Goal: Contribute content: Contribute content

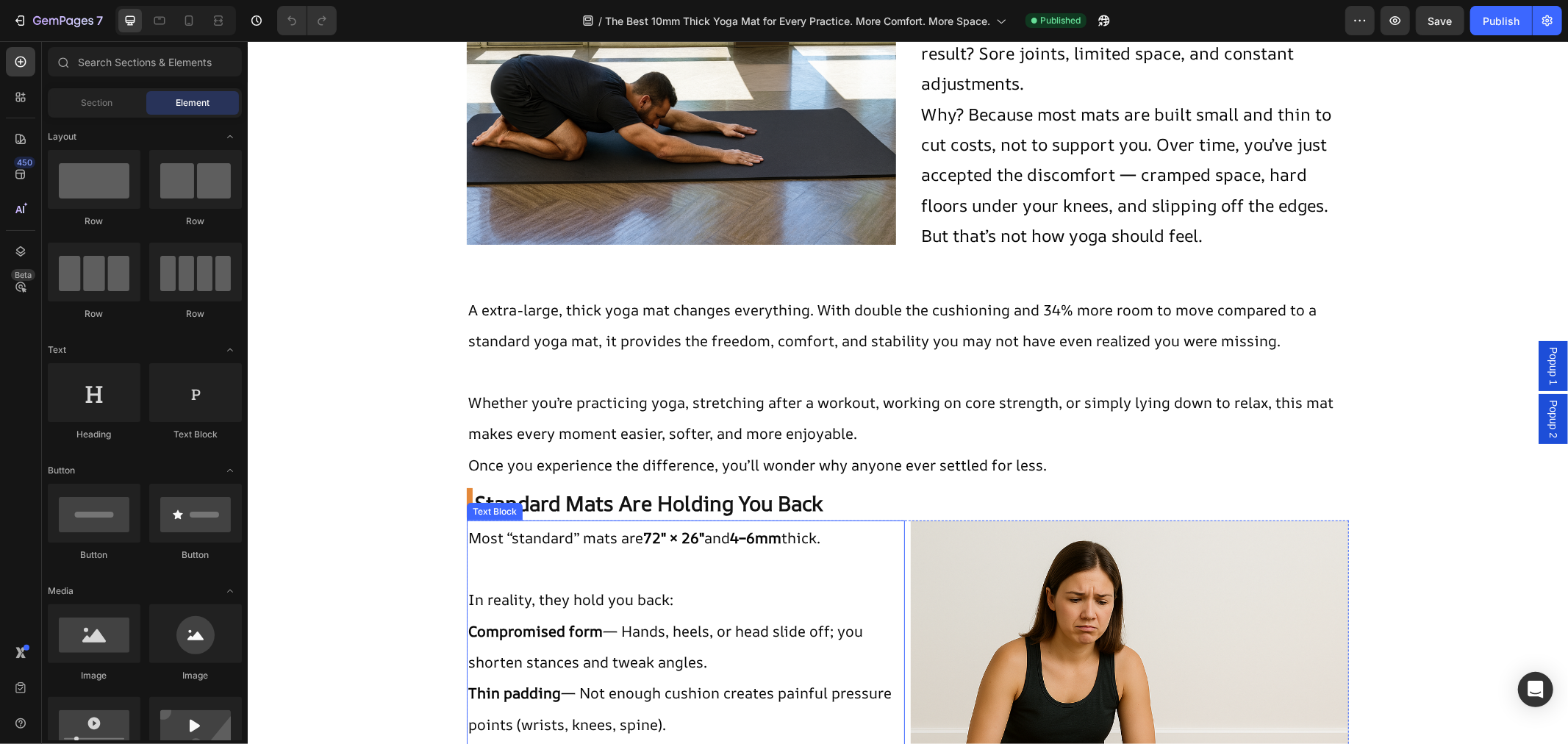
scroll to position [326, 0]
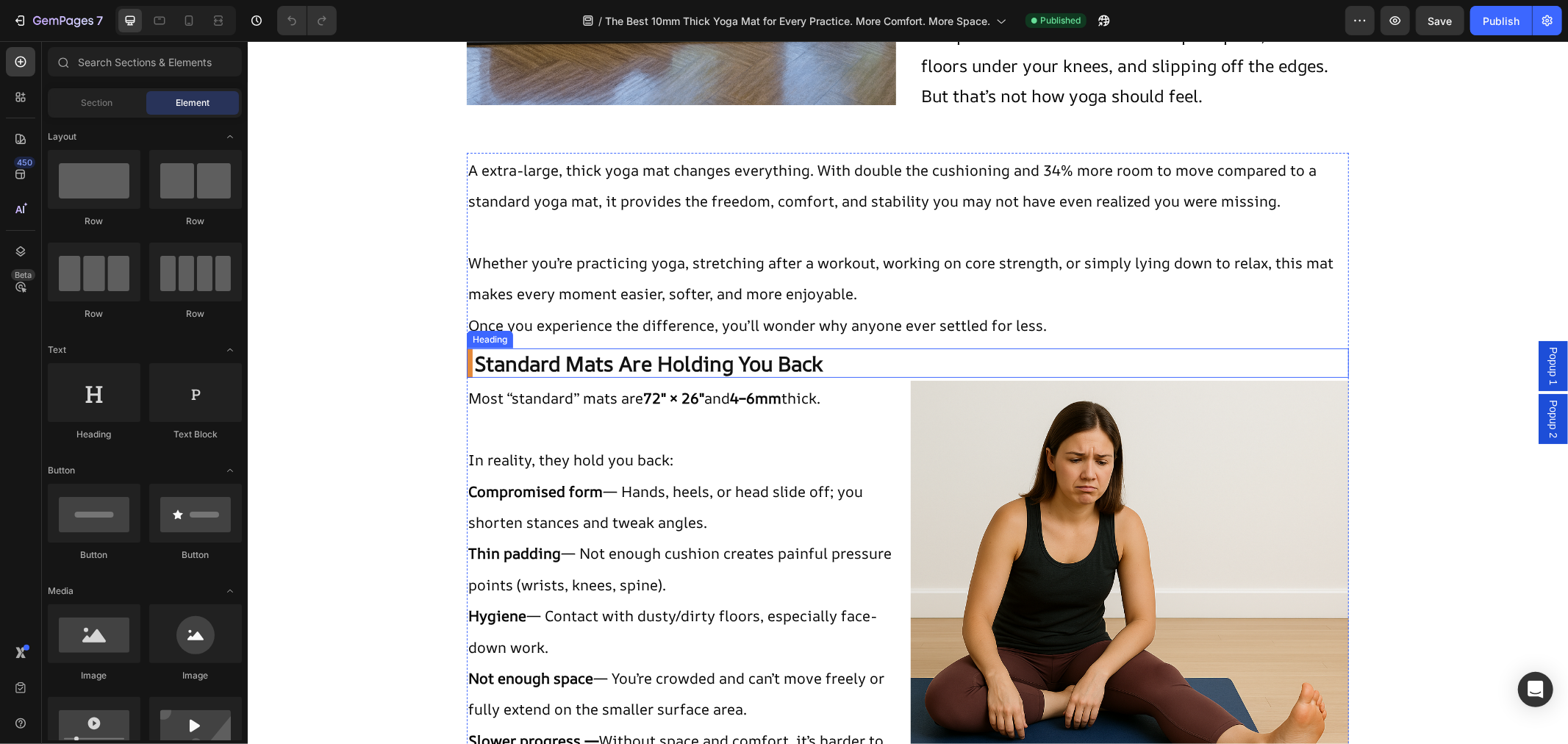
click at [476, 359] on h2 "Standard Mats Are Holding You Back" at bounding box center [907, 362] width 882 height 29
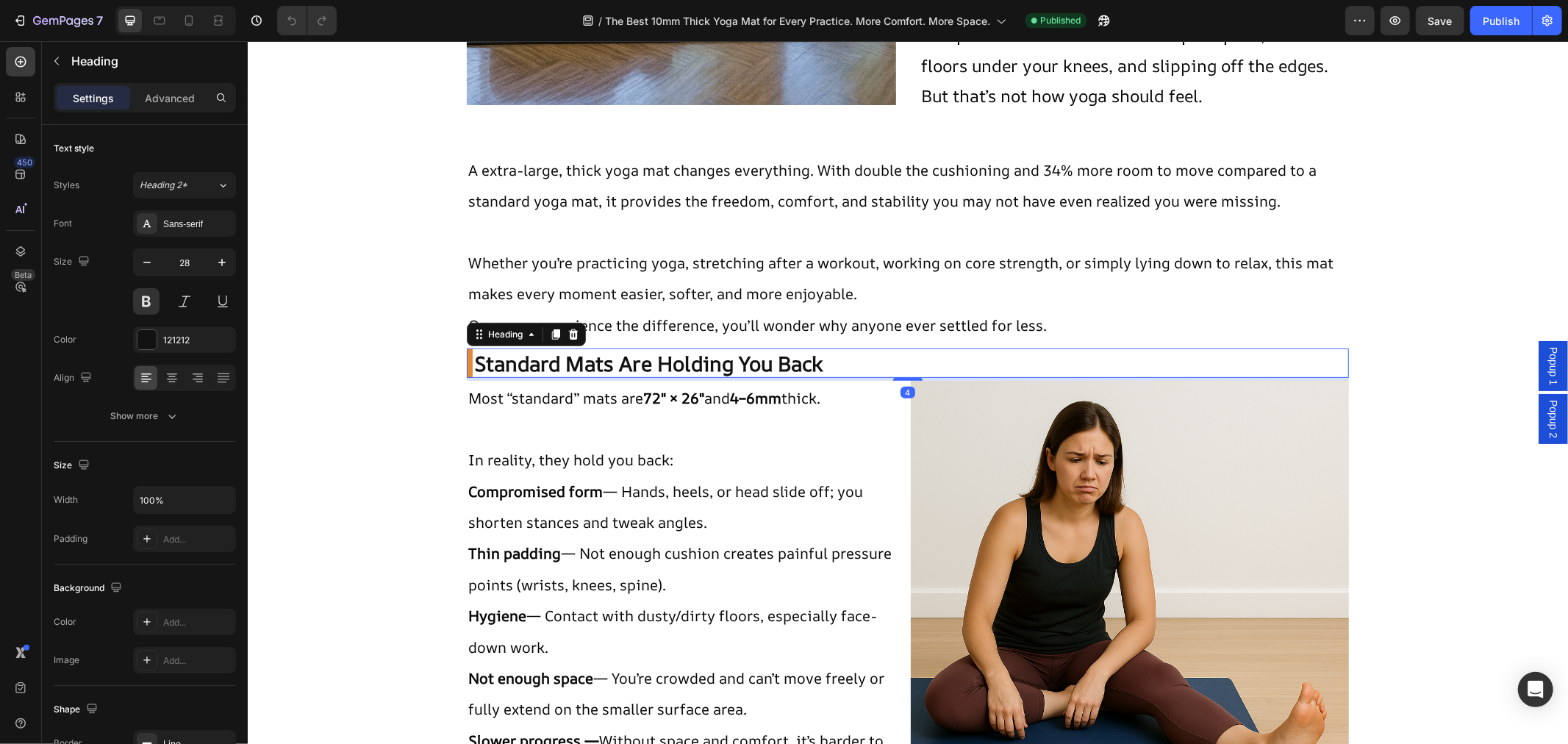
click at [471, 364] on h2 "Standard Mats Are Holding You Back" at bounding box center [907, 362] width 882 height 29
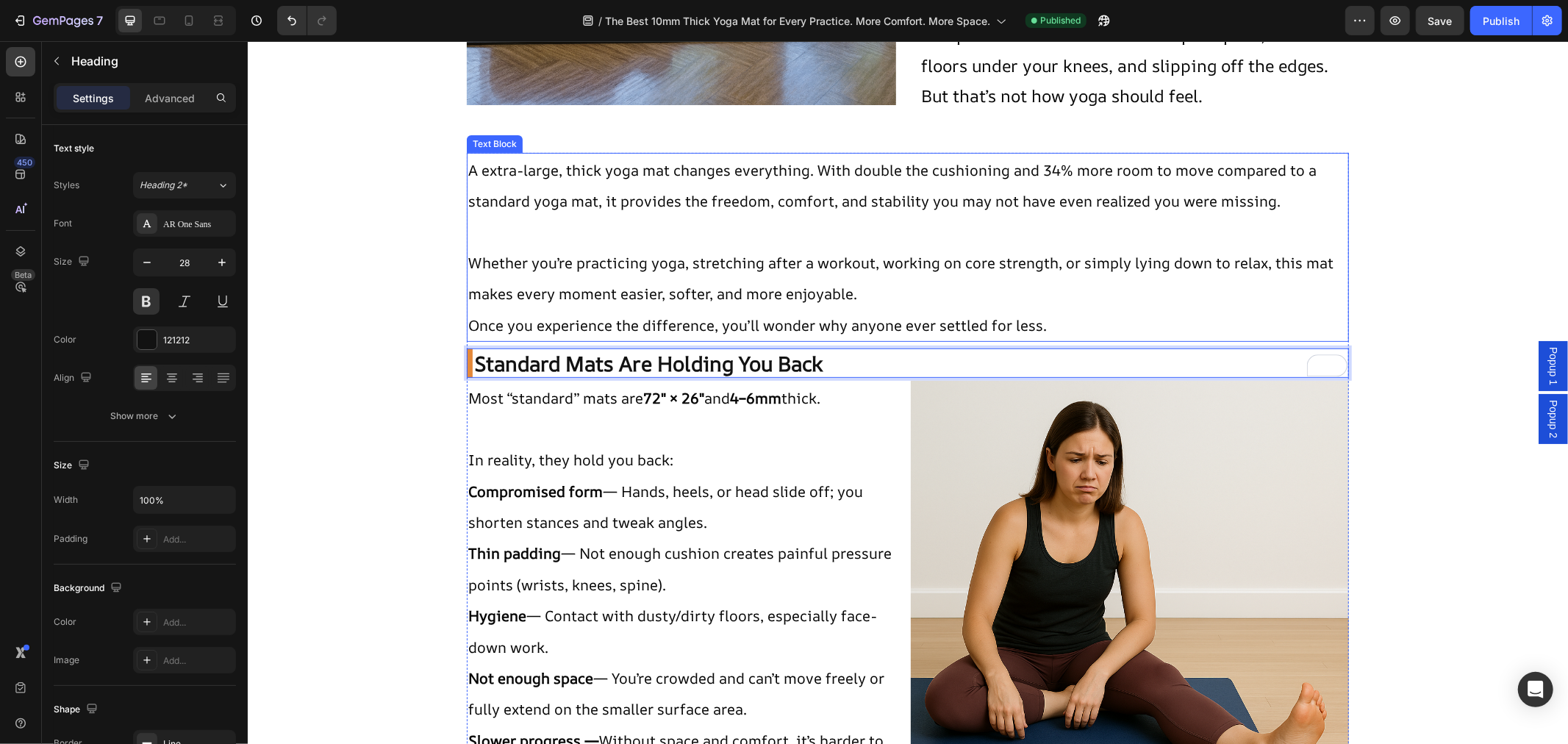
click at [733, 302] on span "Whether you’re practicing yoga, stretching after a workout, working on core str…" at bounding box center [900, 278] width 865 height 51
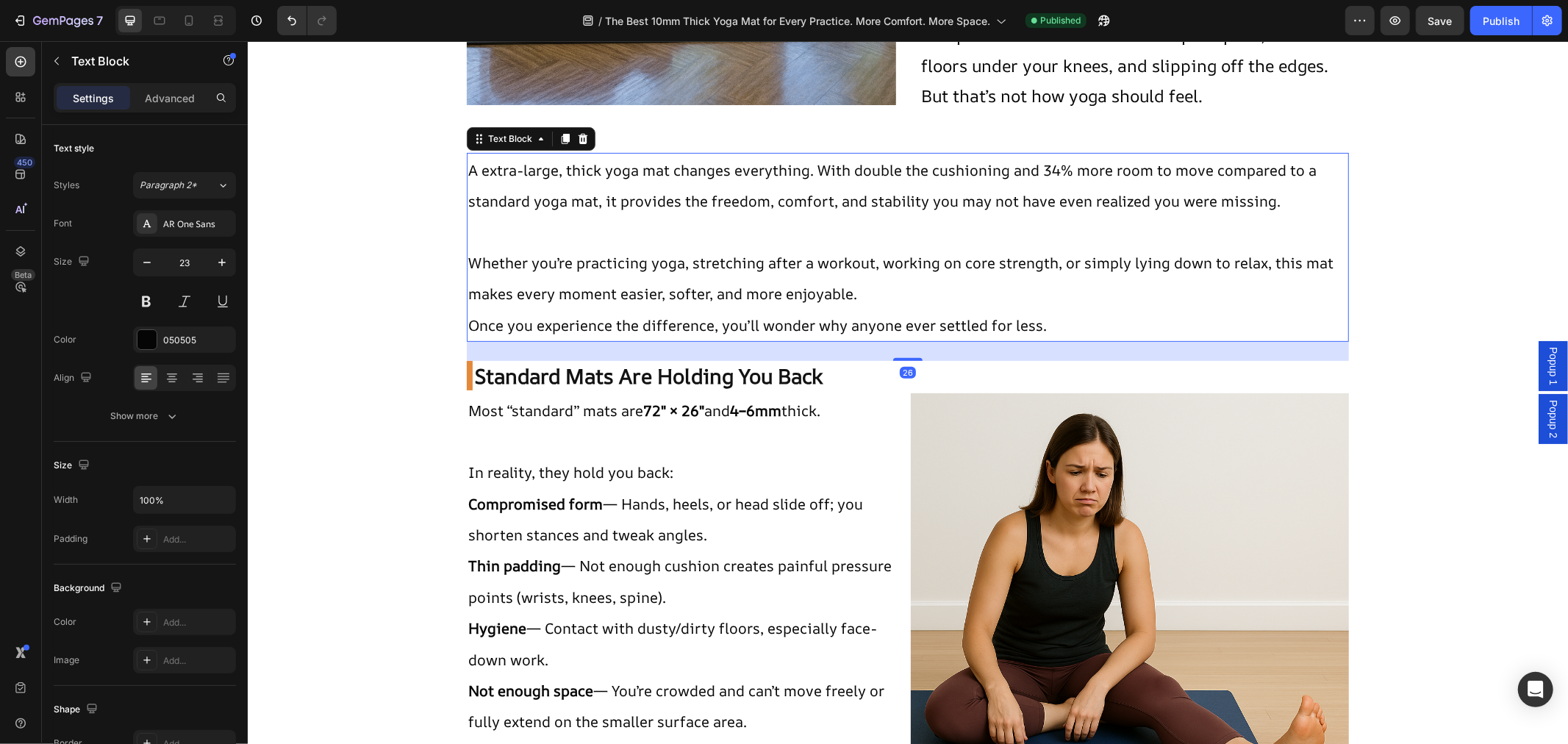
drag, startPoint x: 893, startPoint y: 347, endPoint x: 893, endPoint y: 359, distance: 12.0
click at [893, 359] on div at bounding box center [906, 359] width 29 height 3
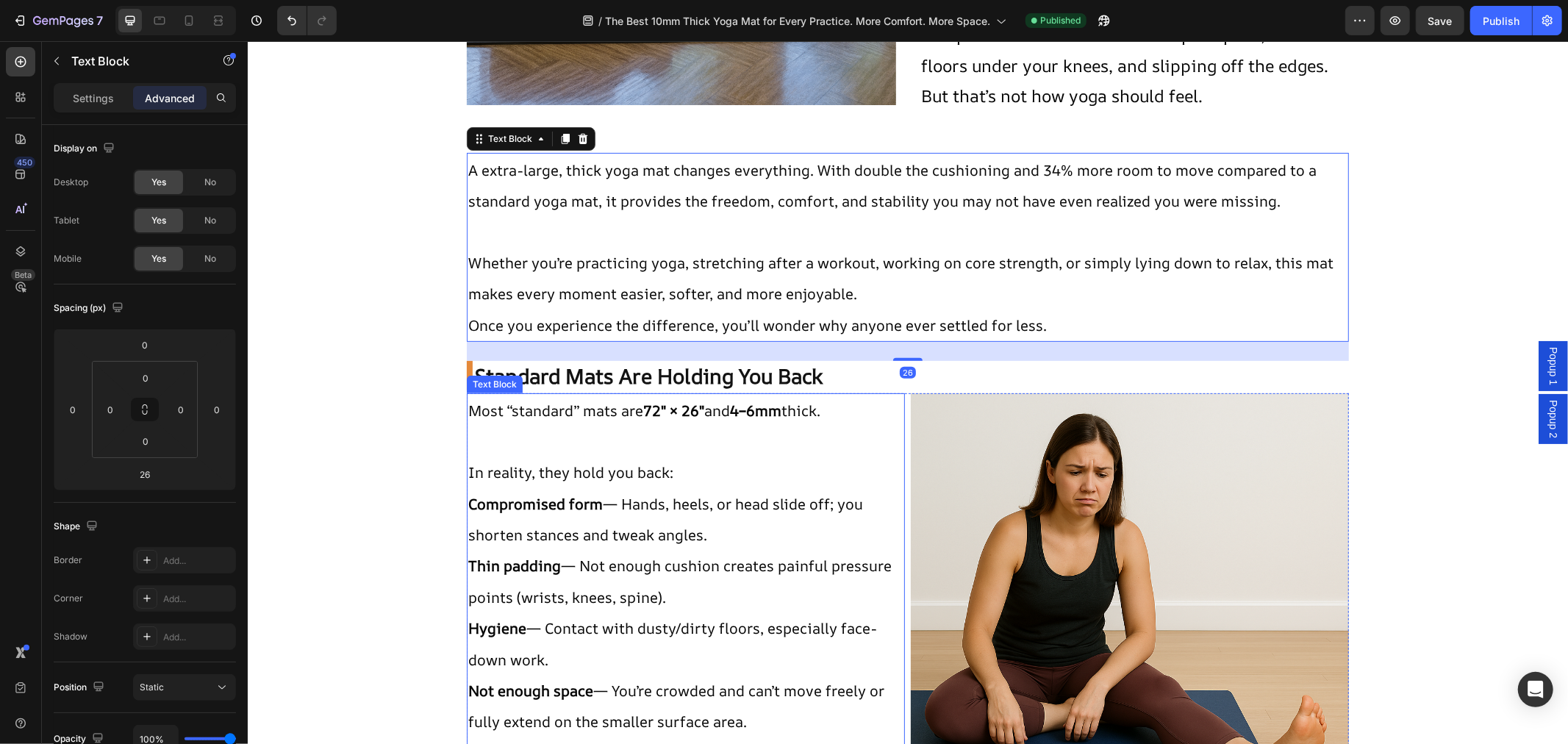
click at [754, 421] on p "Most “standard” mats are 72" × 26" and 4–6mm thick." at bounding box center [685, 409] width 435 height 31
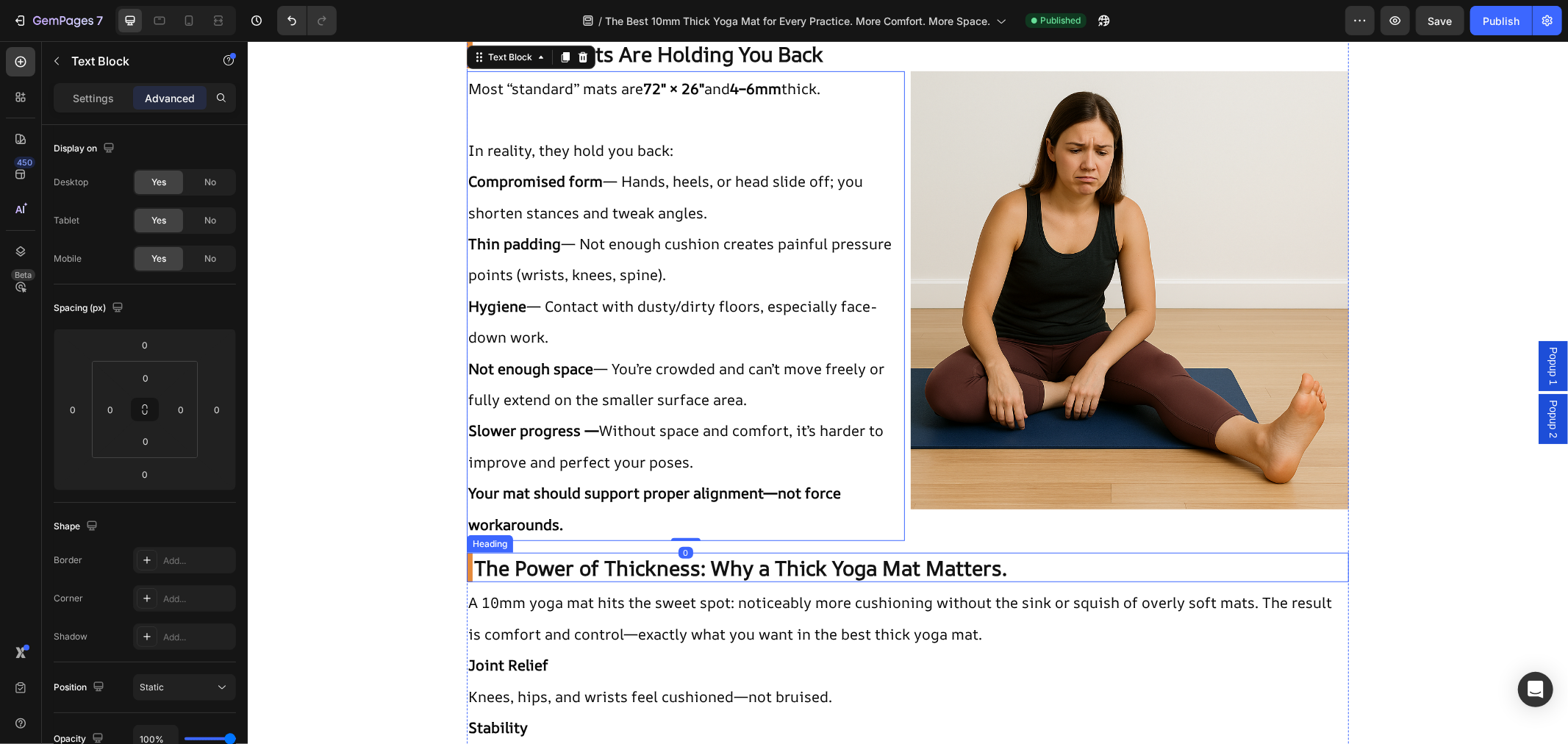
scroll to position [735, 0]
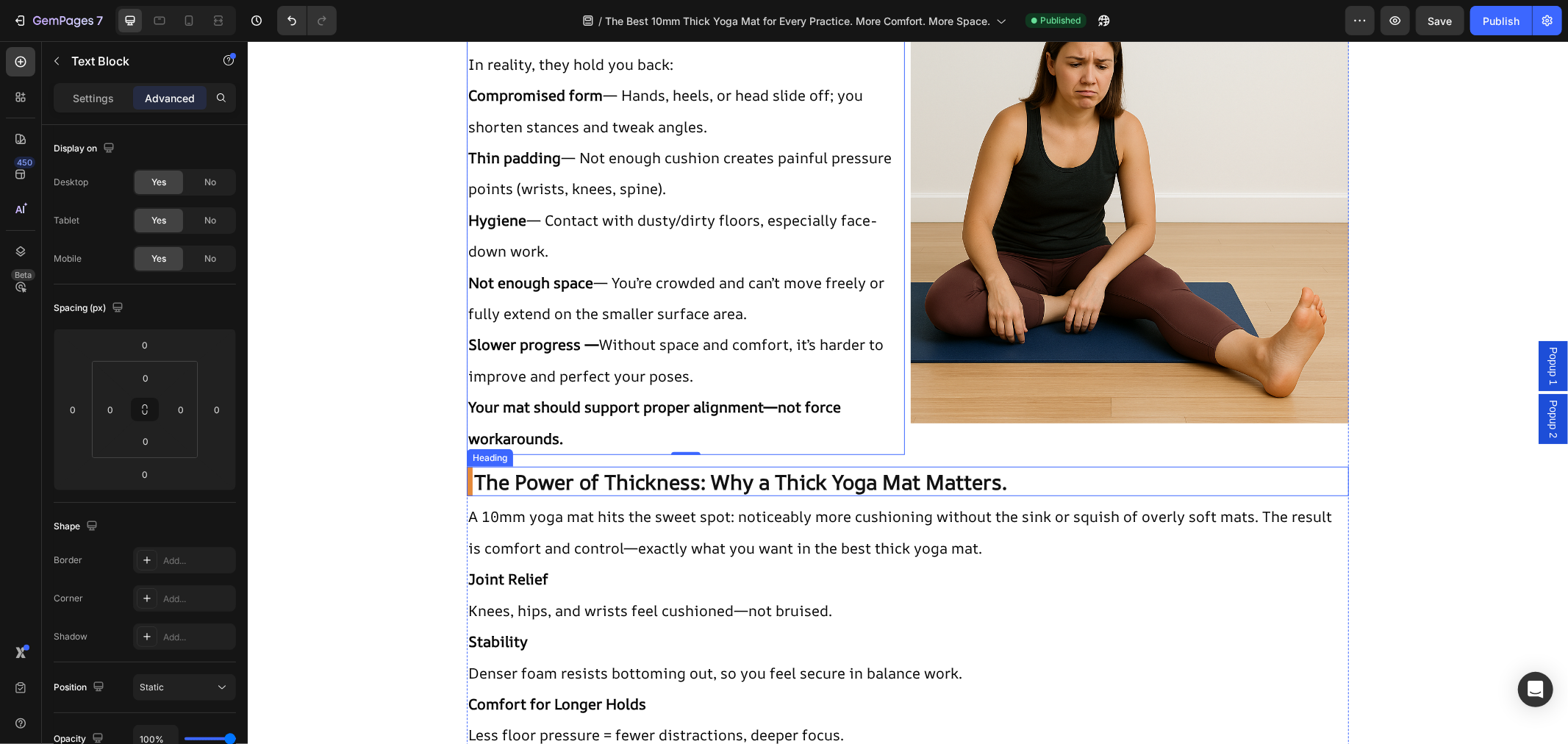
click at [470, 476] on h2 "The Power of Thickness: Why a Thick Yoga Mat Matters." at bounding box center [907, 481] width 882 height 29
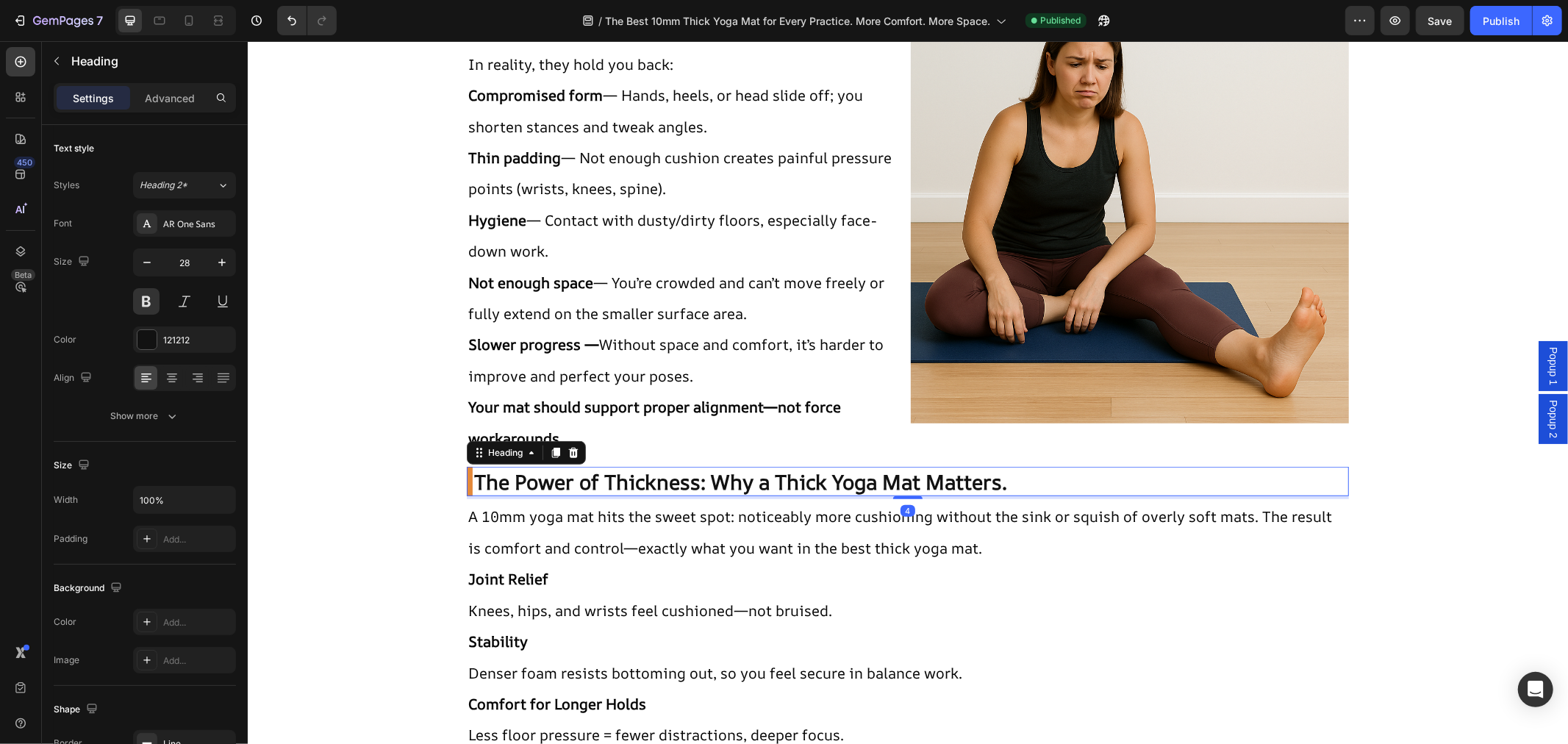
click at [470, 480] on h2 "The Power of Thickness: Why a Thick Yoga Mat Matters." at bounding box center [907, 481] width 882 height 29
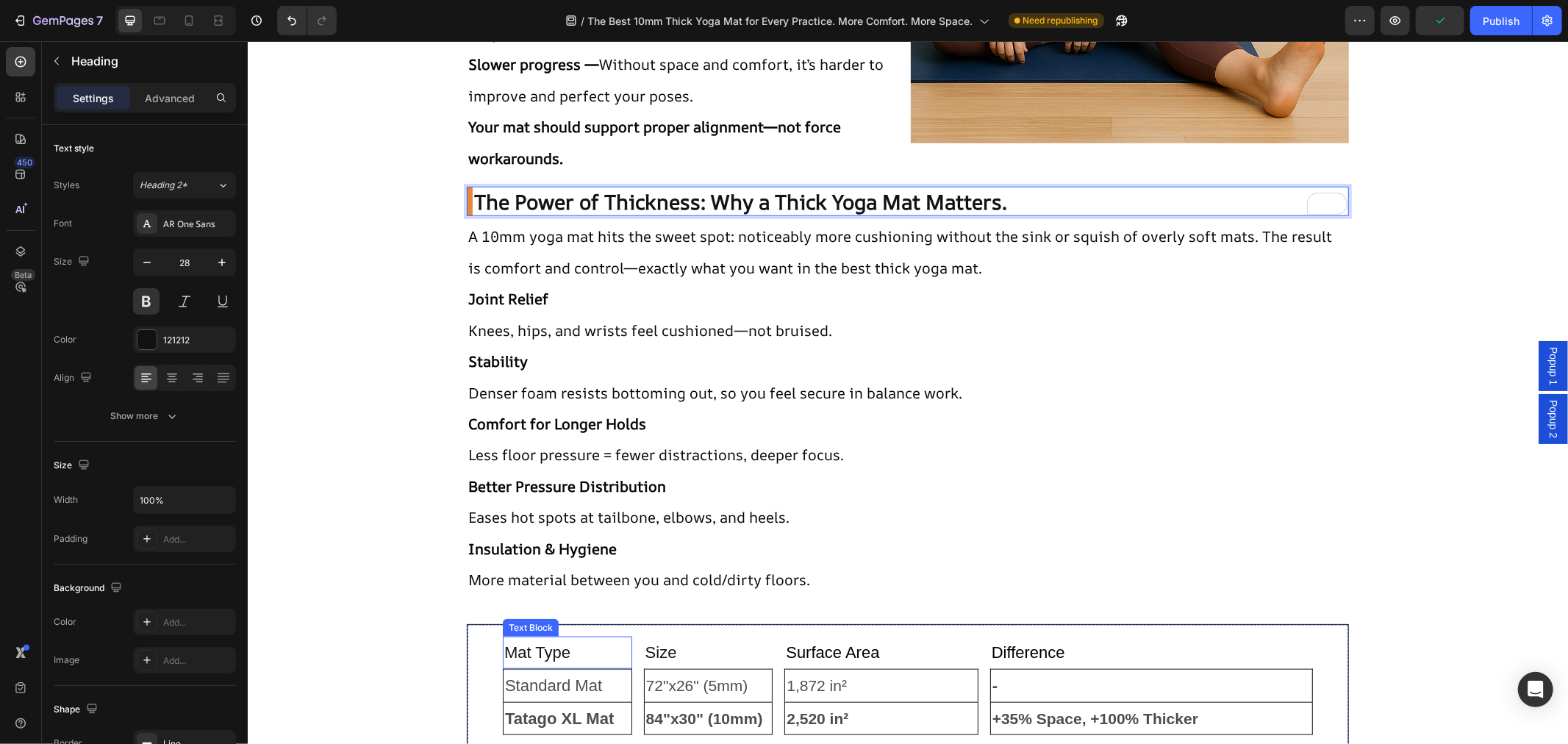
scroll to position [1225, 0]
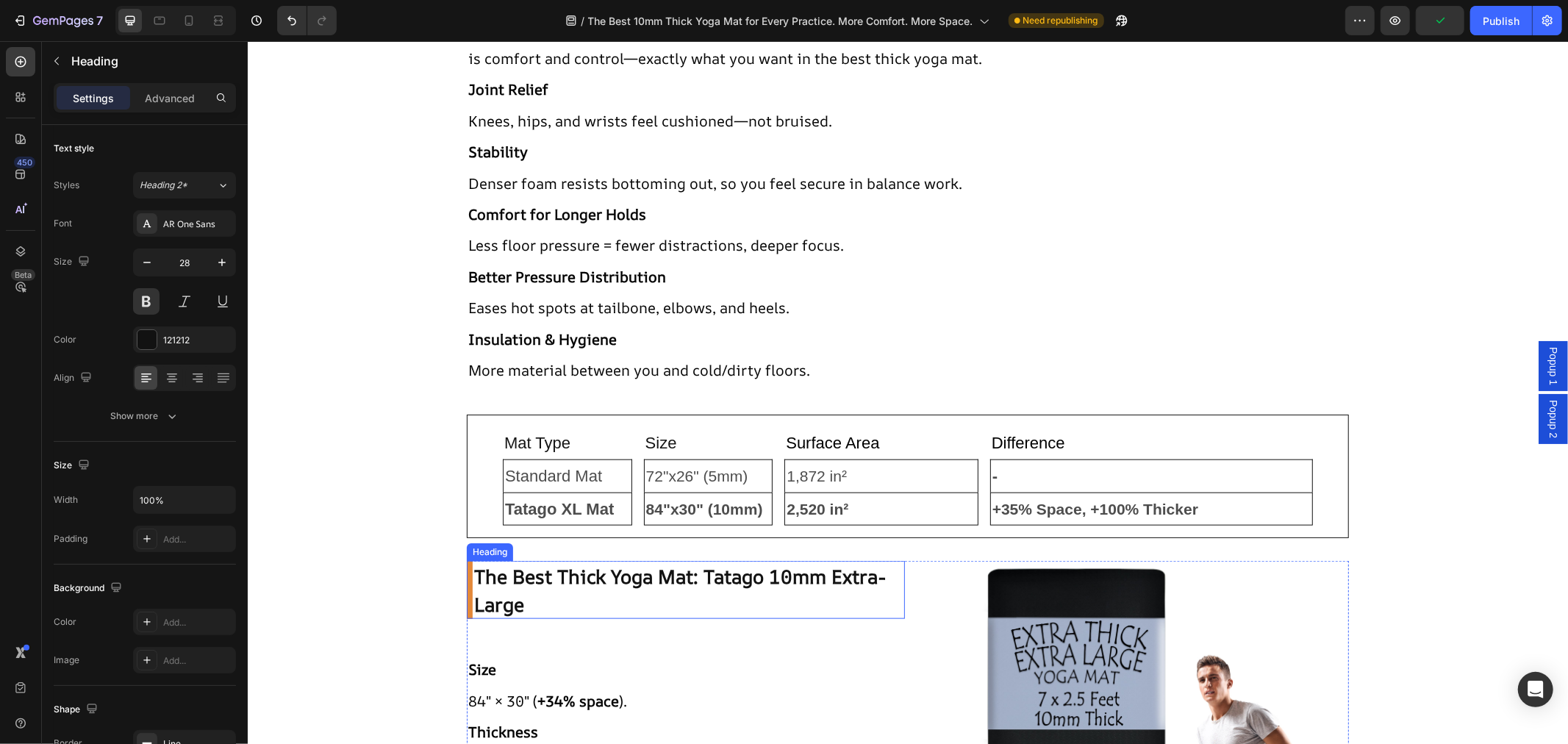
click at [473, 583] on span "The Best Thick Yoga Mat: Tatago 10mm Extra-Large" at bounding box center [679, 589] width 412 height 53
click at [473, 581] on span "The Best Thick Yoga Mat: Tatago 10mm Extra-Large" at bounding box center [679, 589] width 412 height 53
click at [466, 598] on h2 "The Best Thick Yoga Mat: Tatago 10mm Extra-Large" at bounding box center [685, 590] width 438 height 58
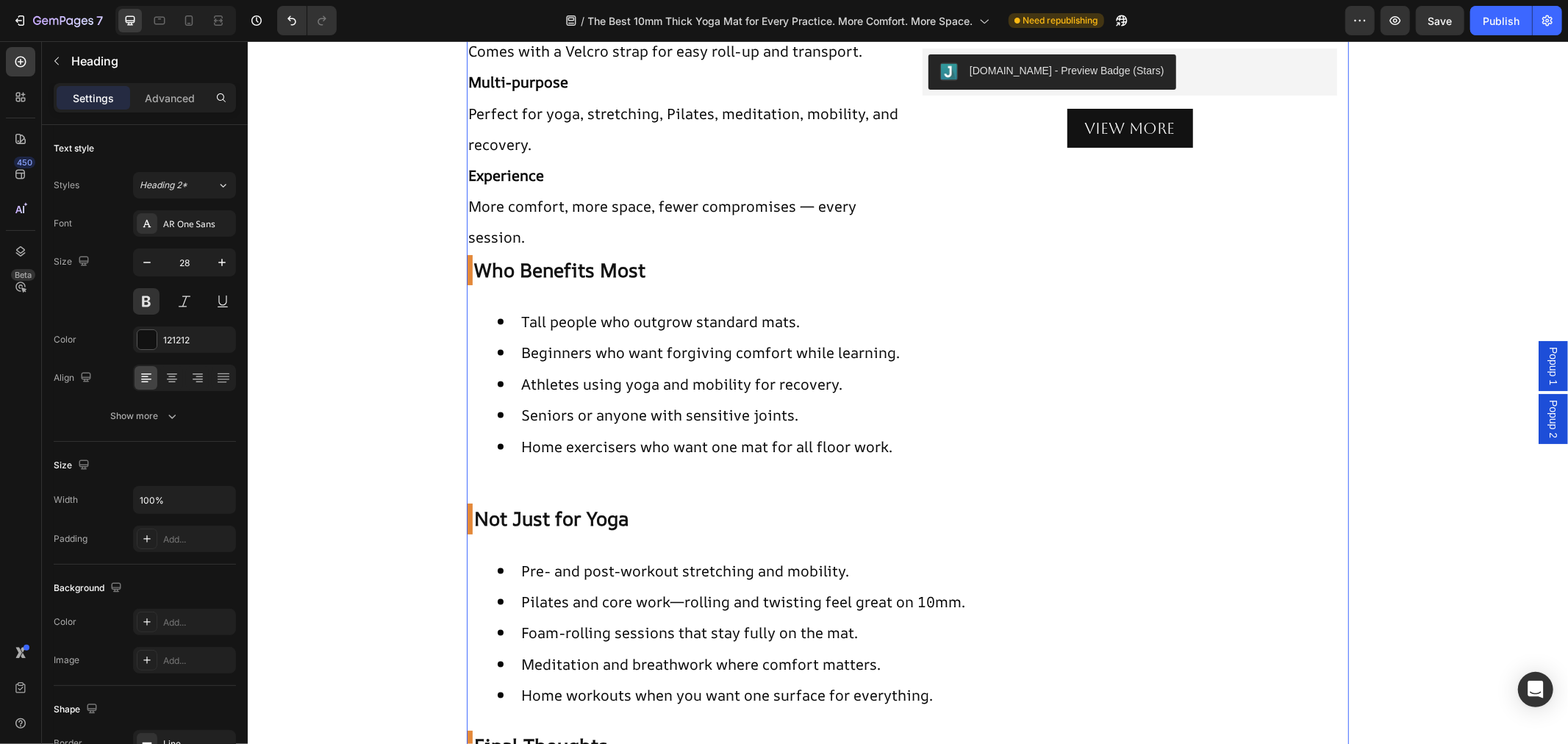
scroll to position [2207, 0]
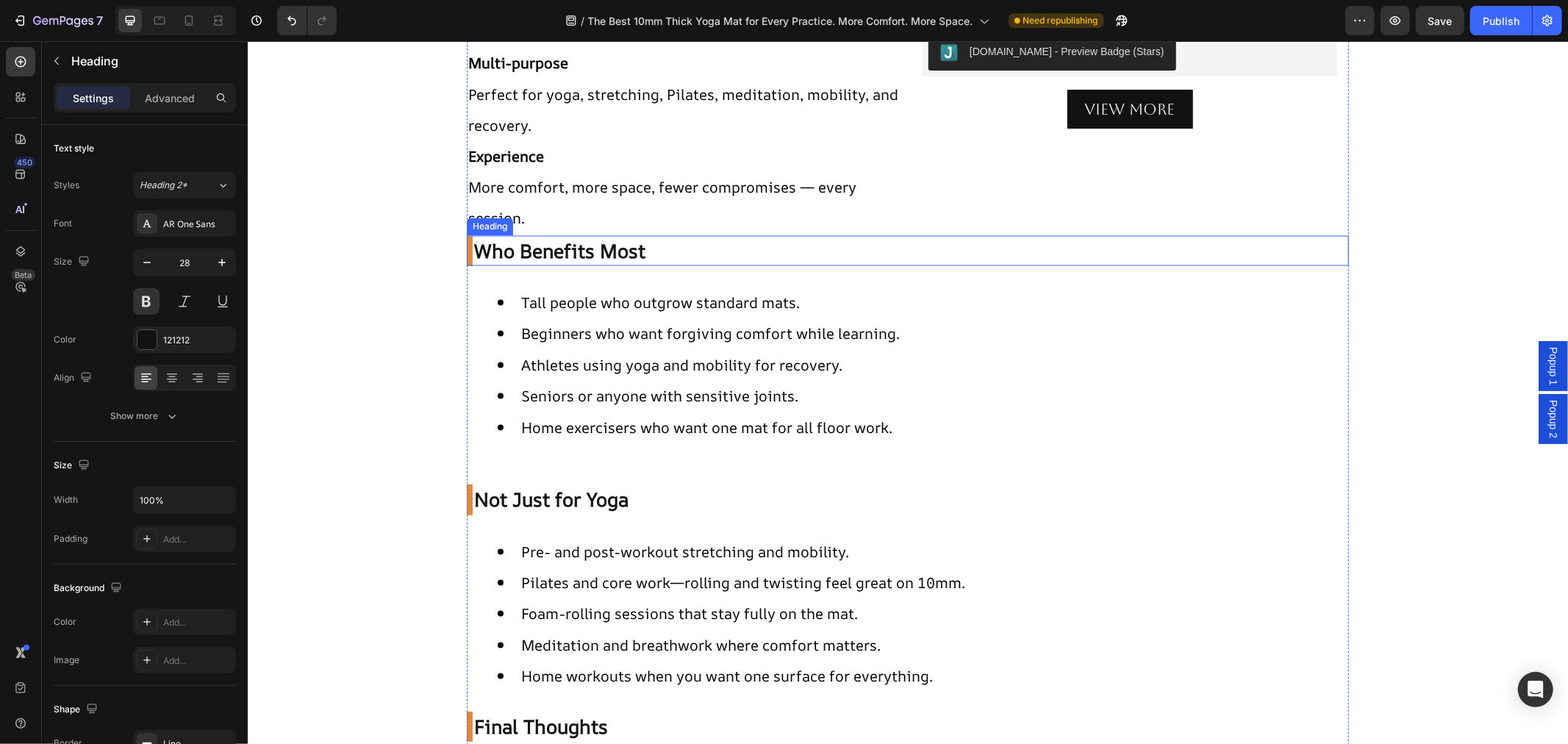
click at [473, 260] on span "Who Benefits Most" at bounding box center [559, 251] width 171 height 27
click at [473, 503] on span "Not Just for Yoga" at bounding box center [550, 499] width 154 height 27
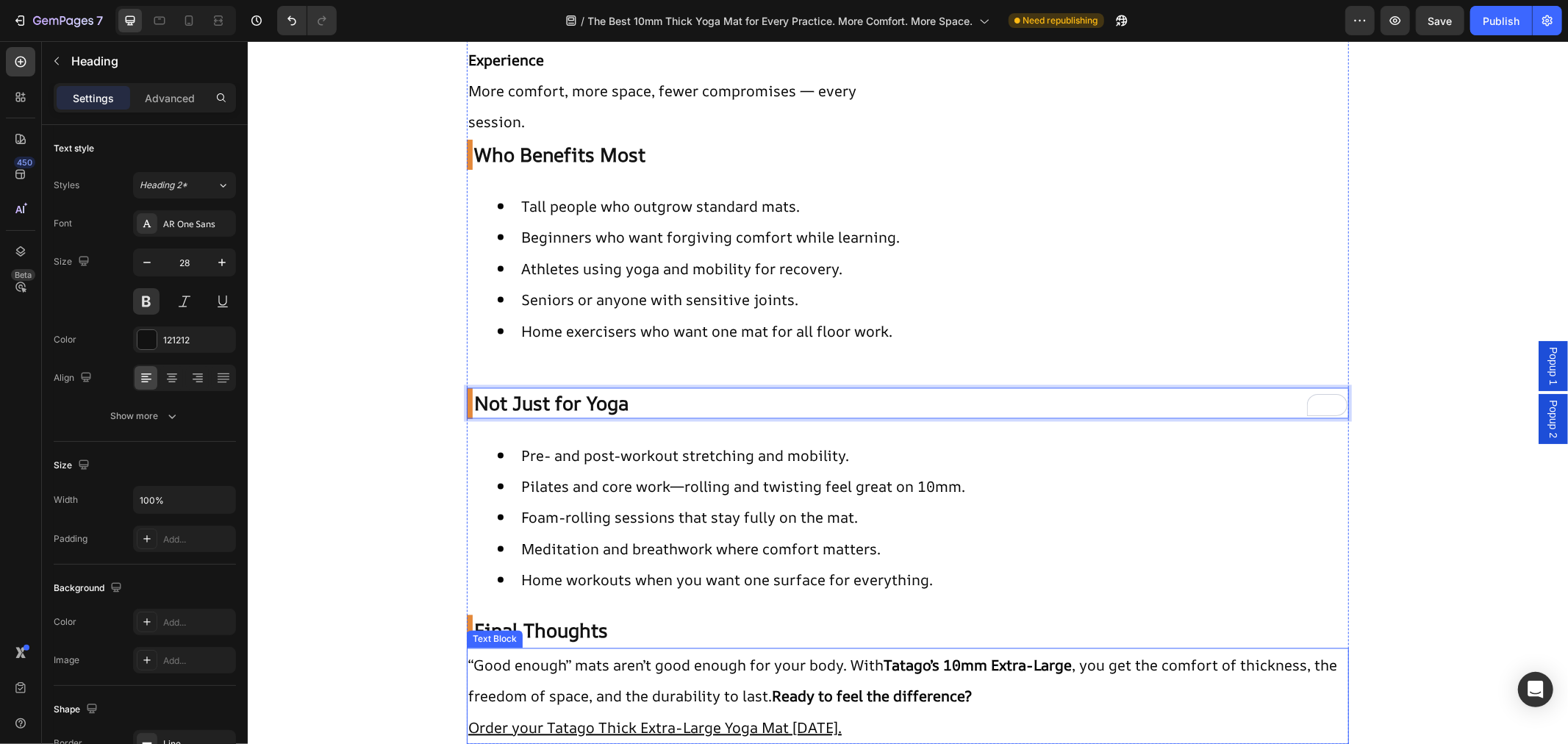
scroll to position [2451, 0]
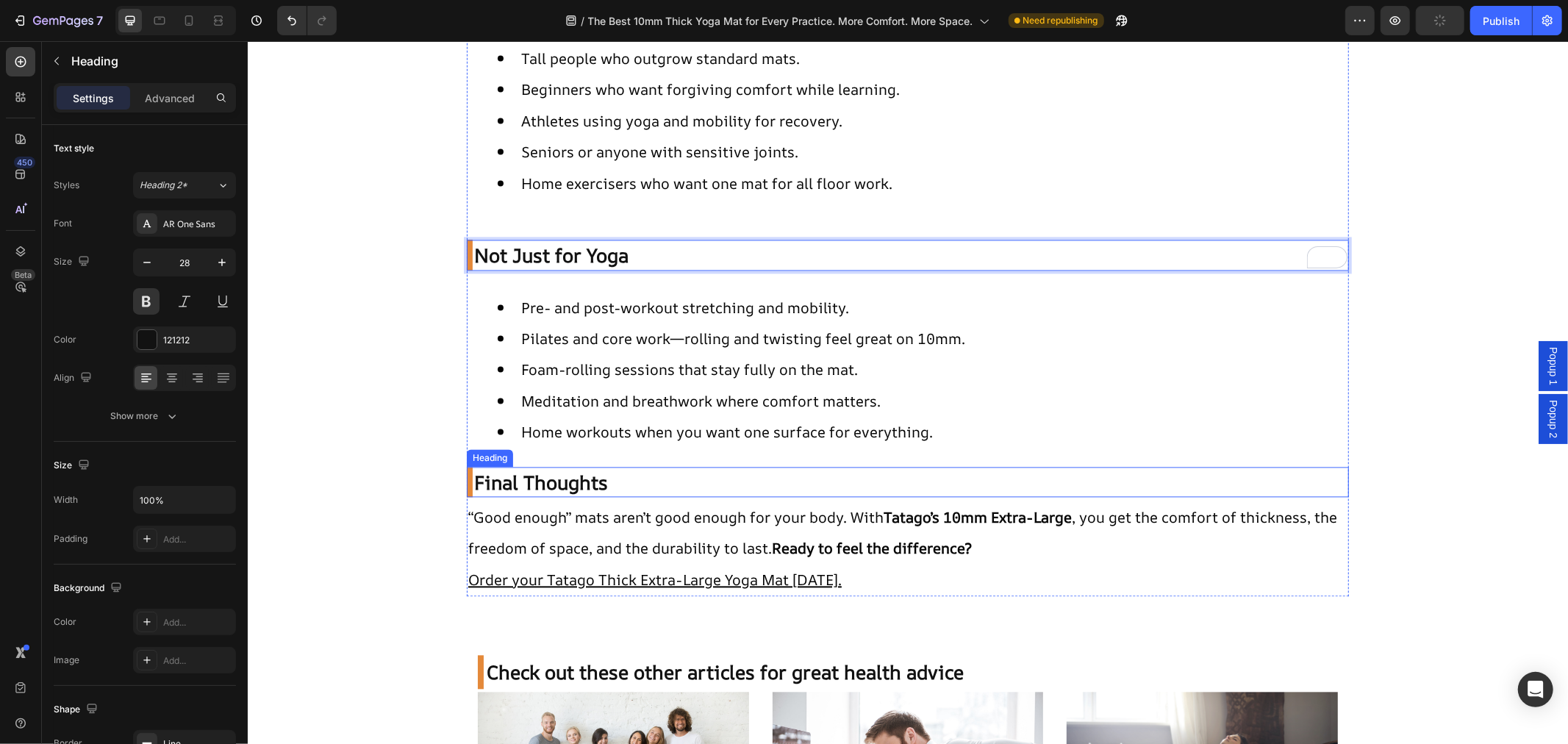
drag, startPoint x: 467, startPoint y: 485, endPoint x: 476, endPoint y: 495, distance: 13.5
click at [473, 485] on span "Final Thoughts" at bounding box center [540, 482] width 134 height 27
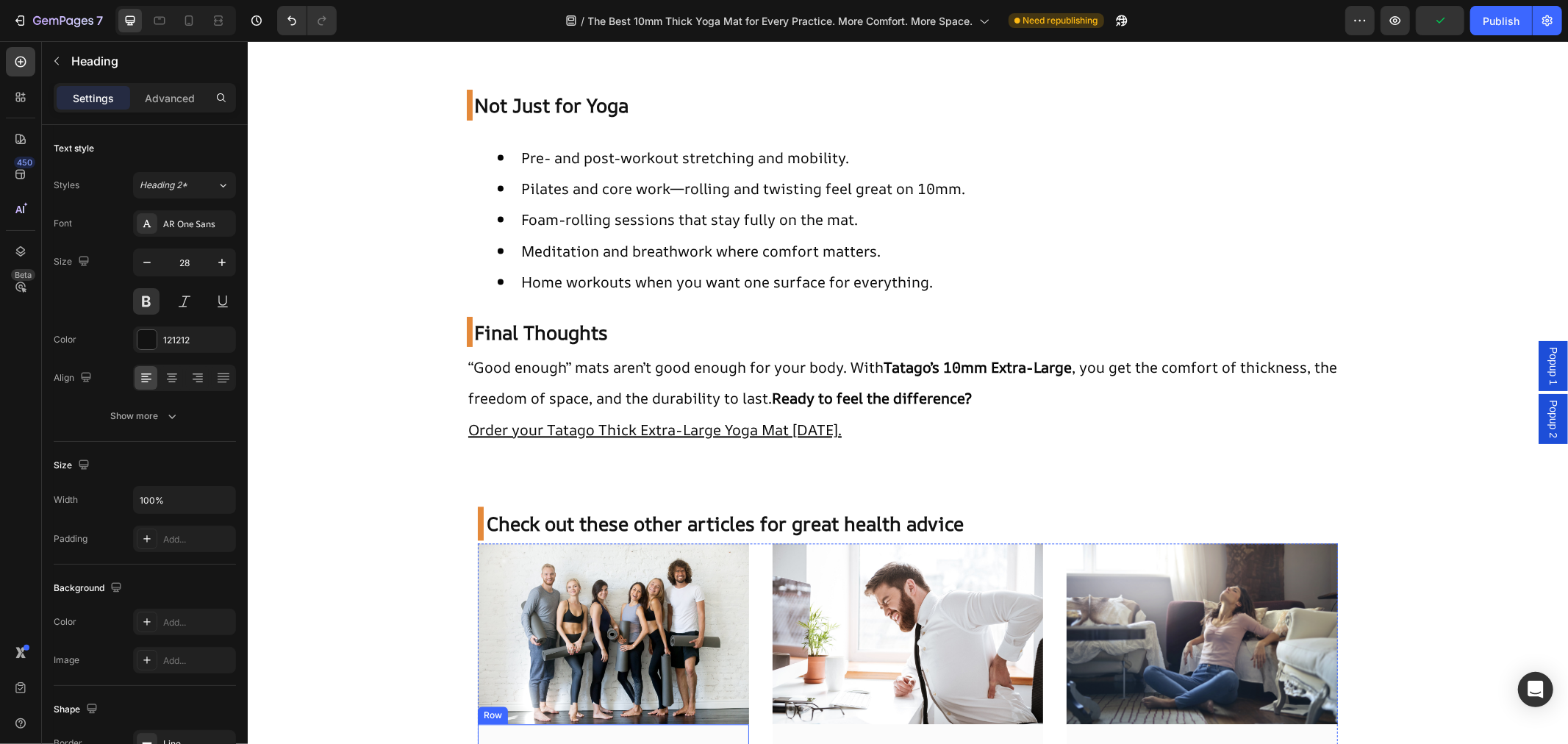
scroll to position [2576, 0]
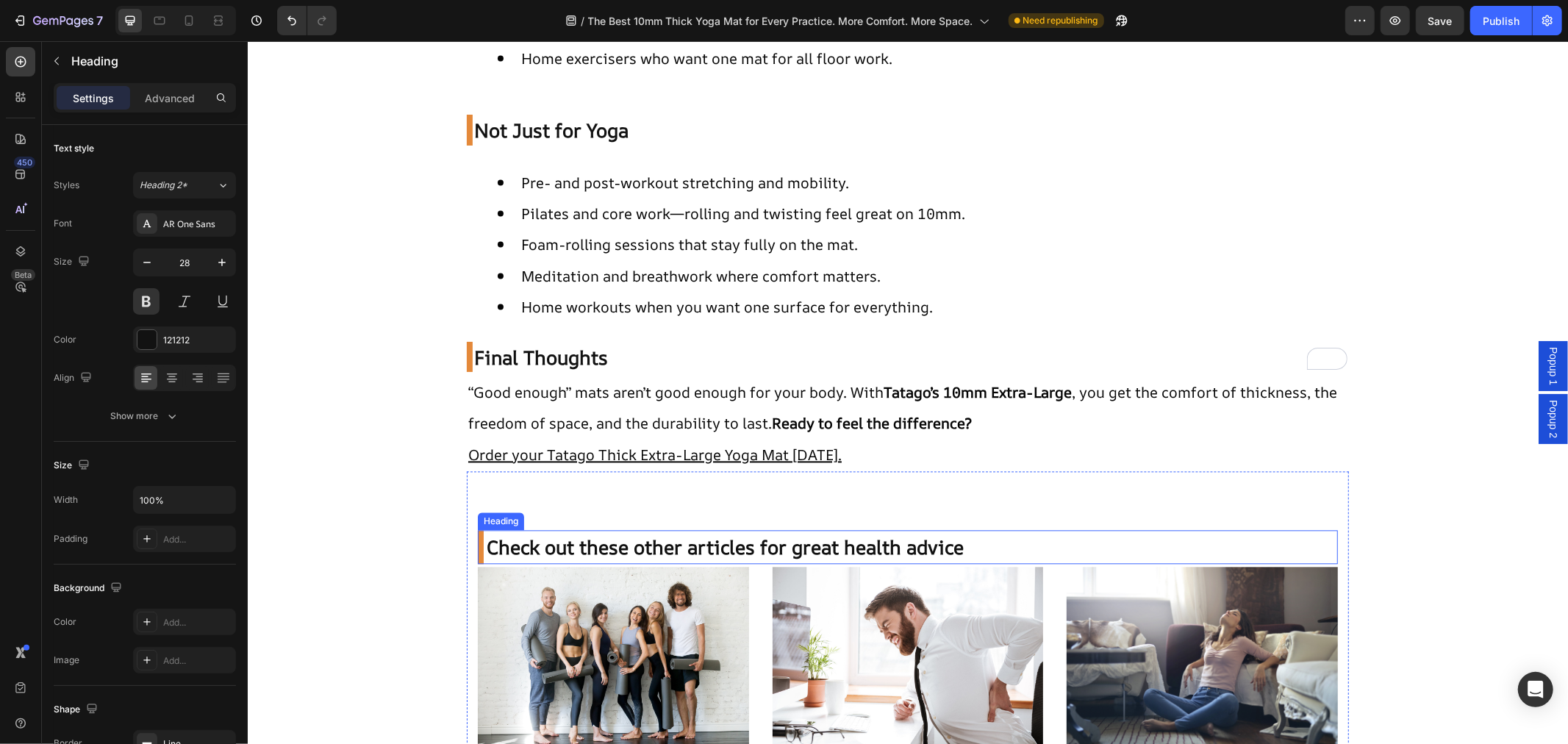
click at [486, 541] on span "Check out these other articles for great health advice" at bounding box center [724, 547] width 477 height 27
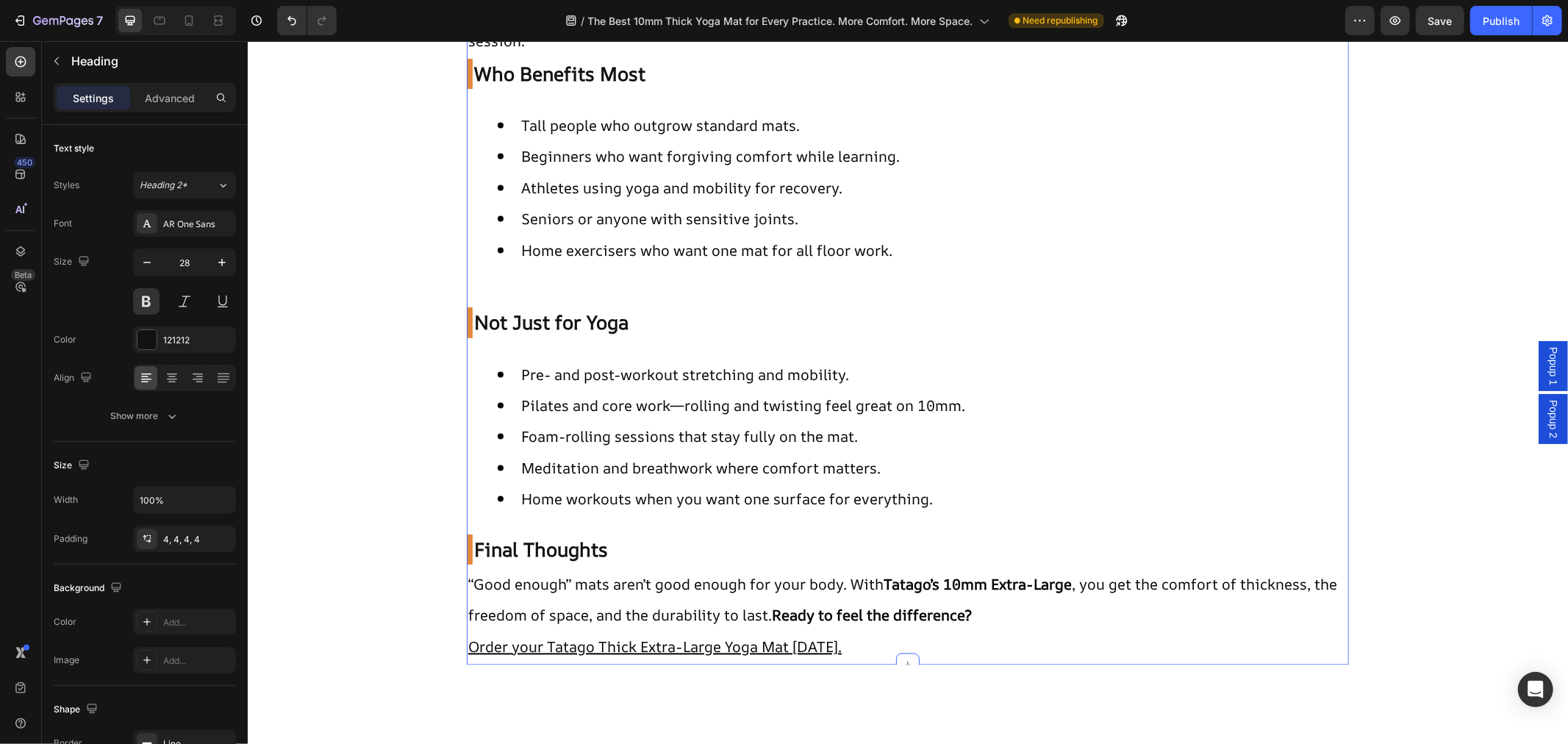
scroll to position [2005, 0]
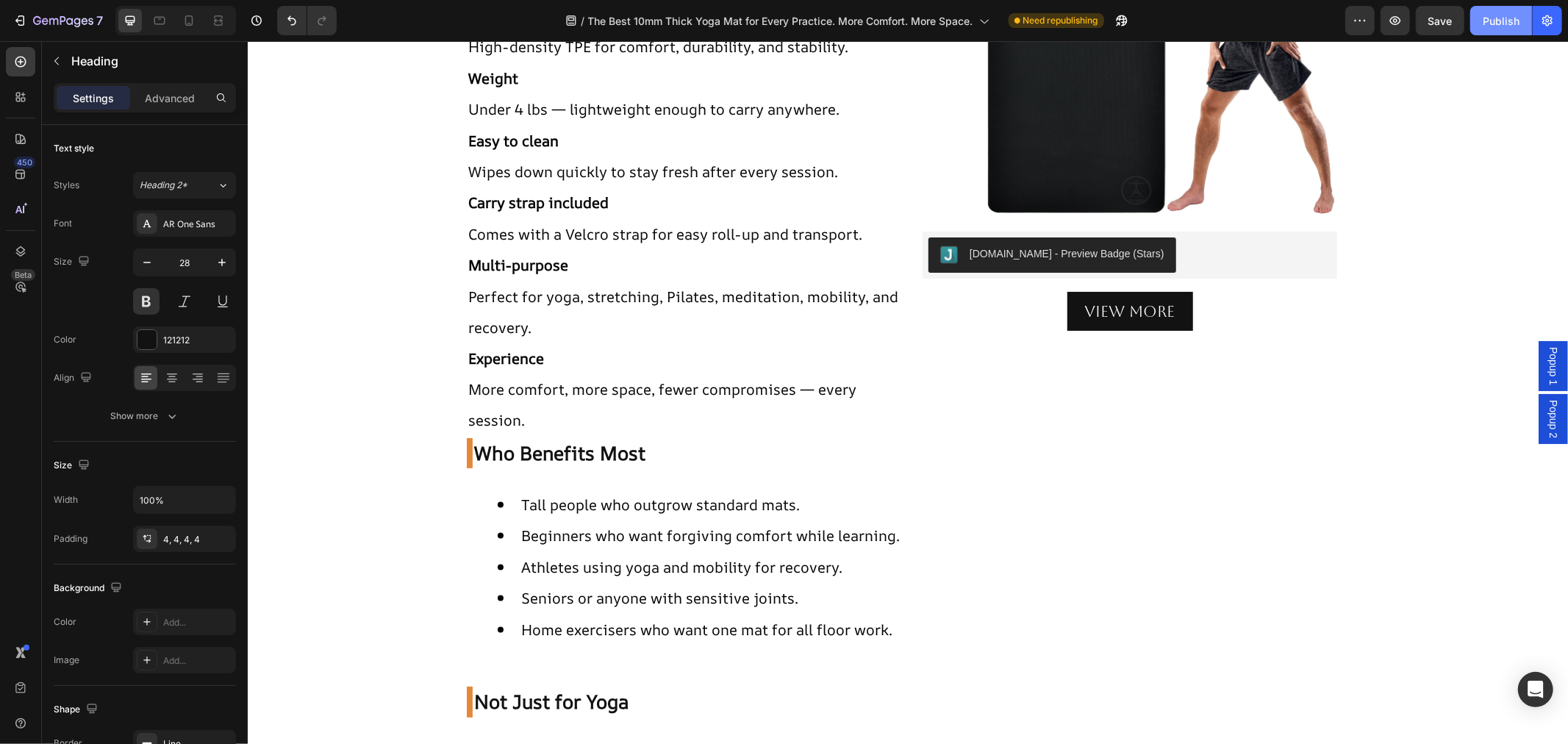
click at [1483, 26] on div "Publish" at bounding box center [1500, 21] width 37 height 16
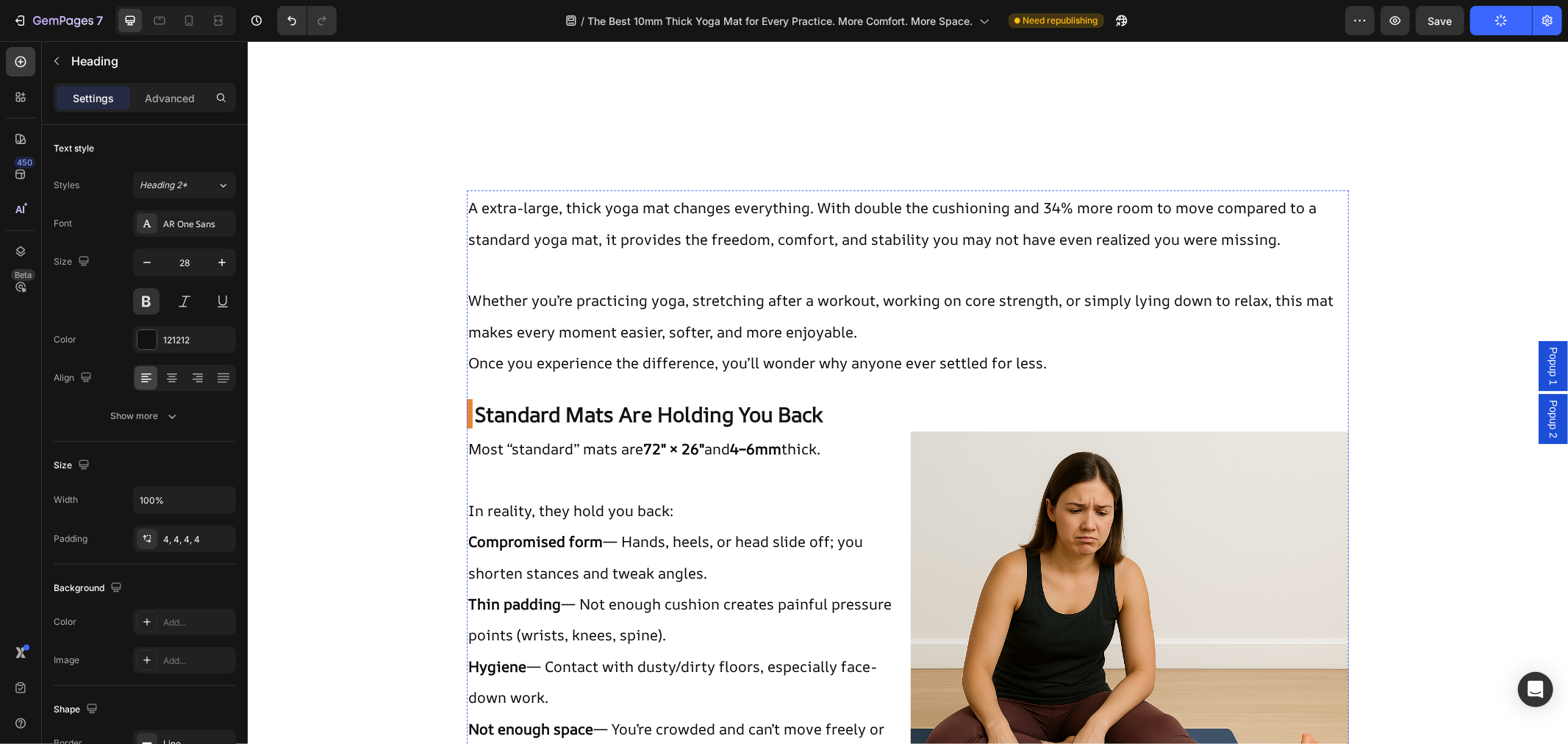
scroll to position [0, 0]
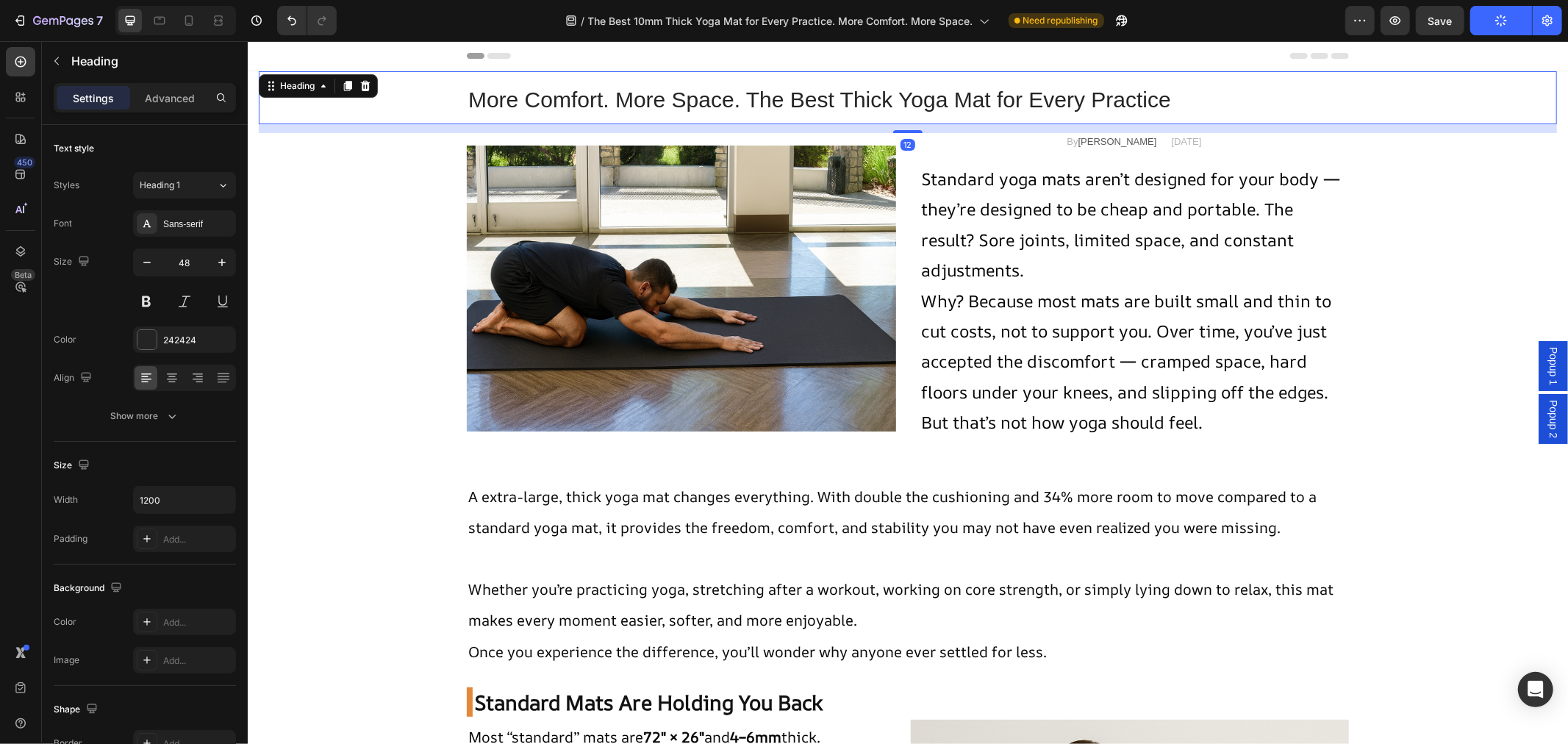
click at [619, 105] on span "More Comfort. More Space. The Best Thick Yoga Mat for Every Practice" at bounding box center [819, 98] width 703 height 24
click at [653, 95] on span "More Comfort. More Space. The Best Thick Yoga Mat for Every Practice" at bounding box center [819, 98] width 703 height 24
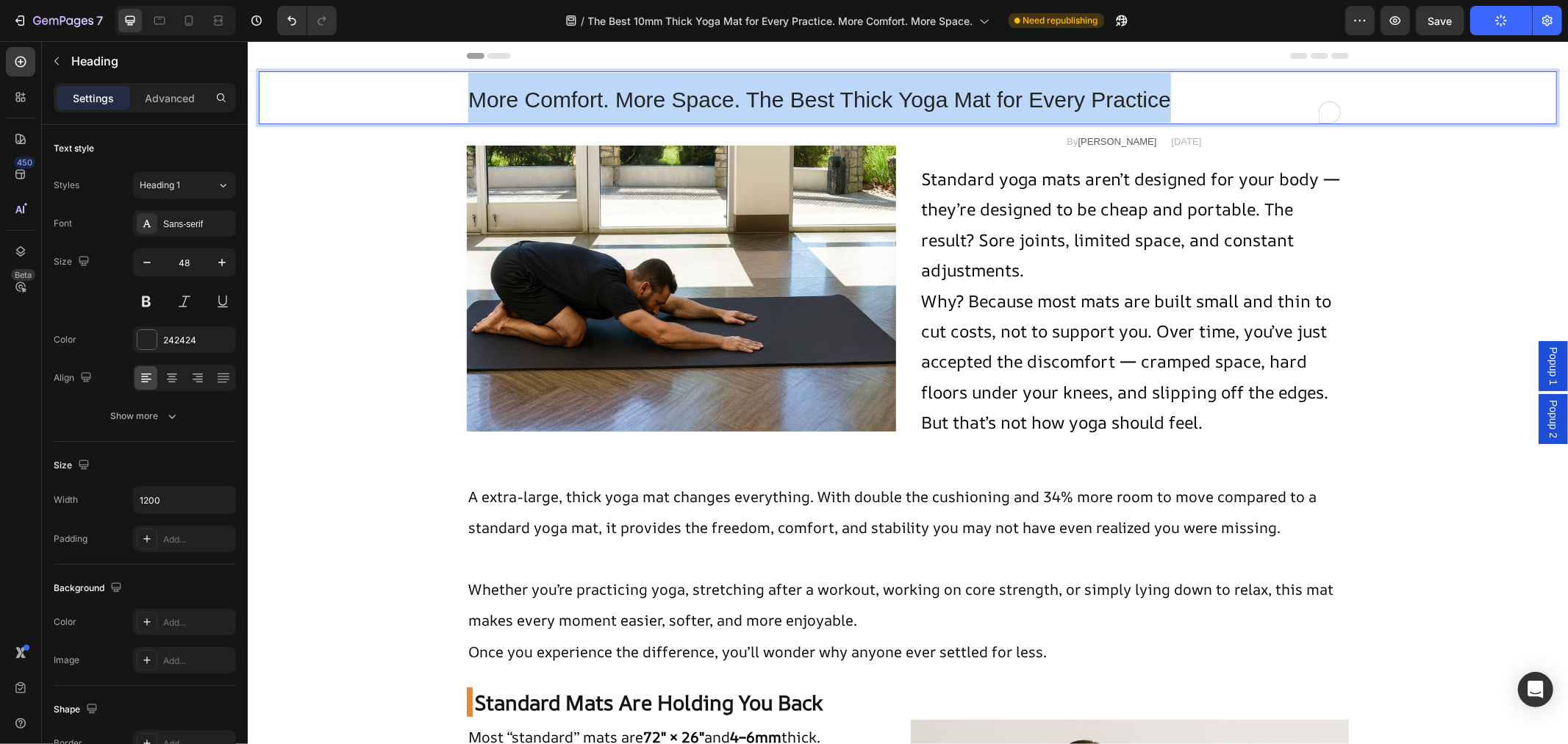
click at [653, 95] on span "More Comfort. More Space. The Best Thick Yoga Mat for Every Practice" at bounding box center [819, 98] width 703 height 24
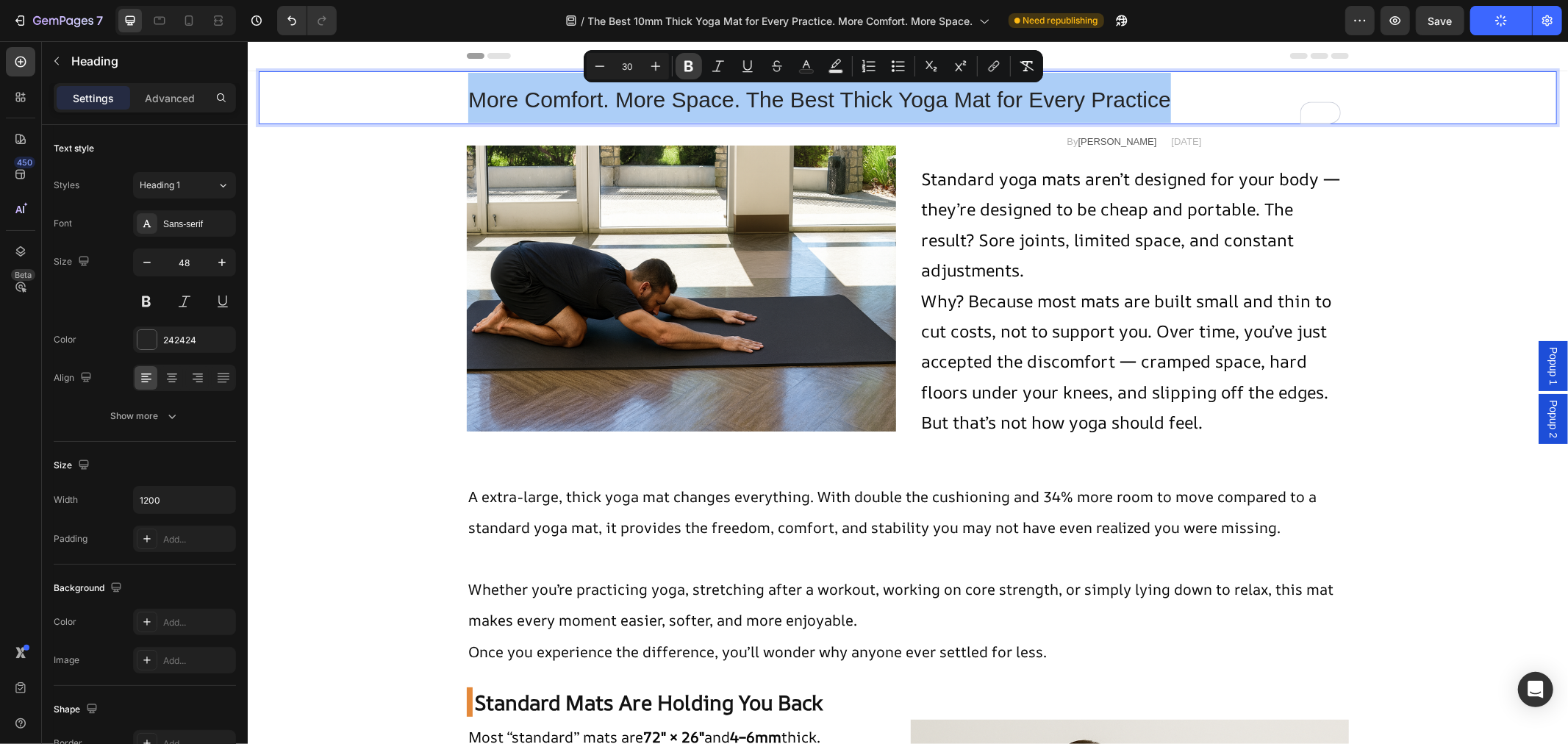
click at [694, 68] on icon "Editor contextual toolbar" at bounding box center [689, 66] width 15 height 15
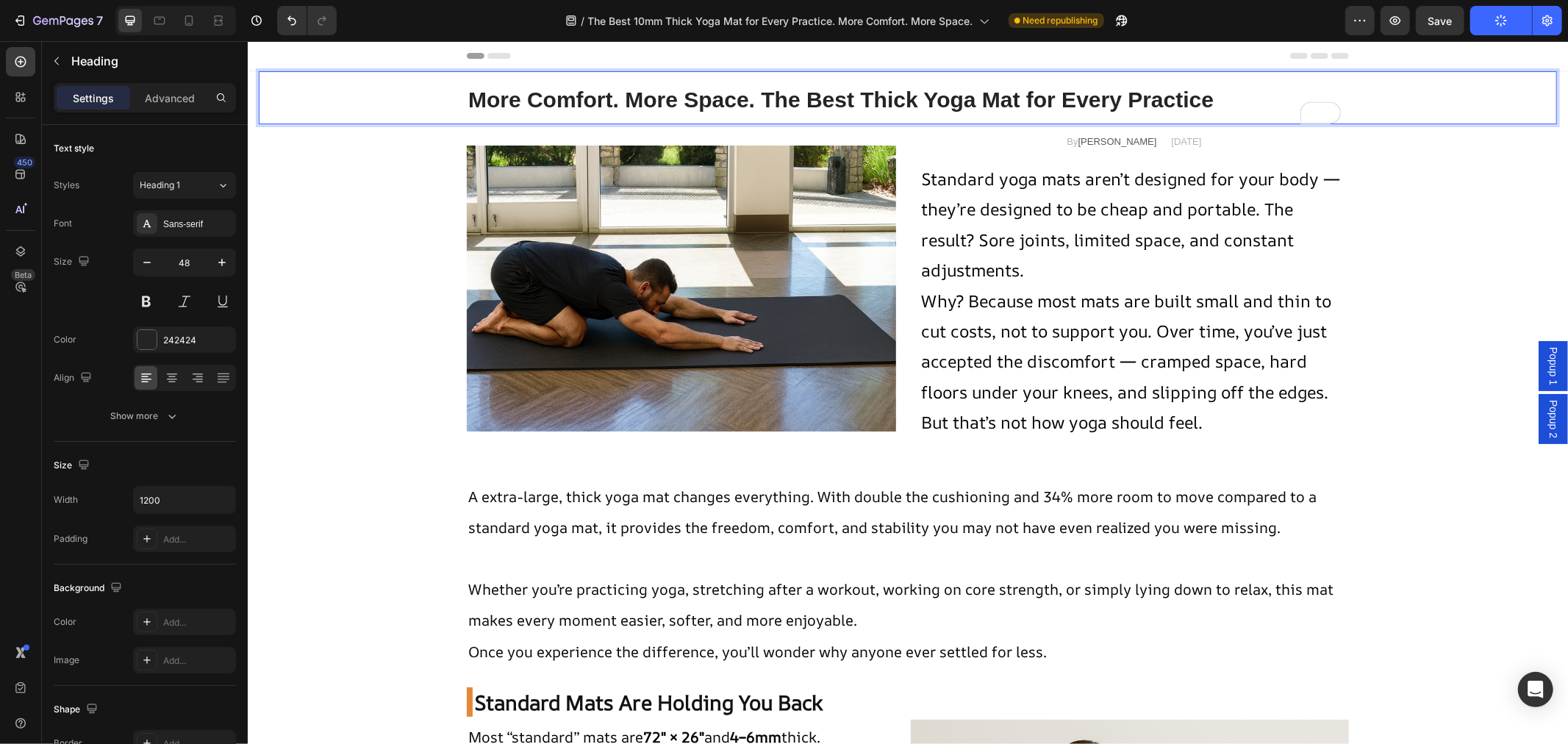
click at [707, 105] on strong "More Comfort. More Space. The Best Thick Yoga Mat for Every Practice" at bounding box center [840, 98] width 745 height 24
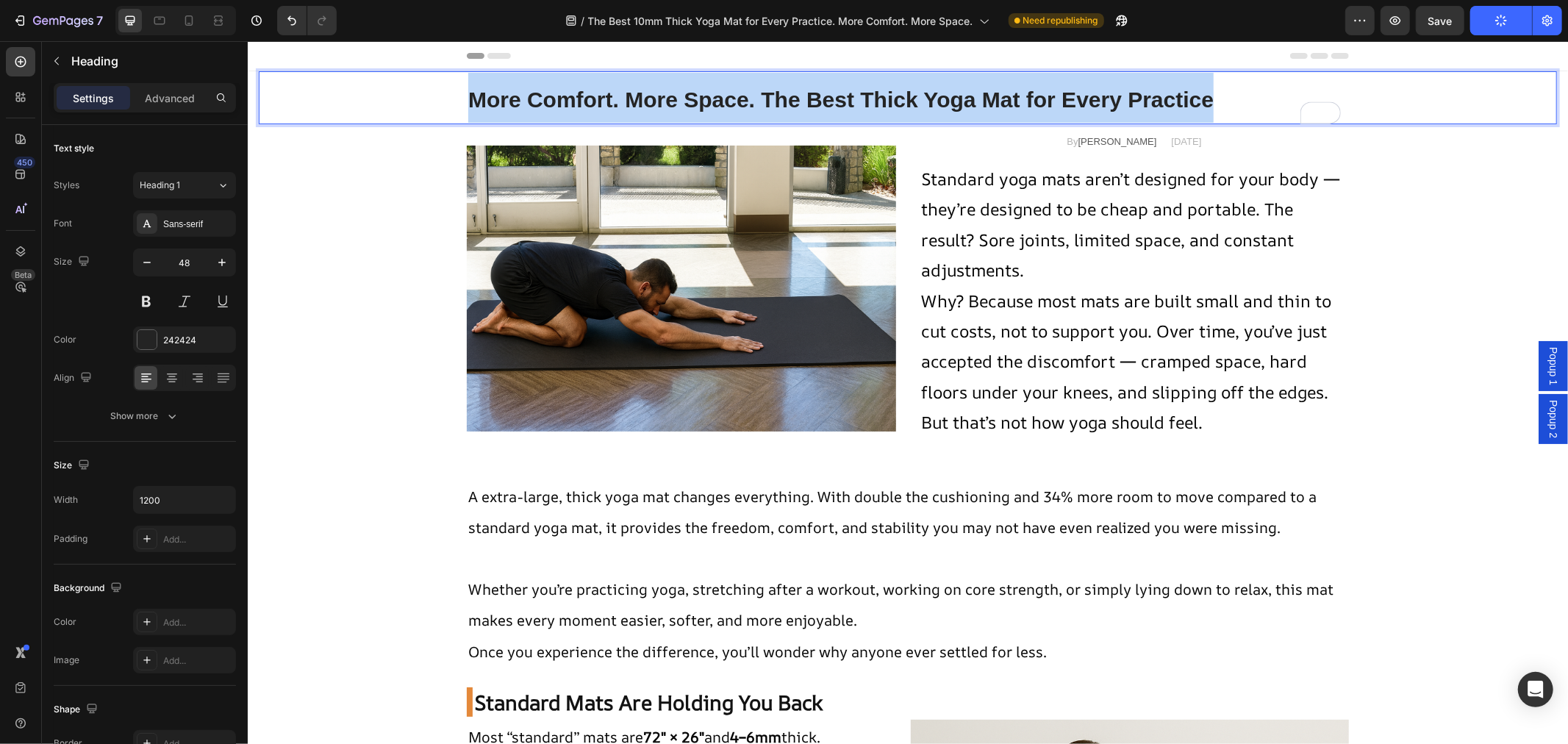
click at [707, 105] on strong "More Comfort. More Space. The Best Thick Yoga Mat for Every Practice" at bounding box center [840, 98] width 745 height 24
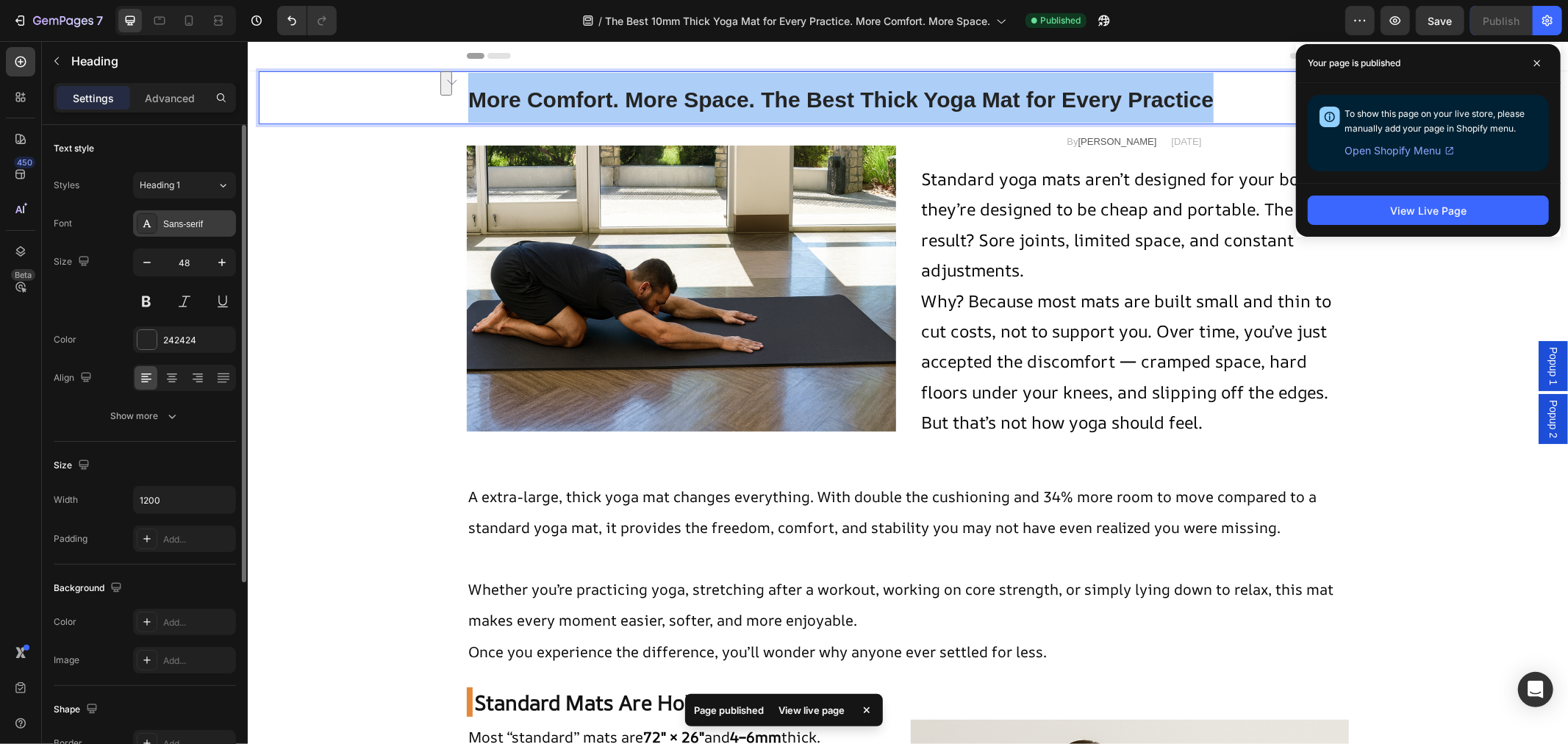
click at [209, 218] on div "Sans-serif" at bounding box center [198, 224] width 69 height 13
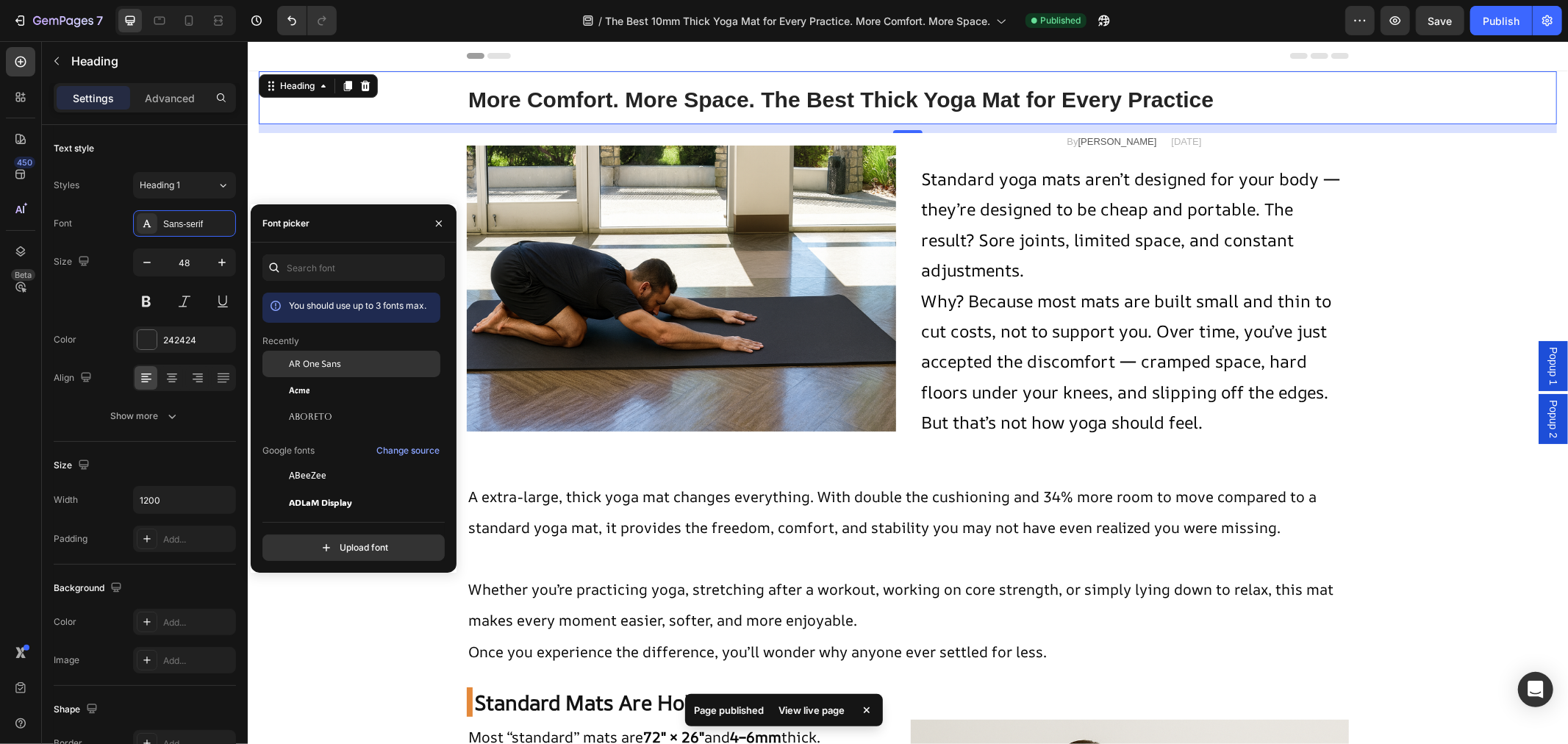
click at [325, 363] on span "AR One Sans" at bounding box center [315, 364] width 52 height 13
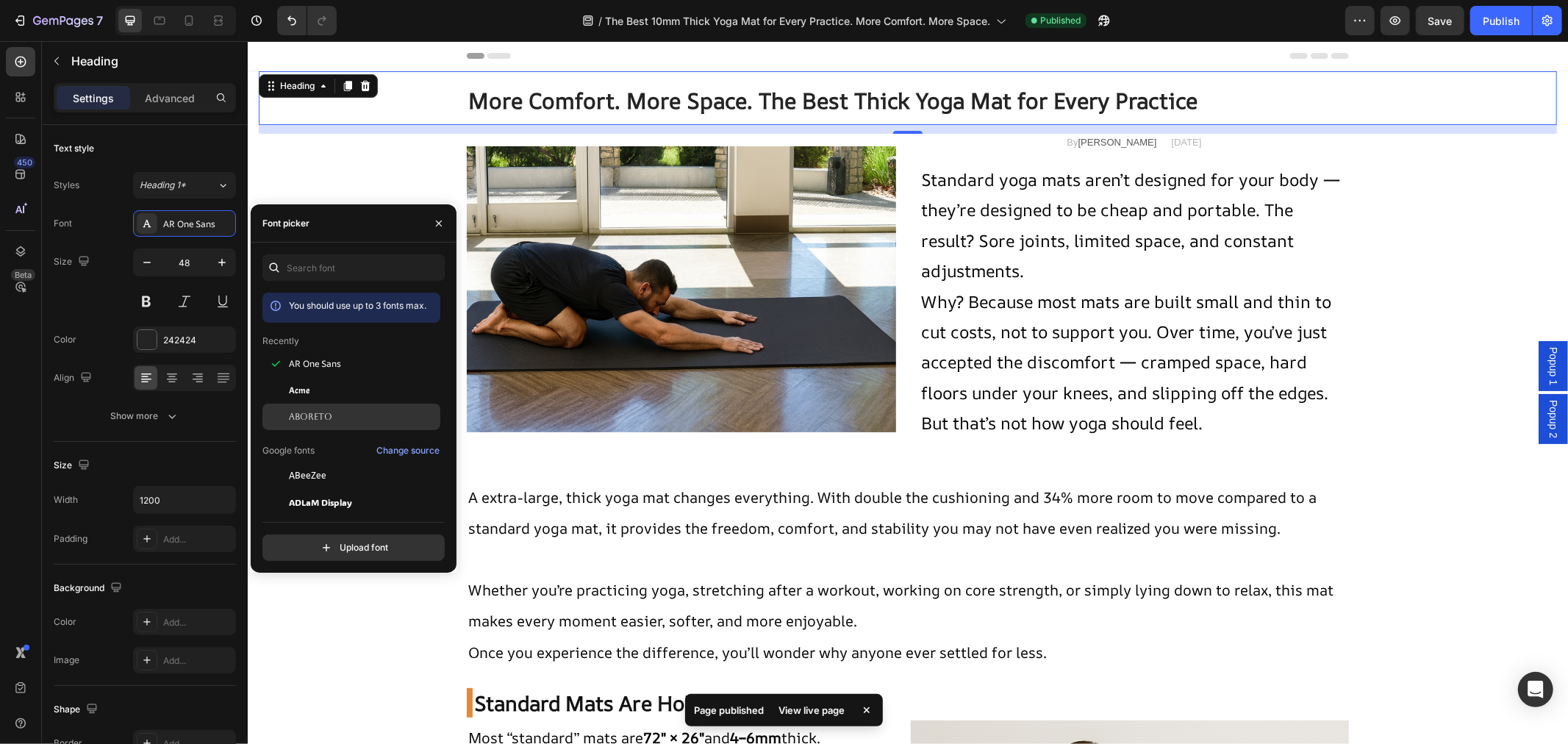
click at [322, 412] on span "Aboreto" at bounding box center [310, 417] width 43 height 13
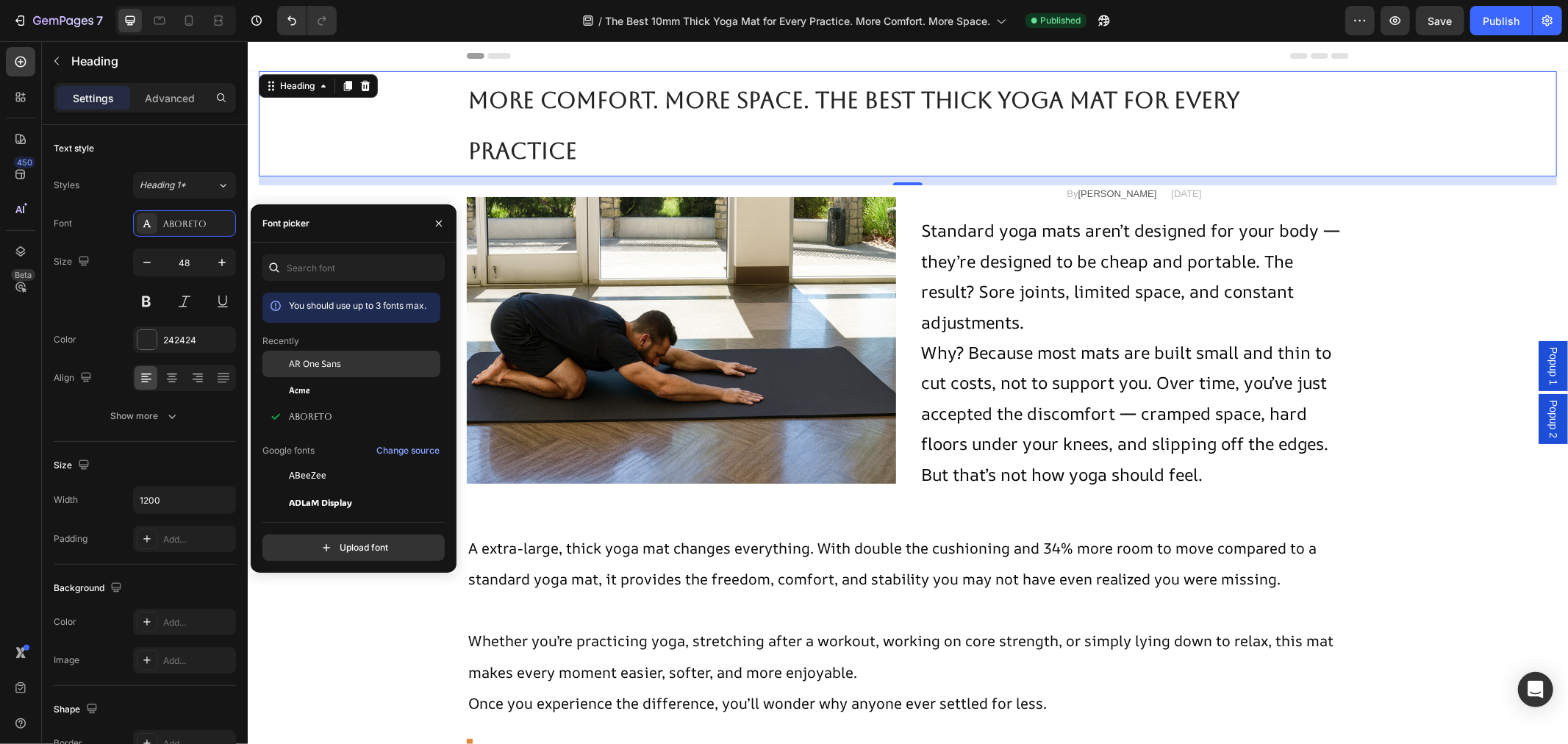
click at [324, 372] on div "AR One Sans" at bounding box center [351, 364] width 178 height 27
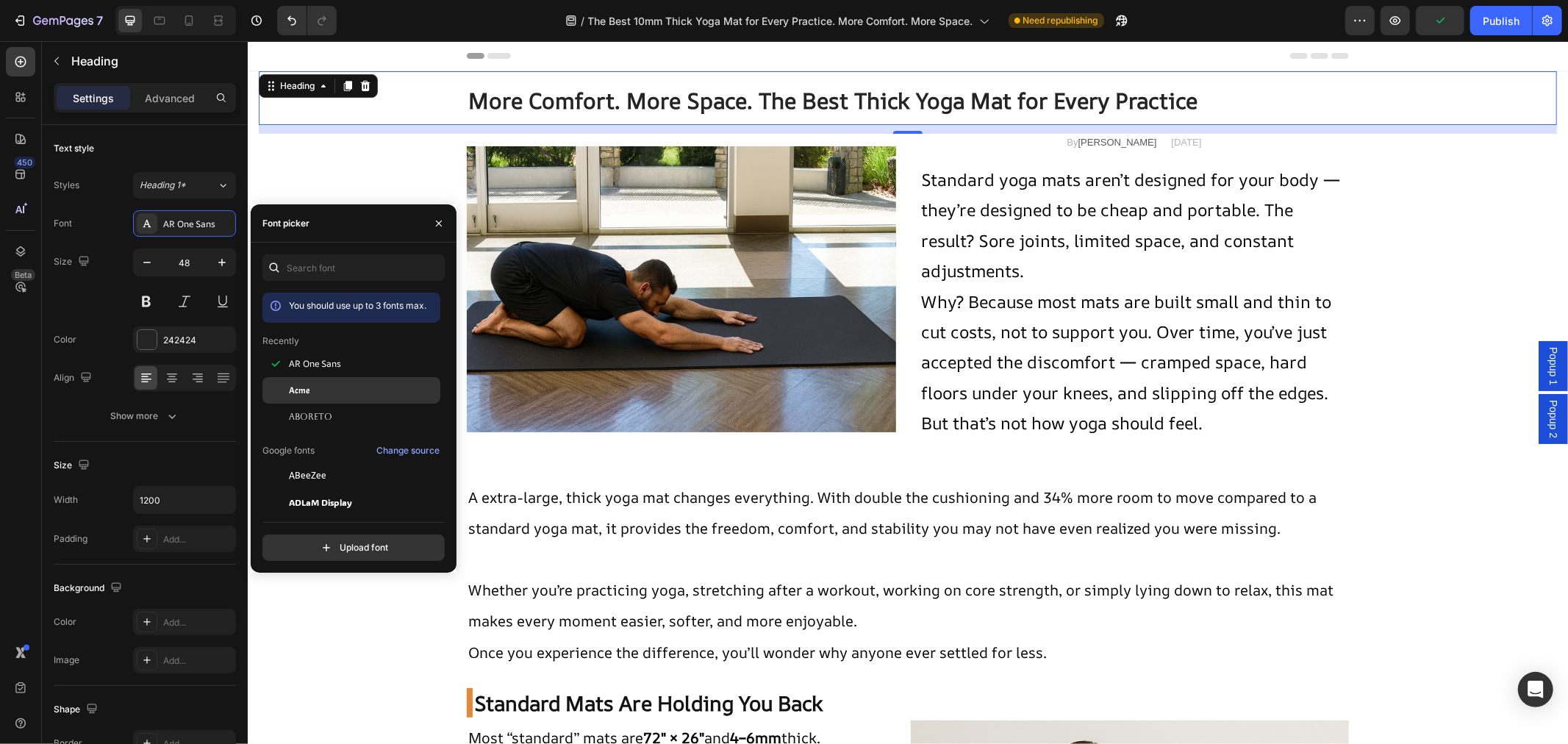
click at [324, 391] on div "Acme" at bounding box center [363, 390] width 149 height 13
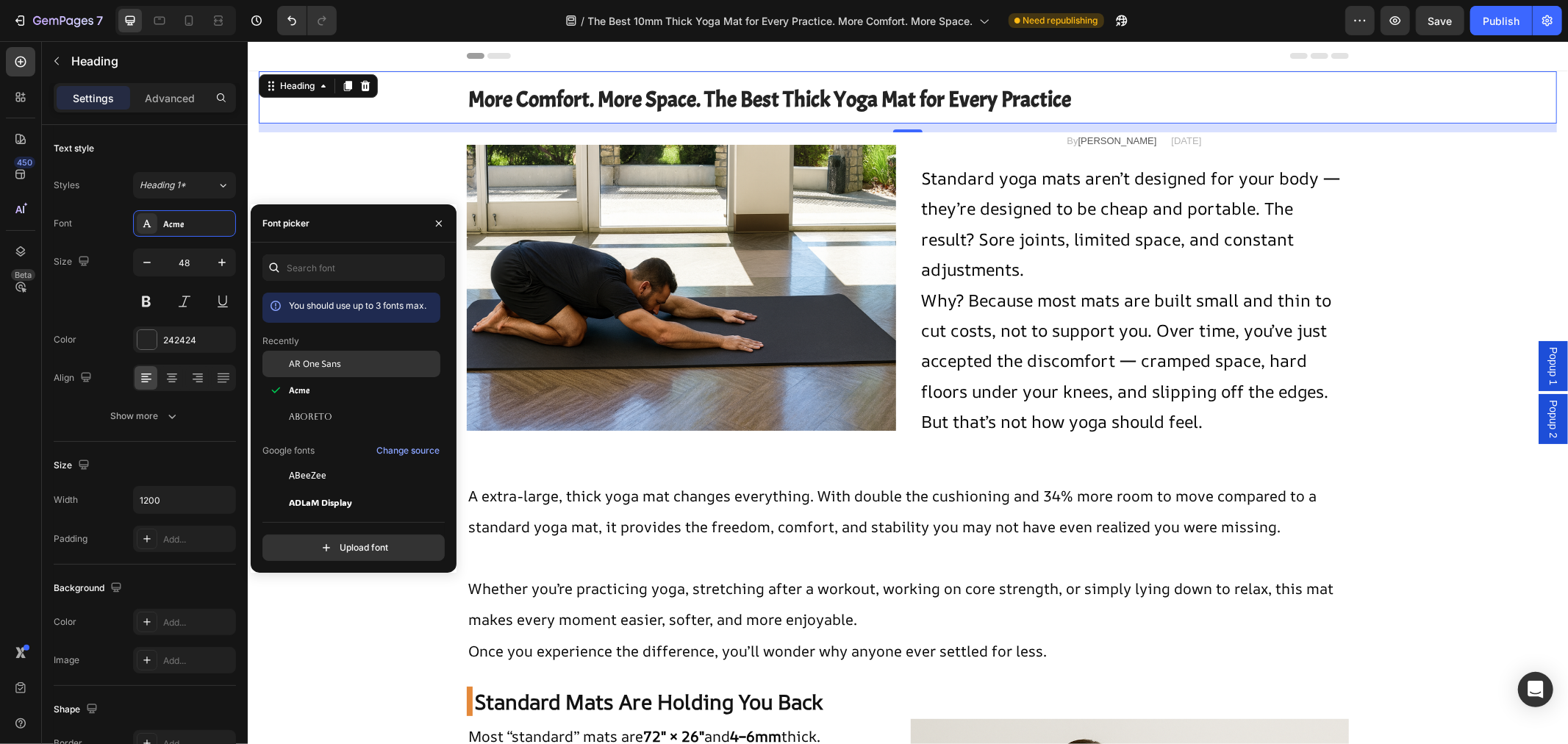
click at [324, 365] on span "AR One Sans" at bounding box center [315, 364] width 52 height 13
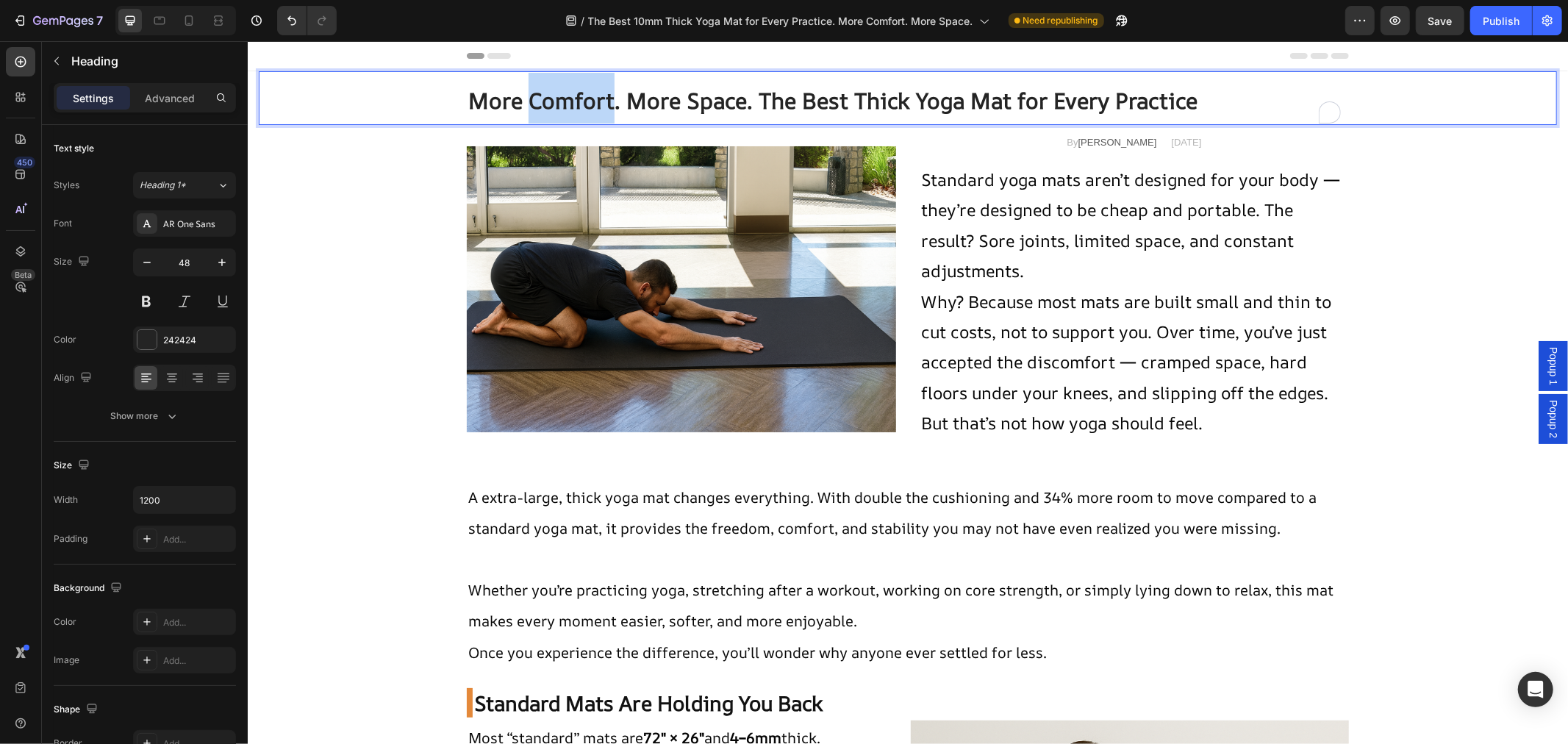
click at [567, 106] on strong "More Comfort. More Space. The Best Thick Yoga Mat for Every Practice" at bounding box center [832, 100] width 729 height 30
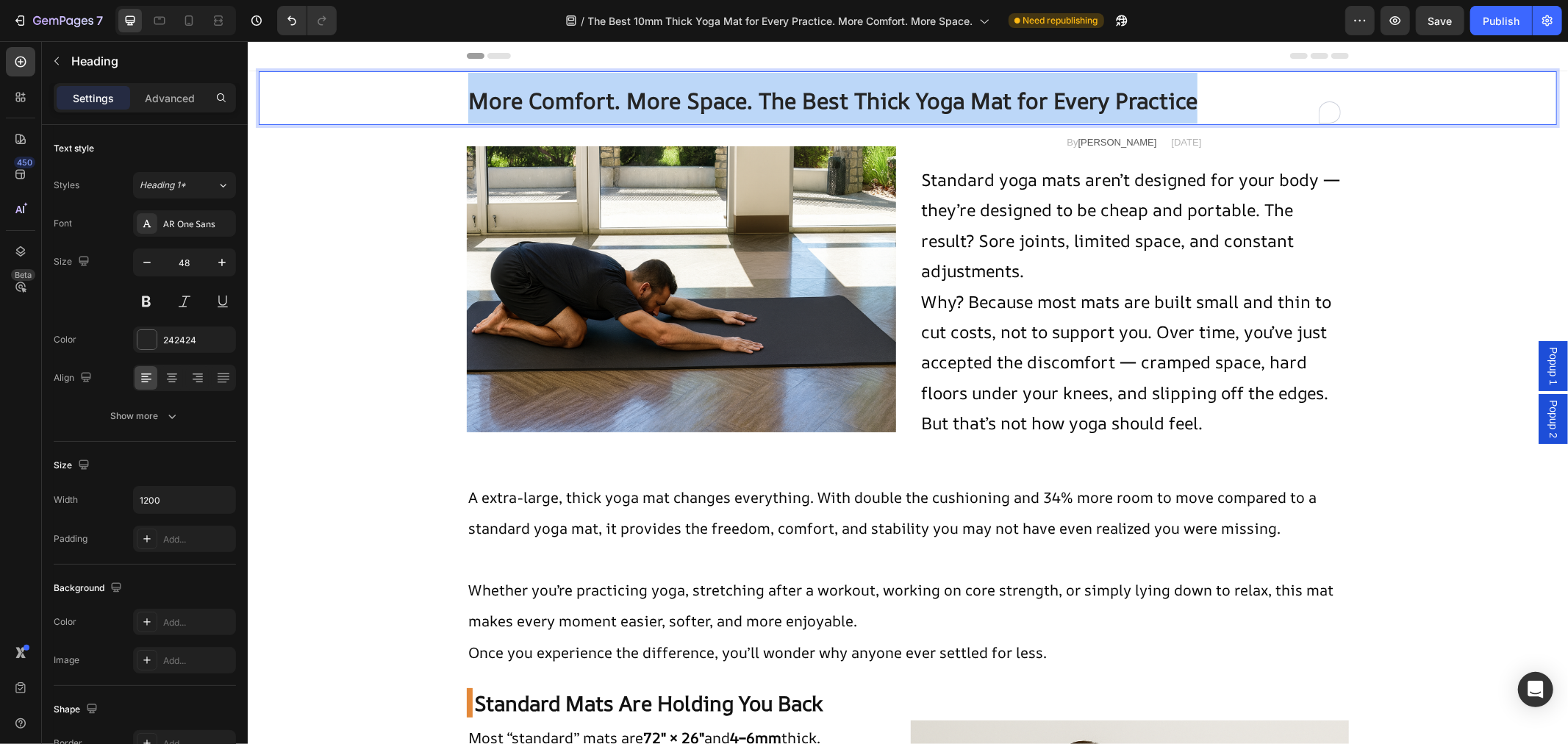
click at [567, 106] on strong "More Comfort. More Space. The Best Thick Yoga Mat for Every Practice" at bounding box center [832, 100] width 729 height 30
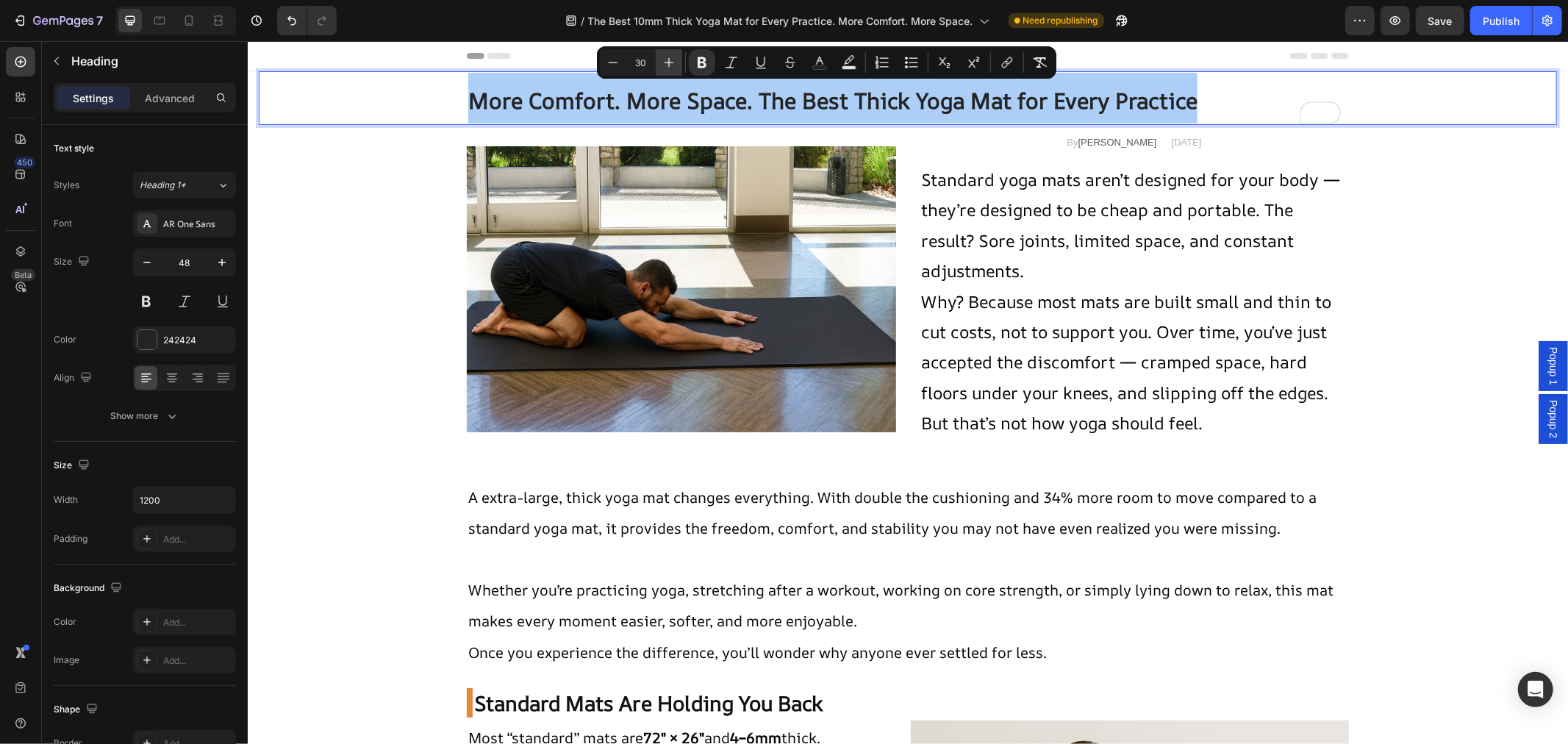
click at [665, 61] on icon "Editor contextual toolbar" at bounding box center [669, 62] width 15 height 15
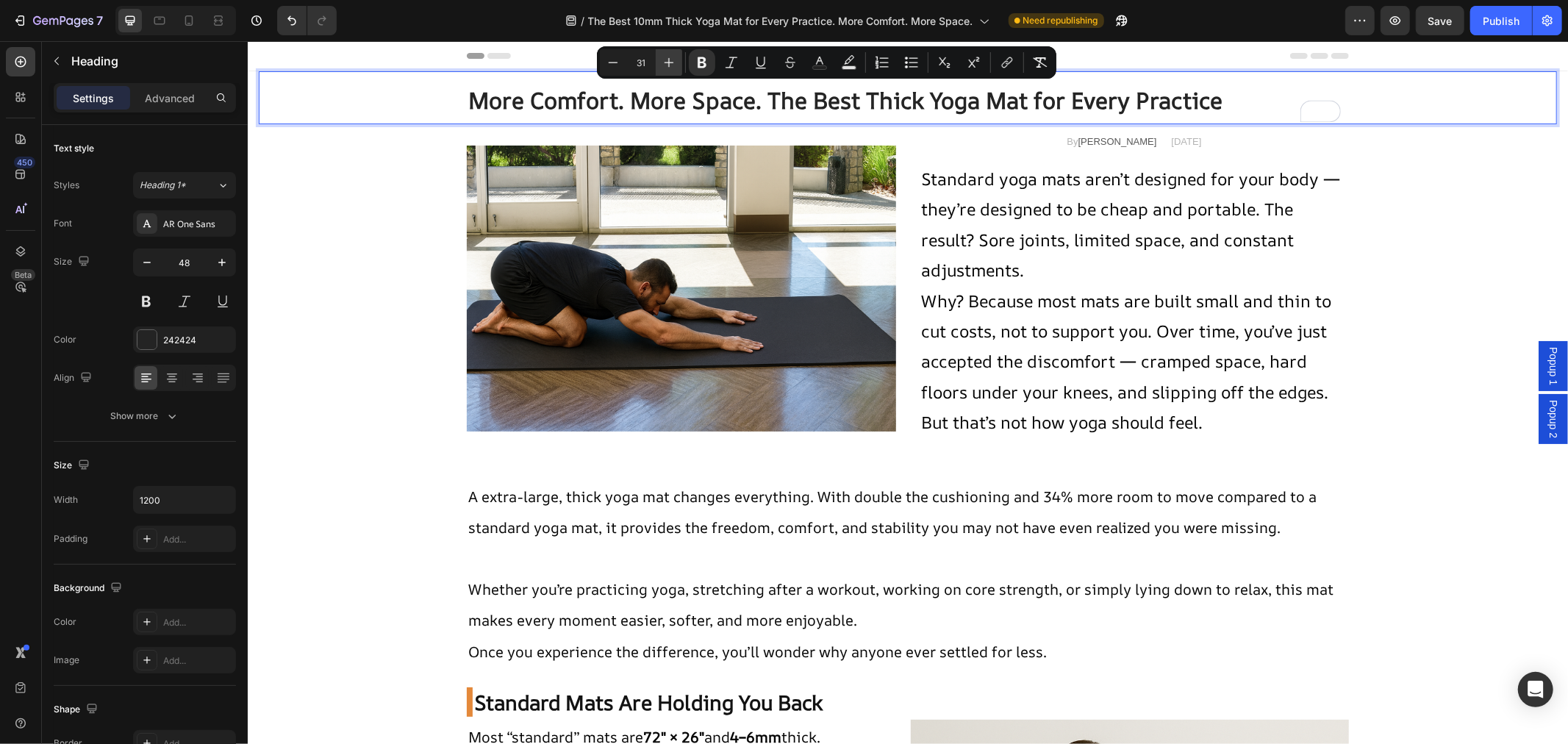
click at [665, 61] on icon "Editor contextual toolbar" at bounding box center [669, 62] width 15 height 15
type input "35"
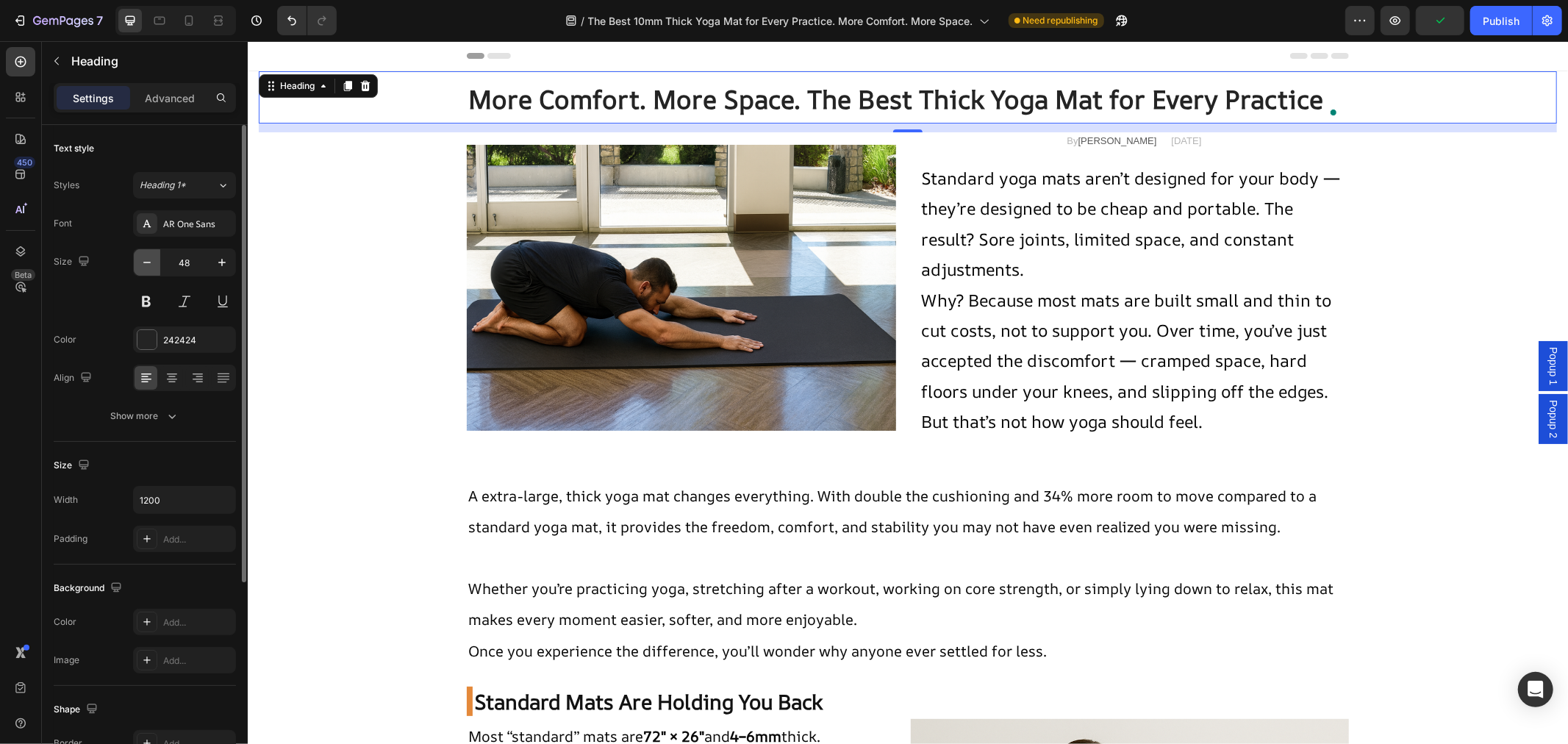
click at [144, 260] on icon "button" at bounding box center [147, 263] width 15 height 15
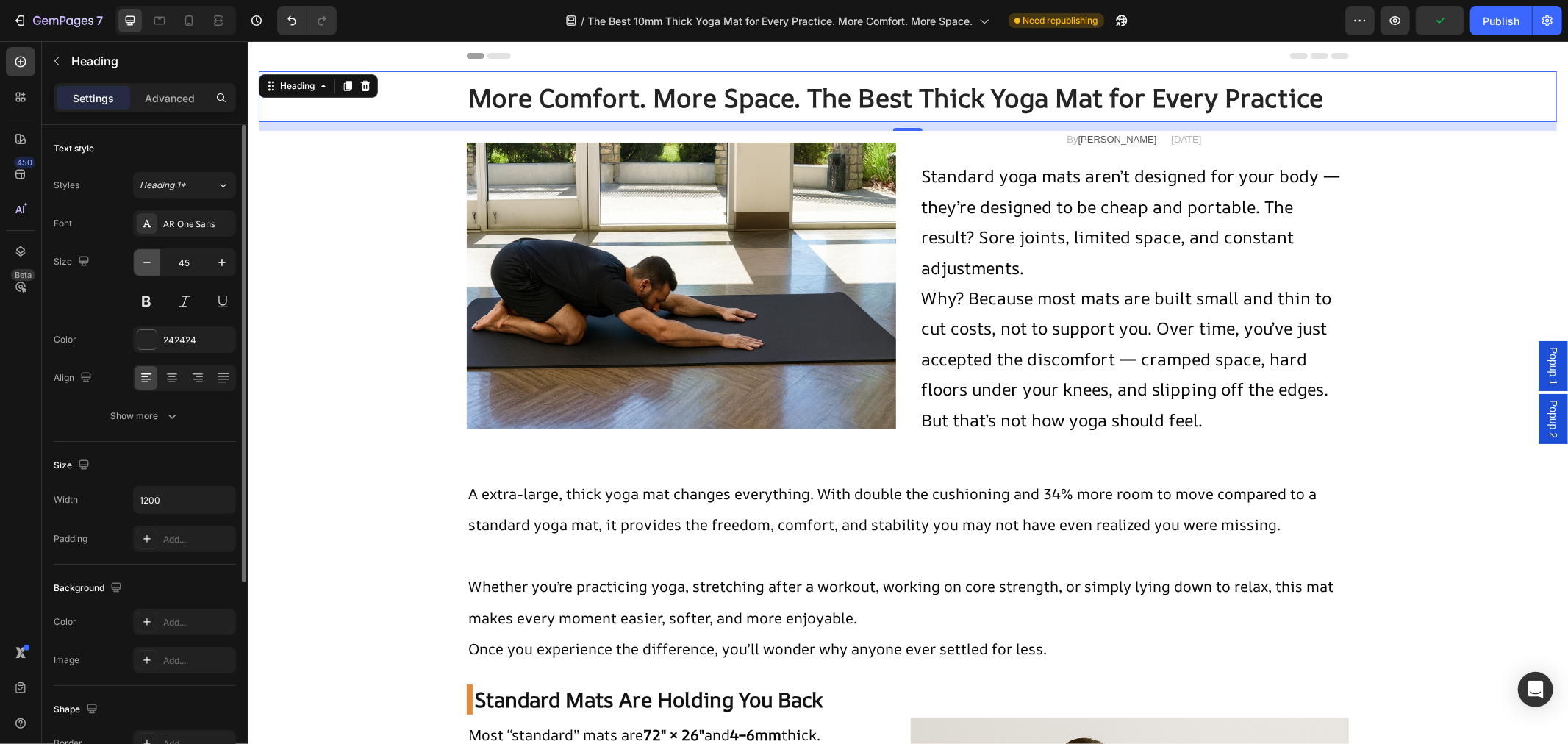
click at [144, 260] on icon "button" at bounding box center [147, 263] width 15 height 15
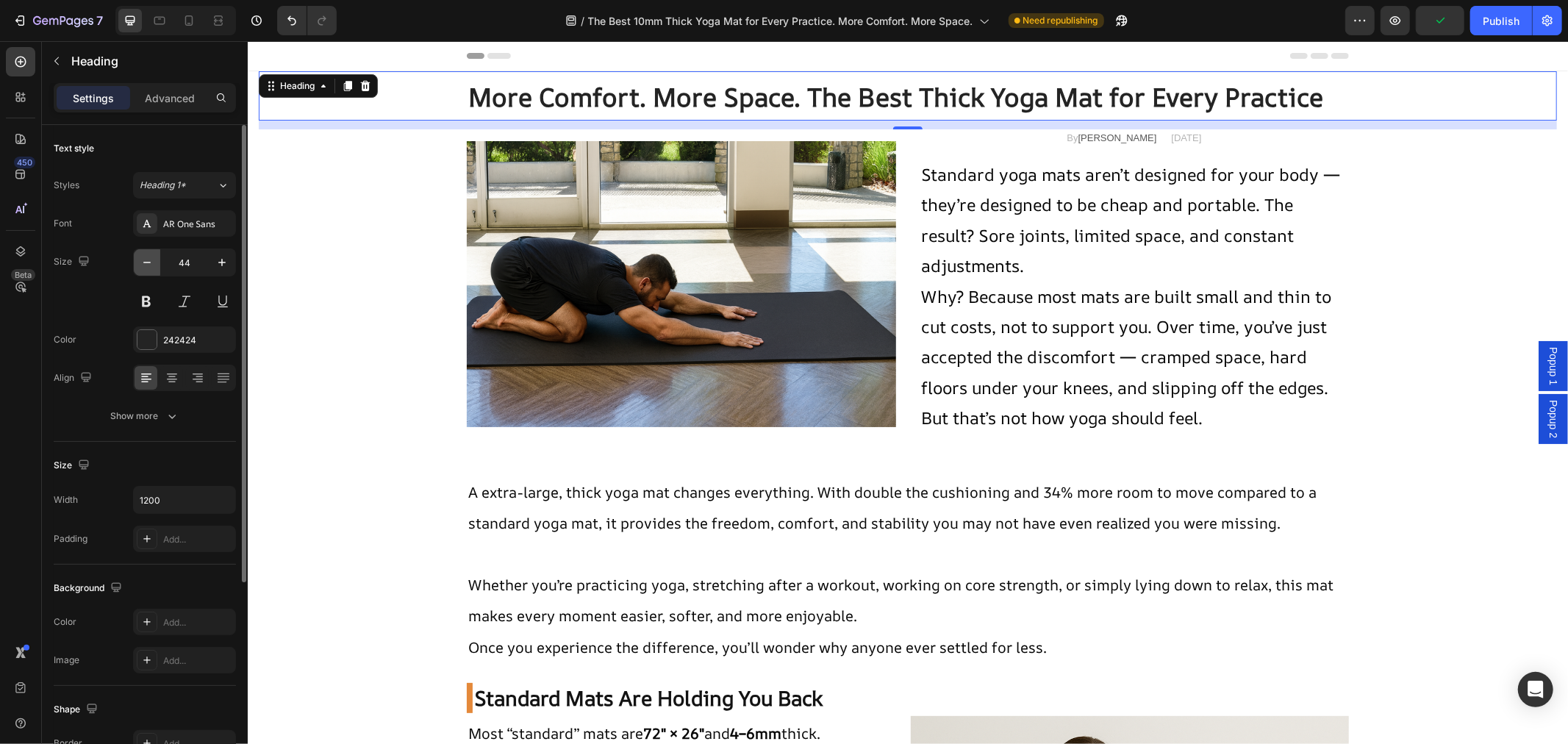
click at [144, 260] on icon "button" at bounding box center [147, 263] width 15 height 15
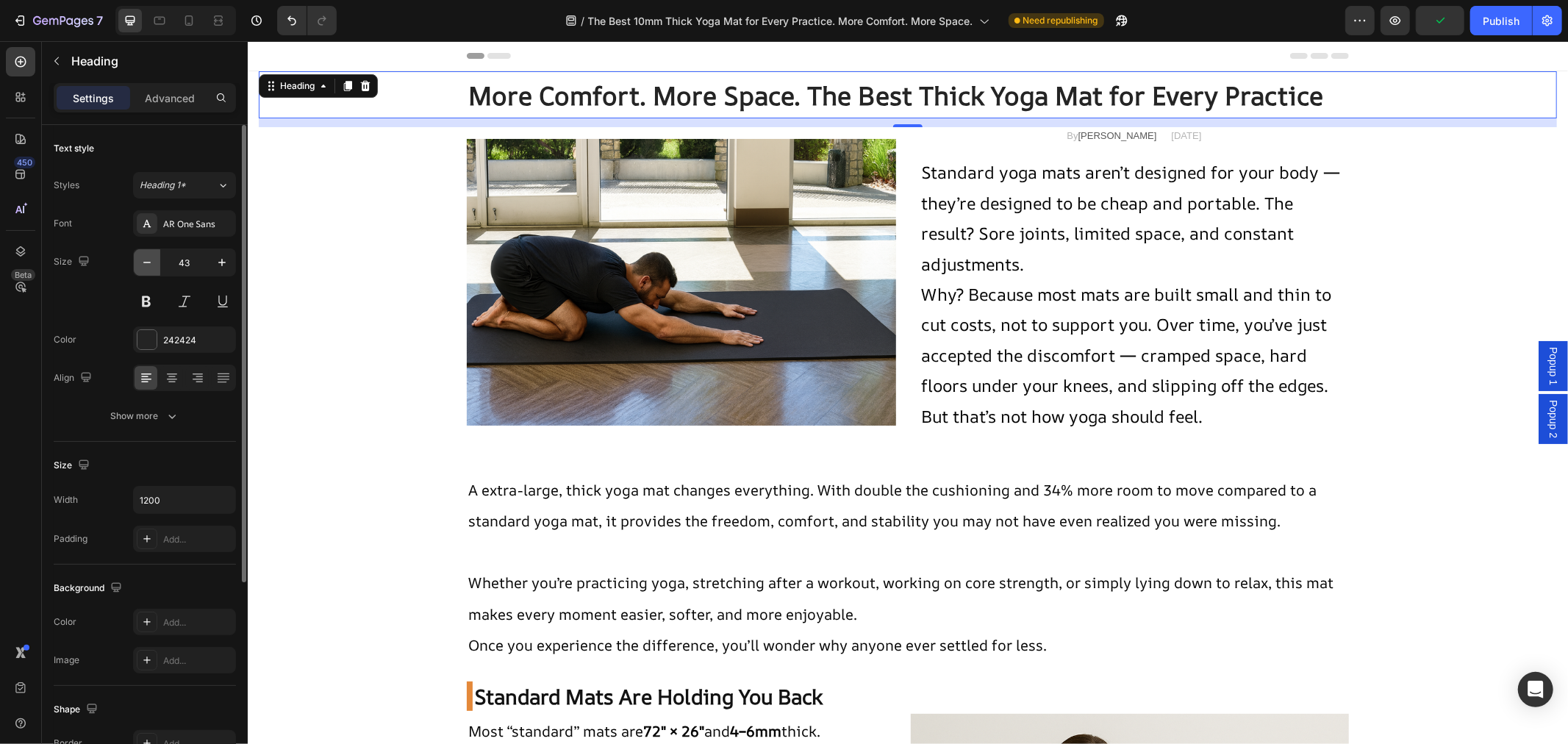
click at [144, 260] on icon "button" at bounding box center [147, 263] width 15 height 15
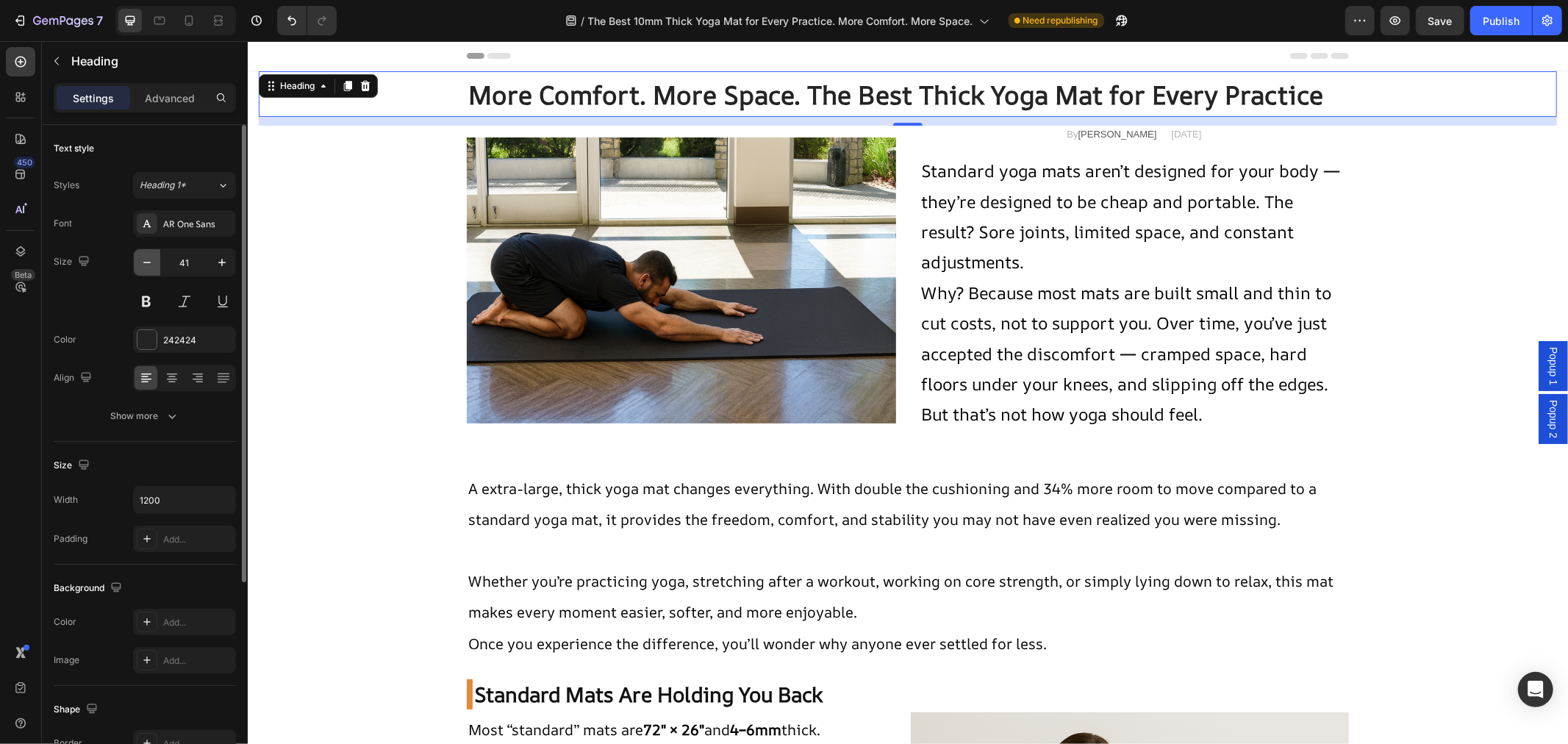
click at [144, 260] on icon "button" at bounding box center [147, 263] width 15 height 15
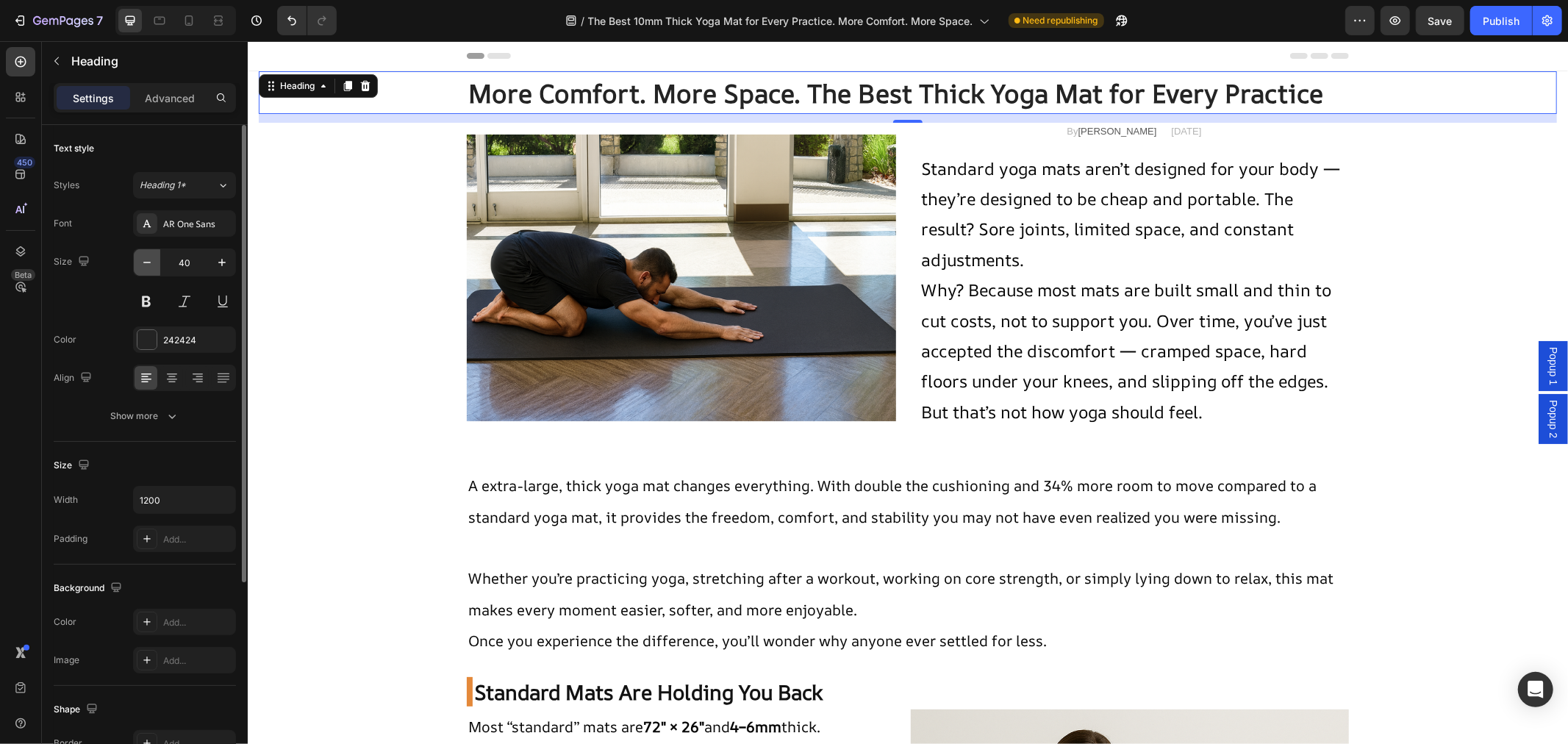
click at [144, 260] on icon "button" at bounding box center [147, 263] width 15 height 15
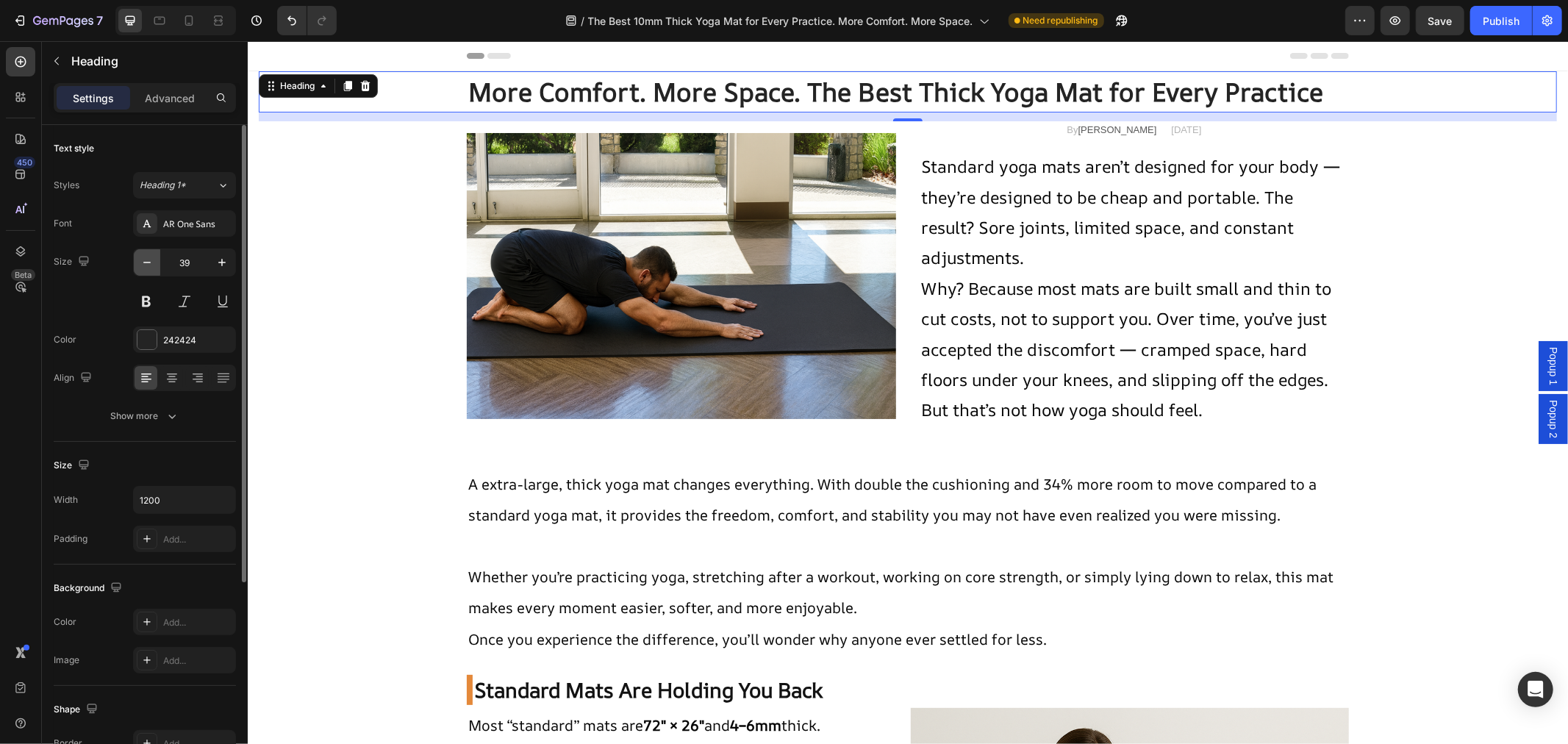
click at [144, 260] on icon "button" at bounding box center [147, 263] width 15 height 15
type input "37"
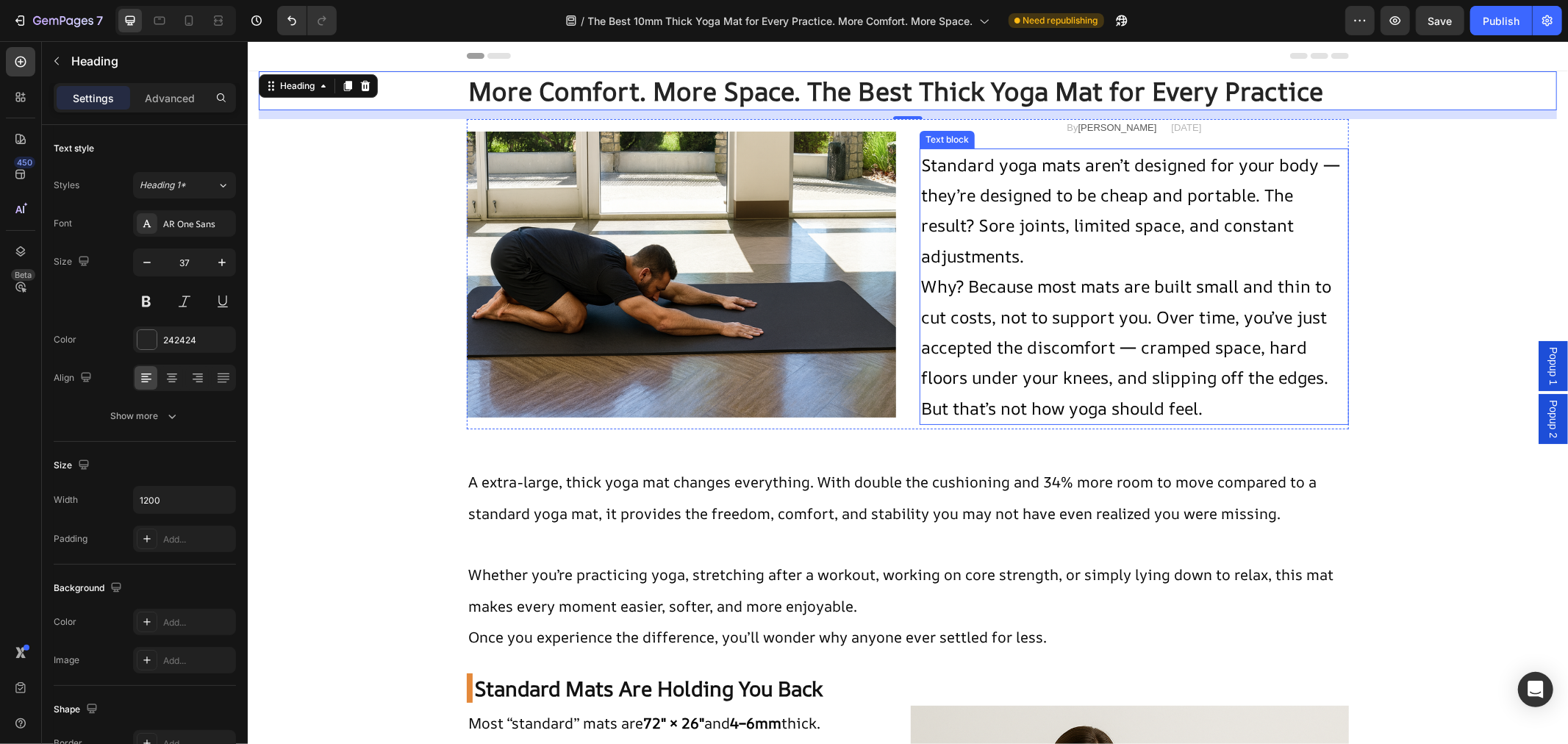
click at [959, 223] on p "Standard yoga mats aren’t designed for your body — they’re designed to be cheap…" at bounding box center [1133, 210] width 426 height 122
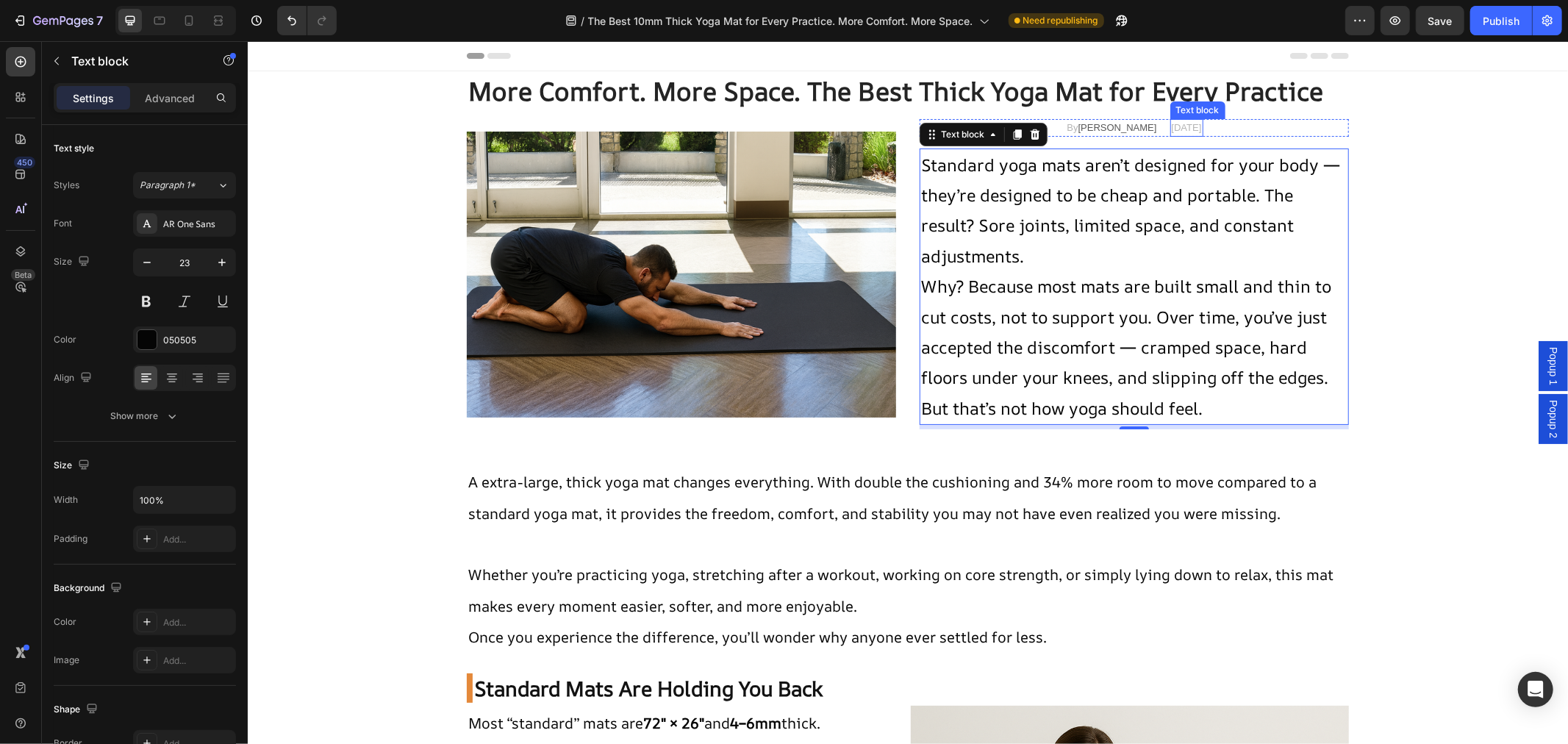
click at [1171, 124] on p "[DATE]" at bounding box center [1186, 127] width 30 height 15
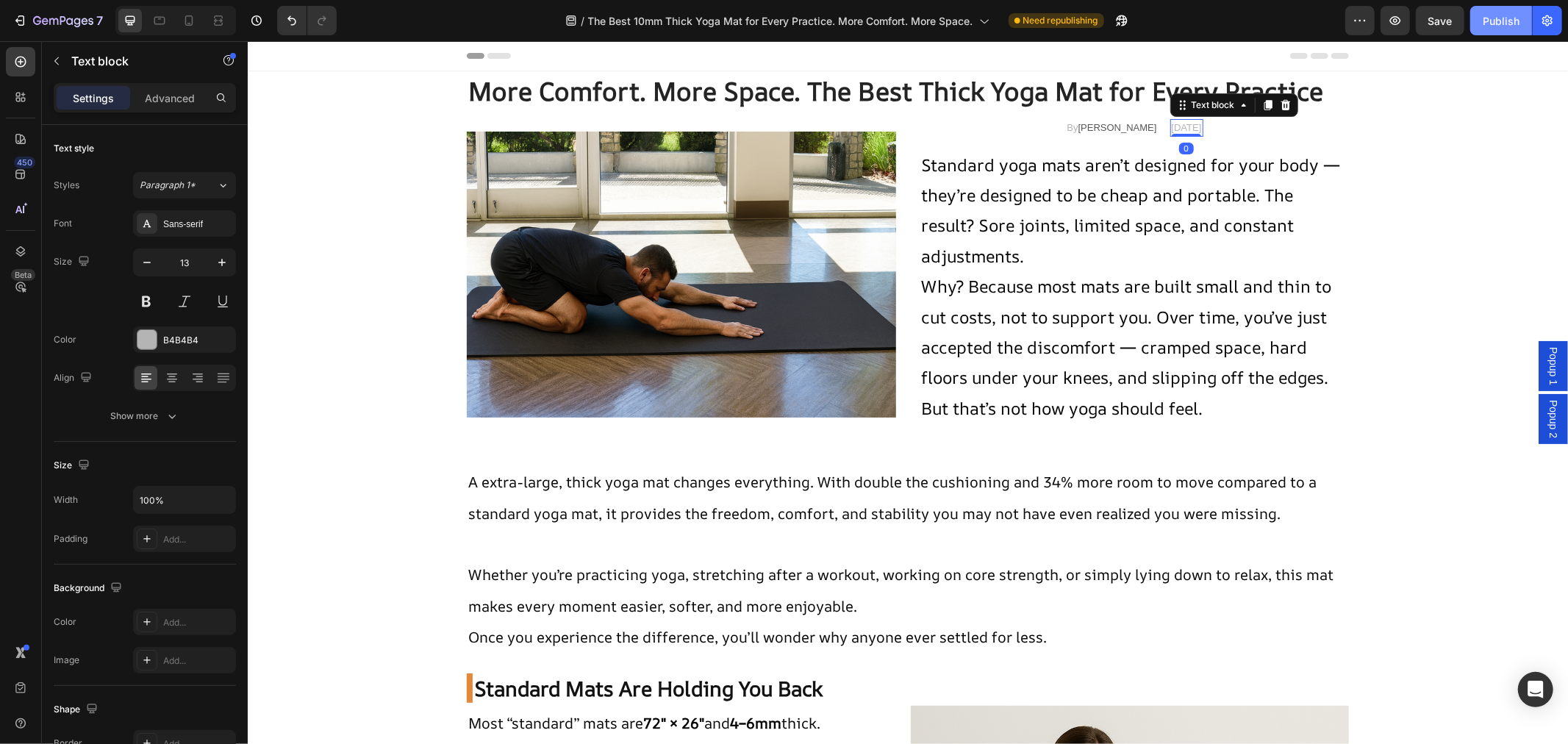
click at [1487, 13] on div "Publish" at bounding box center [1500, 21] width 37 height 16
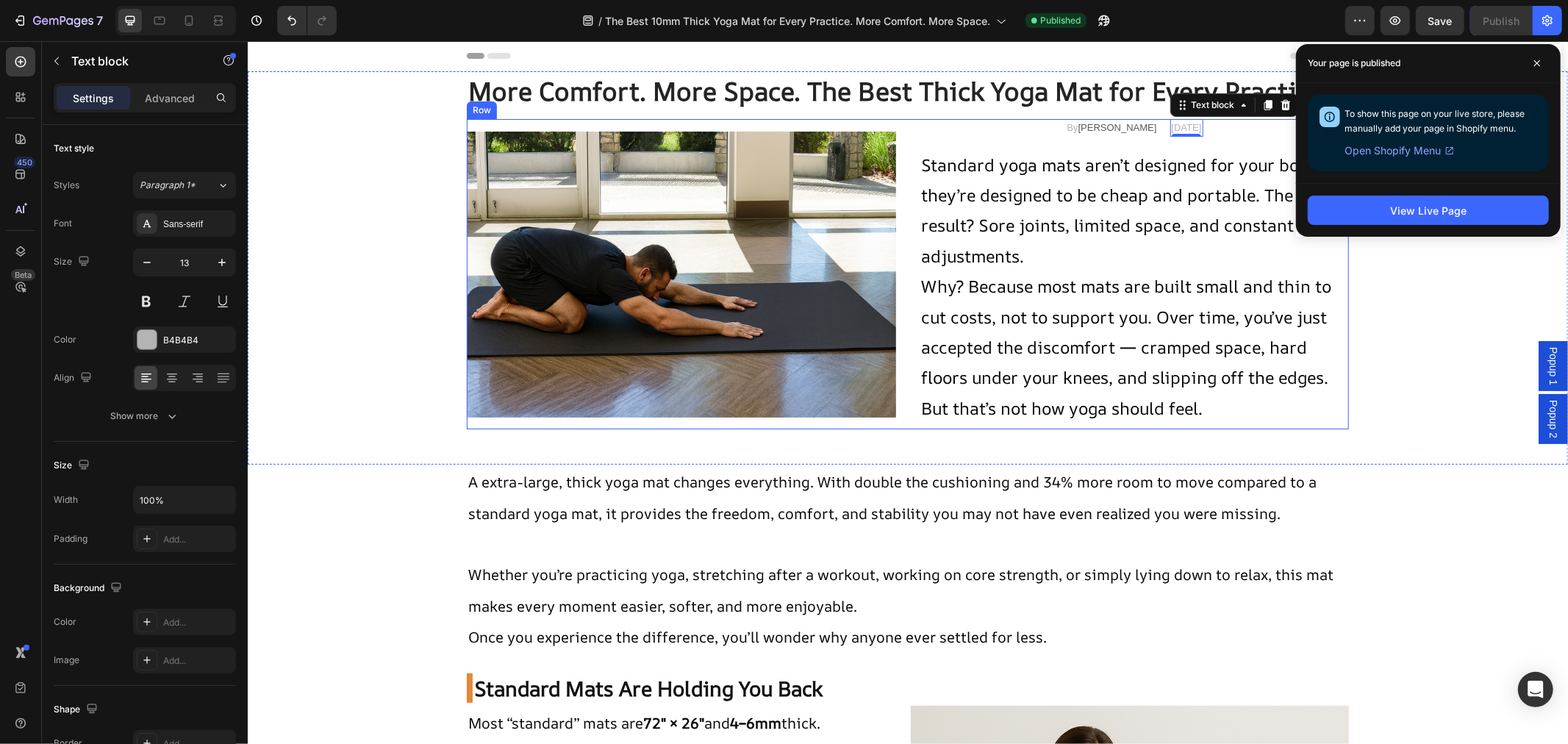
click at [1093, 129] on p "By Amos Arvizu" at bounding box center [1111, 127] width 90 height 15
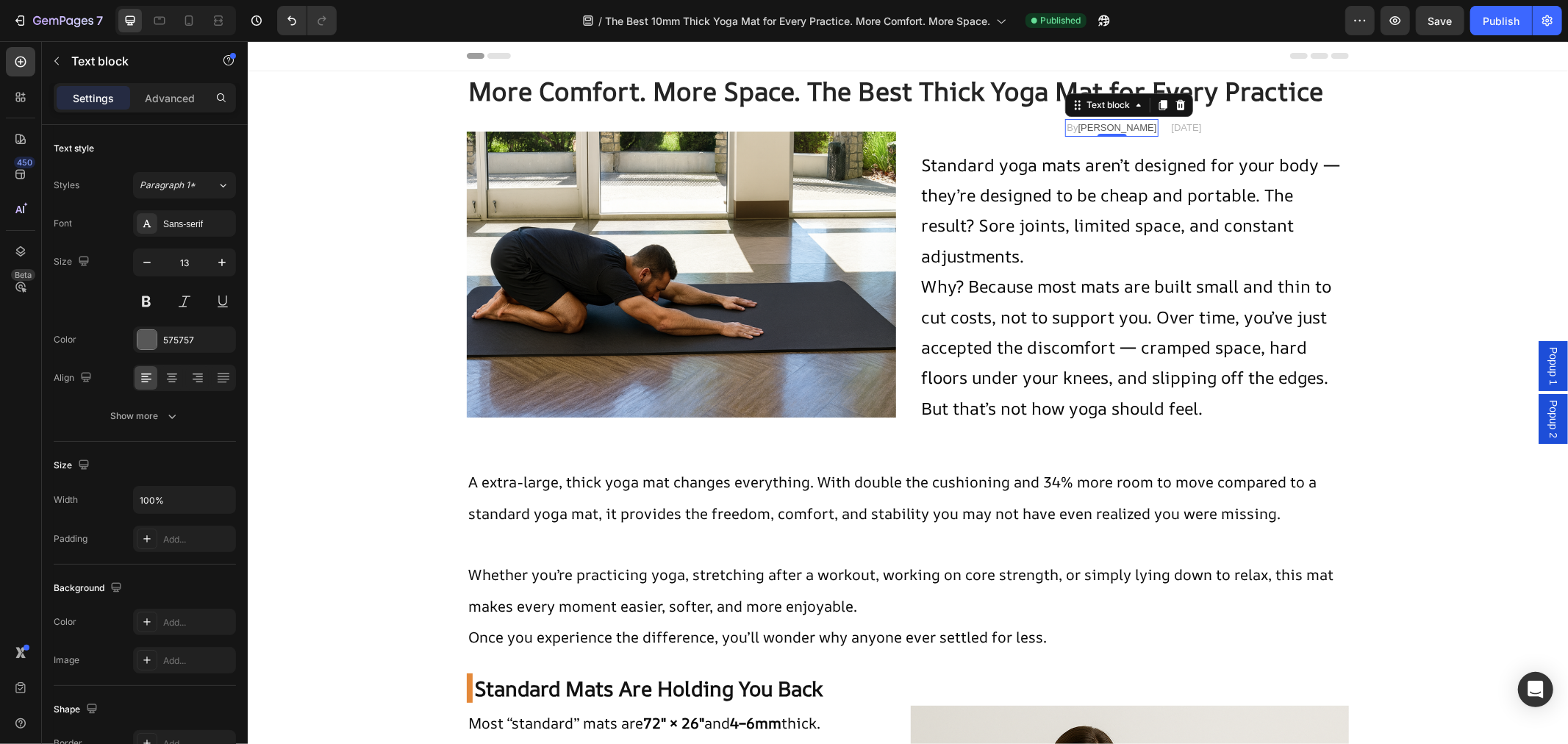
click at [1093, 129] on p "By Amos Arvizu" at bounding box center [1111, 127] width 90 height 15
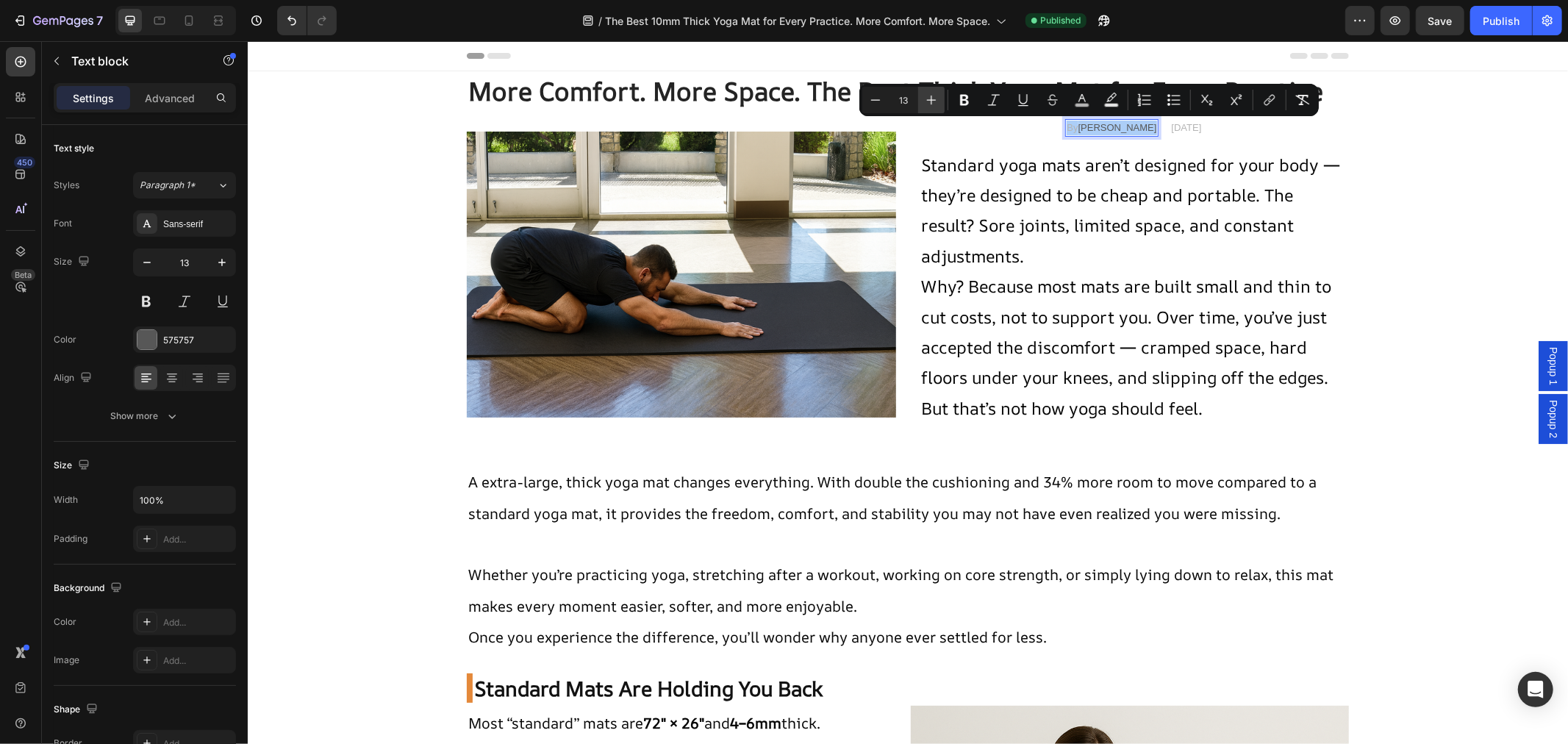
click at [931, 101] on icon "Editor contextual toolbar" at bounding box center [931, 101] width 9 height 9
click at [931, 100] on icon "Editor contextual toolbar" at bounding box center [931, 101] width 9 height 9
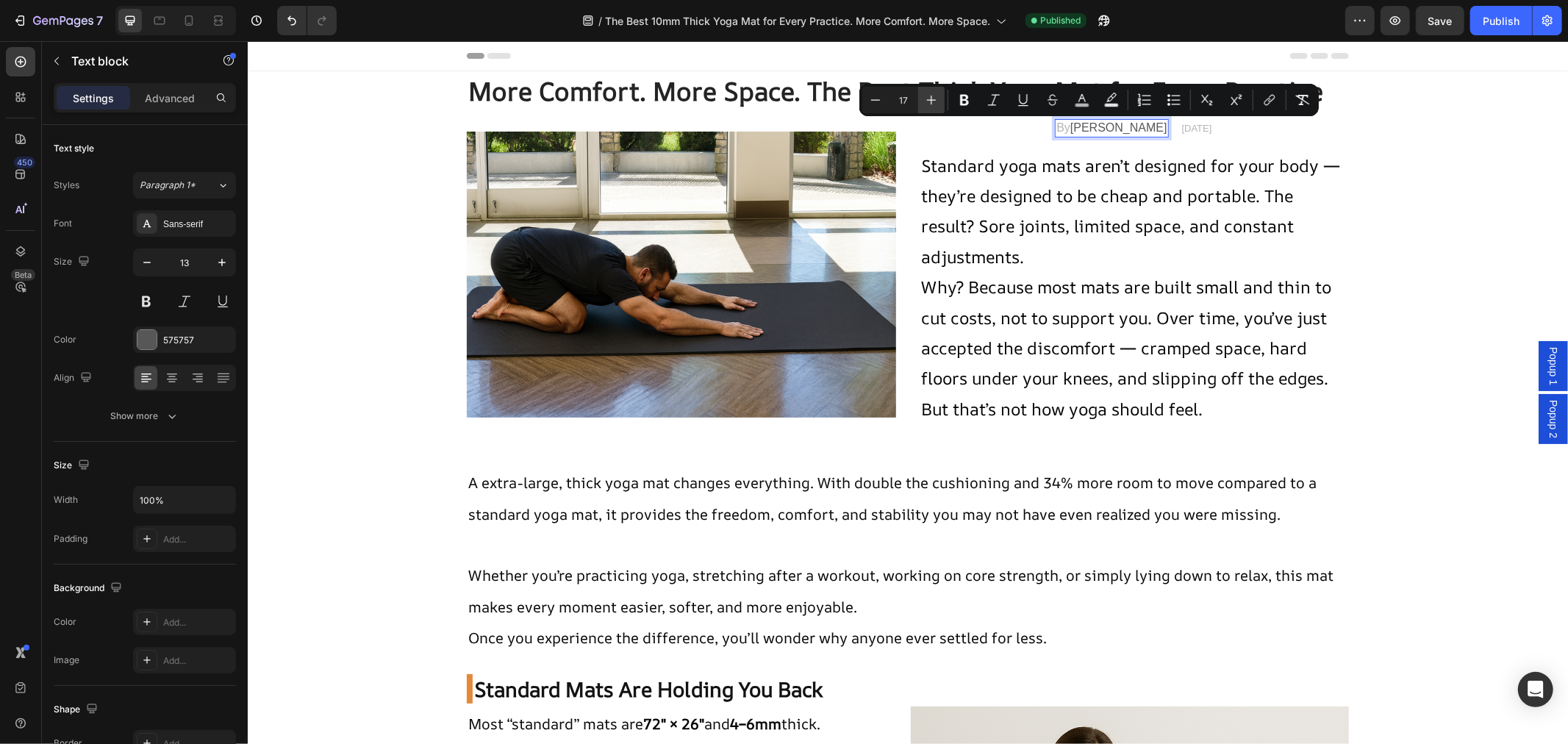
type input "18"
click at [1193, 131] on p "[DATE]" at bounding box center [1203, 127] width 30 height 15
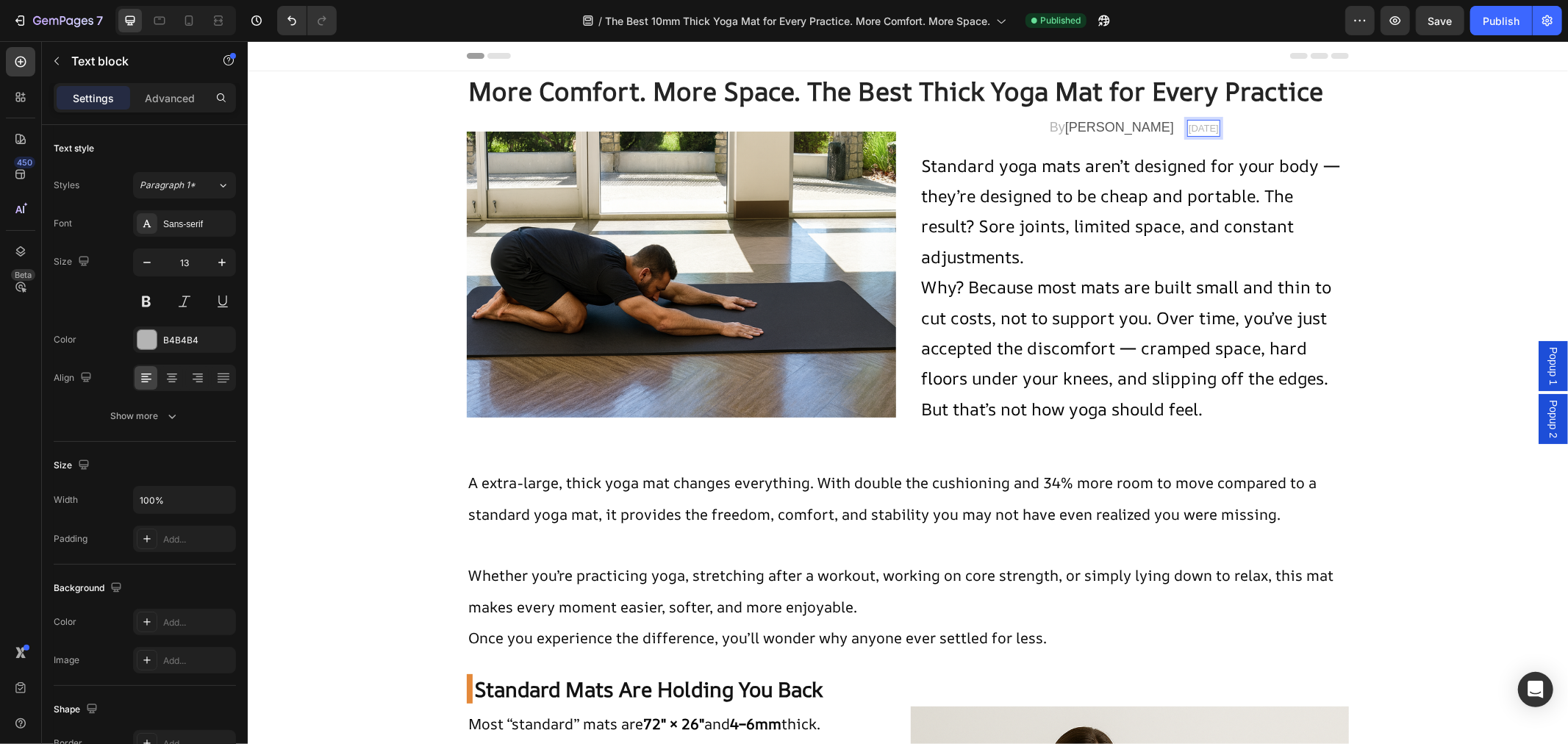
click at [1193, 131] on p "[DATE]" at bounding box center [1203, 127] width 30 height 15
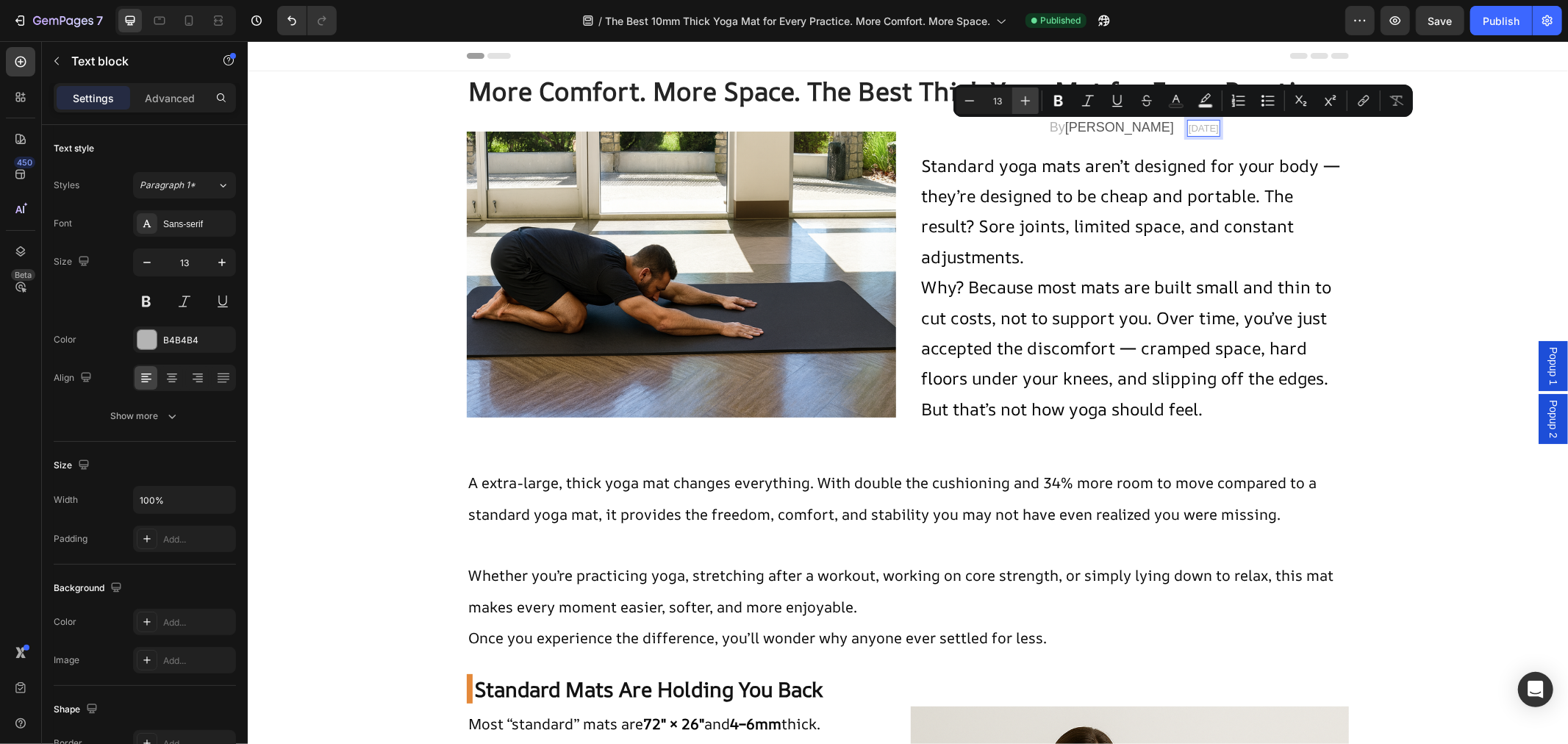
click at [1030, 98] on icon "Editor contextual toolbar" at bounding box center [1025, 101] width 15 height 15
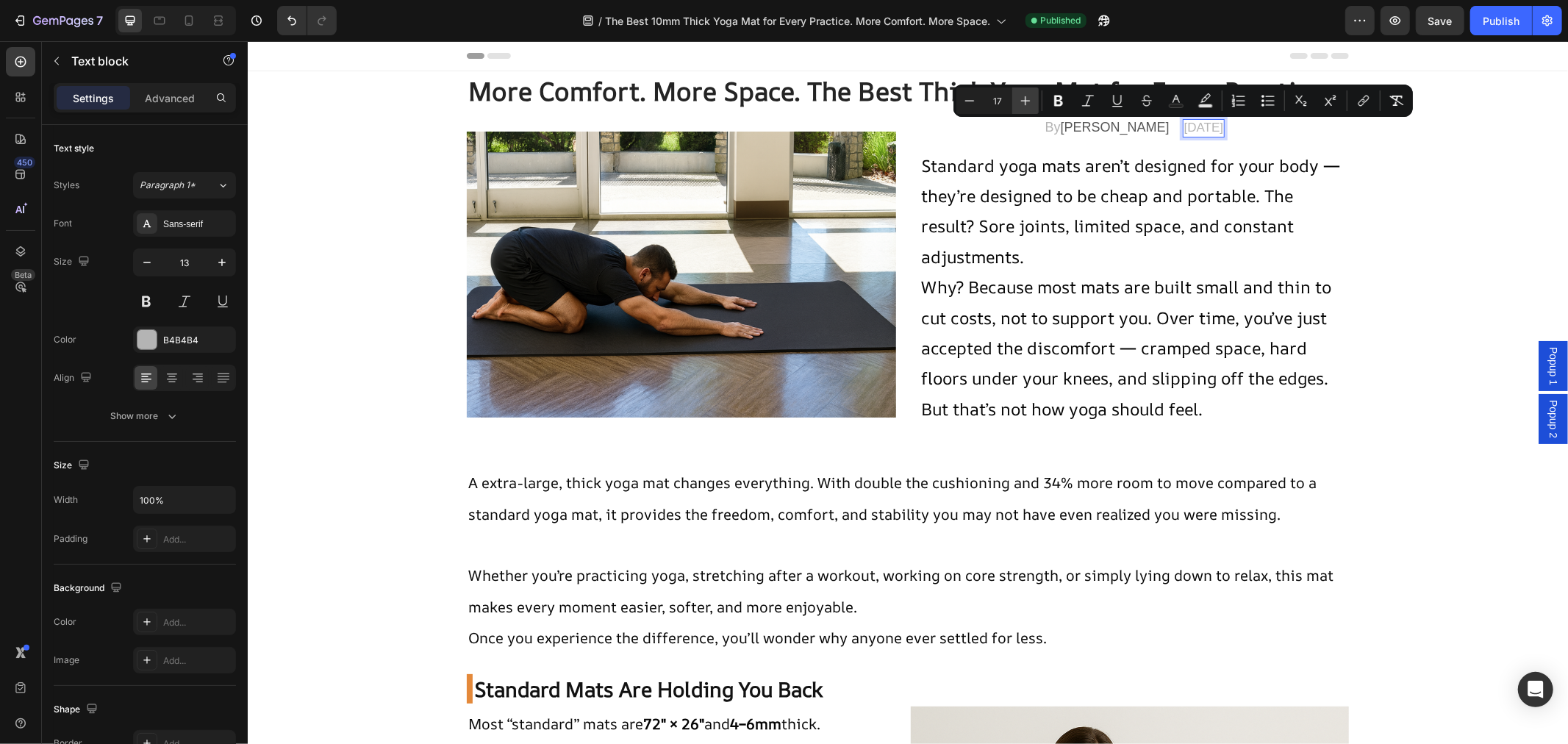
type input "18"
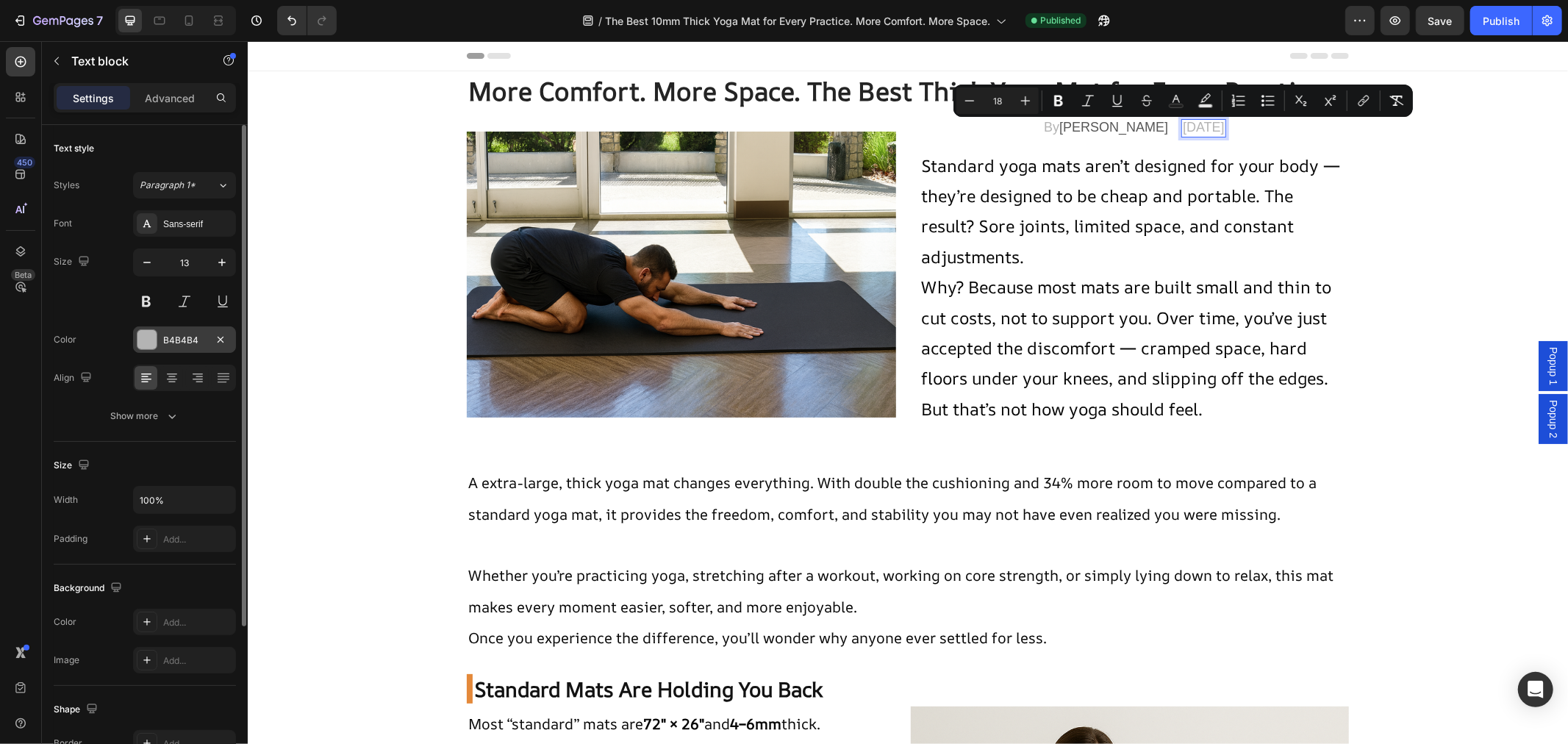
click at [152, 341] on div at bounding box center [147, 340] width 19 height 19
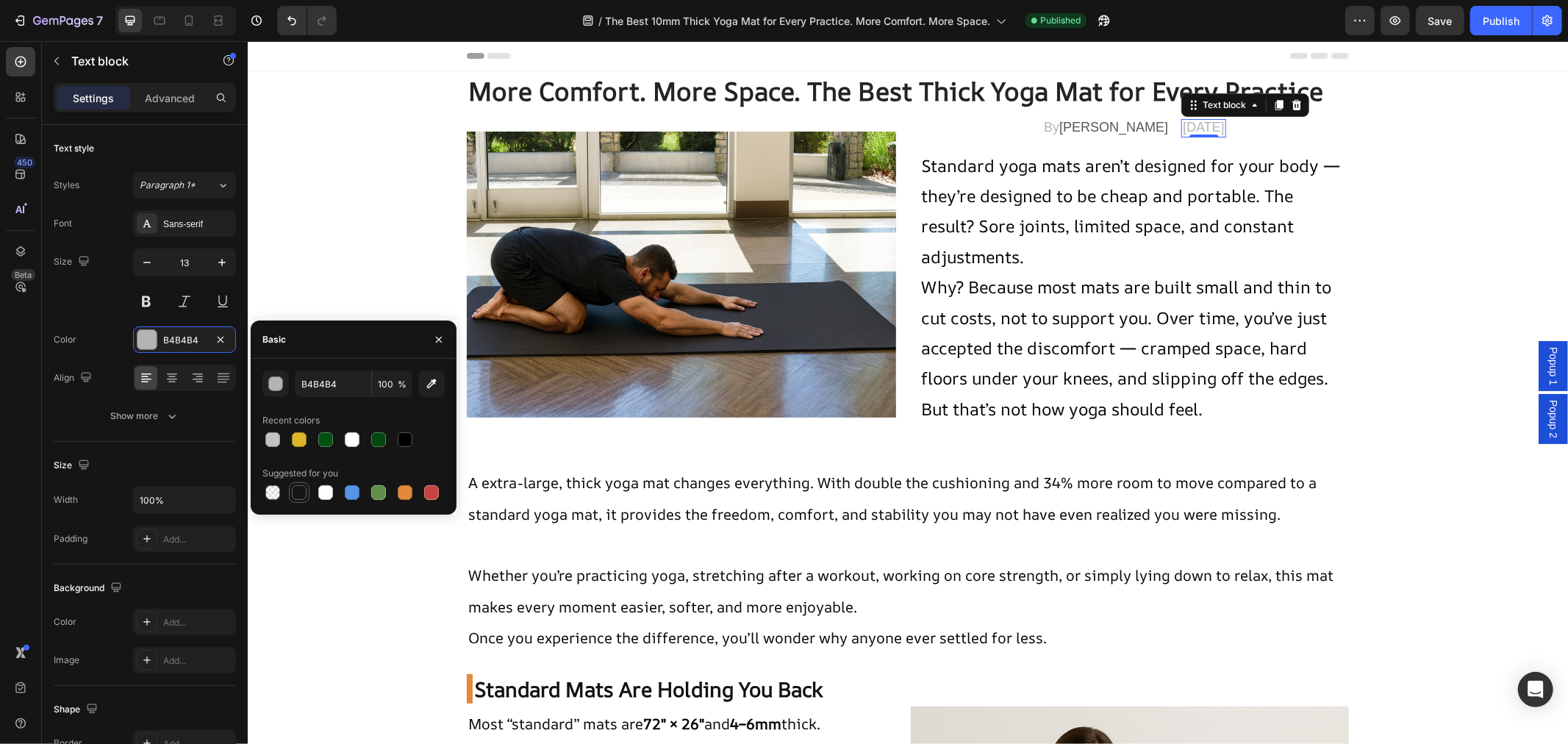
click at [296, 495] on div at bounding box center [299, 492] width 15 height 15
type input "151515"
click at [1078, 127] on span "[PERSON_NAME]" at bounding box center [1113, 127] width 108 height 15
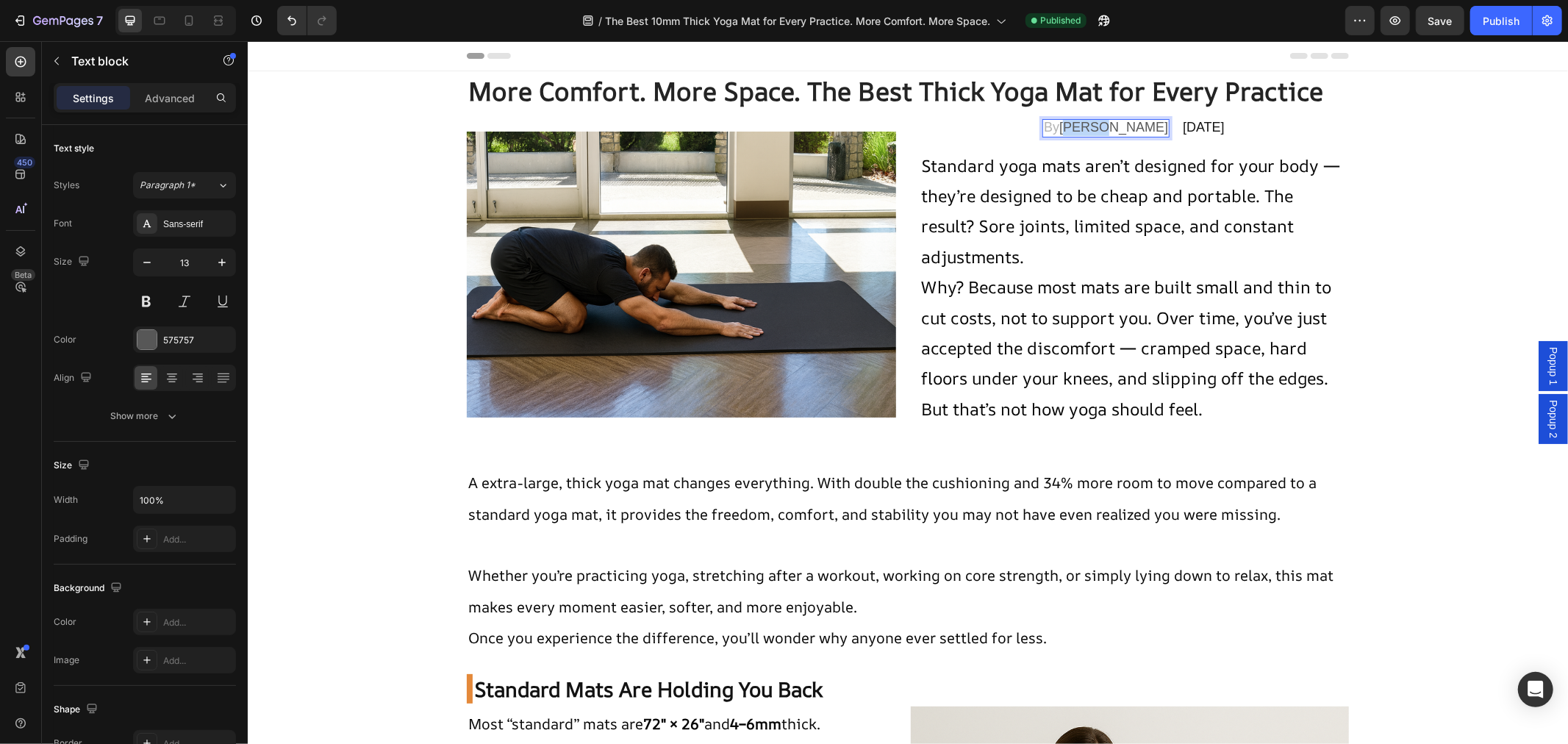
click at [1072, 128] on span "[PERSON_NAME]" at bounding box center [1113, 127] width 108 height 15
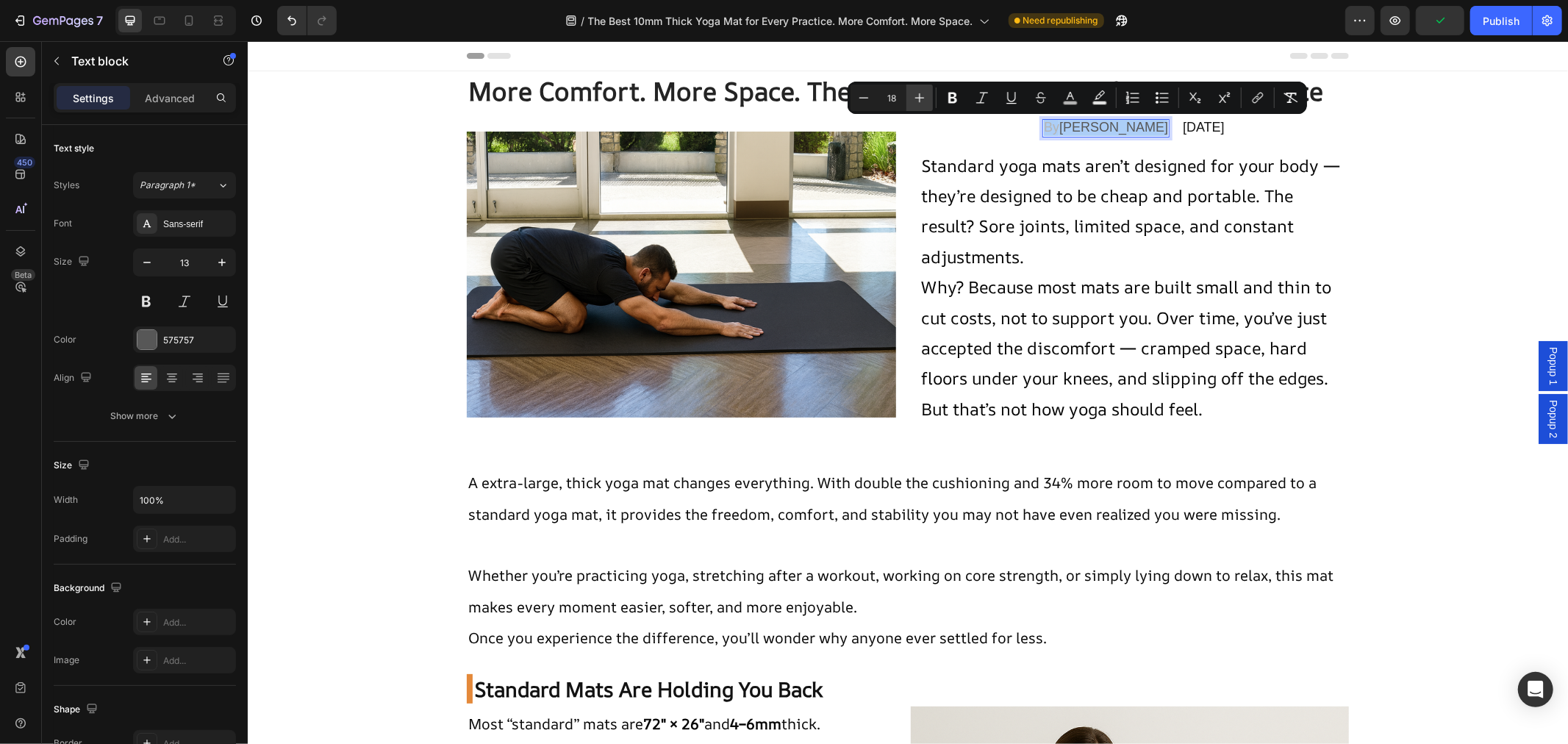
click at [920, 98] on icon "Editor contextual toolbar" at bounding box center [920, 98] width 9 height 9
type input "19"
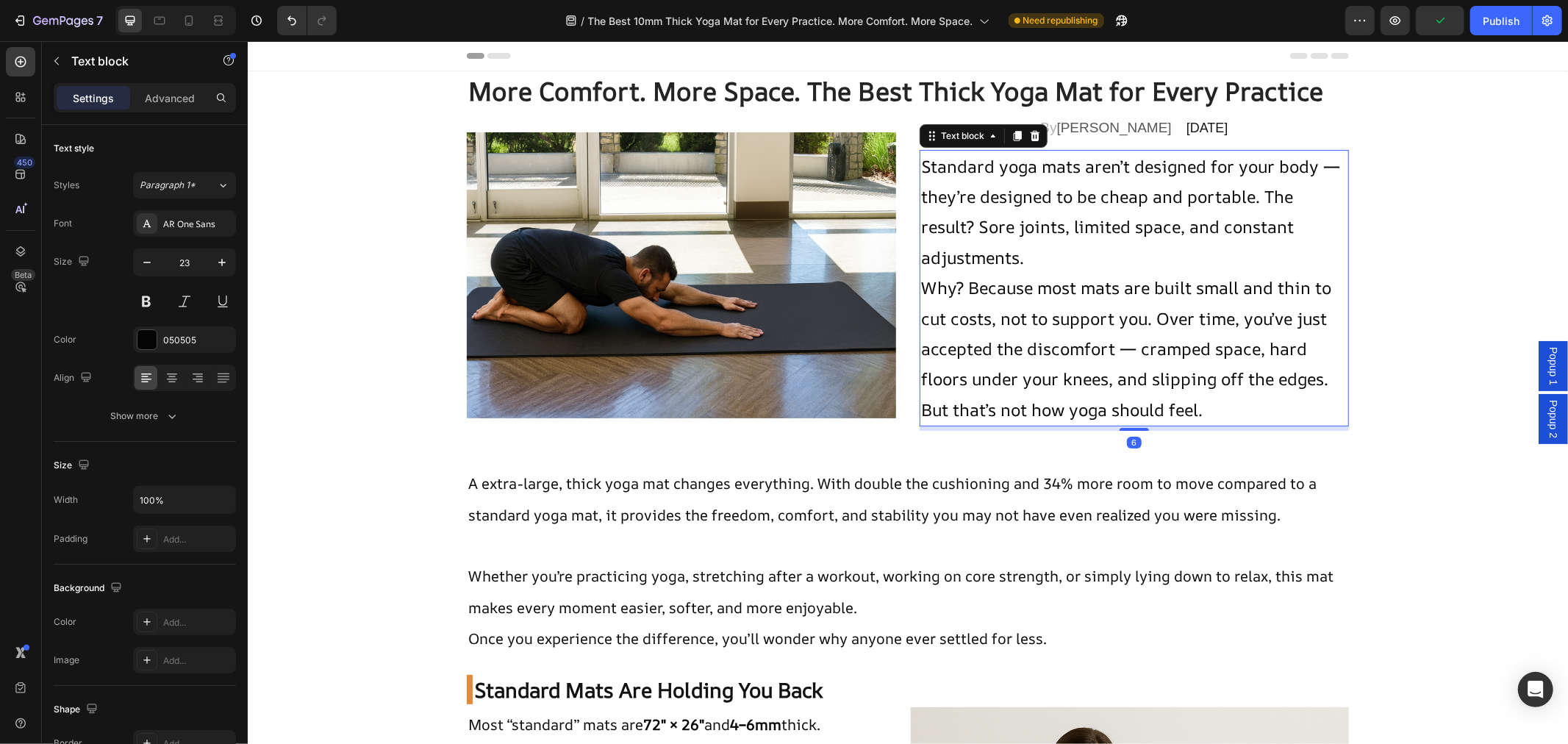
click at [1228, 215] on p "Standard yoga mats aren’t designed for your body — they’re designed to be cheap…" at bounding box center [1133, 212] width 426 height 122
click at [1118, 328] on p "Why? Because most mats are built small and thin to cut costs, not to support yo…" at bounding box center [1133, 348] width 426 height 153
click at [1256, 195] on p "Standard yoga mats aren’t designed for your body — they’re designed to be cheap…" at bounding box center [1133, 212] width 426 height 122
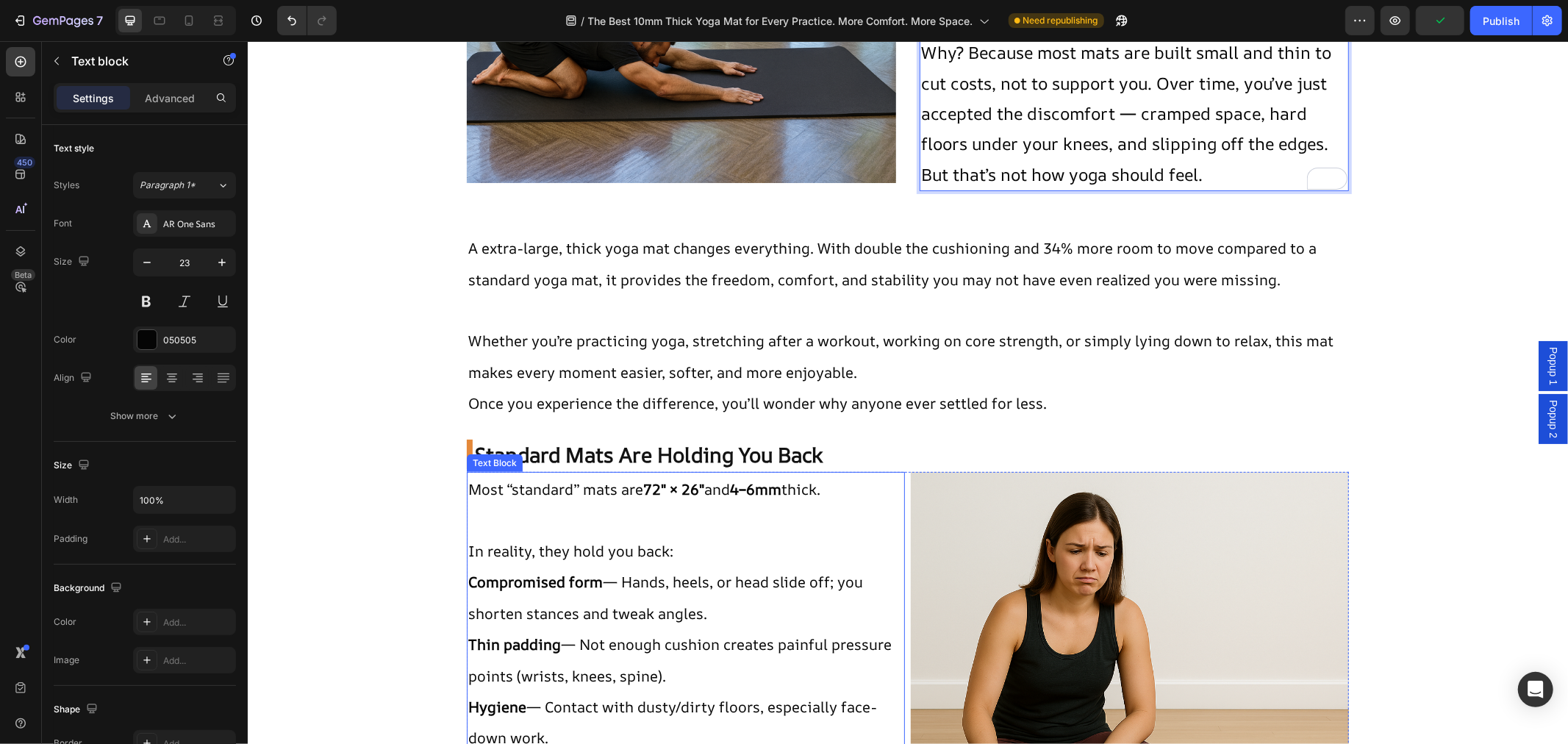
scroll to position [245, 0]
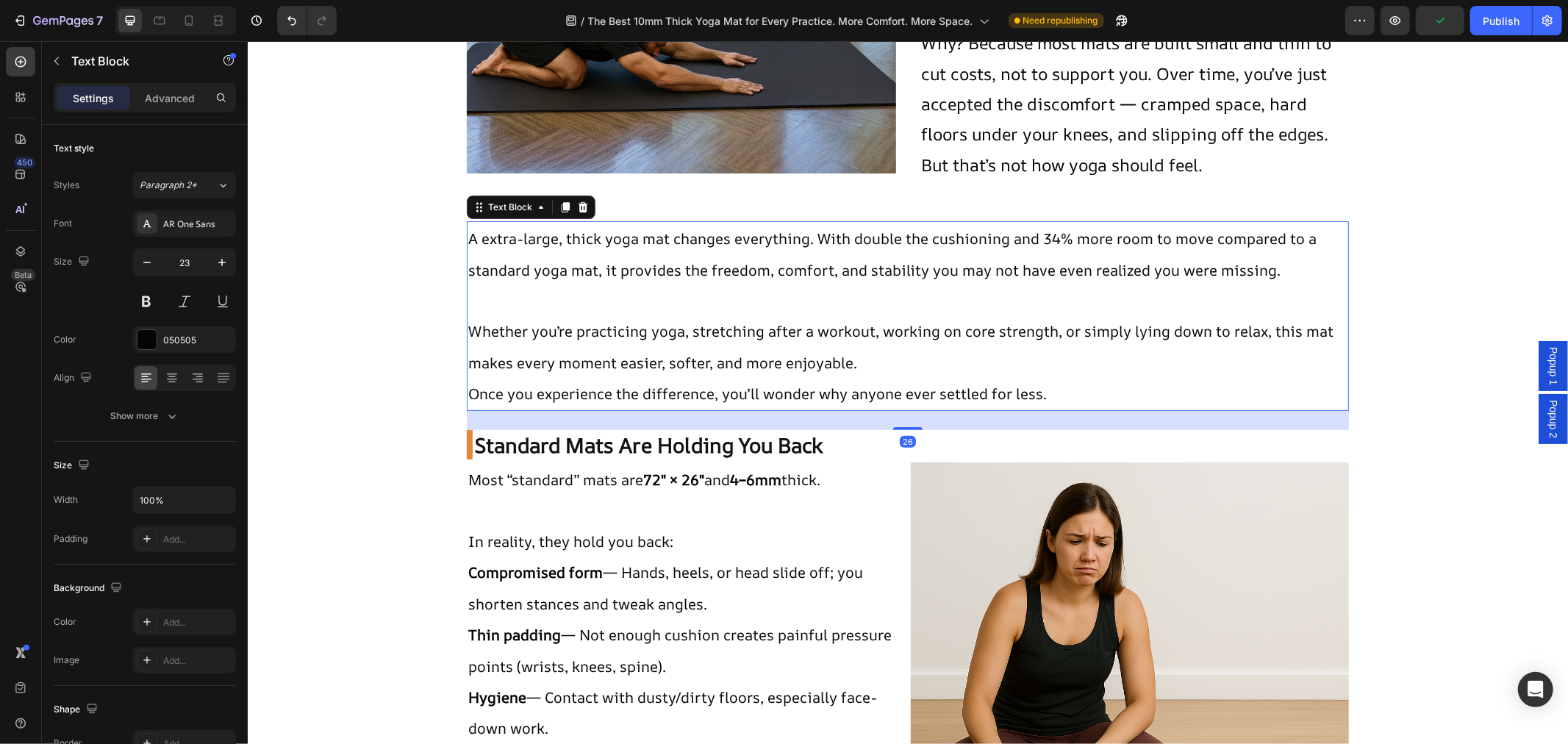
click at [685, 273] on span "A extra-large, thick yoga mat changes everything. With double the cushioning an…" at bounding box center [891, 253] width 848 height 51
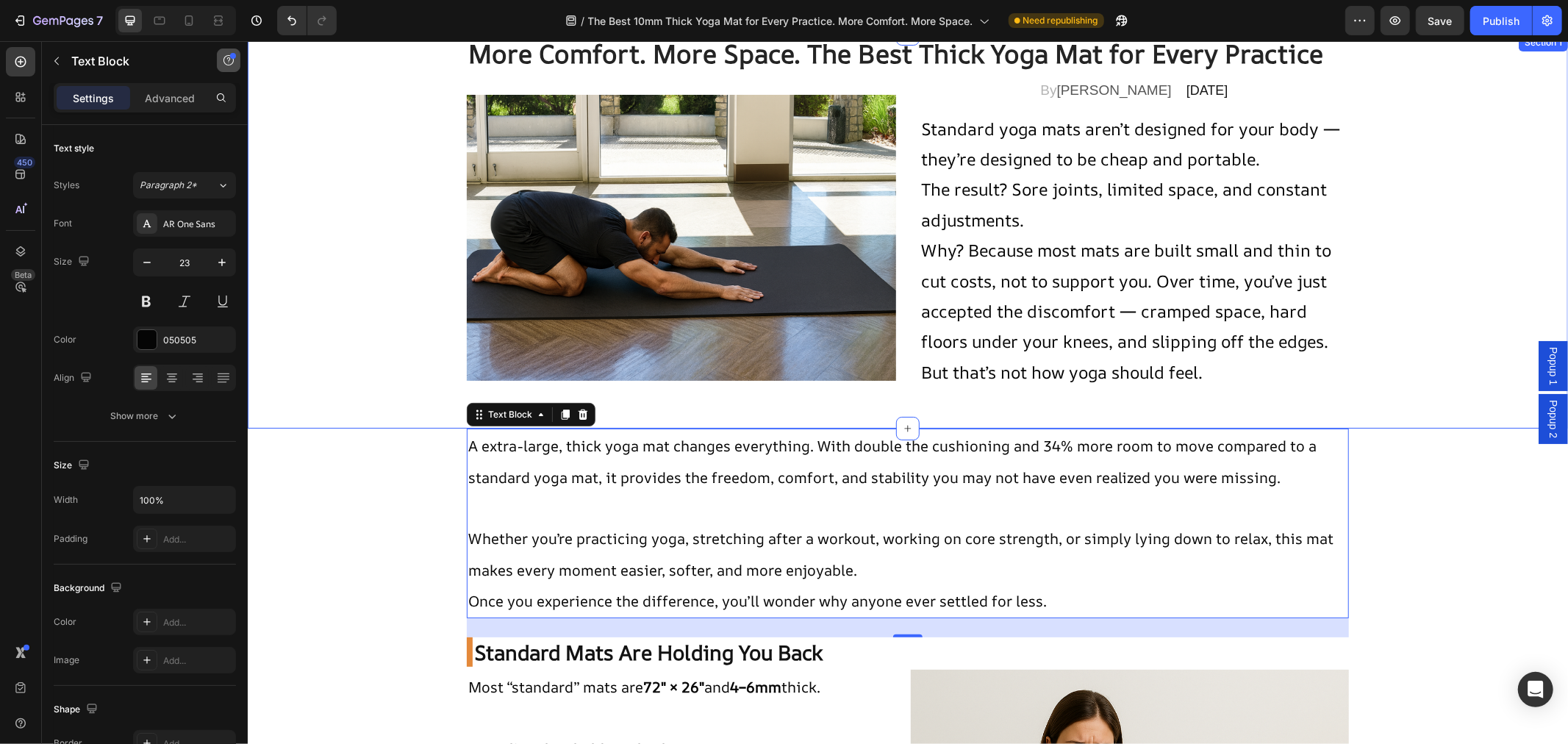
scroll to position [0, 0]
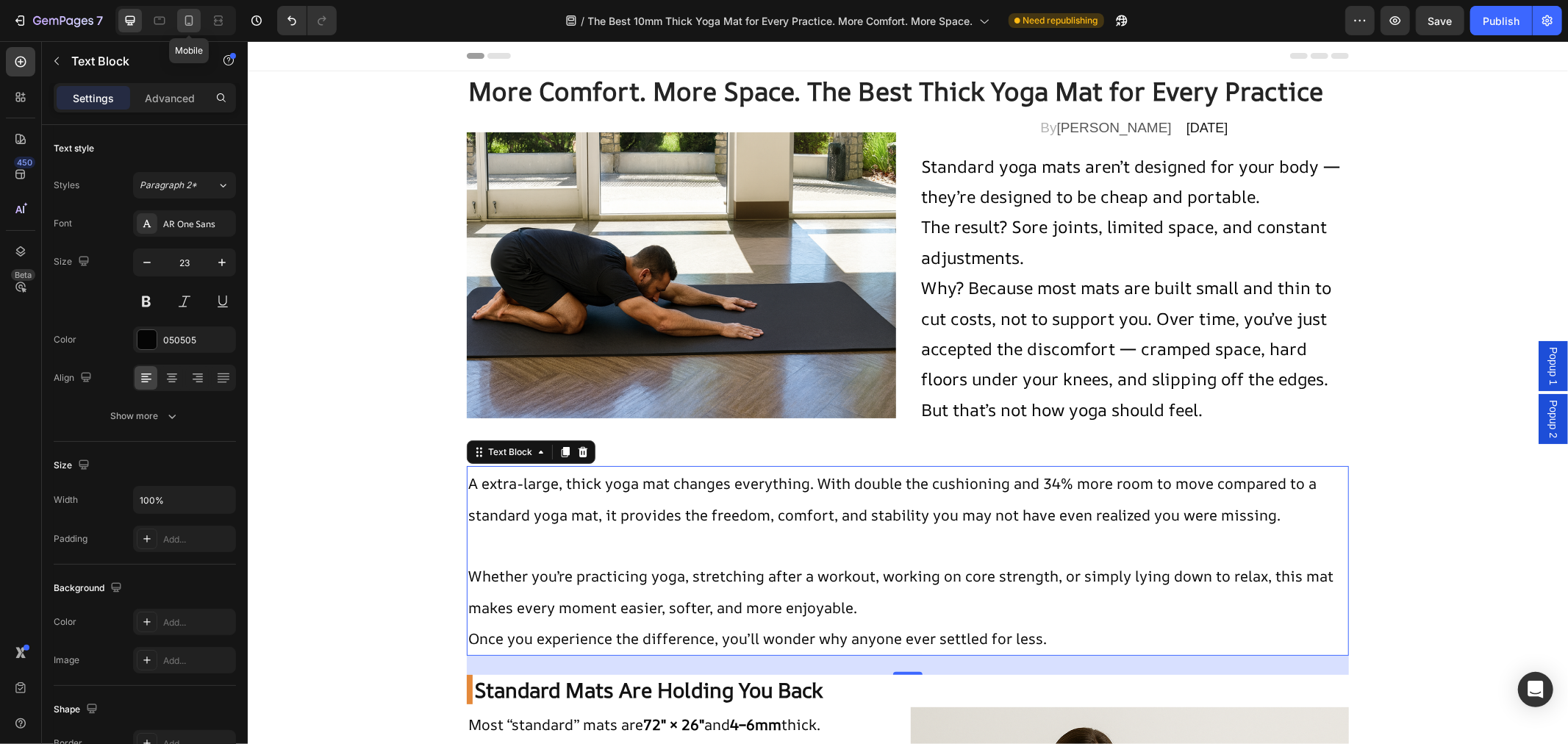
click at [191, 11] on div at bounding box center [189, 20] width 24 height 24
type input "17"
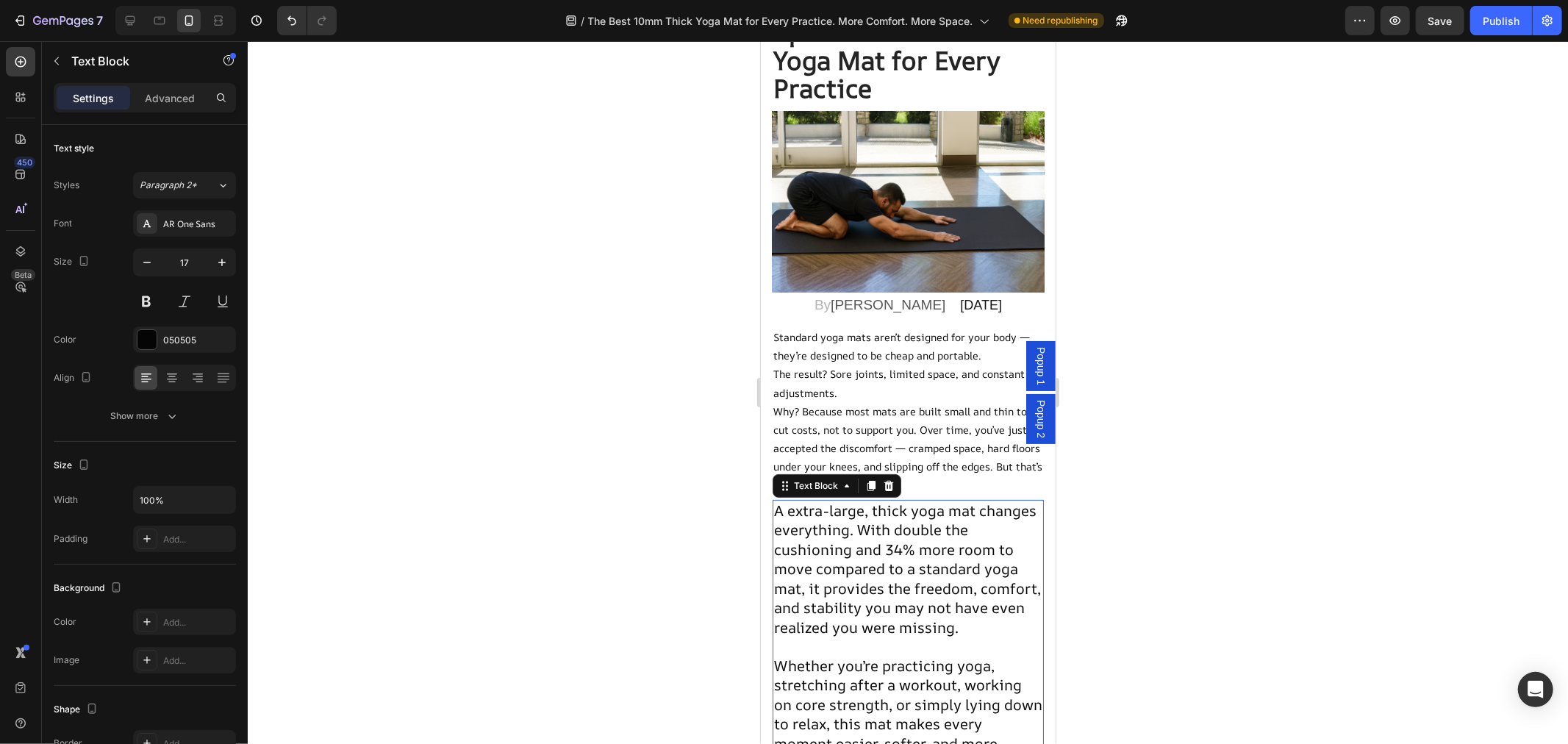
scroll to position [76, 0]
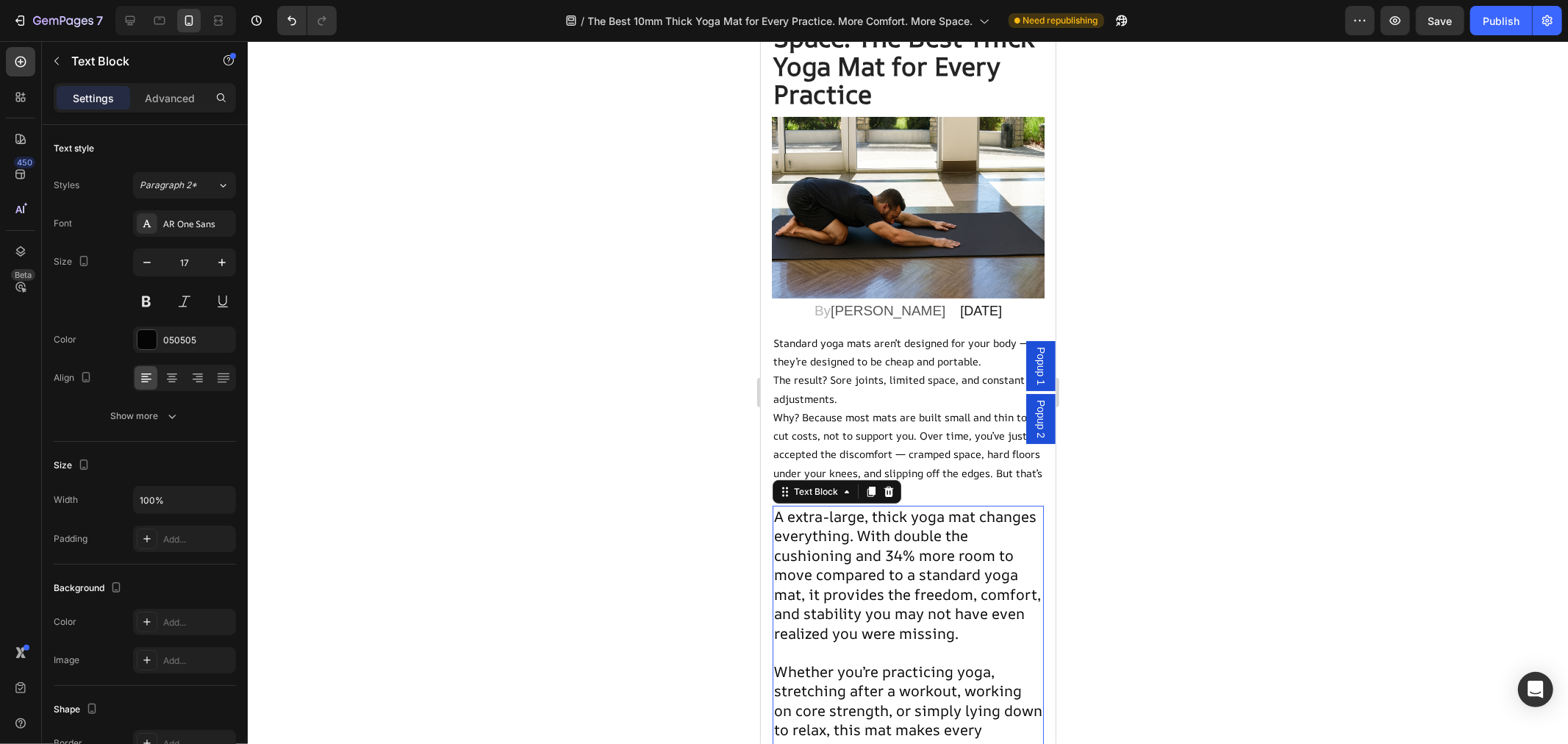
click at [872, 600] on span "A extra-large, thick yoga mat changes everything. With double the cushioning an…" at bounding box center [906, 574] width 266 height 137
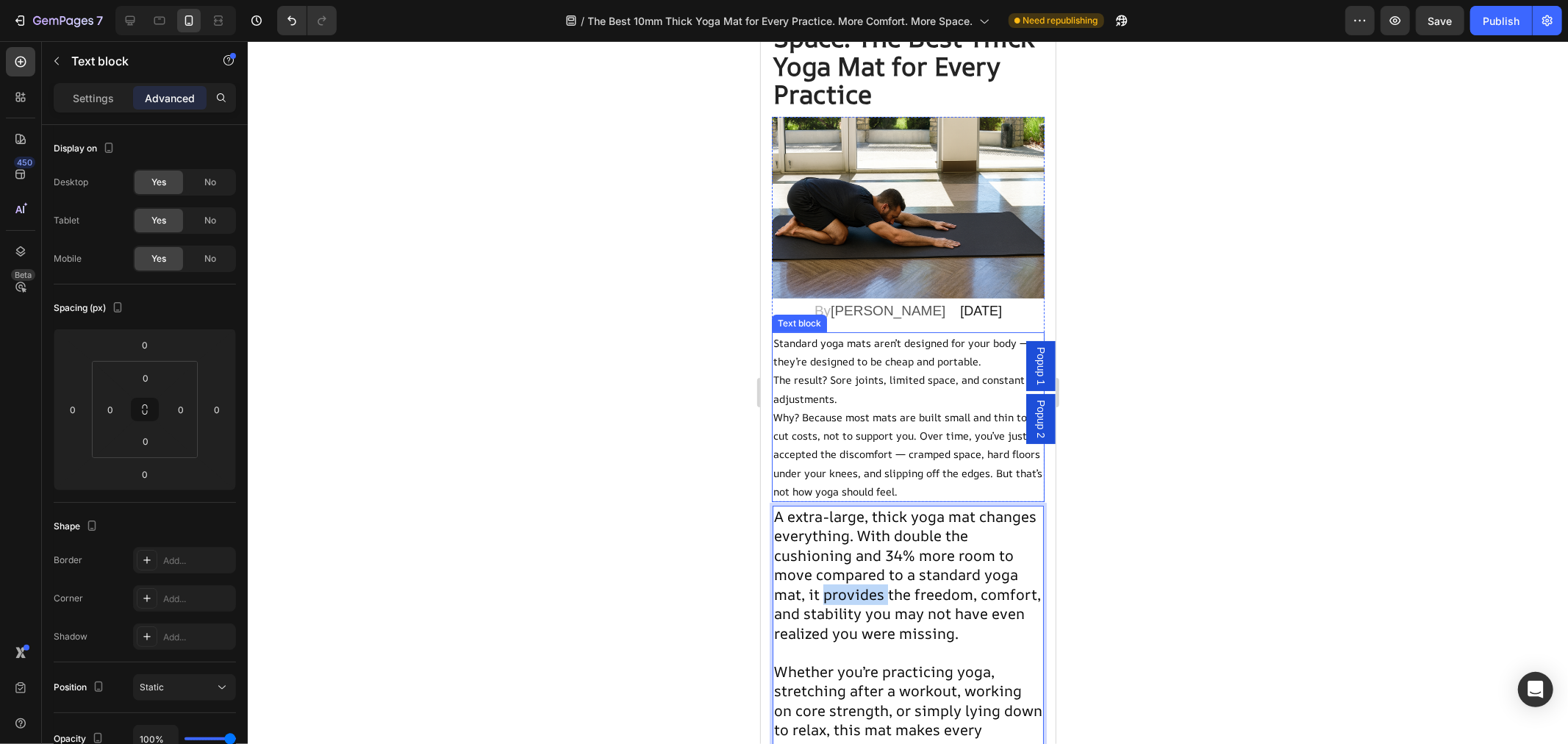
click at [879, 465] on p "Why? Because most mats are built small and thin to cut costs, not to support yo…" at bounding box center [907, 454] width 270 height 93
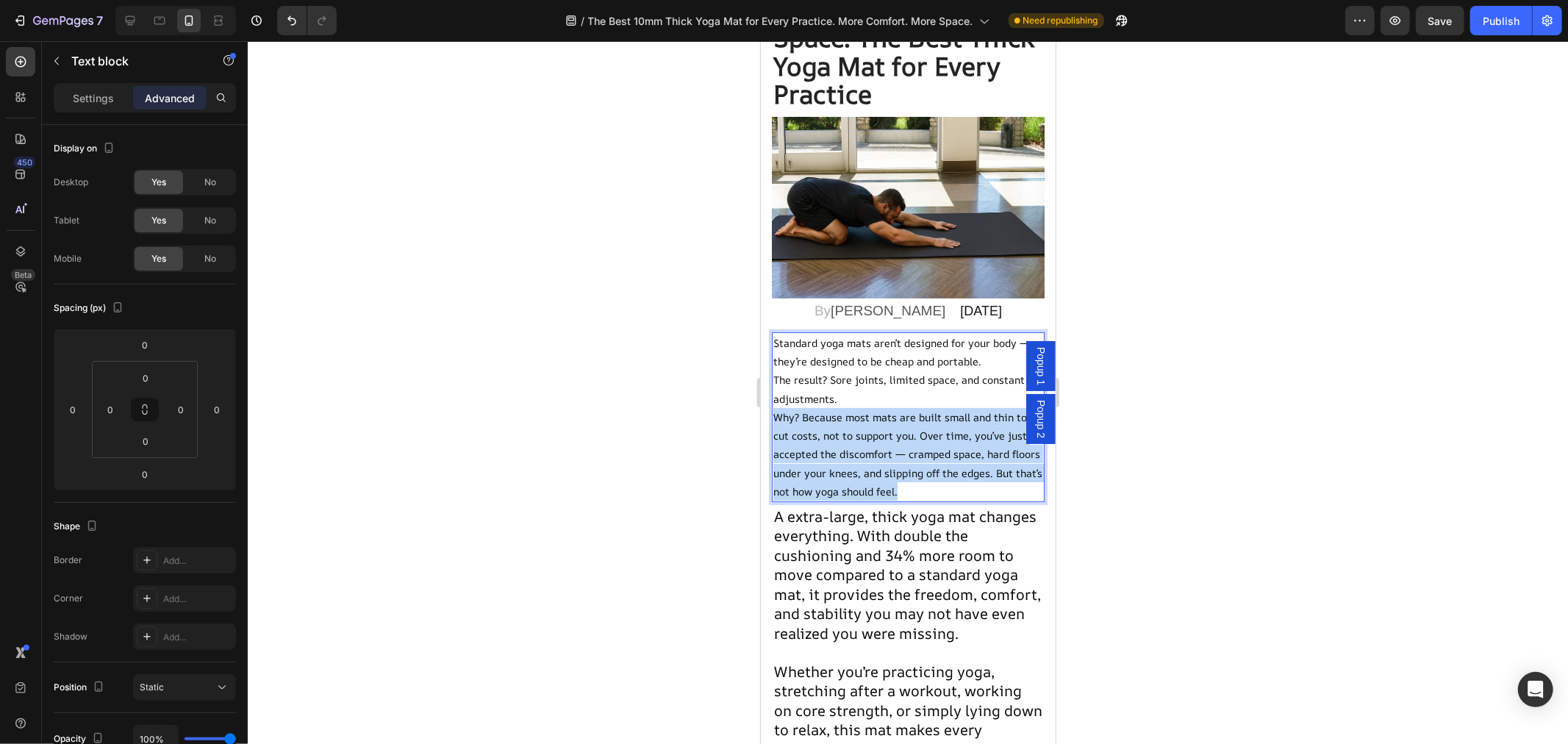
click at [879, 465] on p "Why? Because most mats are built small and thin to cut costs, not to support yo…" at bounding box center [907, 454] width 270 height 93
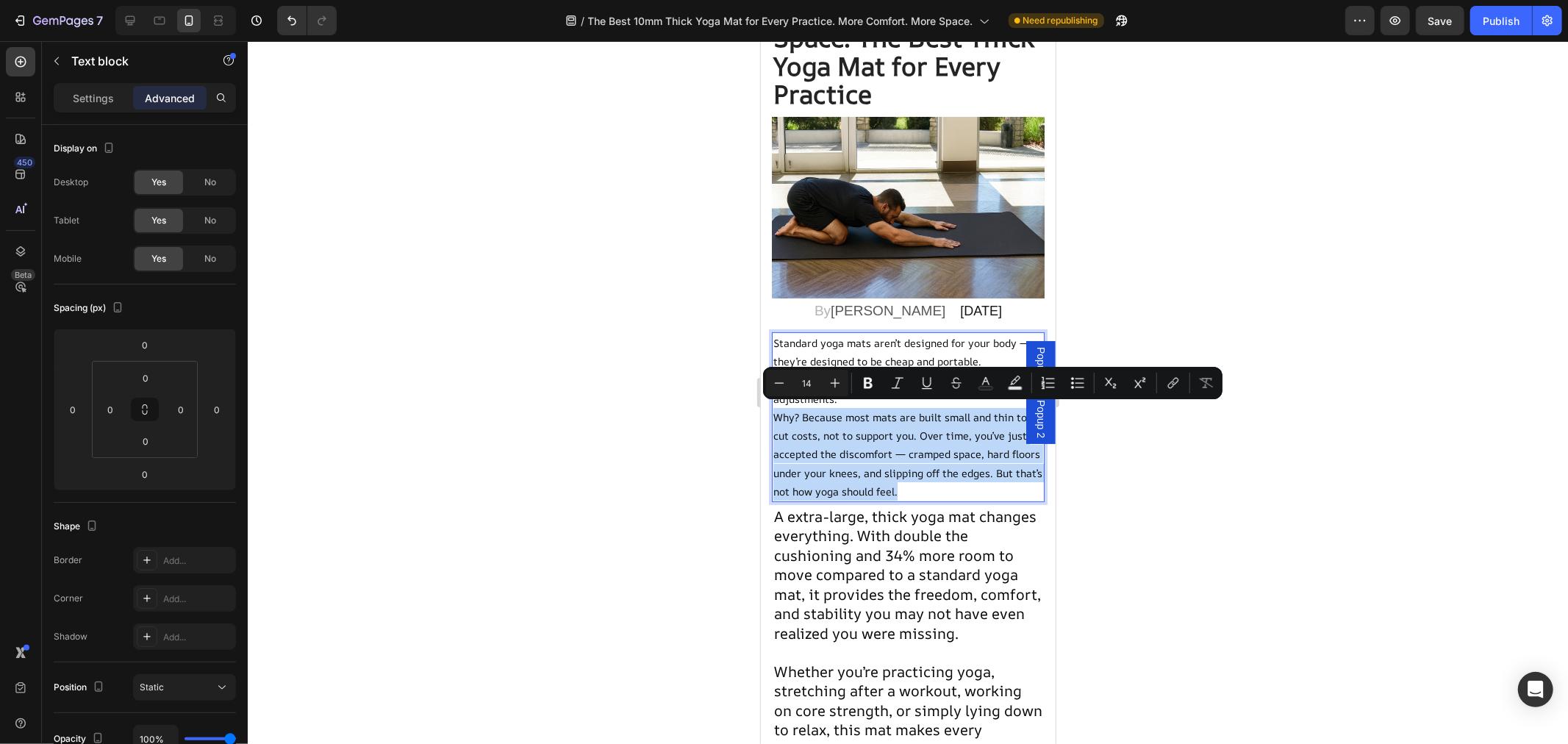
click at [879, 465] on p "Why? Because most mats are built small and thin to cut costs, not to support yo…" at bounding box center [907, 454] width 270 height 93
click at [879, 458] on p "Why? Because most mats are built small and thin to cut costs, not to support yo…" at bounding box center [907, 454] width 270 height 93
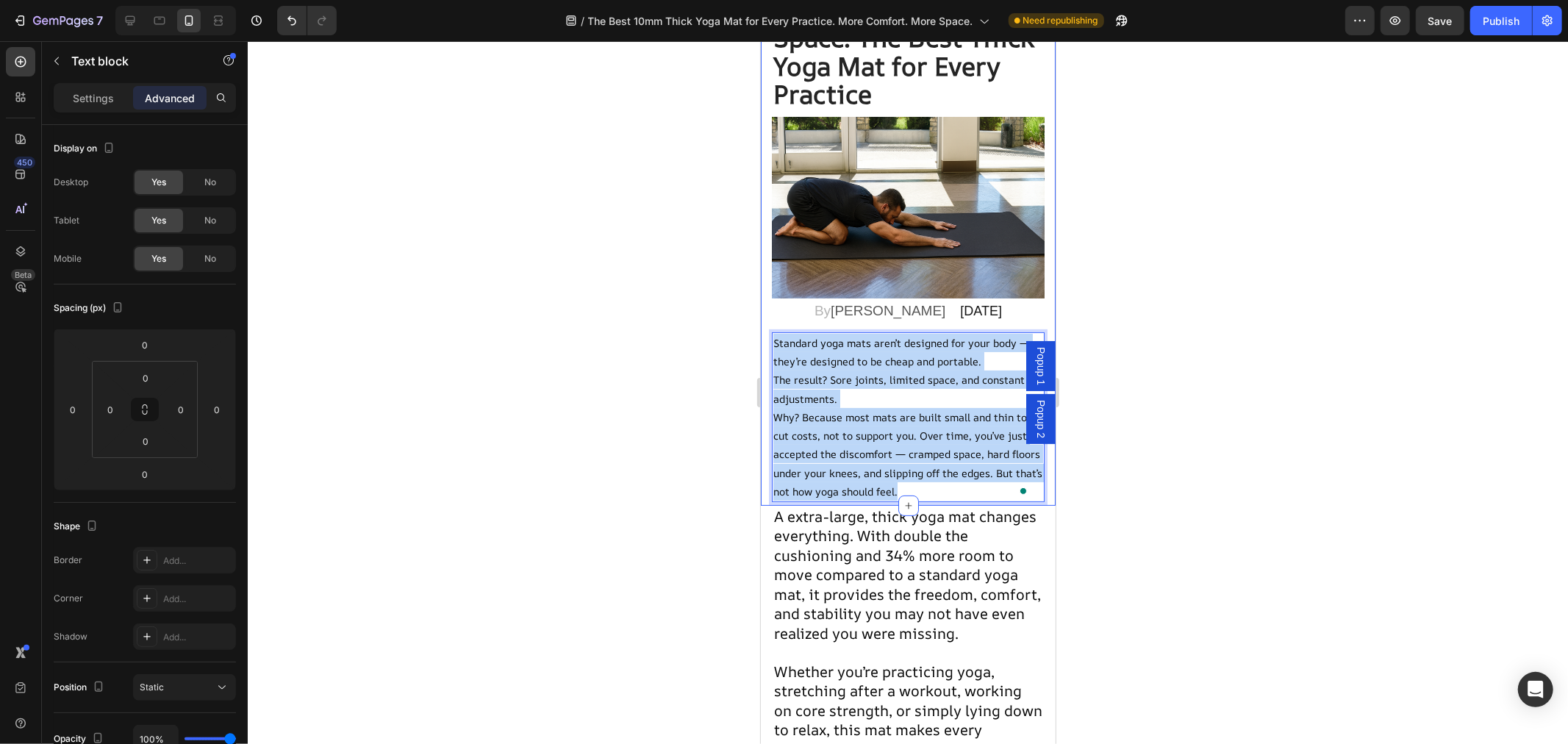
drag, startPoint x: 964, startPoint y: 481, endPoint x: 769, endPoint y: 341, distance: 240.1
click at [769, 341] on div "⁠⁠⁠⁠⁠⁠⁠ More Comfort. More Space. The Best Thick Yoga Mat for Every Practice He…" at bounding box center [907, 250] width 295 height 511
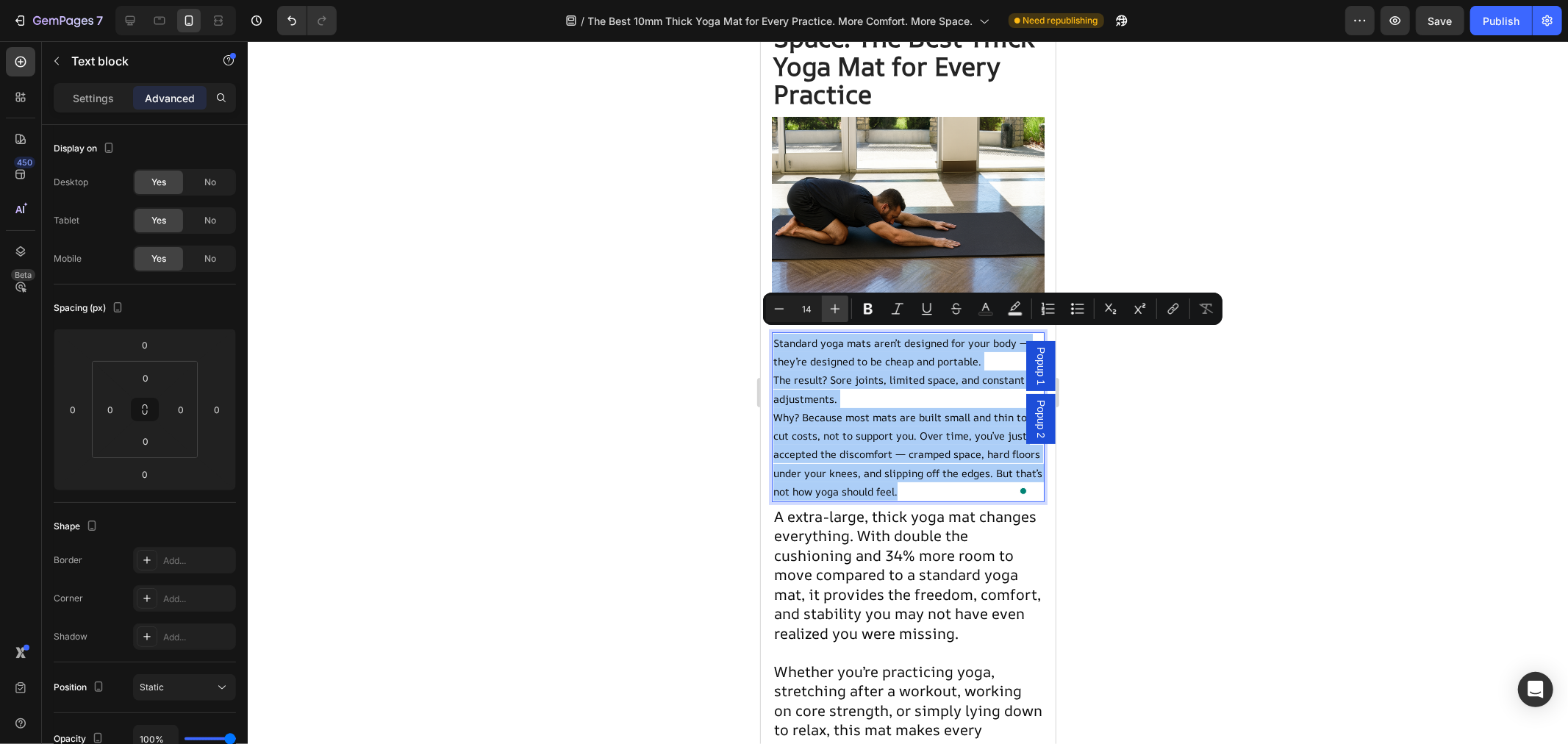
click at [829, 306] on icon "Editor contextual toolbar" at bounding box center [835, 308] width 15 height 15
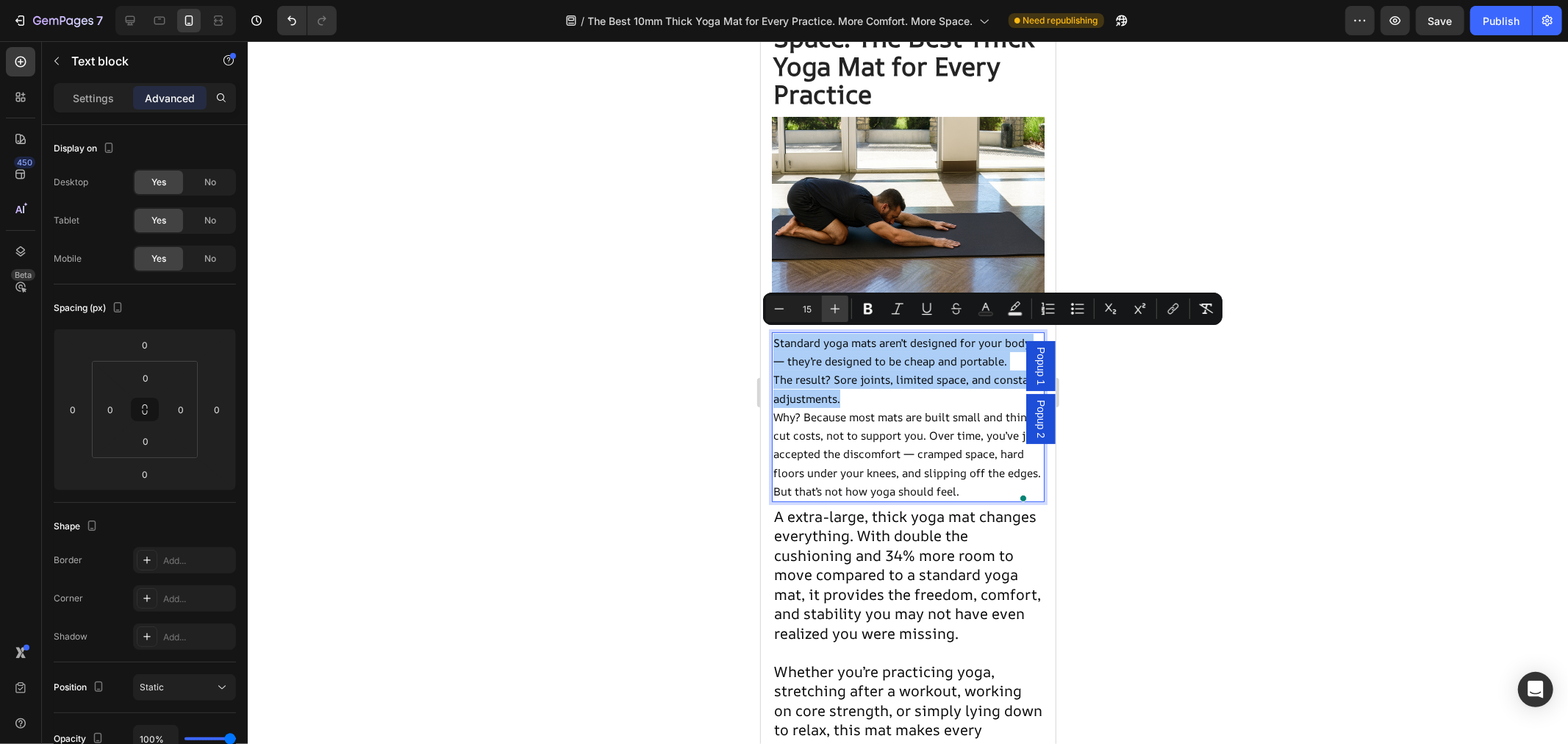
click at [829, 306] on icon "Editor contextual toolbar" at bounding box center [835, 308] width 15 height 15
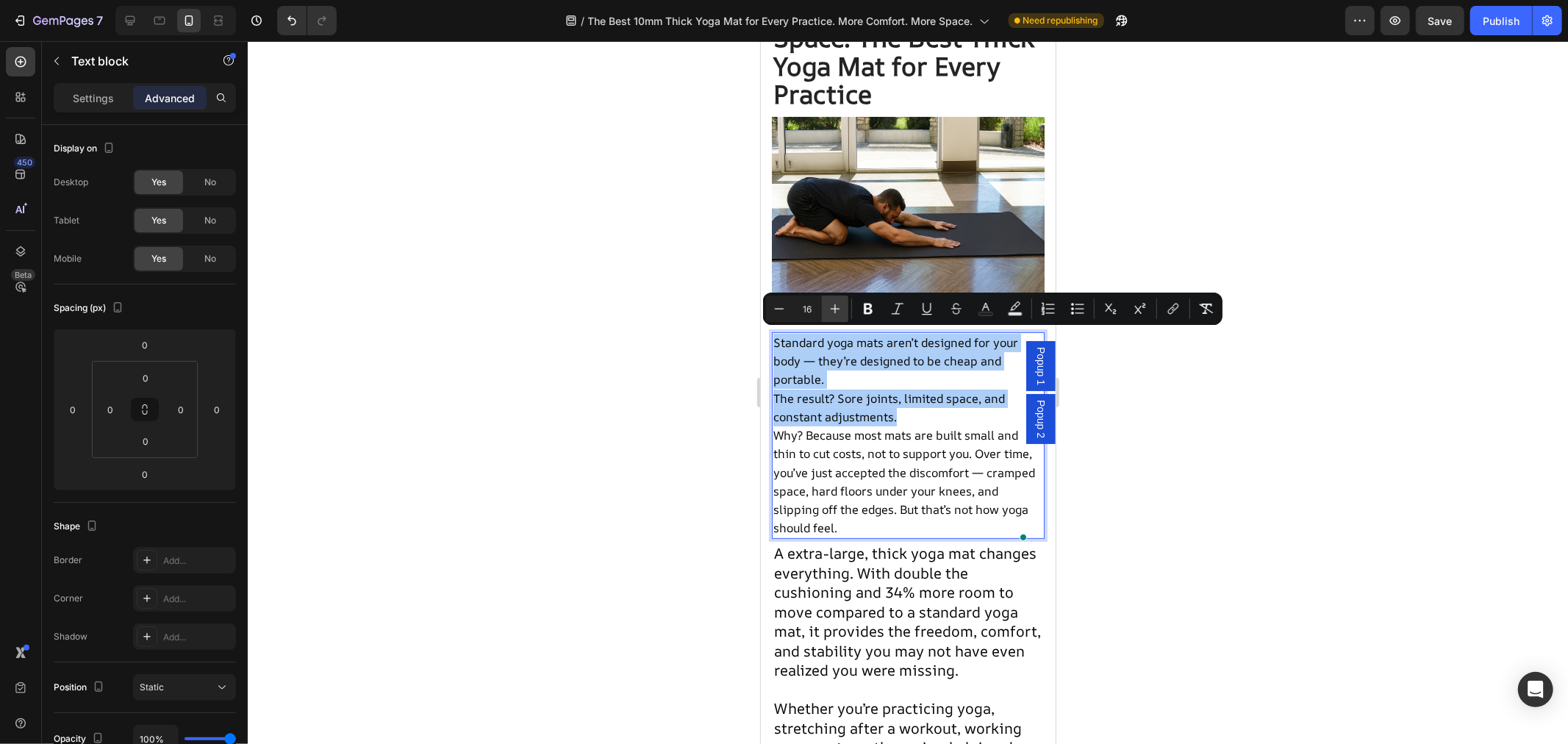
click at [829, 305] on icon "Editor contextual toolbar" at bounding box center [835, 308] width 15 height 15
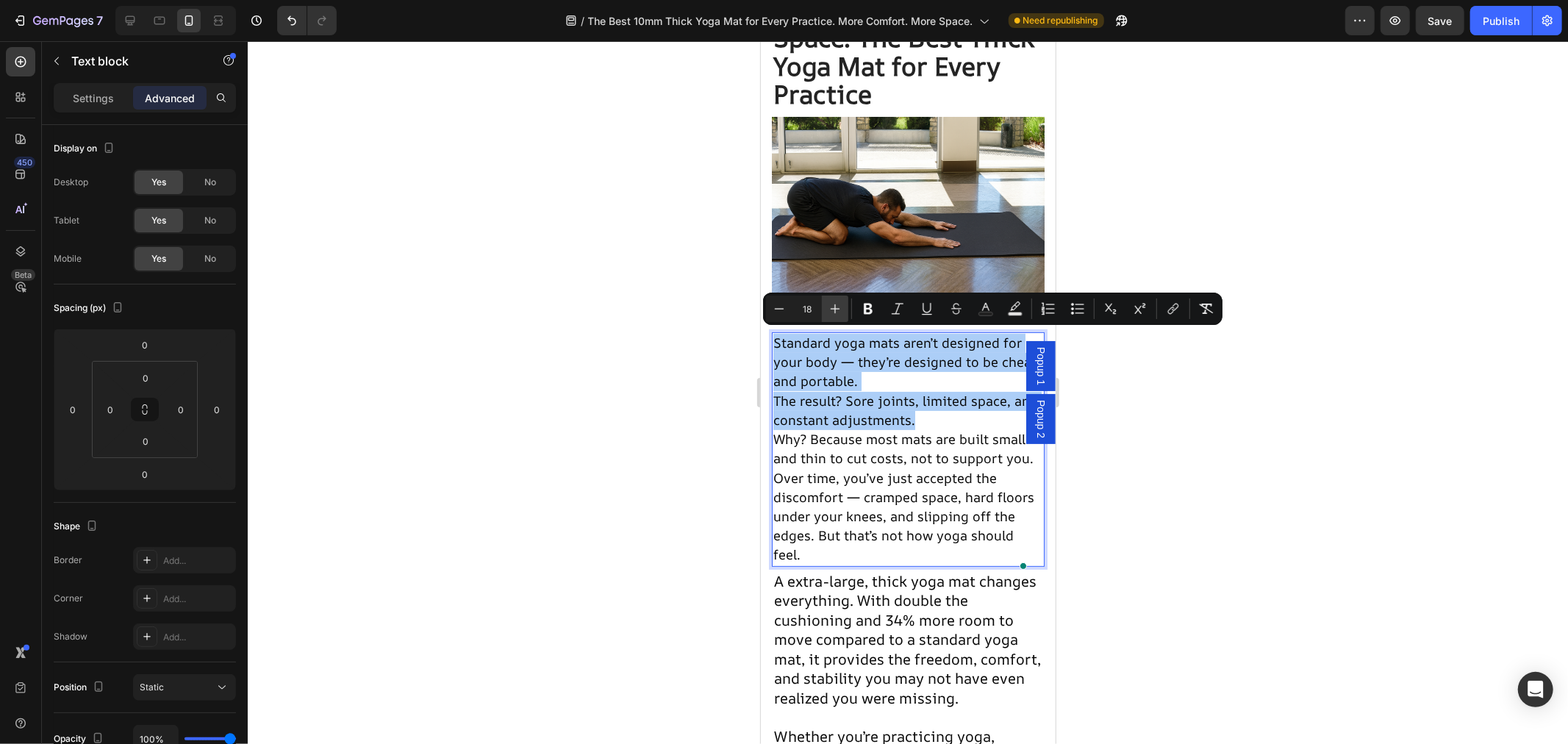
click at [829, 305] on icon "Editor contextual toolbar" at bounding box center [835, 308] width 15 height 15
click at [828, 305] on icon "Editor contextual toolbar" at bounding box center [835, 308] width 15 height 15
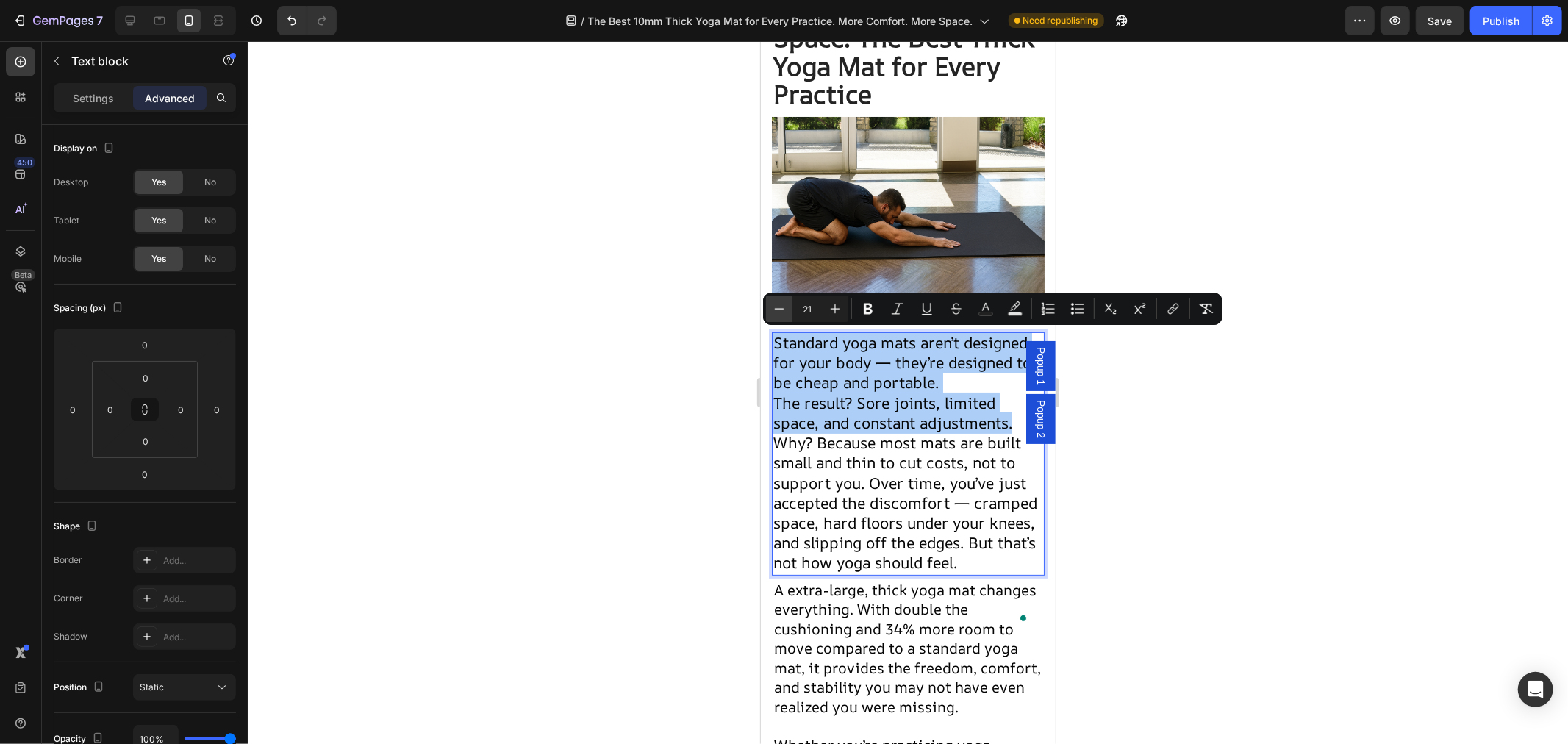
click at [783, 313] on icon "Editor contextual toolbar" at bounding box center [779, 308] width 15 height 15
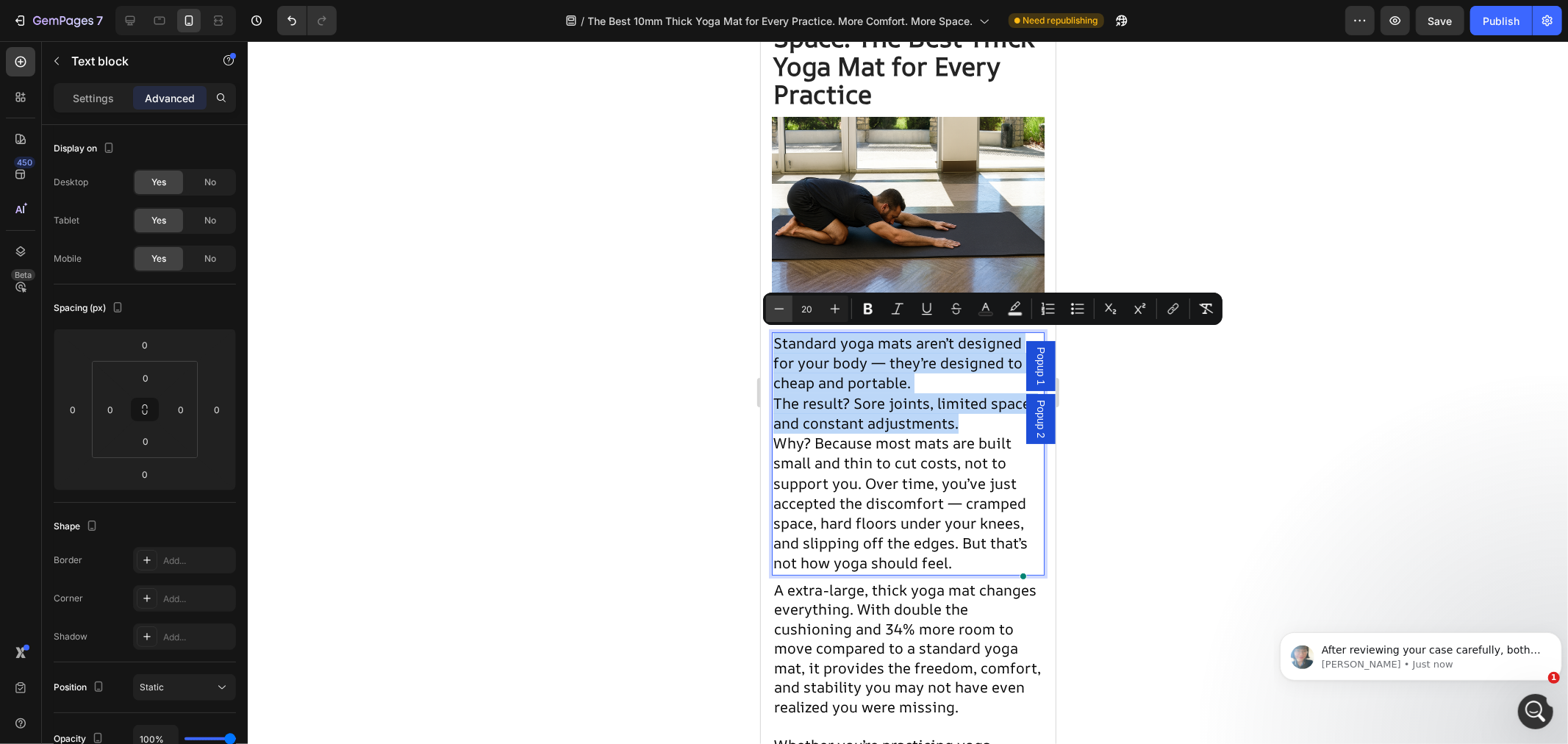
scroll to position [0, 0]
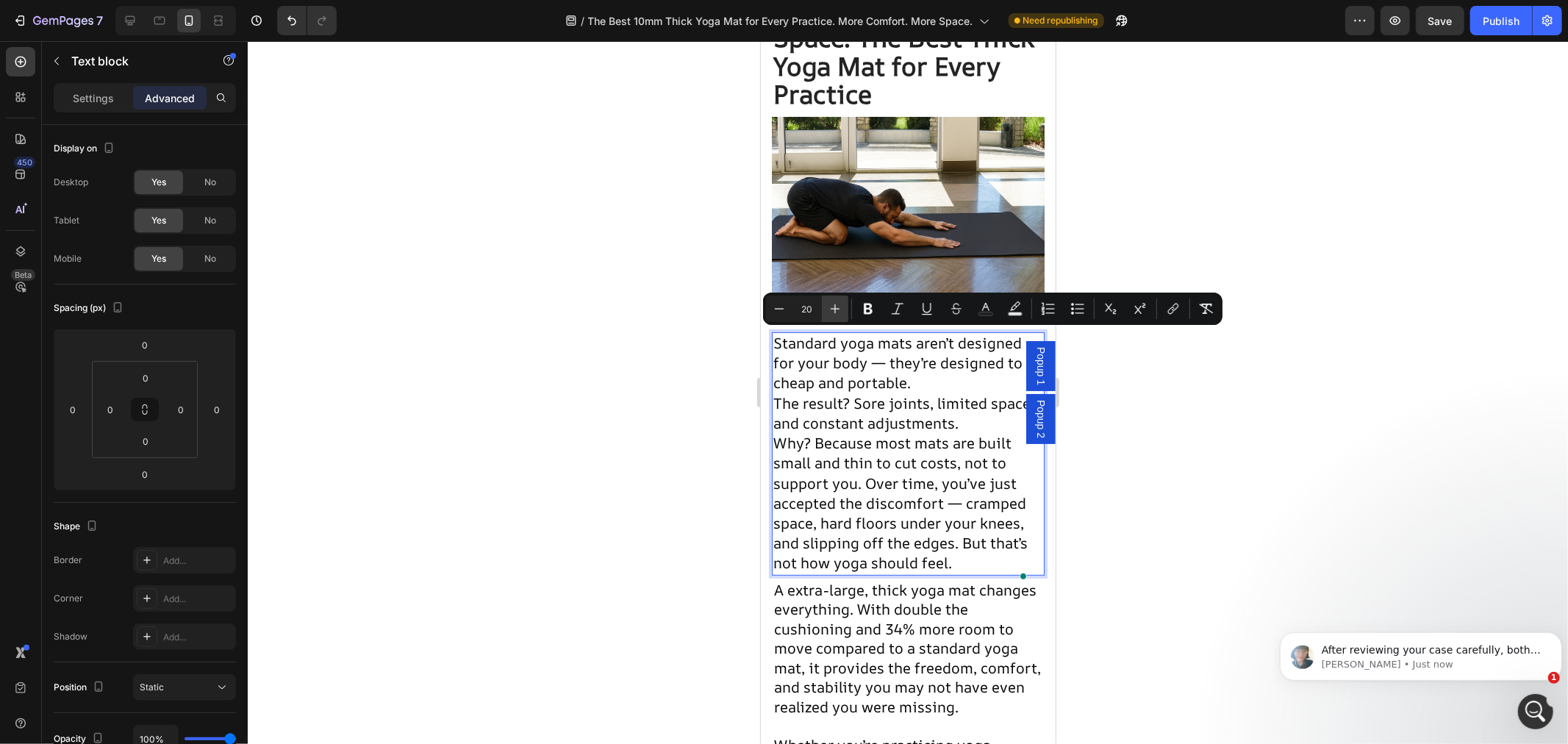
click at [831, 312] on icon "Editor contextual toolbar" at bounding box center [835, 308] width 15 height 15
type input "21"
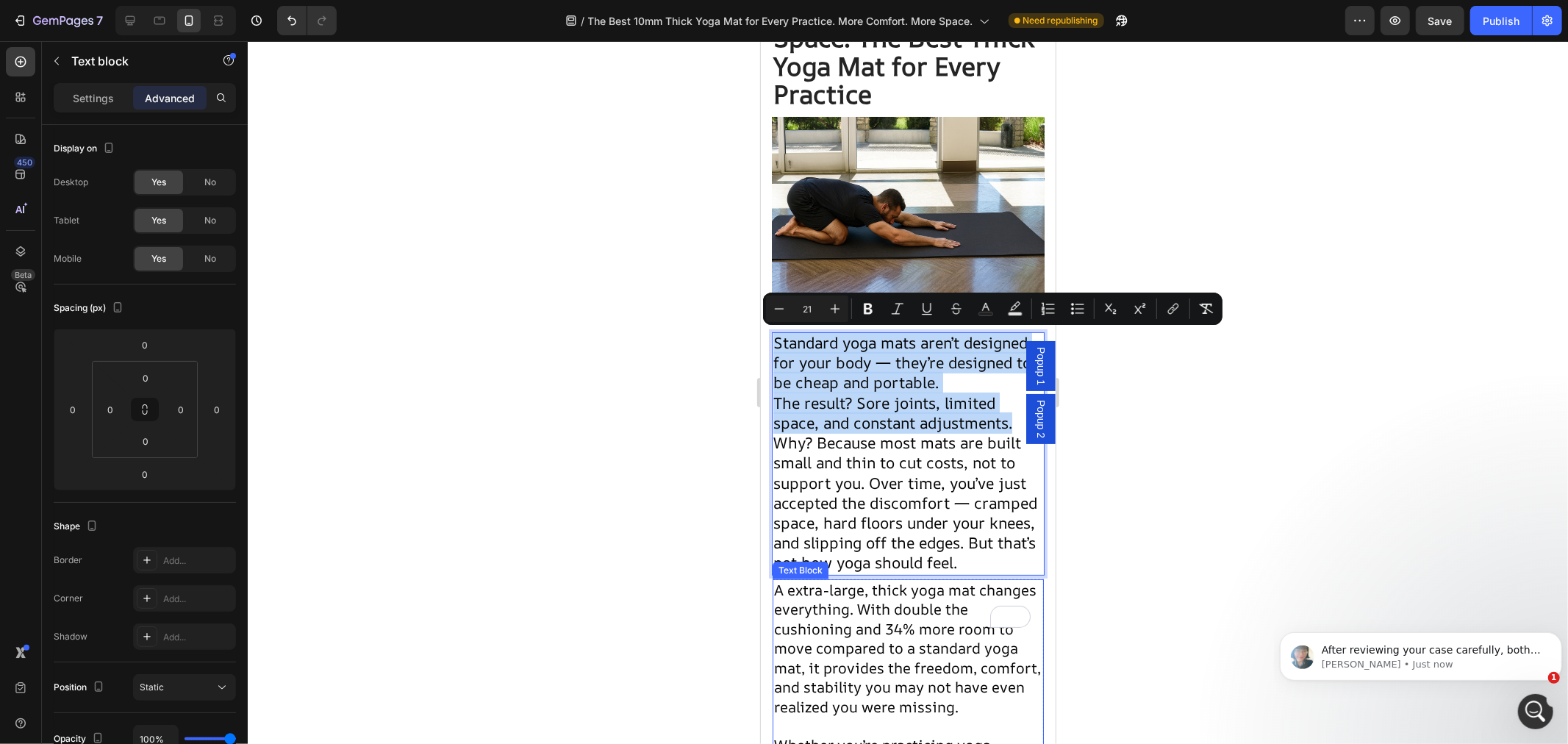
click at [887, 670] on span "A extra-large, thick yoga mat changes everything. With double the cushioning an…" at bounding box center [906, 648] width 266 height 137
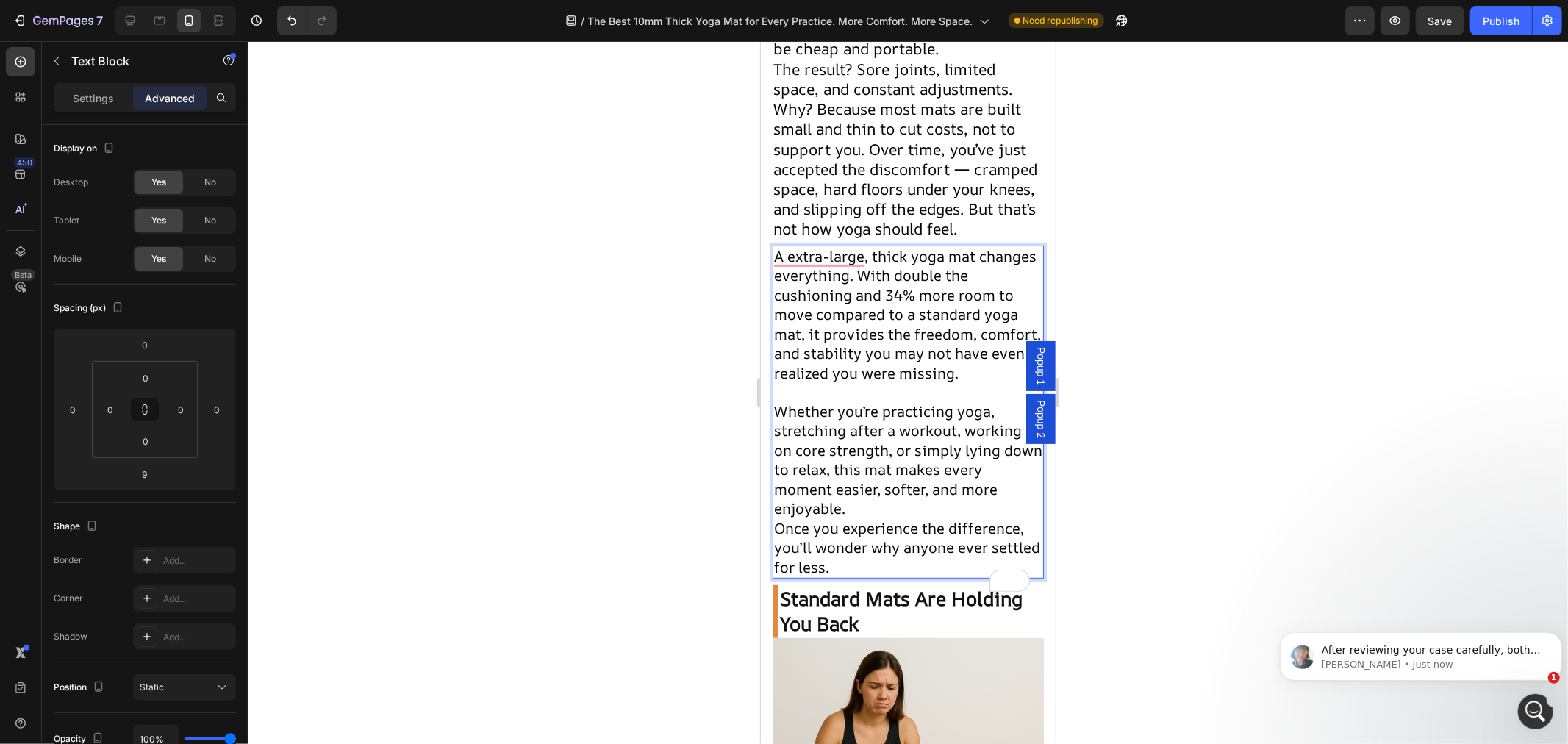
scroll to position [731, 0]
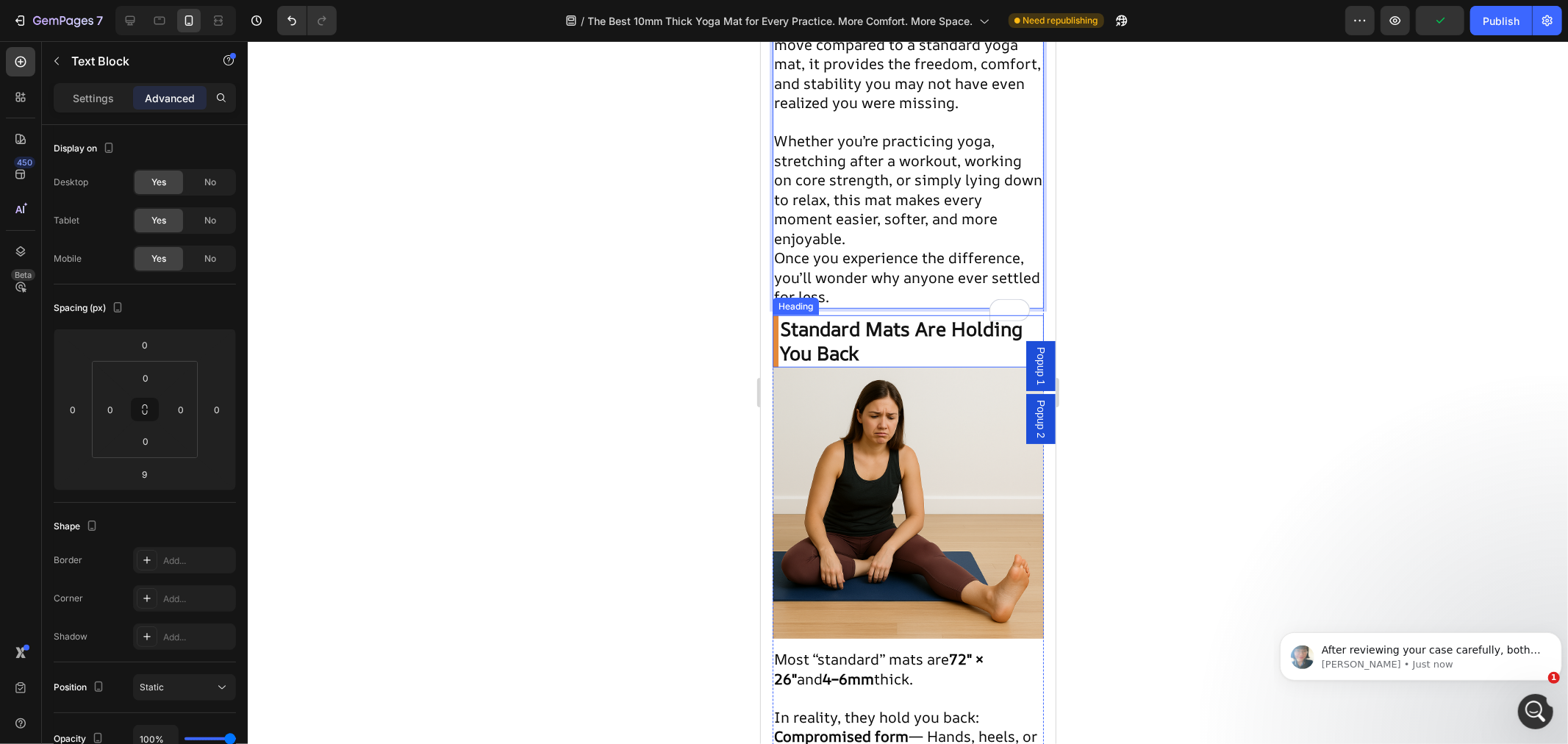
click at [848, 342] on h2 "Standard Mats Are Holding You Back" at bounding box center [907, 341] width 271 height 53
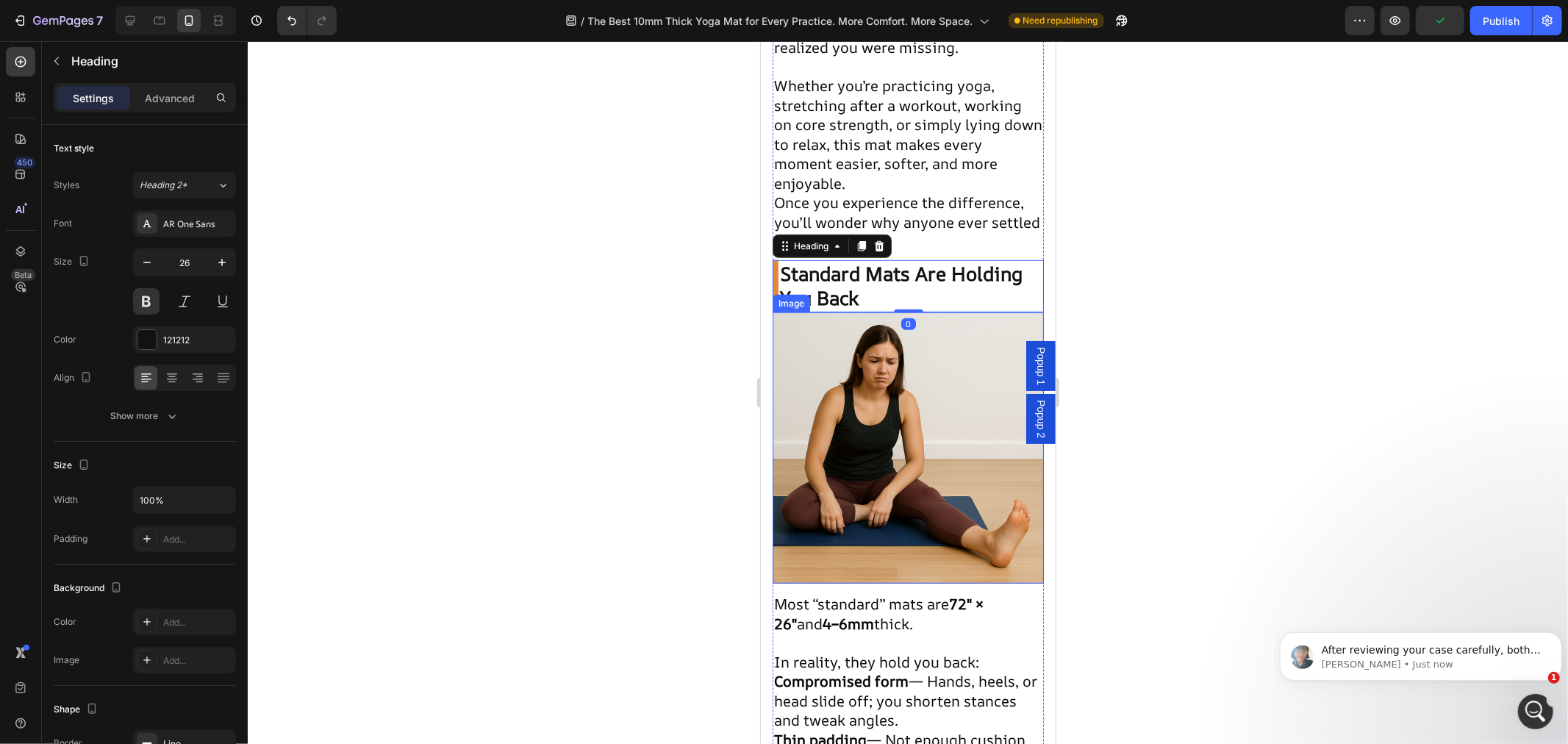
scroll to position [812, 0]
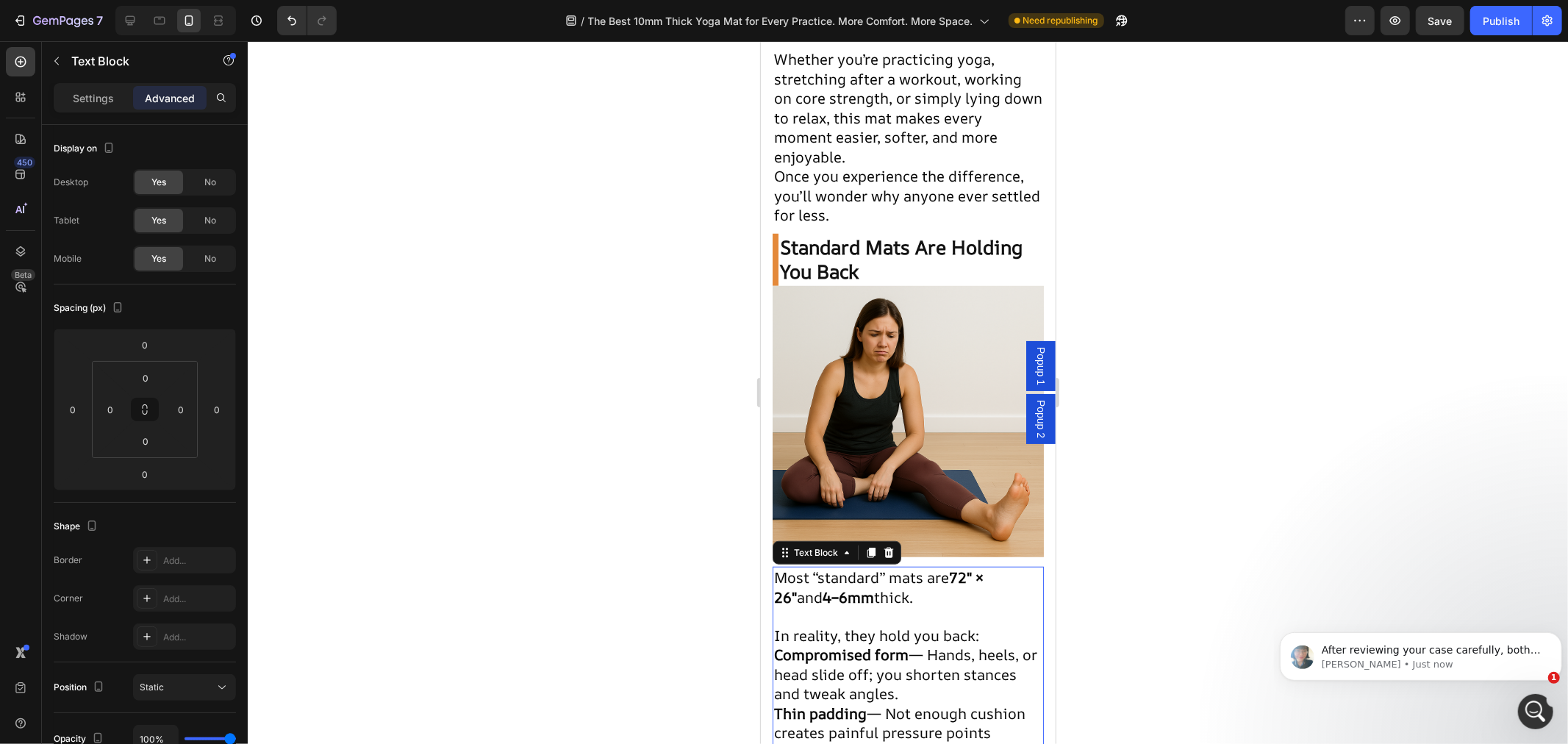
click at [887, 632] on span "In reality, they hold you back:" at bounding box center [876, 635] width 205 height 20
click at [829, 275] on h2 "Standard Mats Are Holding You Back" at bounding box center [907, 259] width 271 height 53
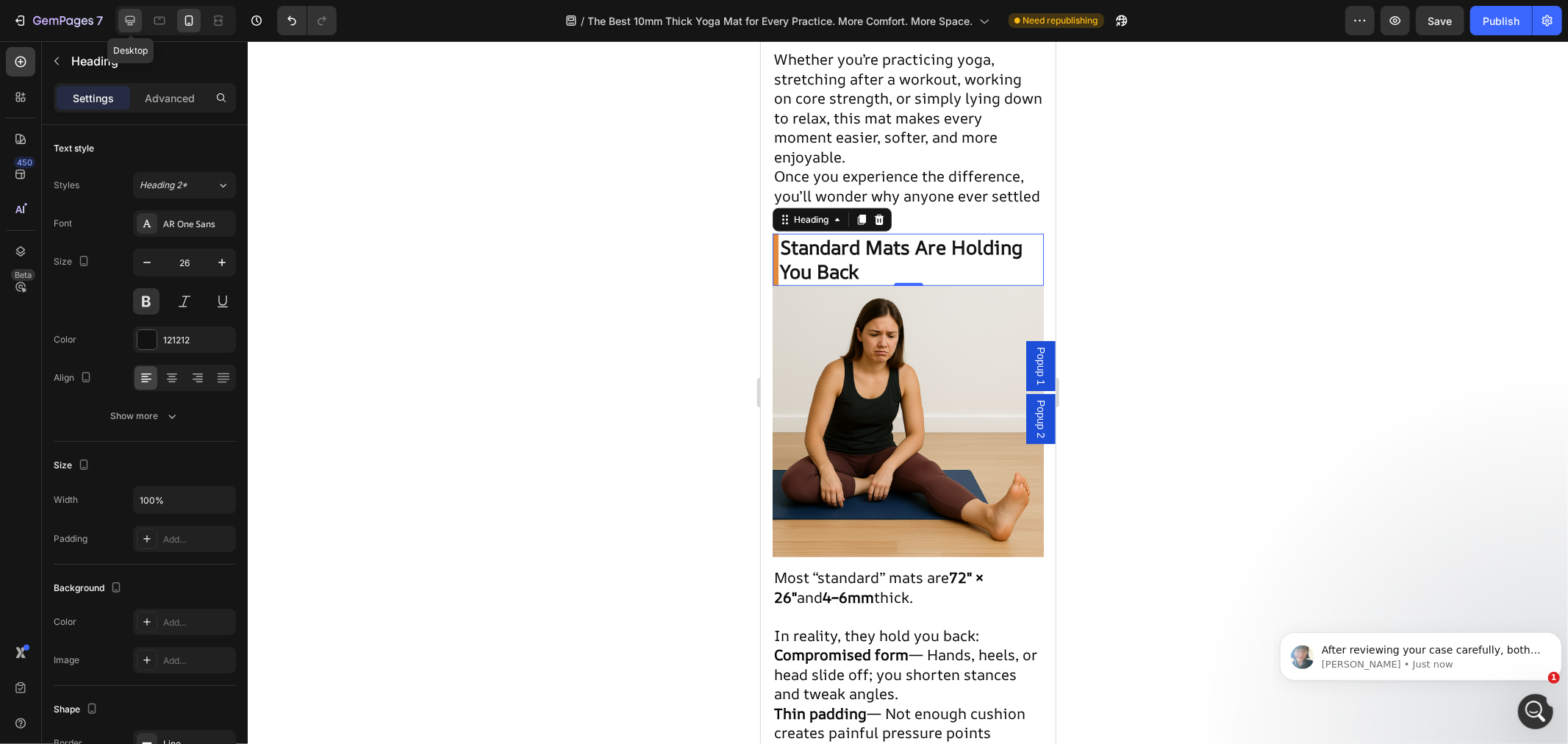
click at [132, 20] on icon at bounding box center [130, 21] width 9 height 9
type input "28"
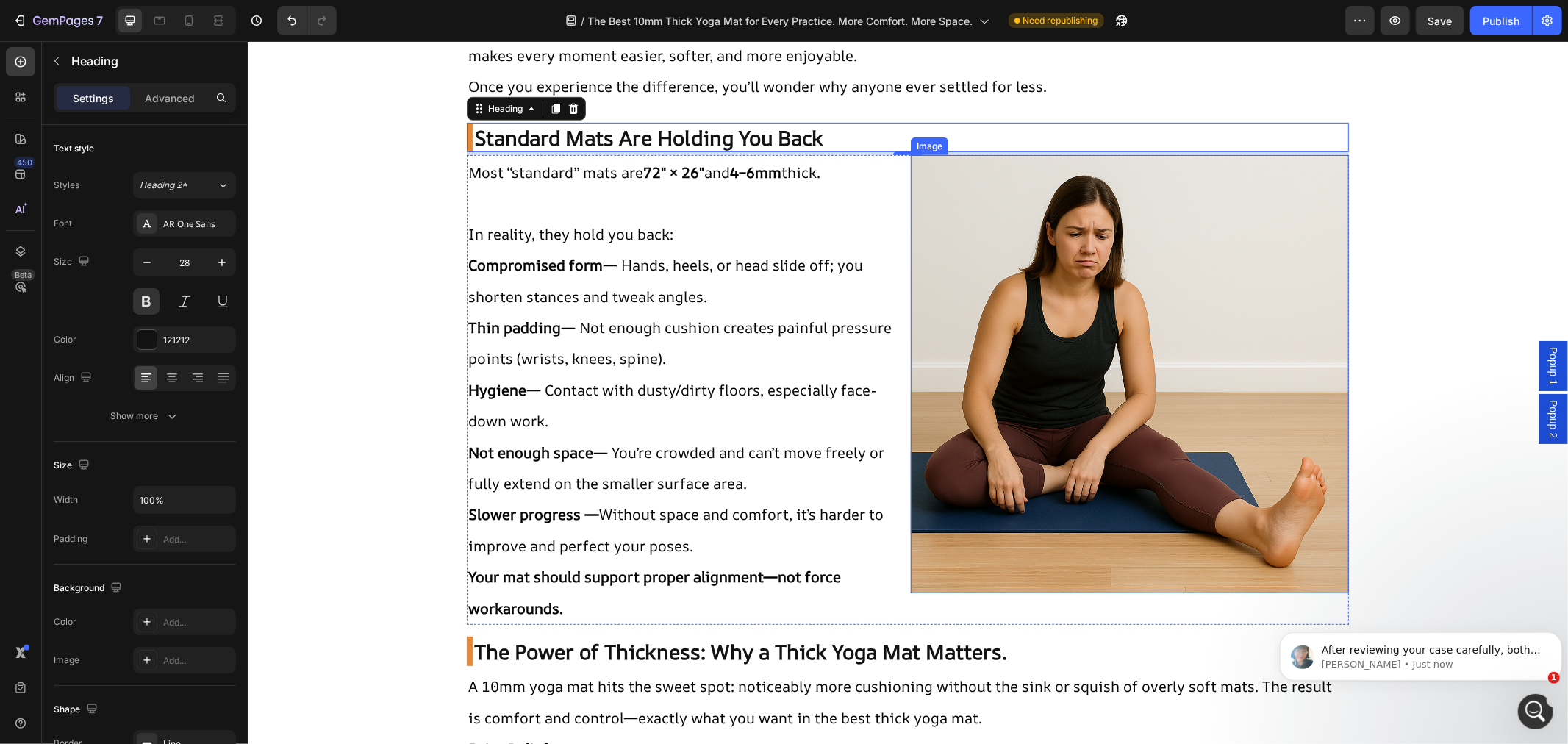
scroll to position [821, 0]
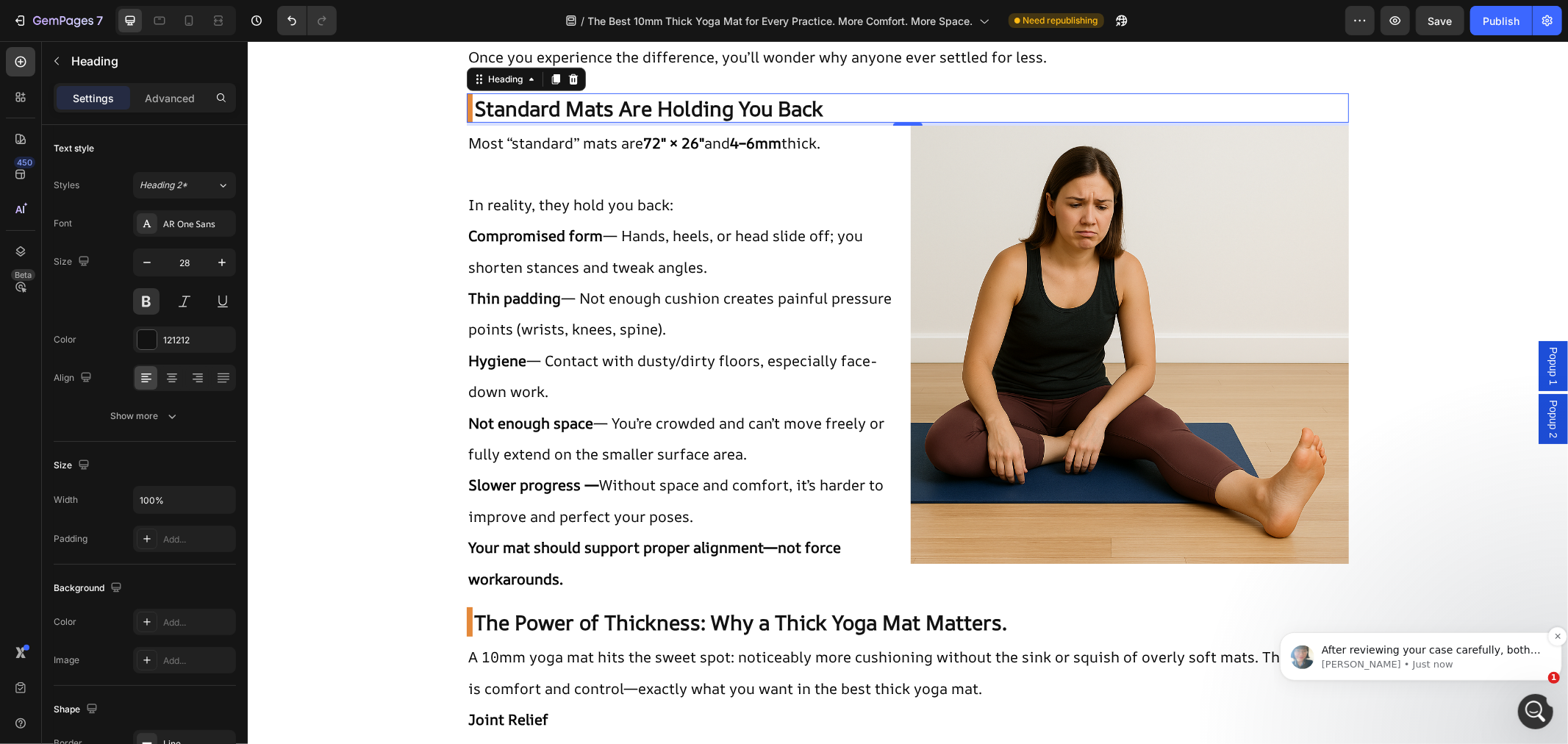
click at [1405, 654] on span "After reviewing your case carefully, both issues (showing the templates in wron…" at bounding box center [1432, 722] width 222 height 158
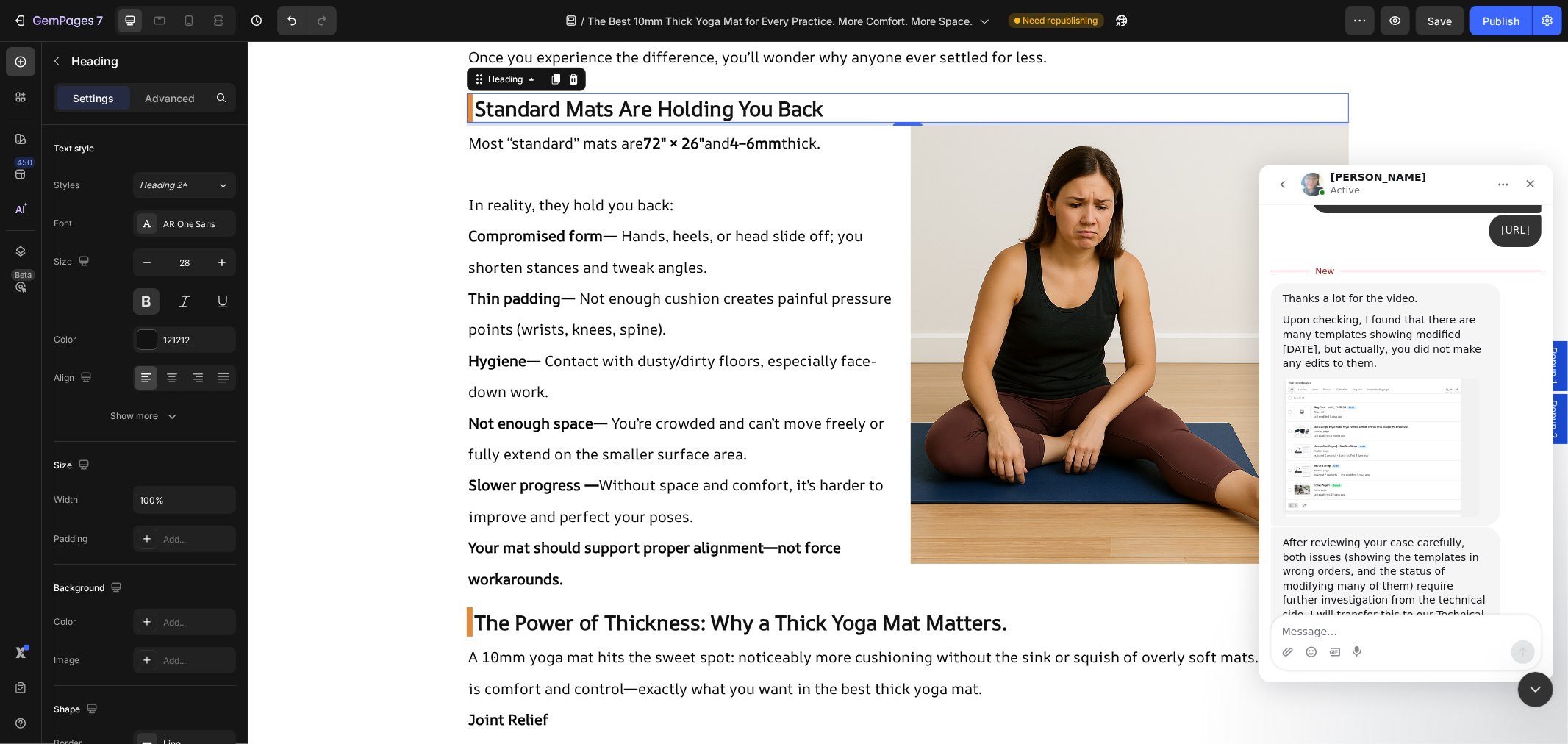
scroll to position [1202, 0]
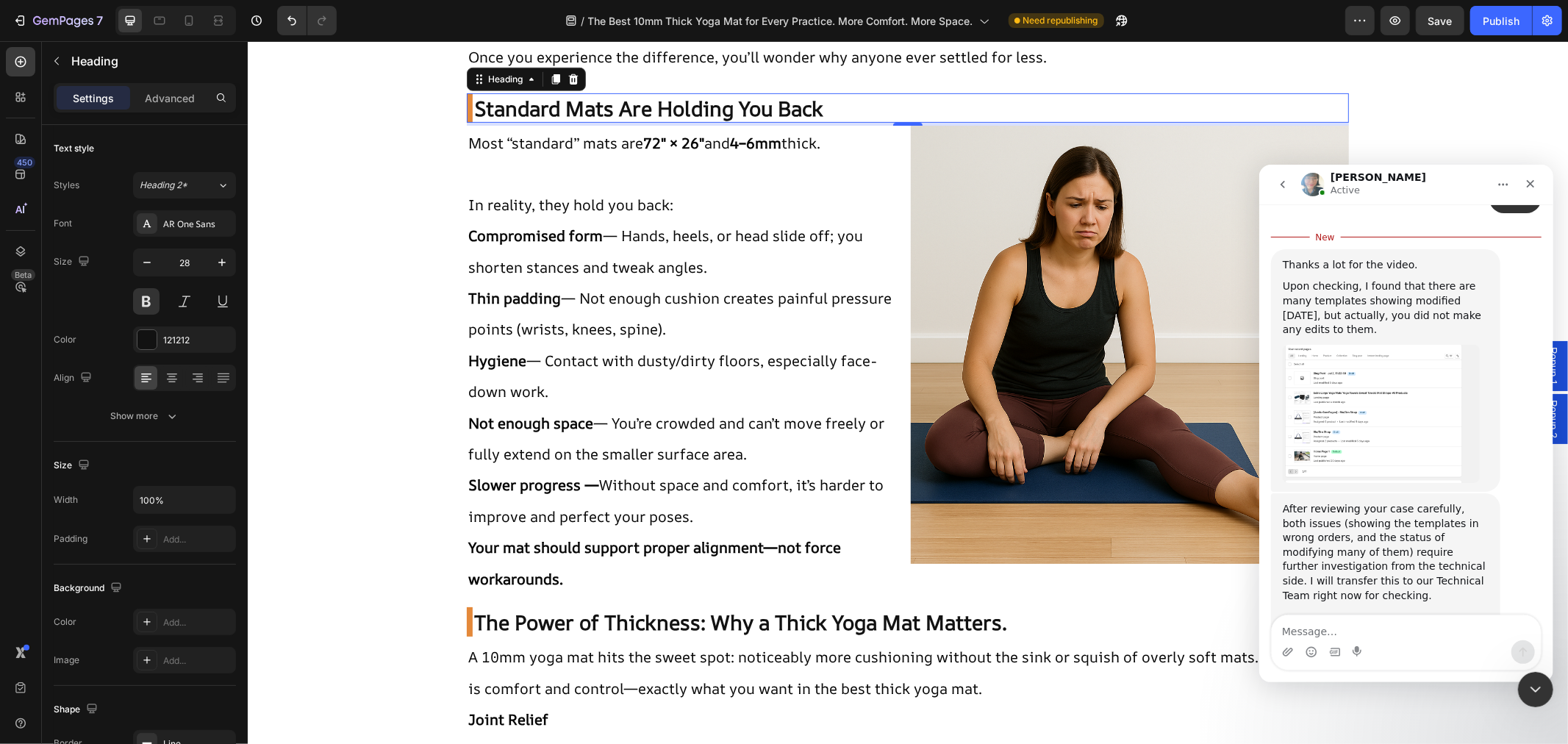
click at [1374, 639] on textarea "Message…" at bounding box center [1405, 628] width 269 height 25
type textarea "Thanks"
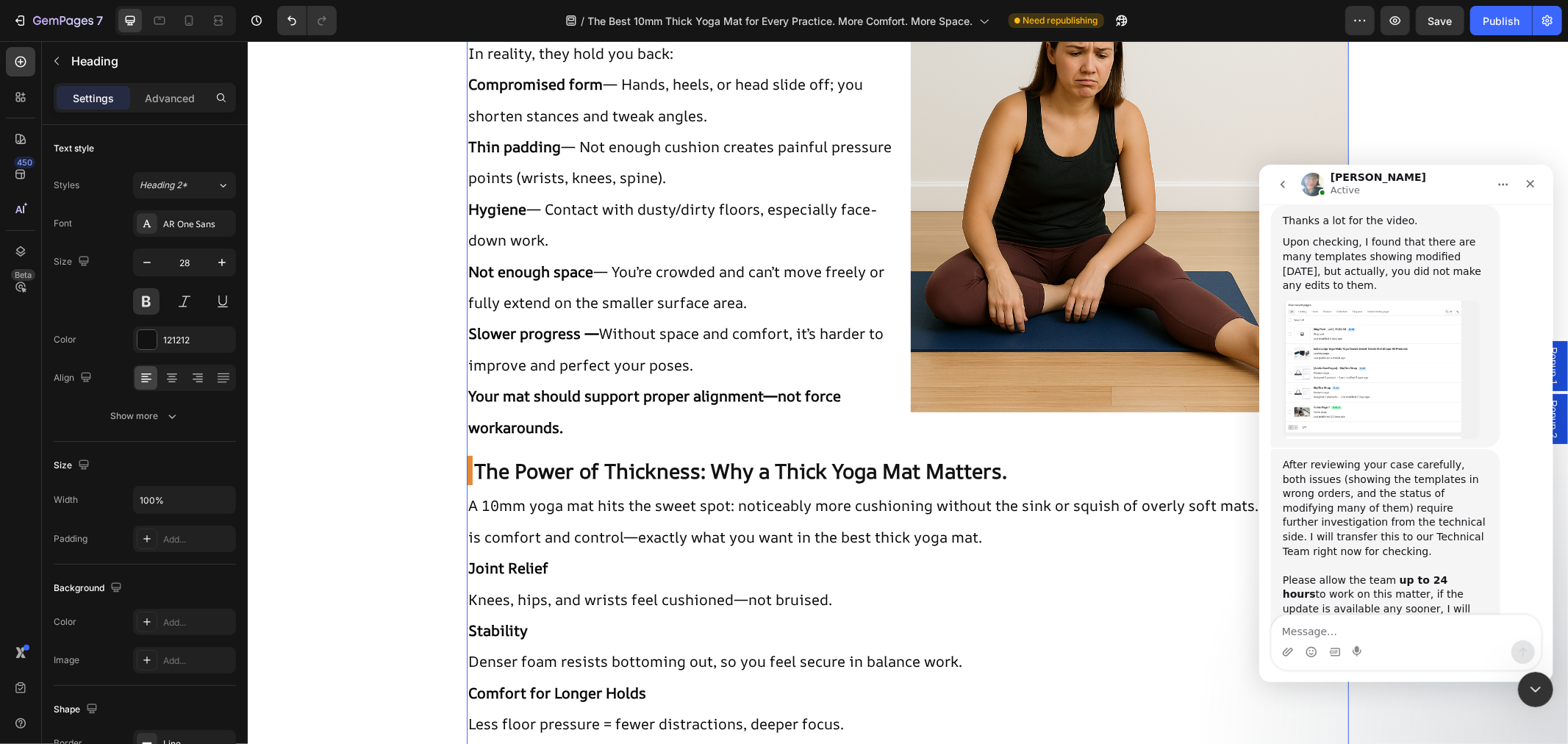
scroll to position [984, 0]
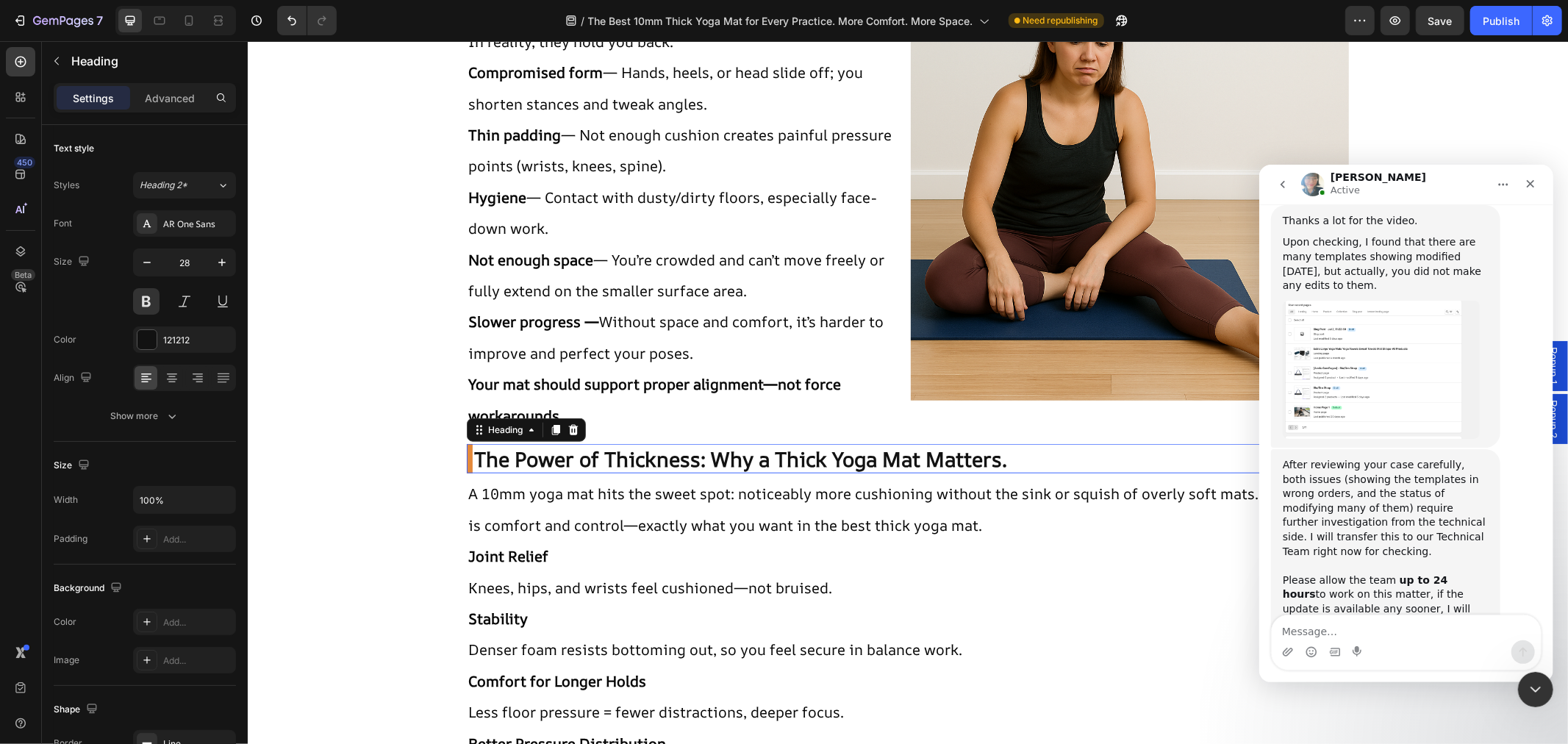
click at [466, 456] on h2 "The Power of Thickness: Why a Thick Yoga Mat Matters." at bounding box center [907, 458] width 882 height 29
click at [469, 459] on h2 "The Power of Thickness: Why a Thick Yoga Mat Matters." at bounding box center [907, 458] width 882 height 29
click at [466, 460] on h2 "The Power of Thickness: Why a Thick Yoga Mat Matters." at bounding box center [907, 458] width 882 height 29
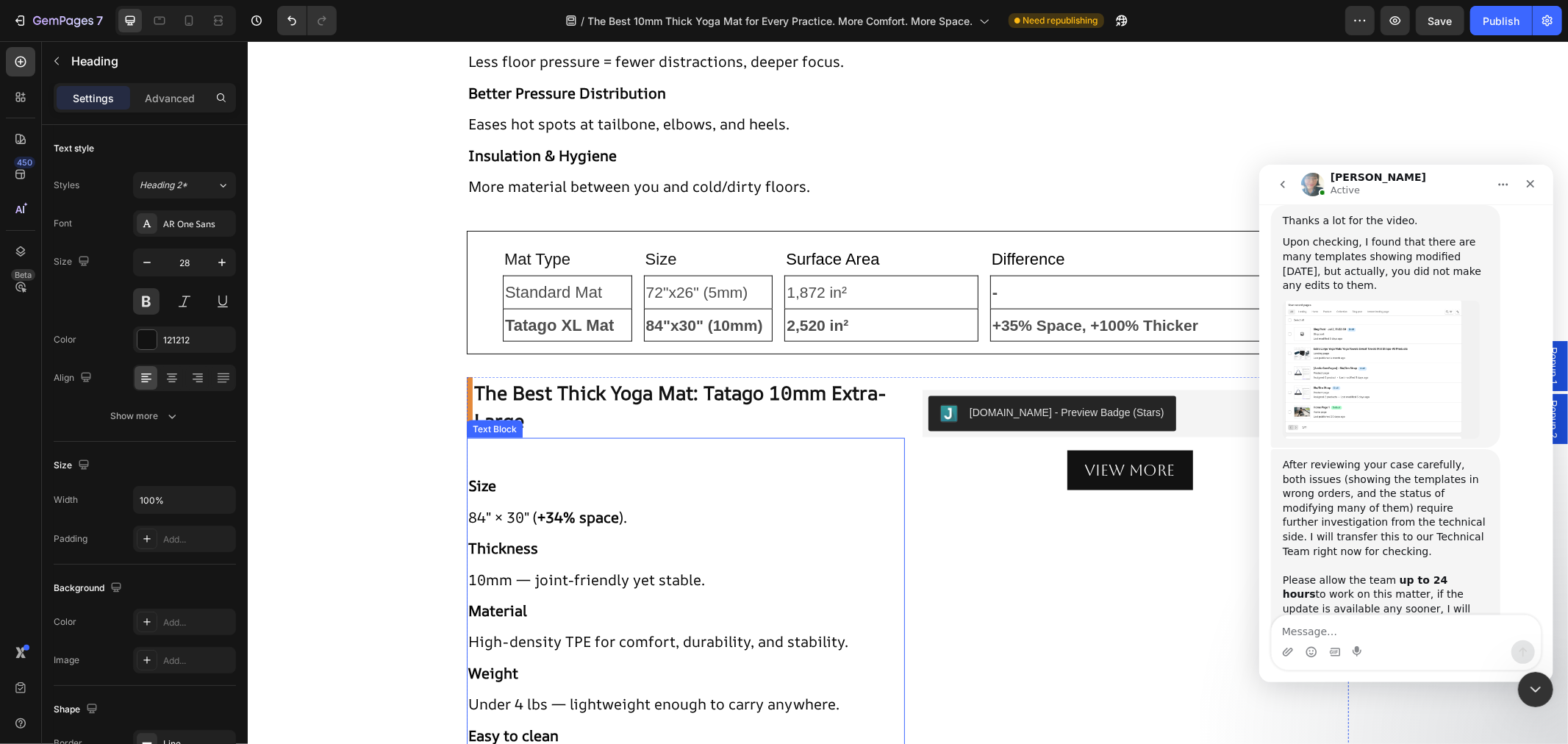
scroll to position [1638, 0]
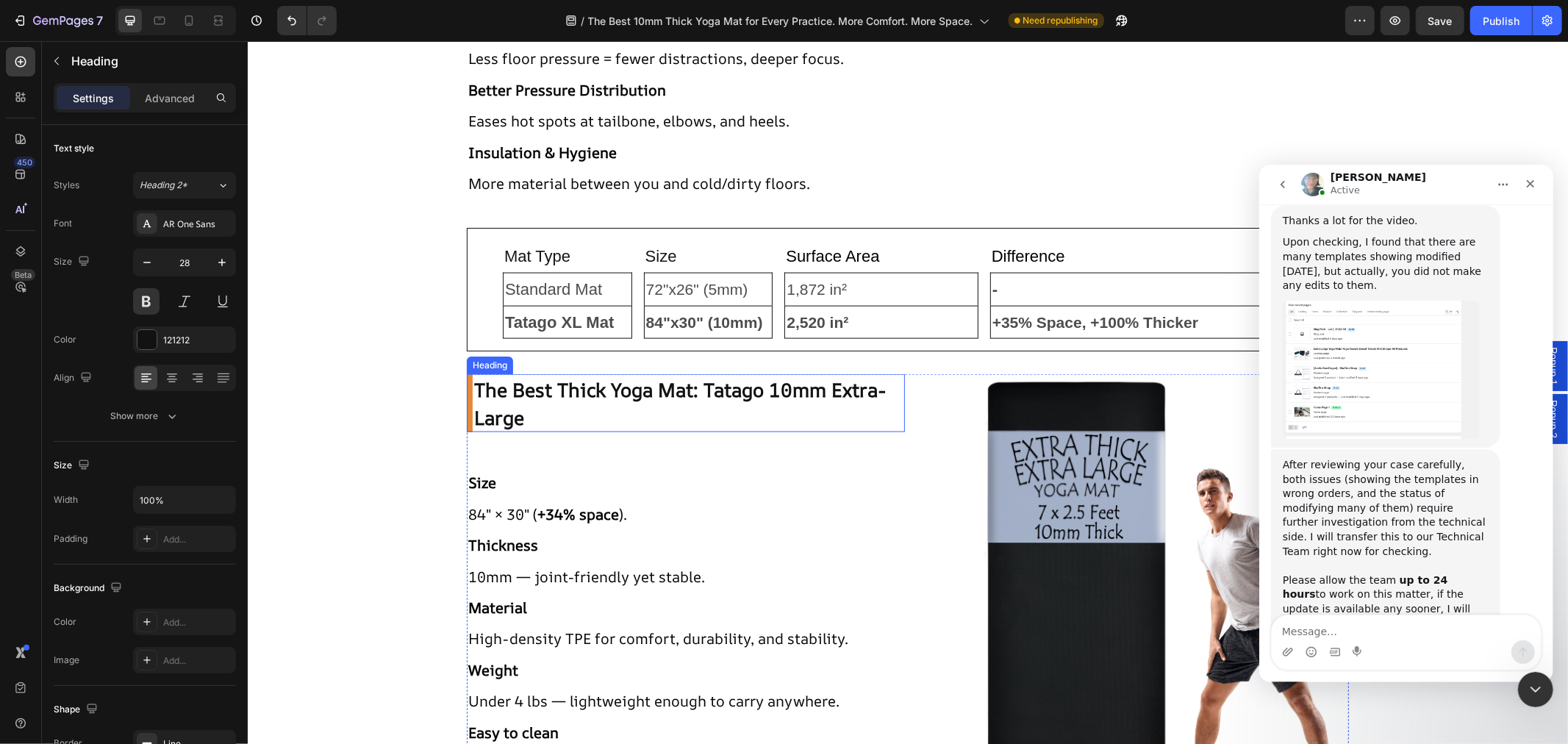
click at [498, 395] on span "The Best Thick Yoga Mat: Tatago 10mm Extra-Large" at bounding box center [679, 403] width 412 height 53
click at [887, 391] on p "The Best Thick Yoga Mat: Tatago 10mm Extra-Large" at bounding box center [688, 403] width 429 height 55
click at [1503, 20] on div "Publish" at bounding box center [1500, 21] width 37 height 16
click at [189, 26] on icon at bounding box center [189, 20] width 15 height 15
type input "26"
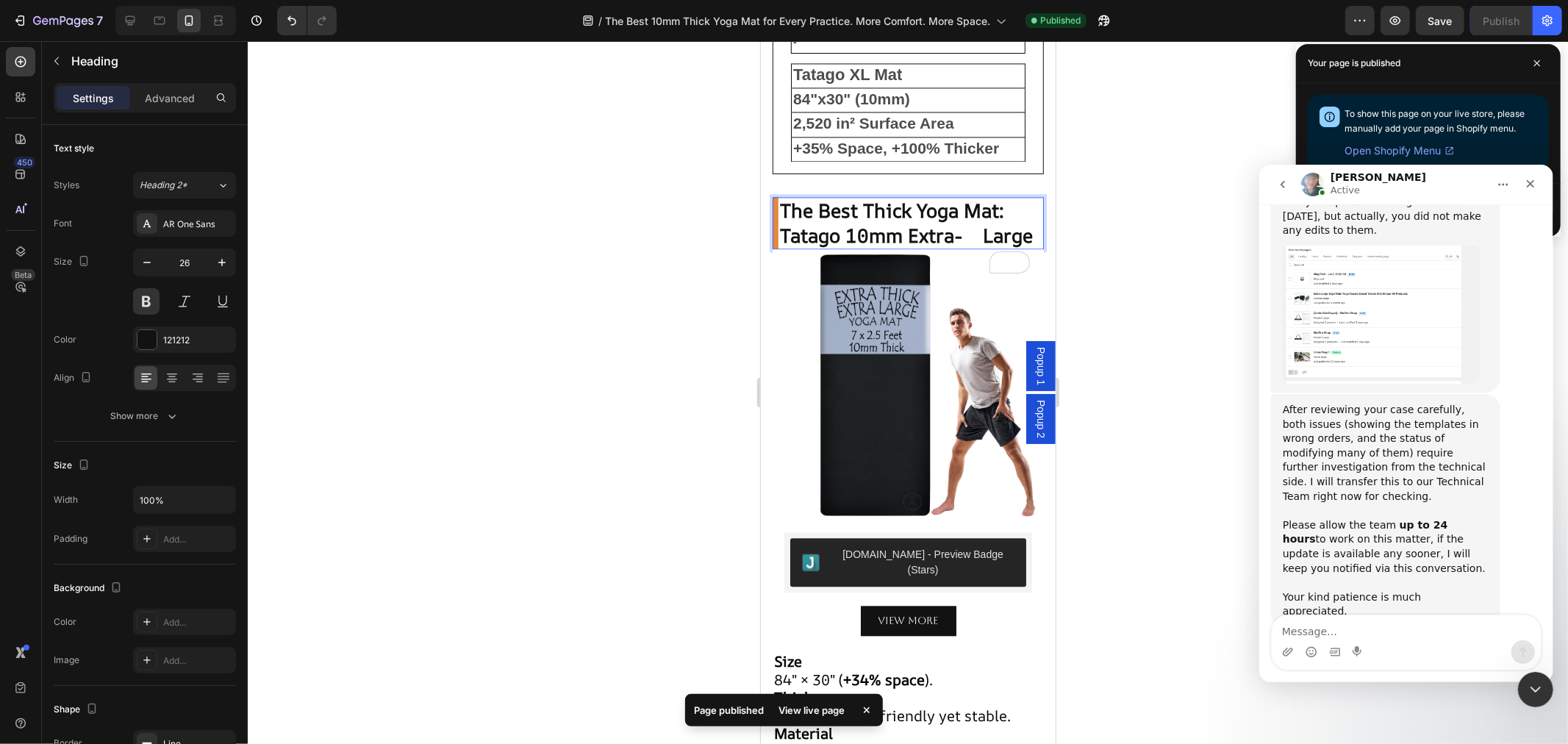
scroll to position [2759, 0]
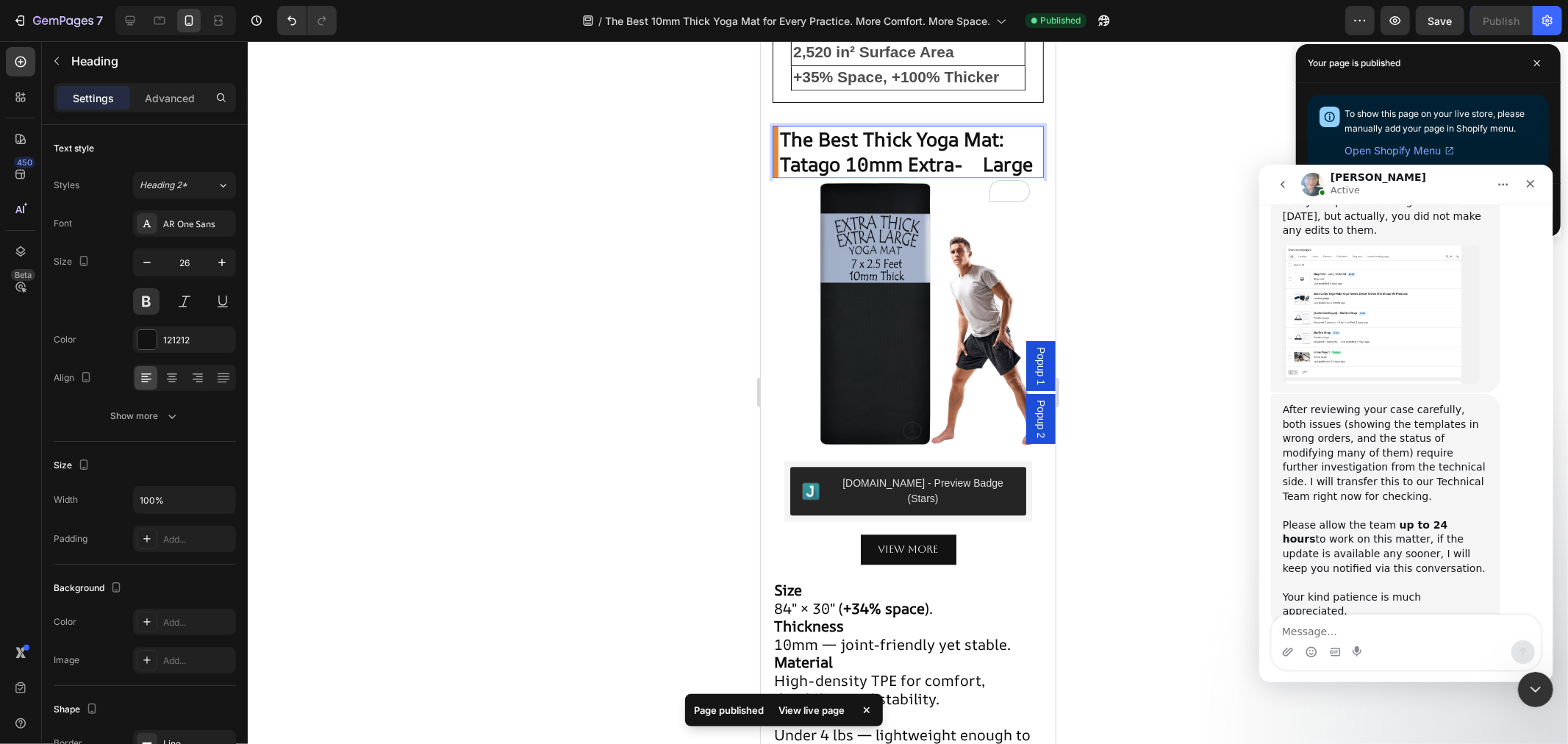
click at [1012, 176] on p "The Best Thick Yoga Mat: Tatago 10mm Extra- Large" at bounding box center [910, 152] width 263 height 50
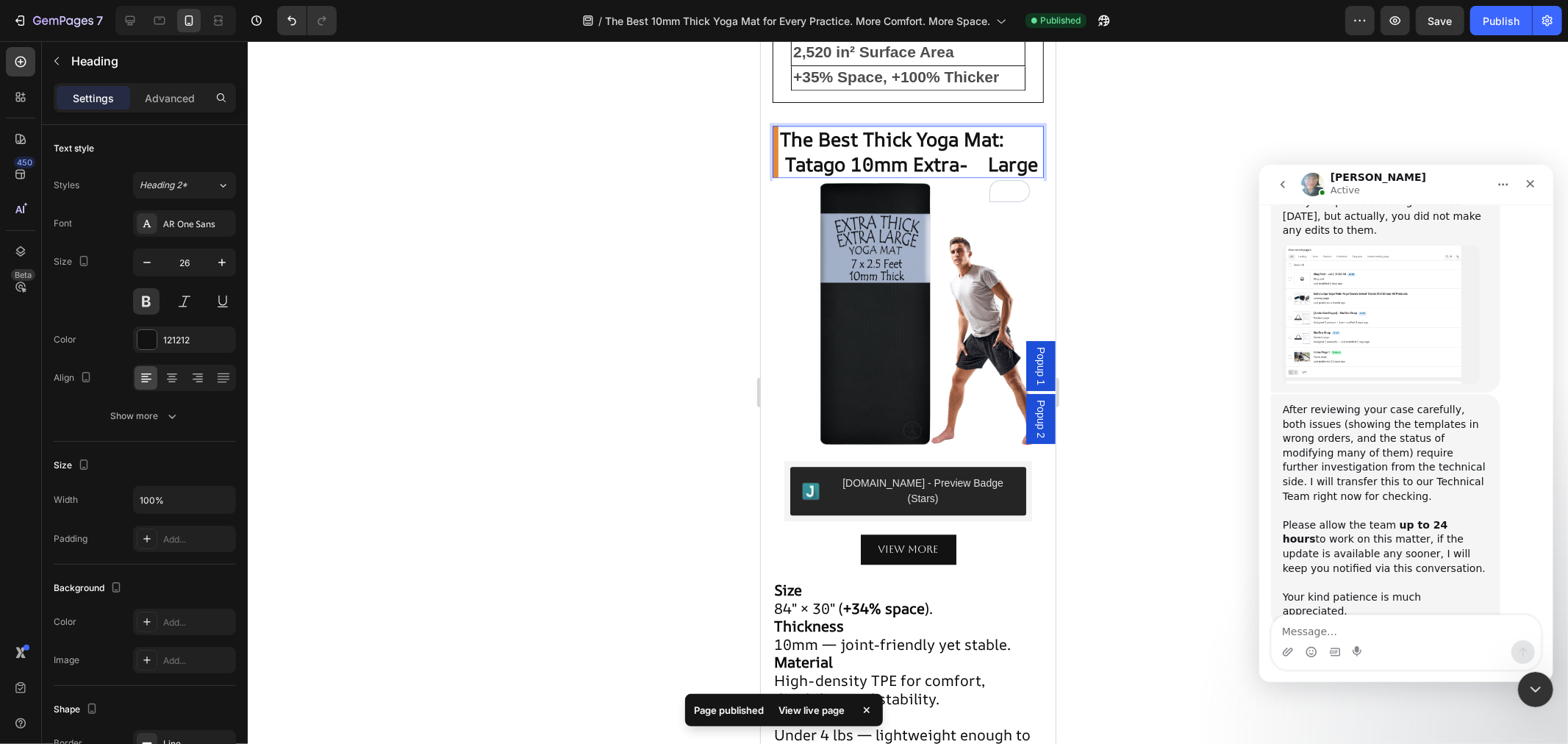
click at [978, 176] on p "The Best Thick Yoga Mat: Tatago 10mm Extra- Large" at bounding box center [910, 152] width 263 height 50
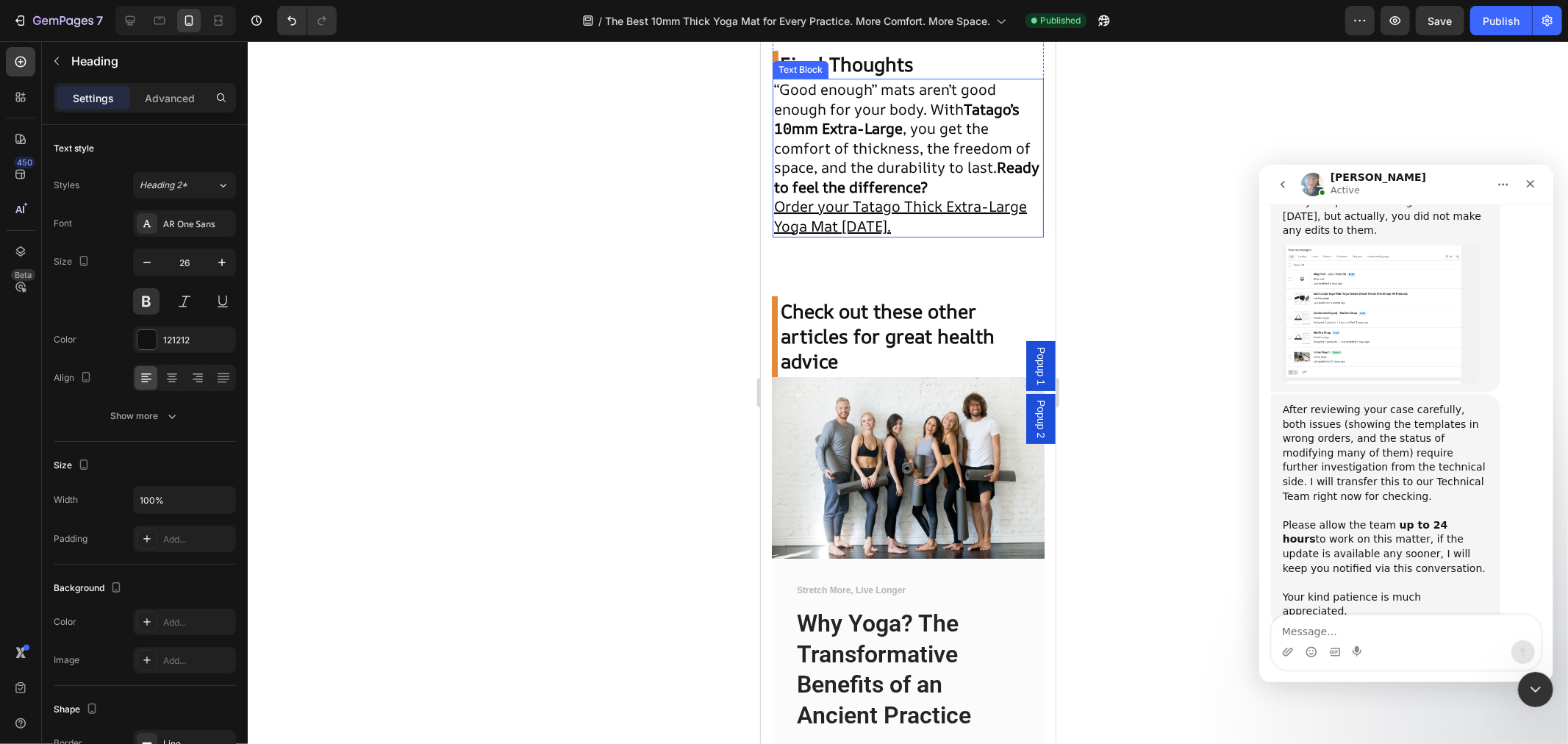
scroll to position [4230, 0]
click at [983, 375] on h2 "Check out these other articles for great health advice" at bounding box center [907, 335] width 273 height 80
click at [985, 375] on h2 "Check out these other articles for great health advice" at bounding box center [907, 335] width 273 height 80
click at [997, 373] on span "Check out these other articles for great health advice" at bounding box center [889, 334] width 219 height 76
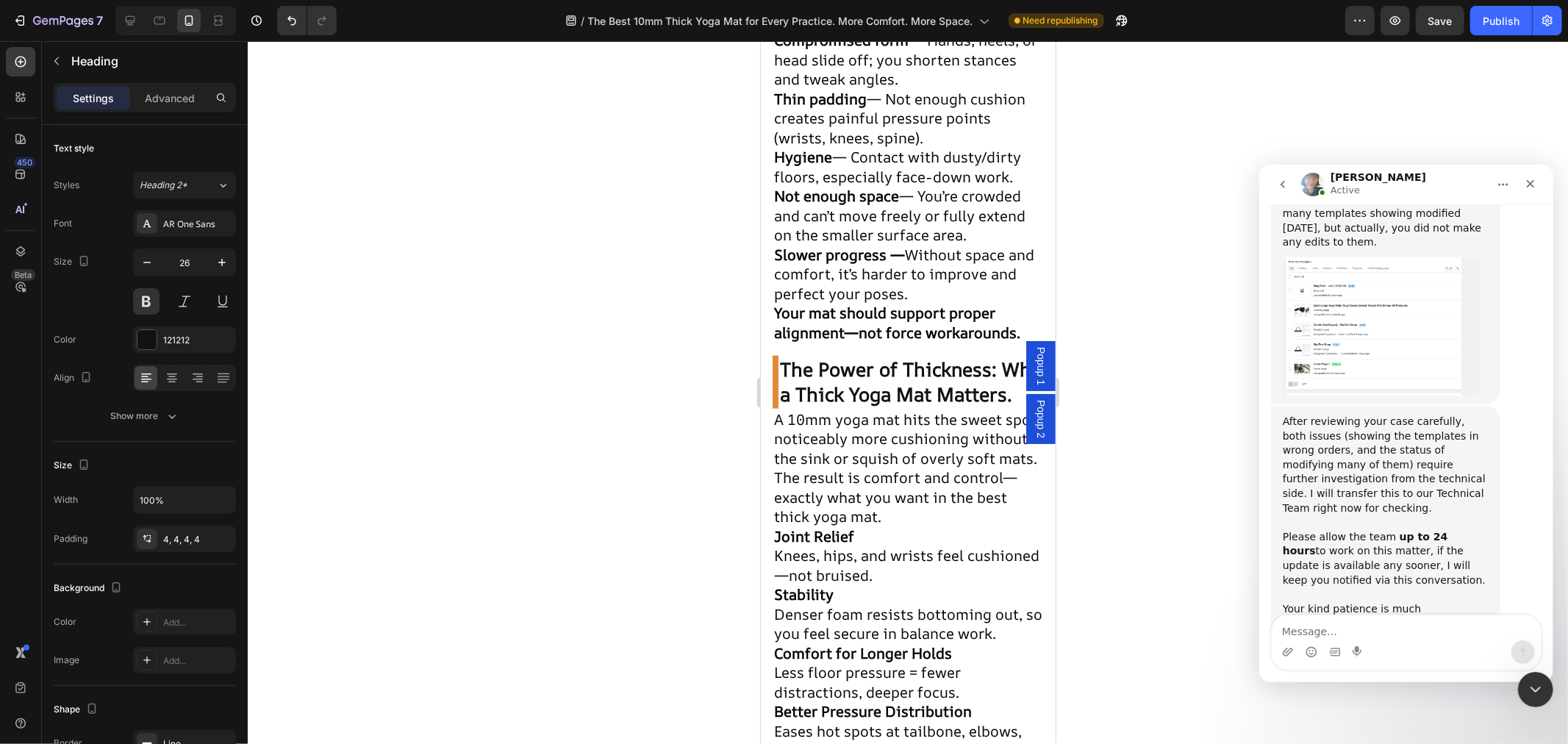
scroll to position [1369, 0]
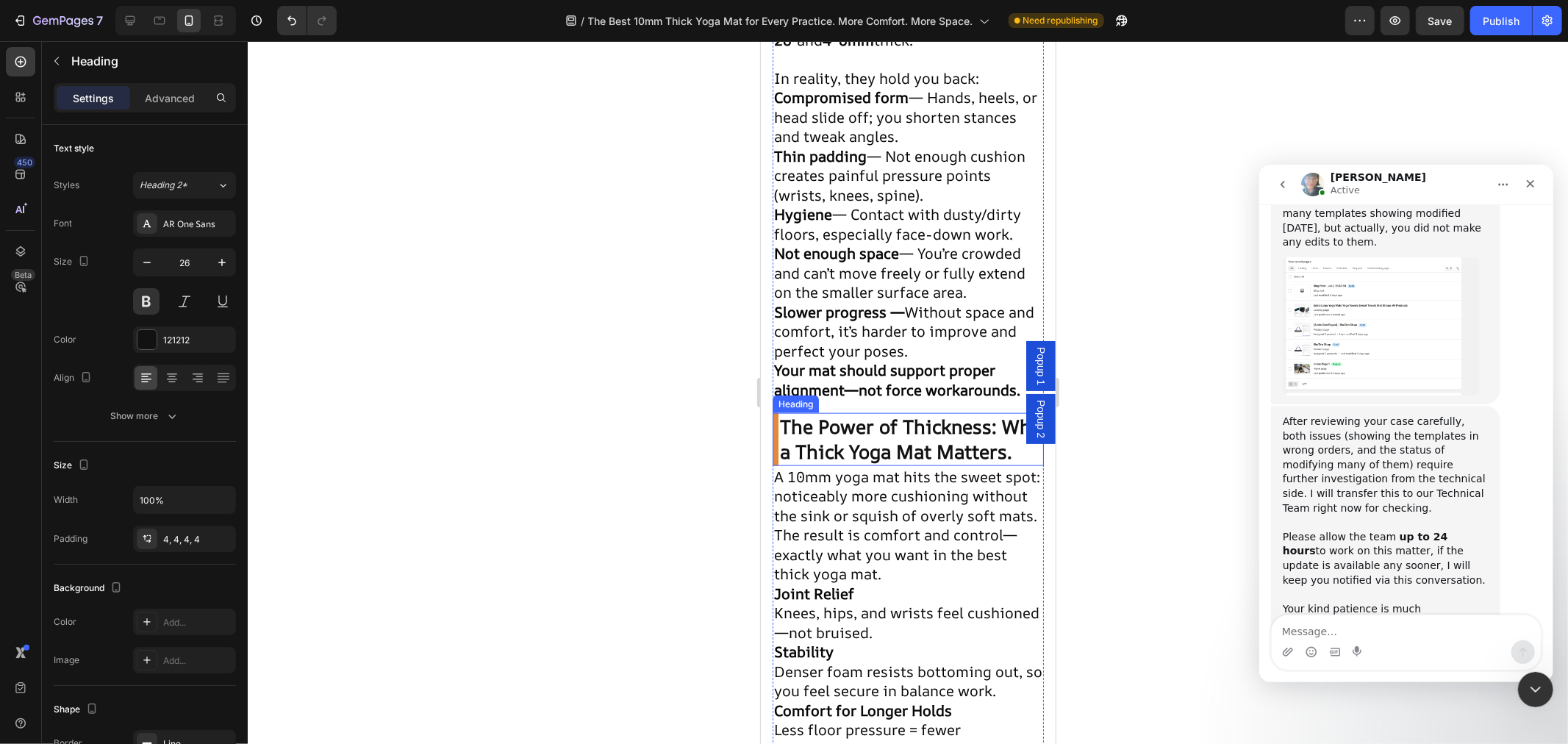
click at [1003, 448] on p "The Power of Thickness: Why a Thick Yoga Mat Matters." at bounding box center [910, 440] width 263 height 50
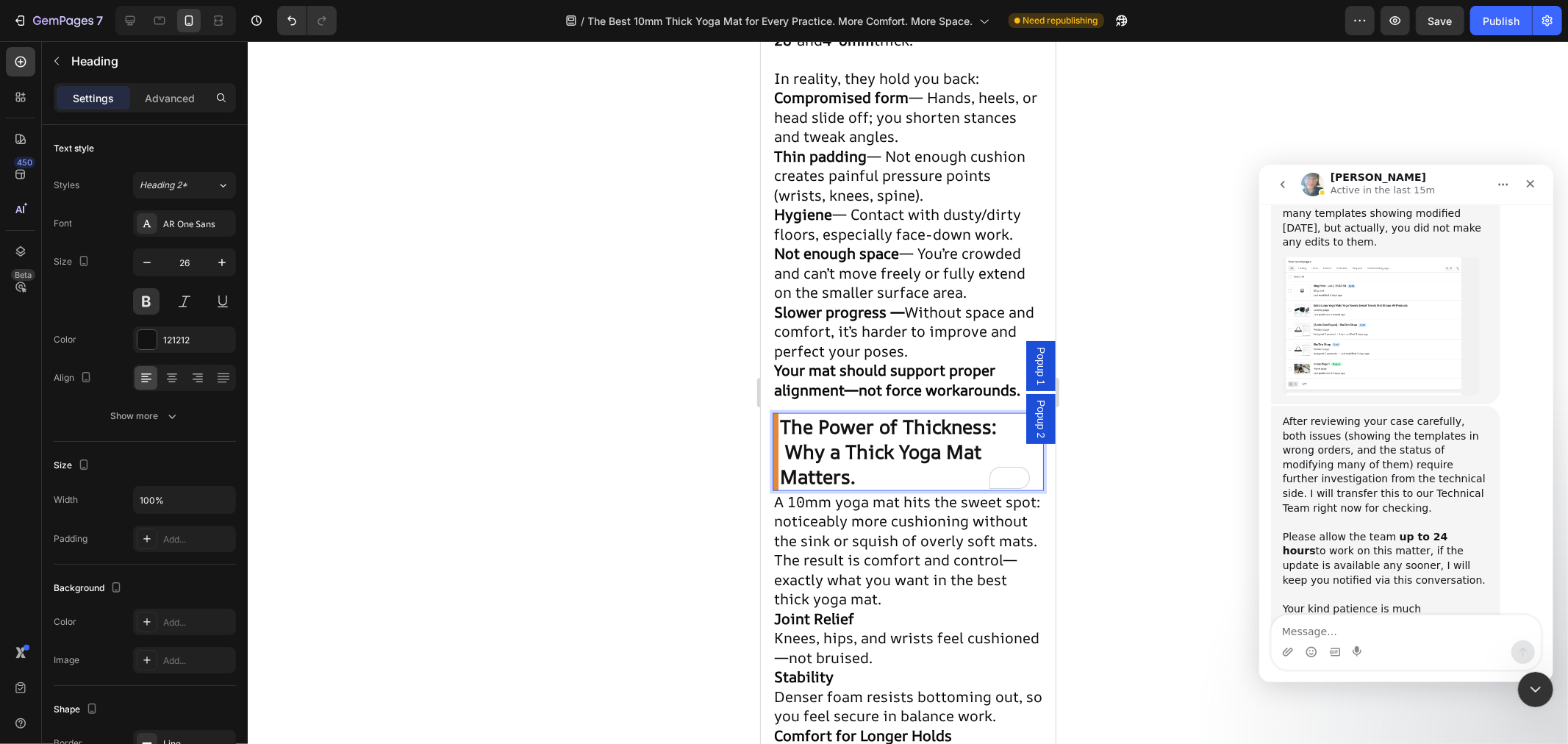
click at [993, 466] on p "The Power of Thickness: Why a Thick Yoga Mat Matters." at bounding box center [910, 451] width 263 height 74
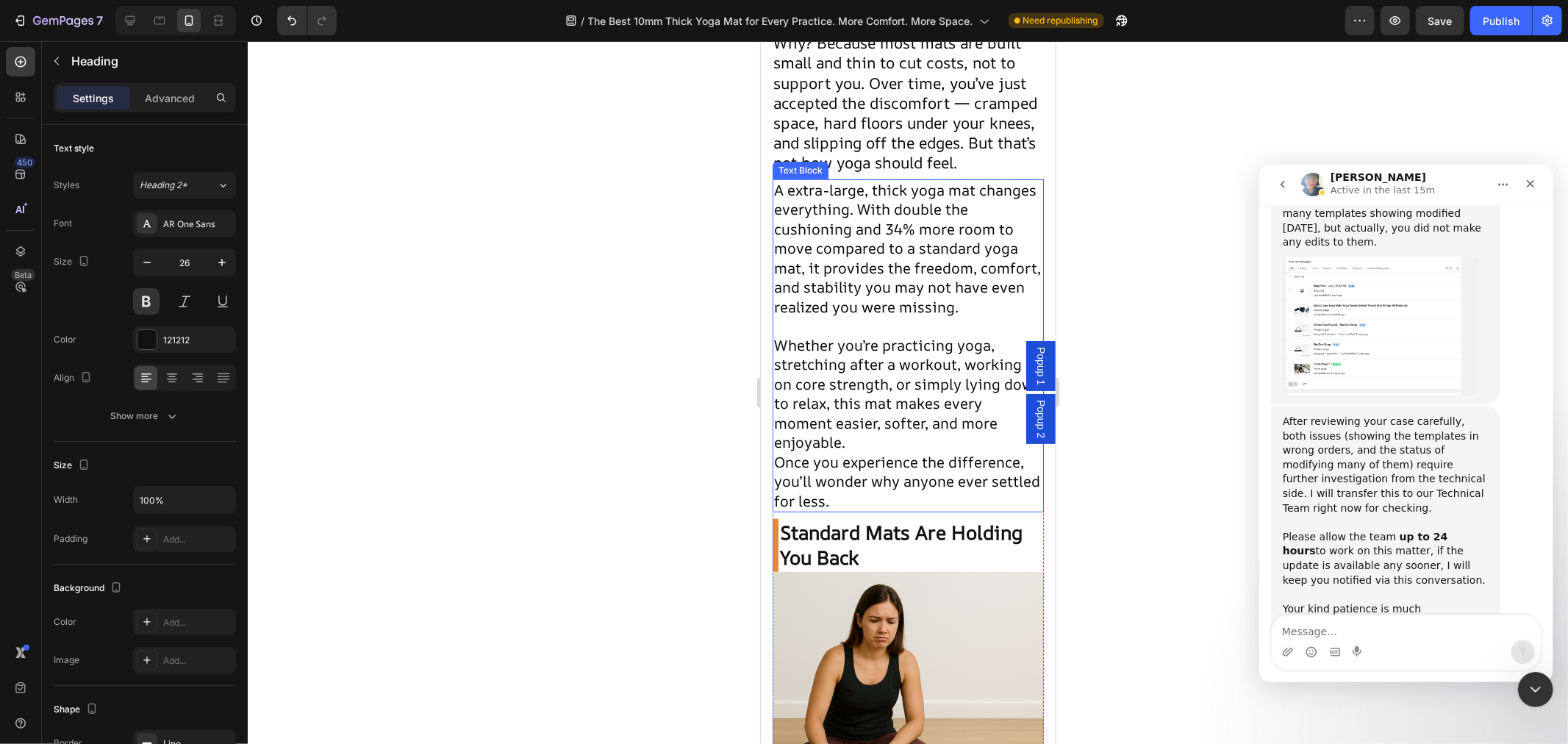
scroll to position [471, 0]
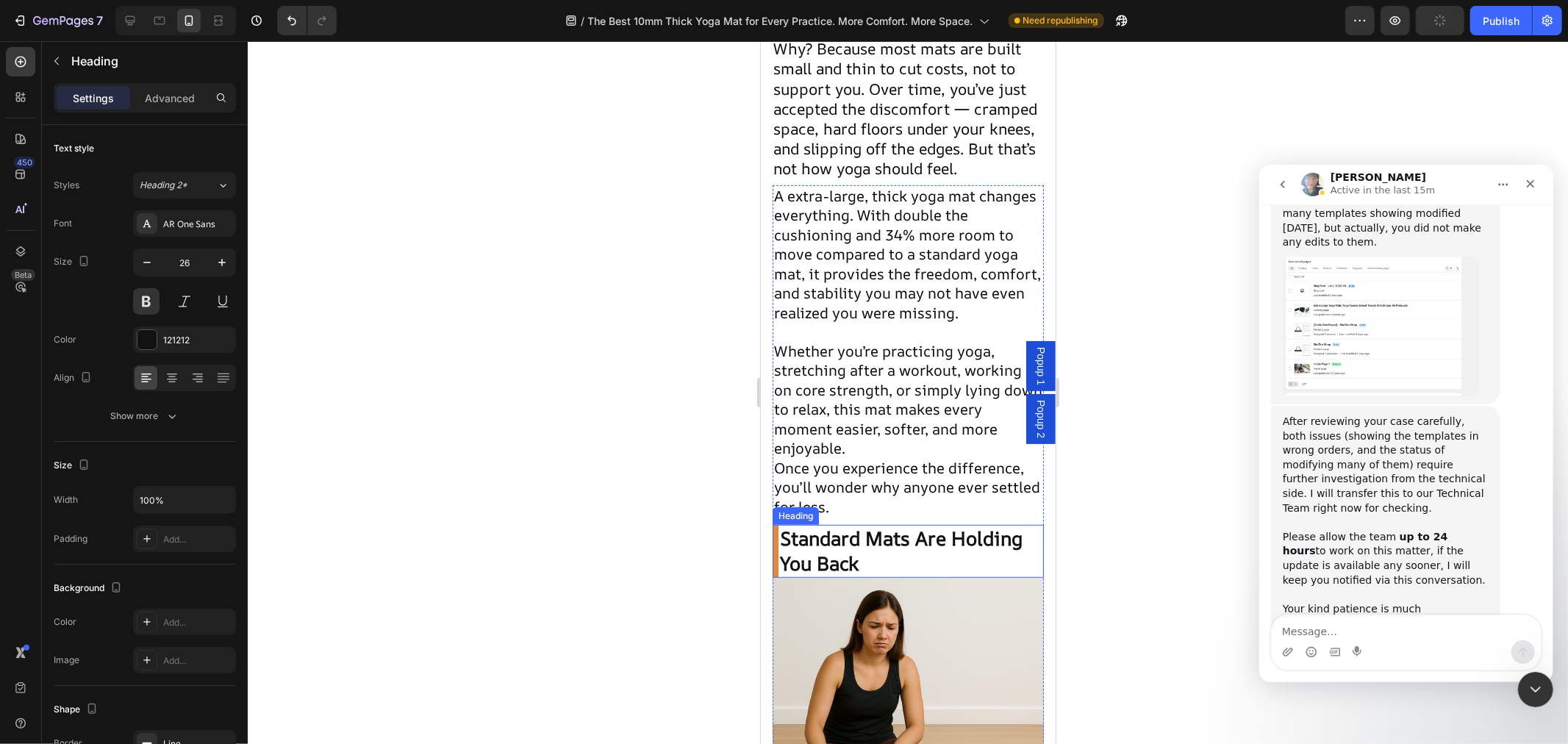
click at [1027, 577] on h2 "Standard Mats Are Holding You Back" at bounding box center [907, 551] width 271 height 53
drag, startPoint x: 1027, startPoint y: 605, endPoint x: 1030, endPoint y: 613, distance: 8.5
click at [1027, 577] on h2 "Standard Mats Are Holding You Back" at bounding box center [907, 551] width 271 height 53
click at [1501, 17] on div "Publish" at bounding box center [1500, 21] width 37 height 16
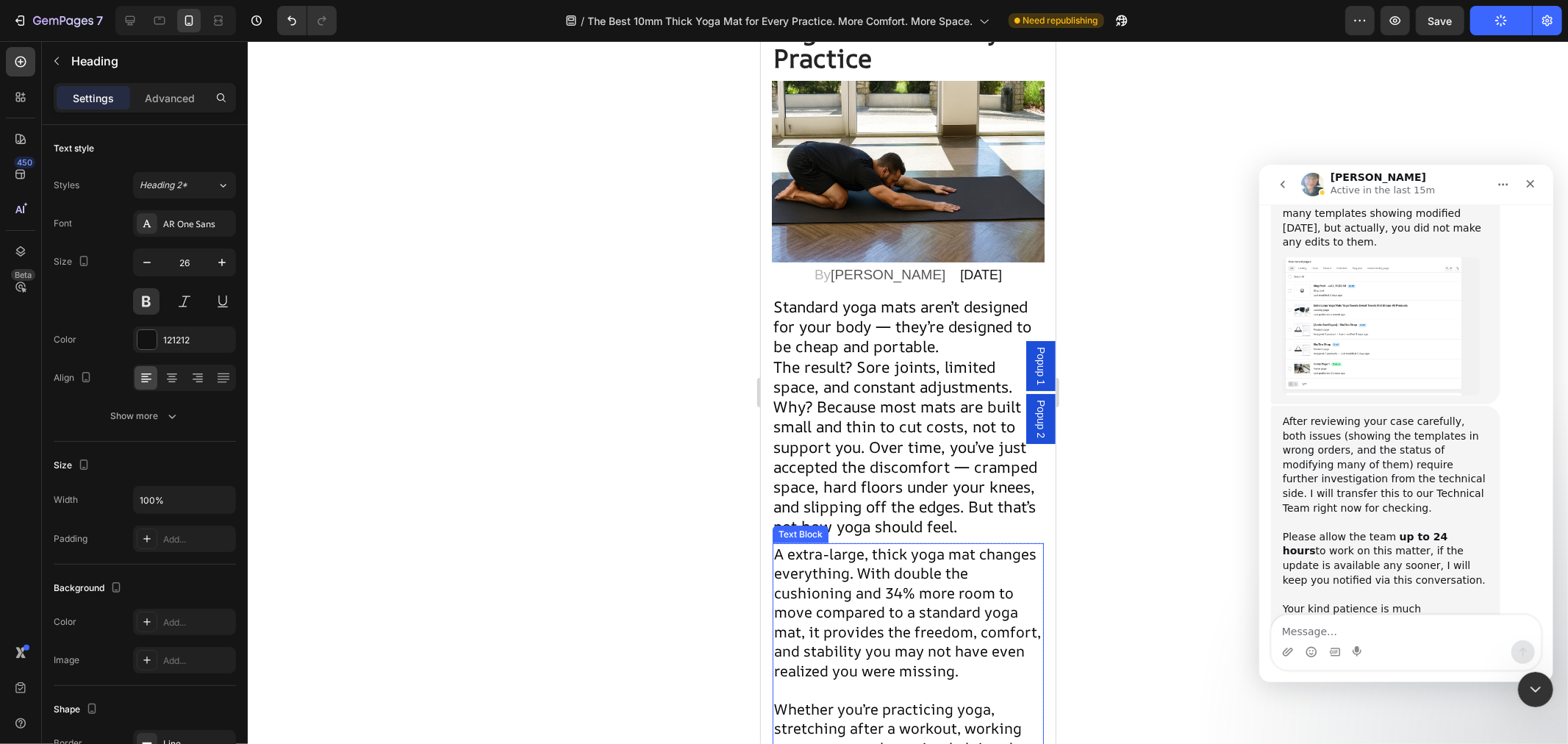
scroll to position [0, 0]
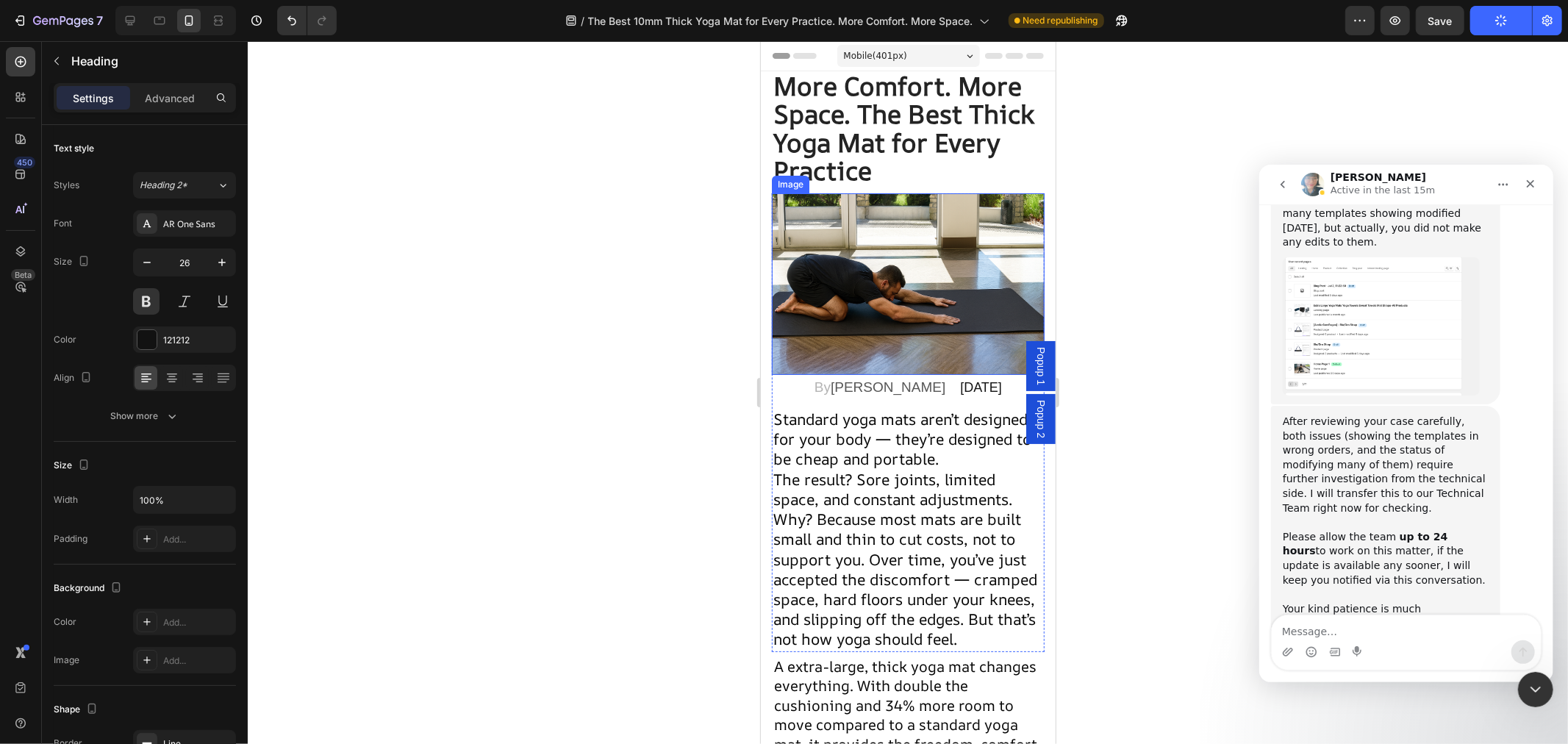
click at [891, 293] on img at bounding box center [907, 283] width 273 height 182
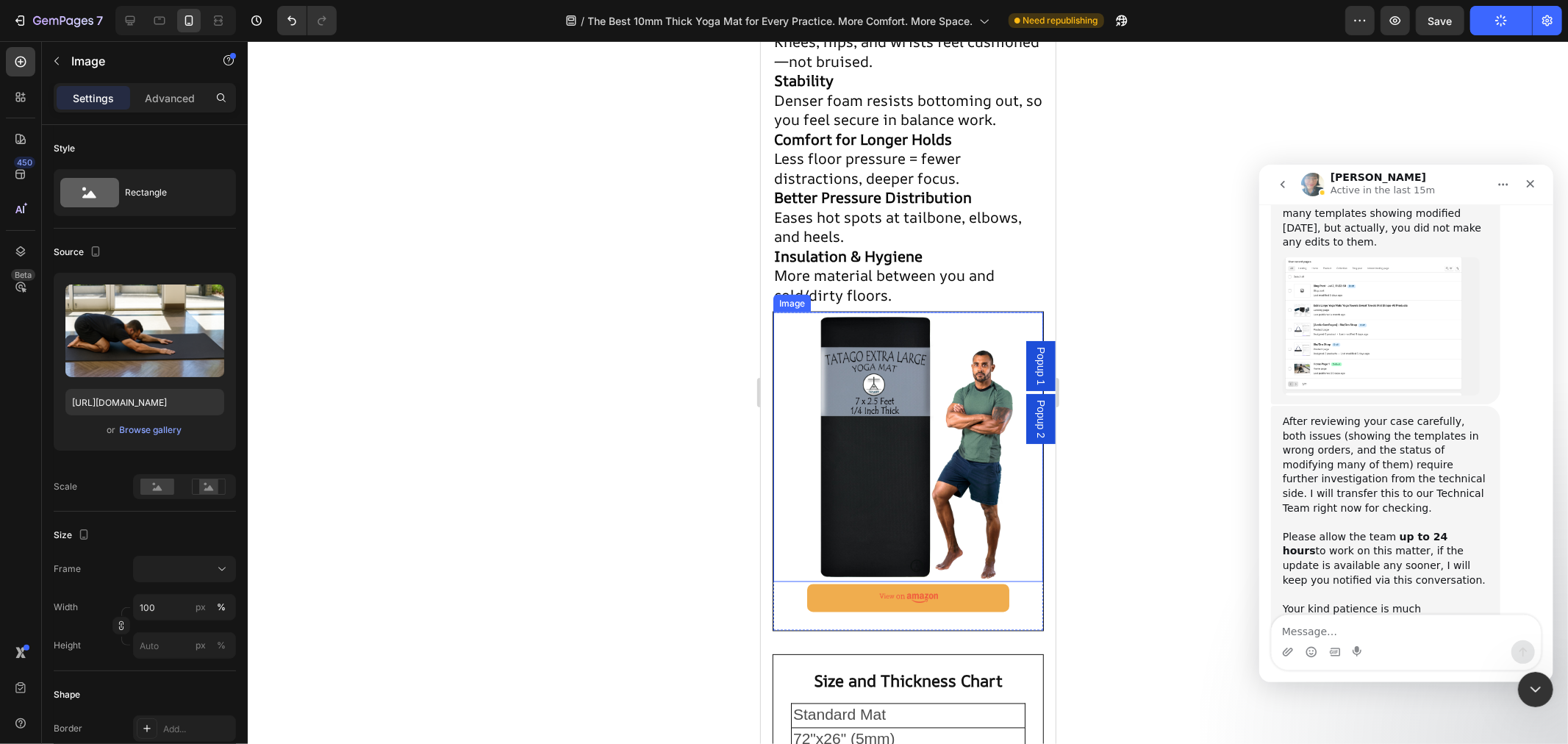
scroll to position [2124, 0]
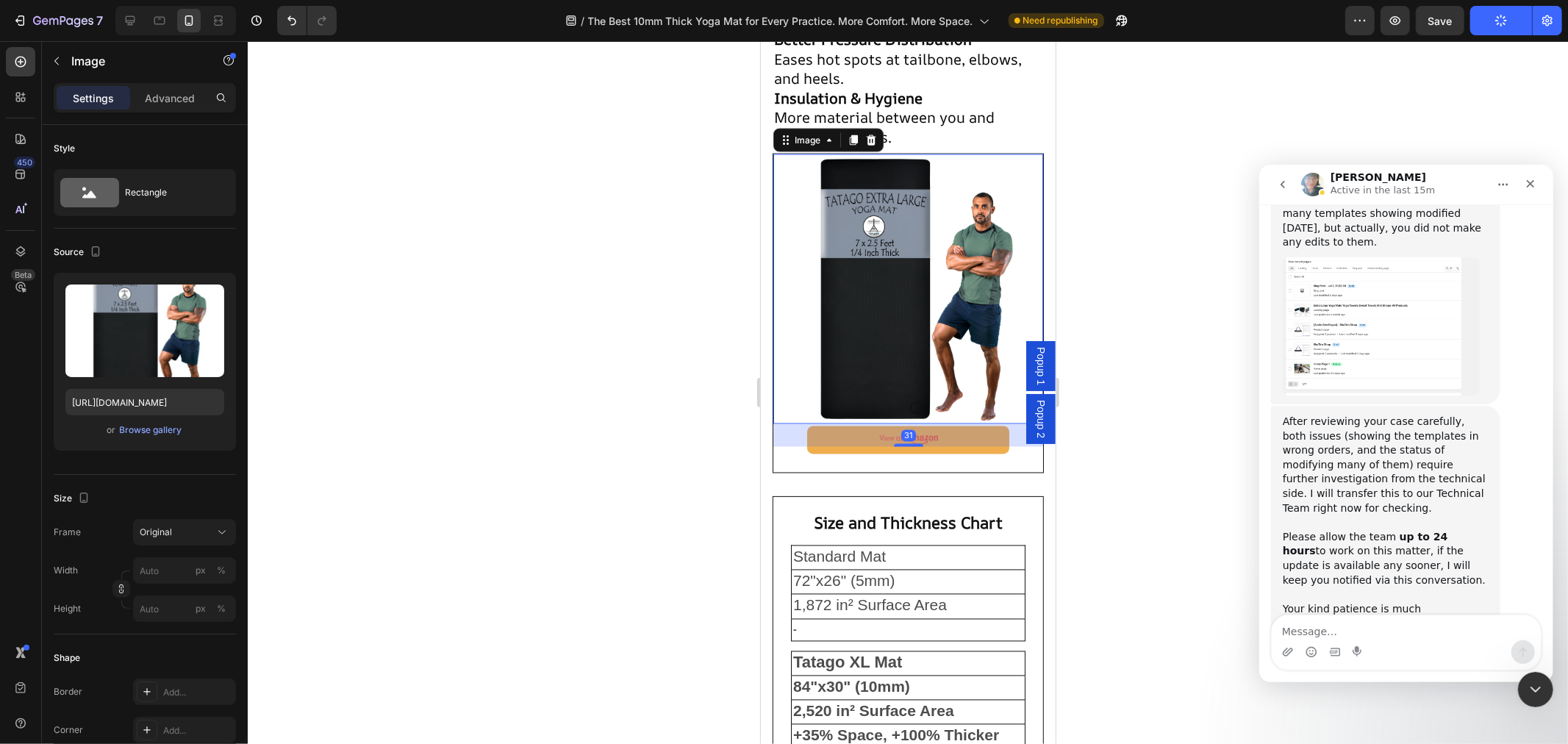
click at [898, 328] on img at bounding box center [907, 288] width 270 height 270
click at [148, 429] on div "Browse gallery" at bounding box center [150, 430] width 62 height 13
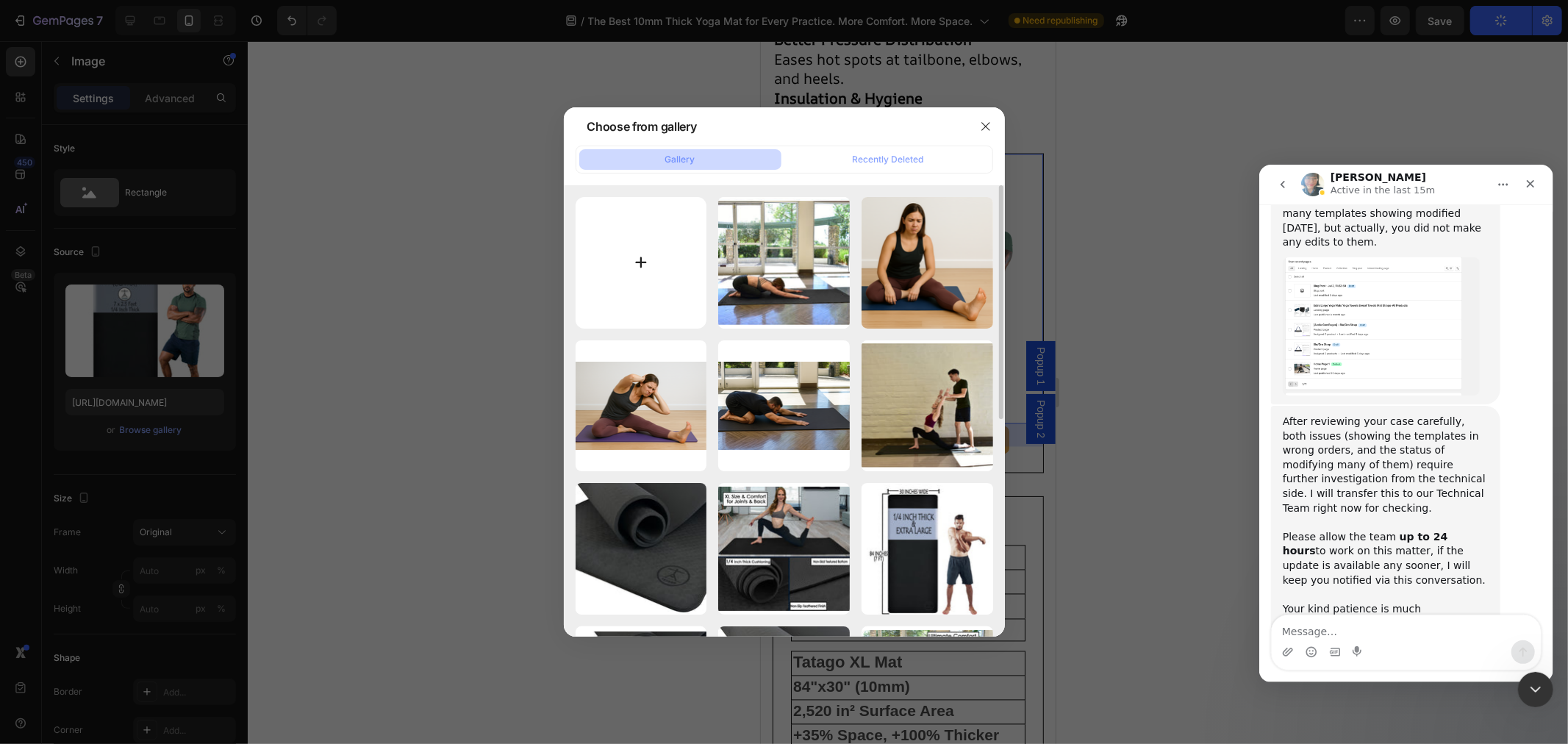
click at [630, 268] on input "file" at bounding box center [641, 263] width 131 height 131
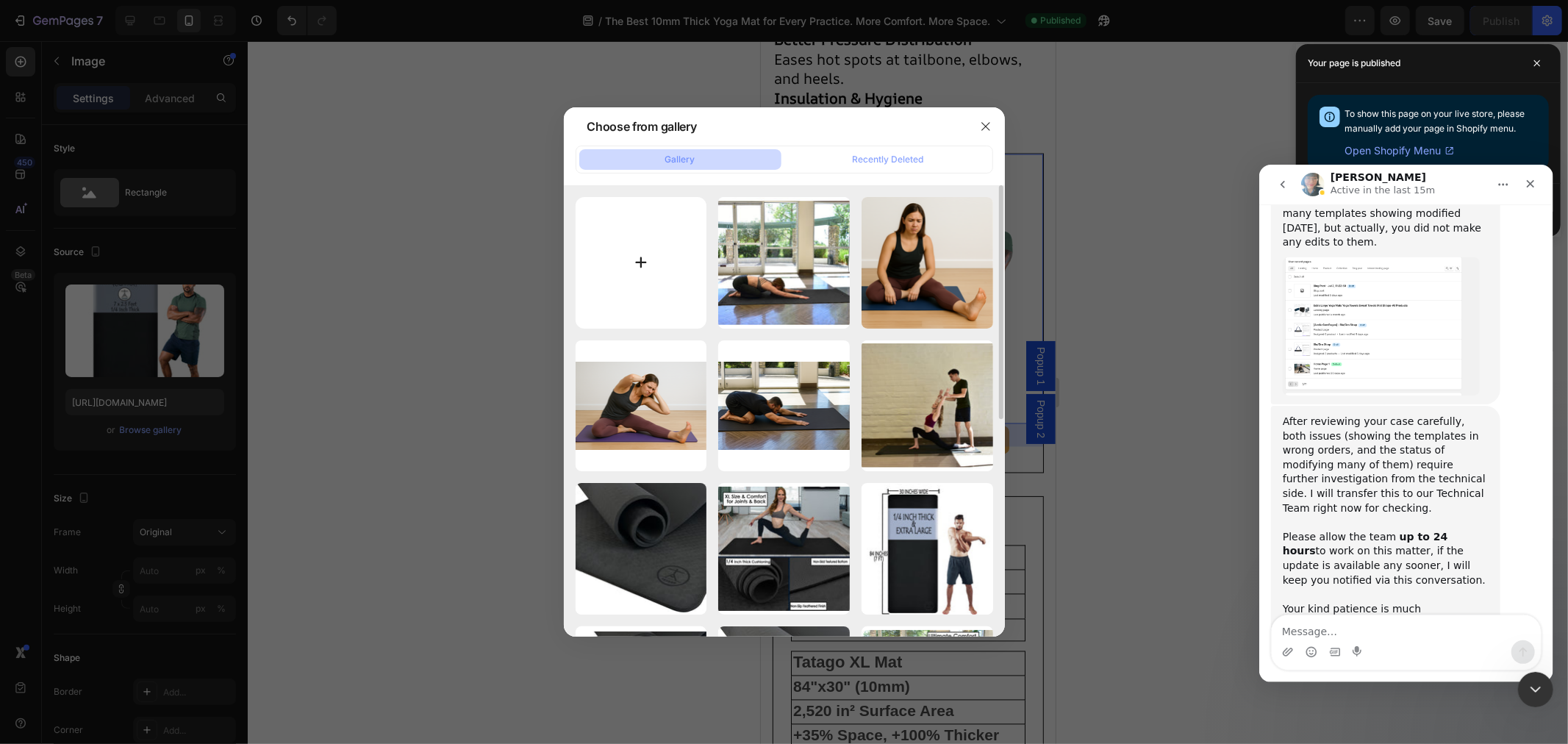
type input "C:\fakepath\Gemini_Generated_Image_y85x8cy85x8cy85x.png"
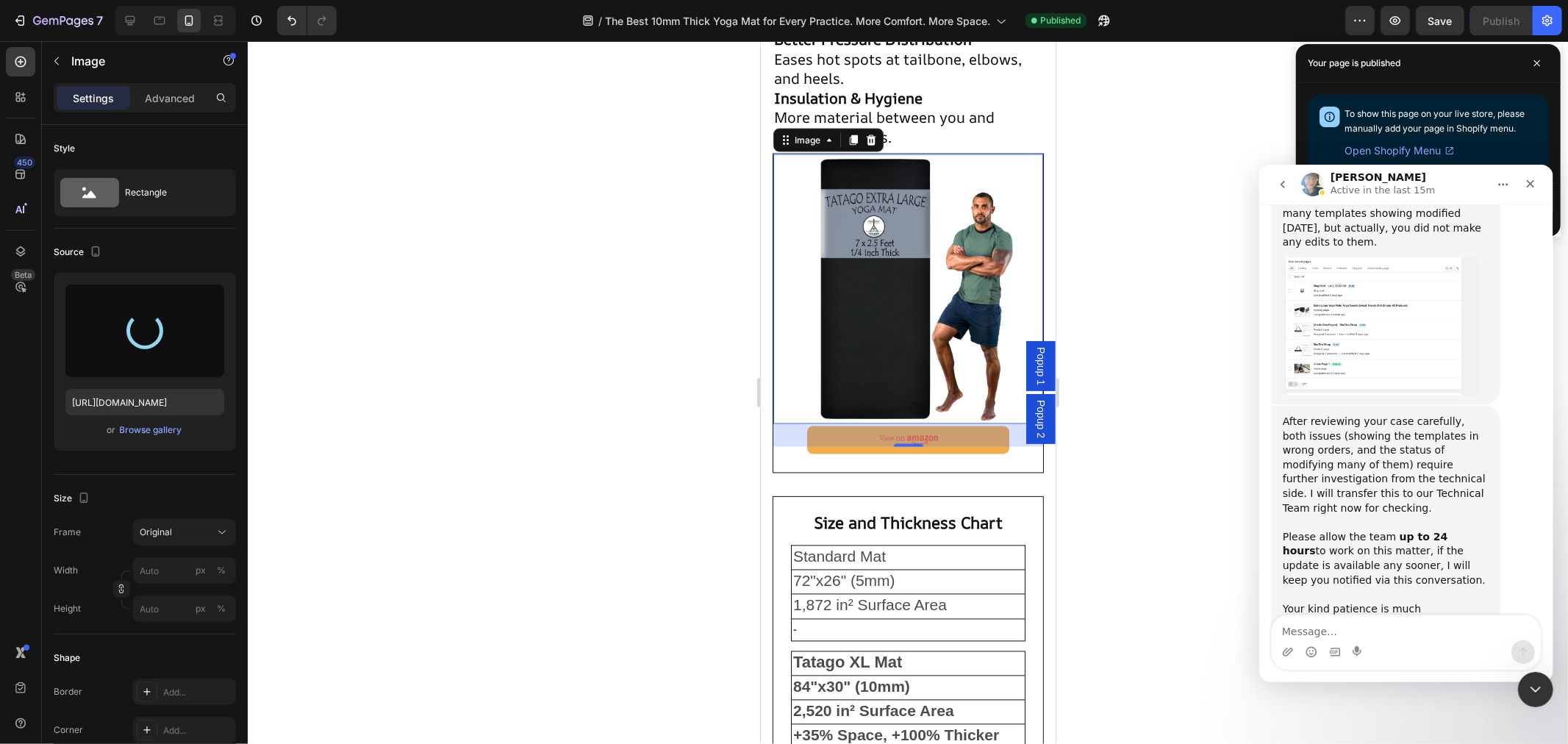
type input "https://cdn.shopify.com/s/files/1/0884/0213/3283/files/gempages_517314686115382…"
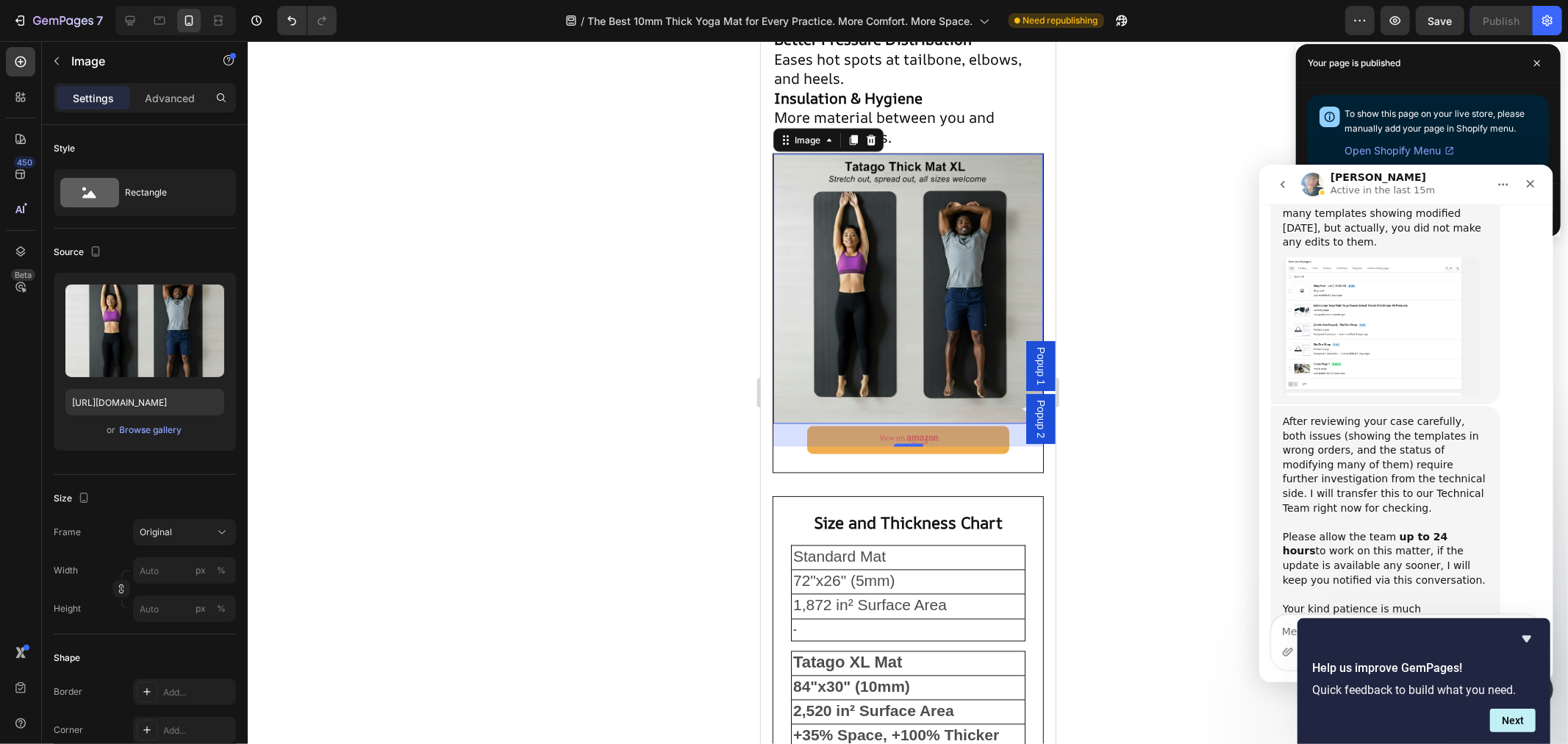
click at [1530, 638] on icon "Hide survey" at bounding box center [1526, 639] width 17 height 17
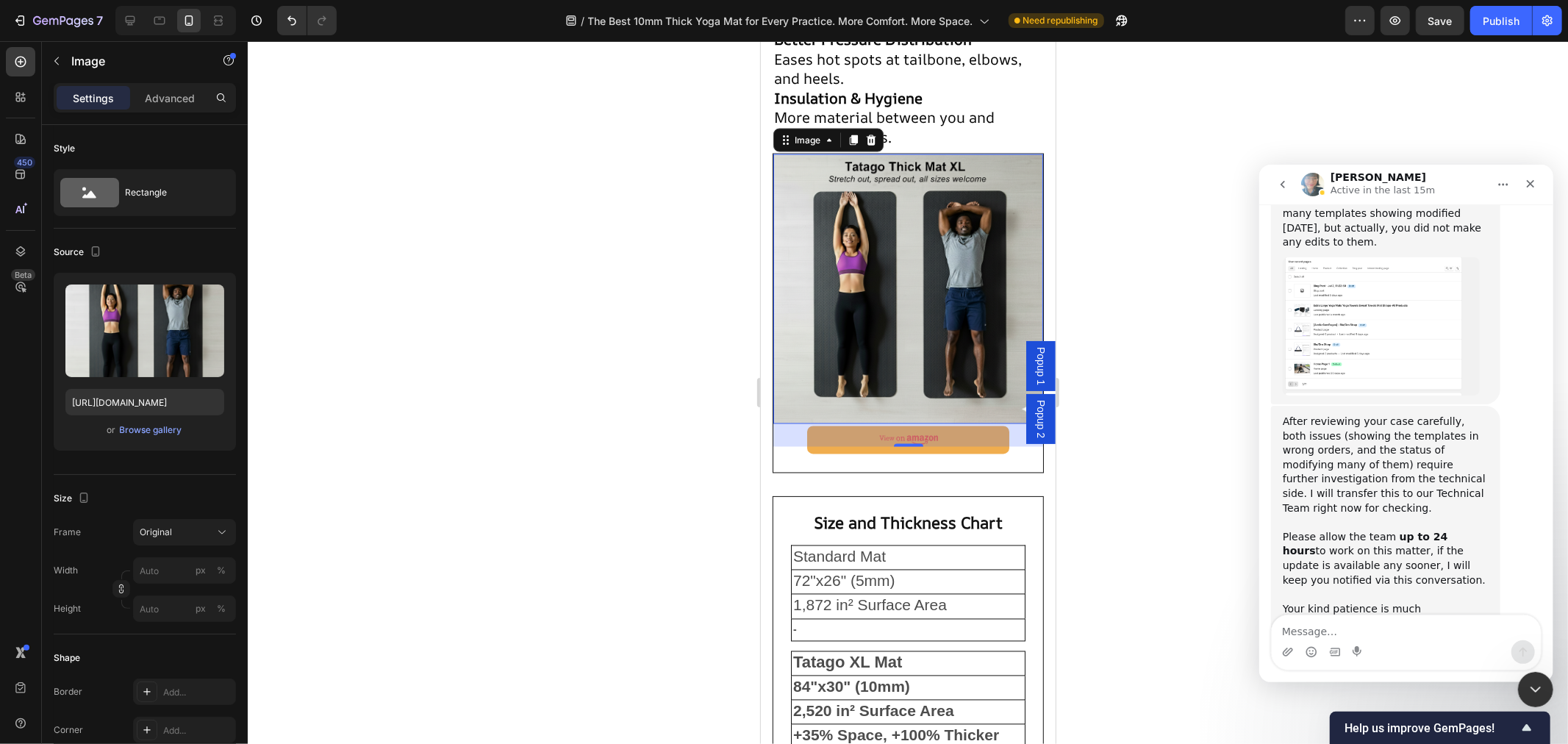
click at [1209, 155] on div at bounding box center [908, 392] width 1320 height 703
click at [896, 312] on img at bounding box center [907, 288] width 270 height 270
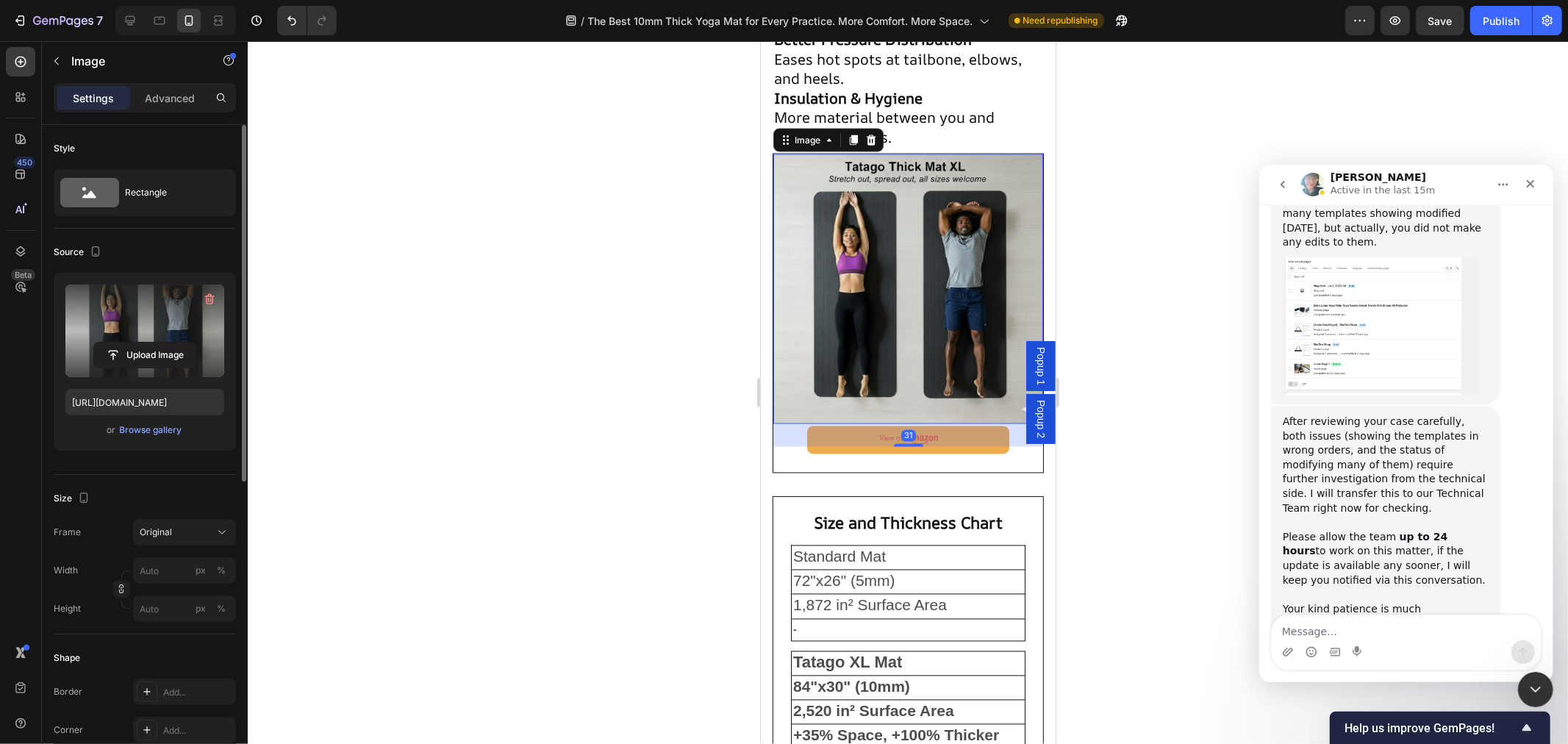
click at [144, 324] on label at bounding box center [145, 331] width 159 height 93
click at [144, 343] on input "file" at bounding box center [145, 355] width 101 height 25
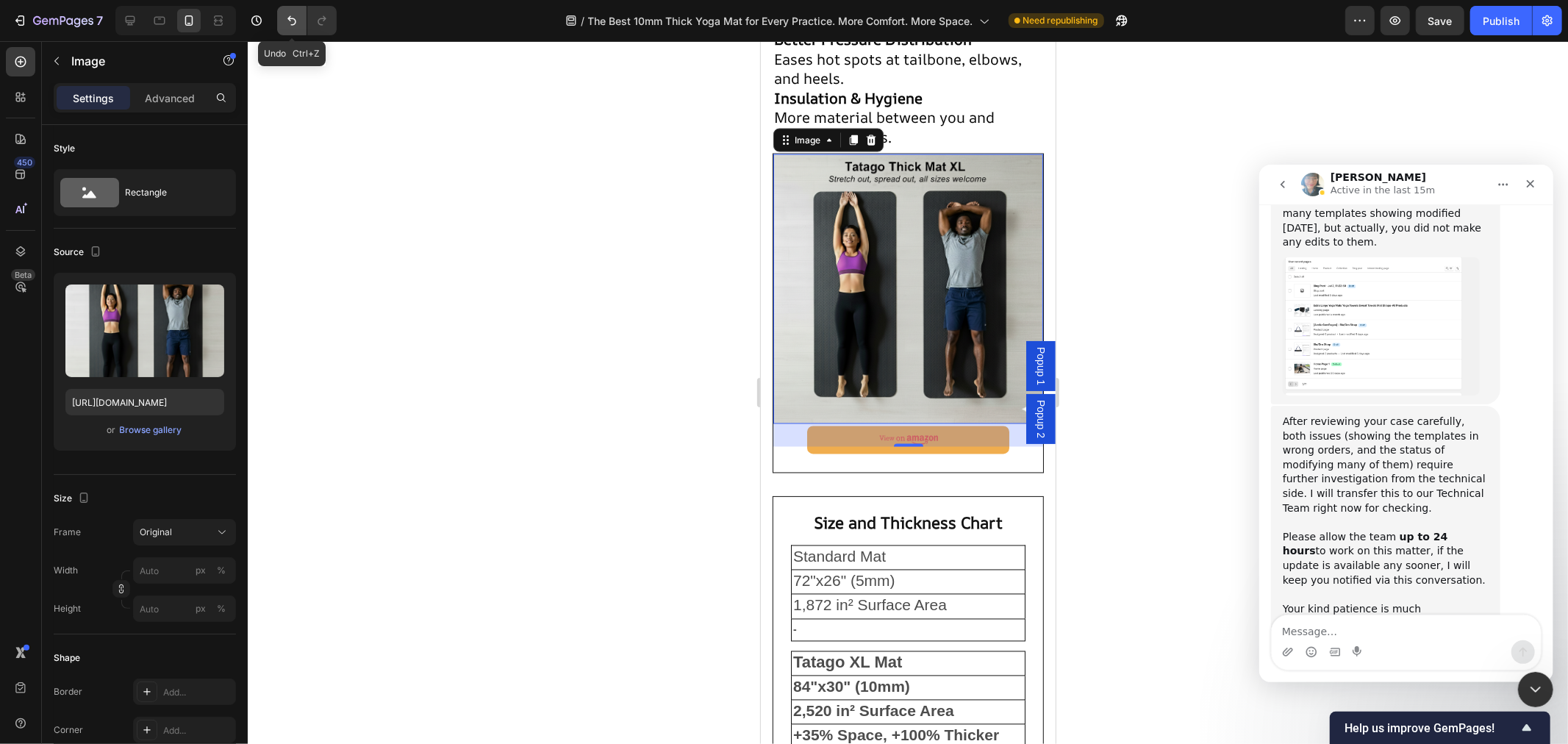
click at [292, 24] on icon "Undo/Redo" at bounding box center [292, 20] width 15 height 15
click at [288, 17] on icon "Undo/Redo" at bounding box center [292, 21] width 9 height 9
type input "https://cdn.shopify.com/s/files/1/0884/0213/3283/files/gempages_517314686115382…"
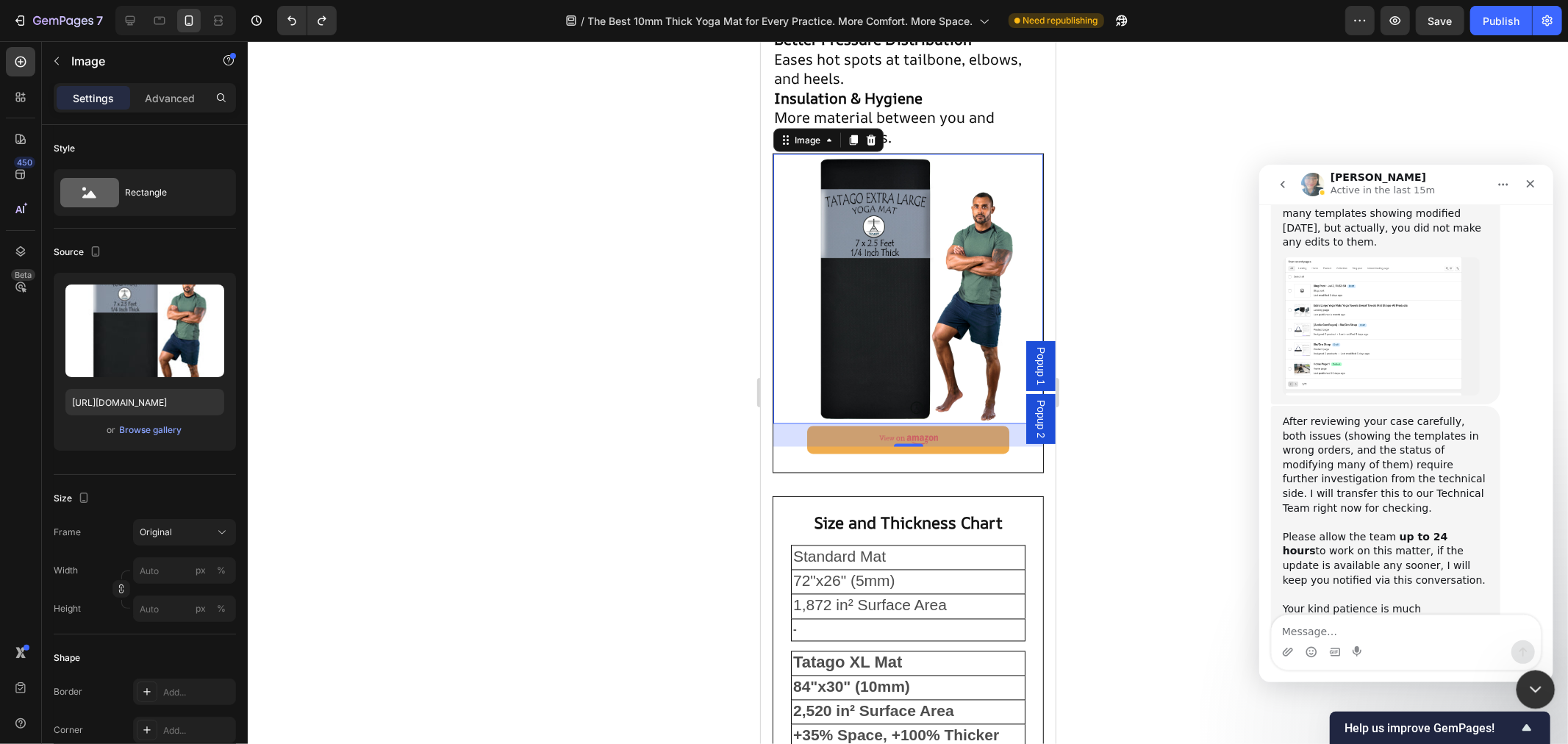
click at [1527, 680] on icon "Close Intercom Messenger" at bounding box center [1533, 687] width 17 height 17
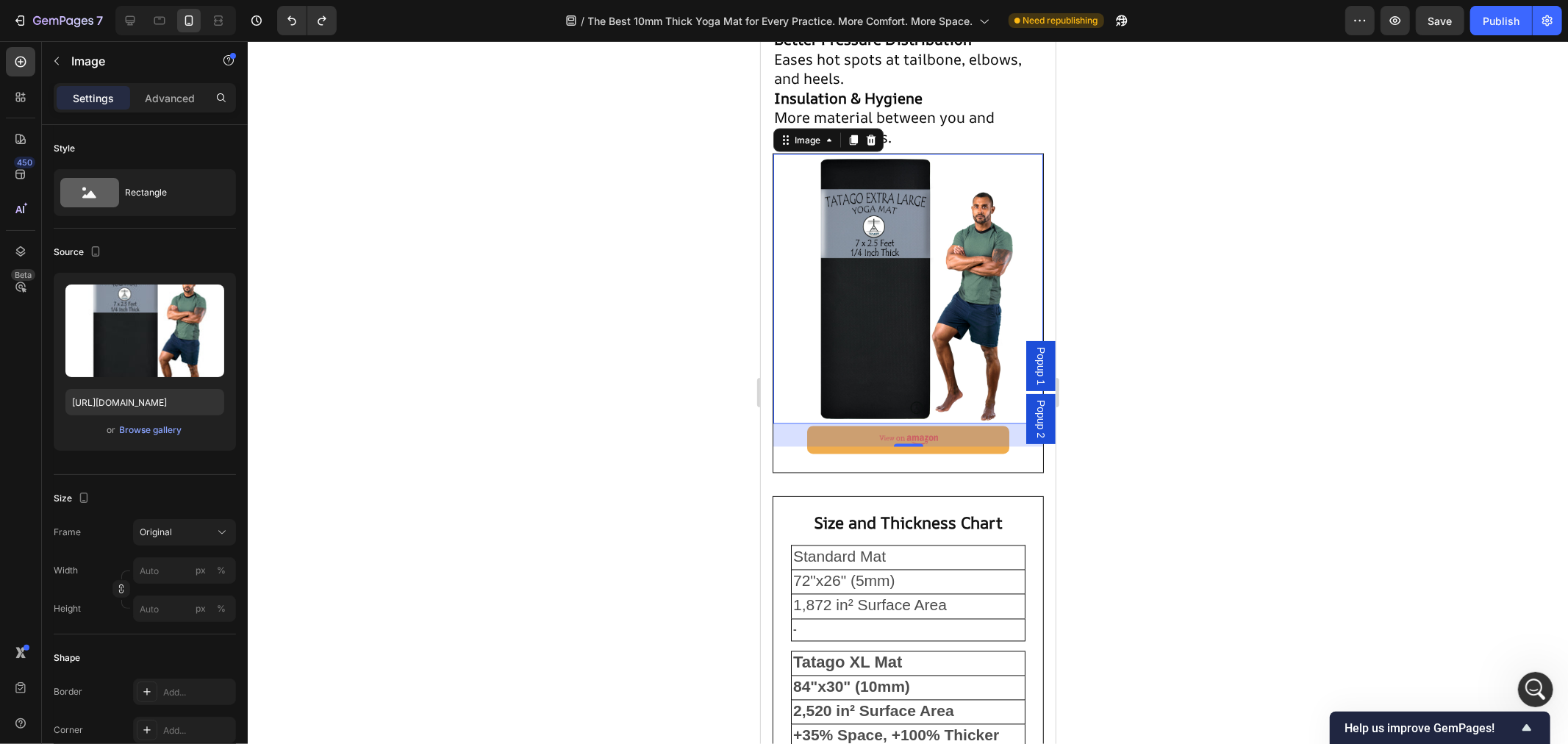
scroll to position [1266, 0]
click at [516, 403] on div at bounding box center [908, 392] width 1320 height 703
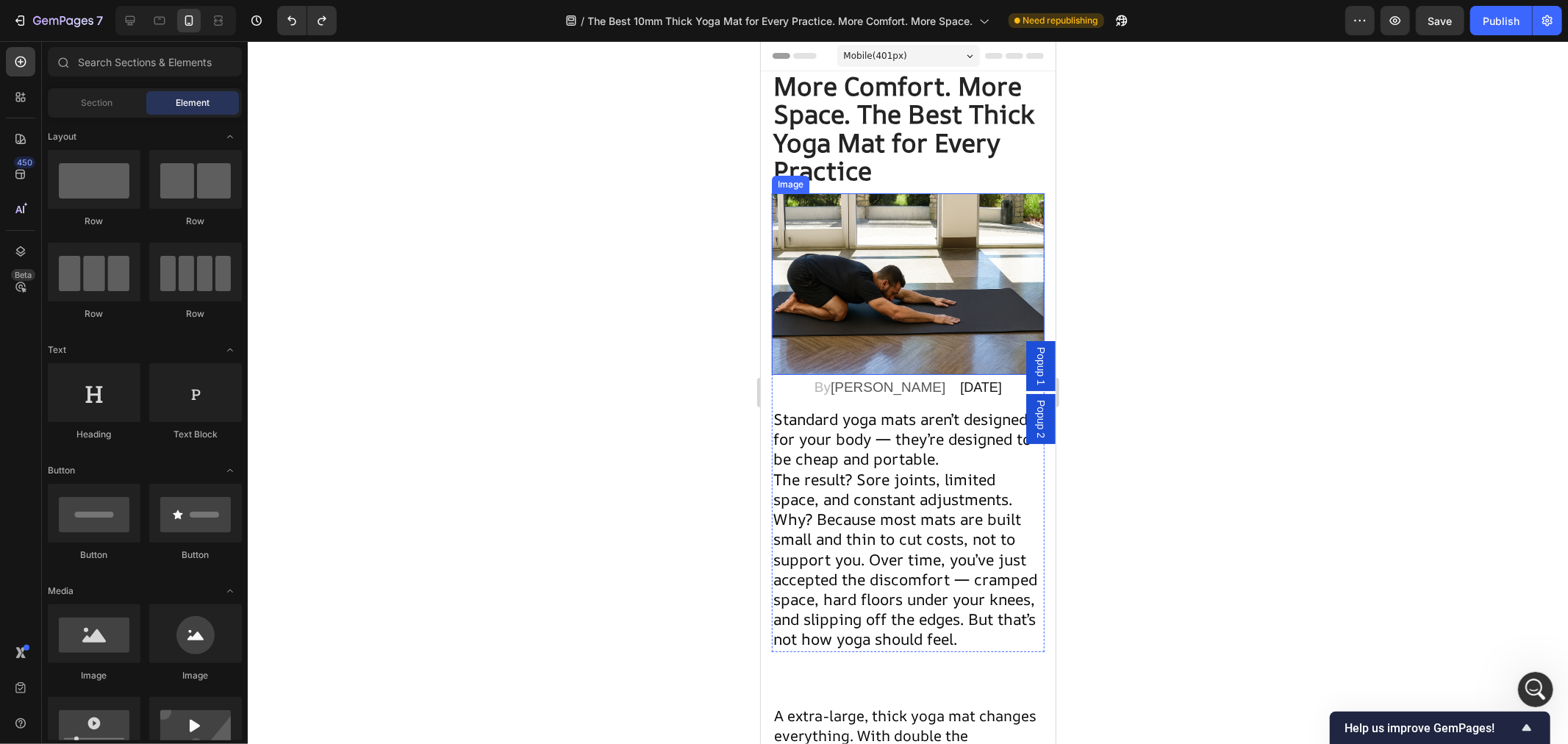
click at [905, 273] on img at bounding box center [907, 283] width 273 height 182
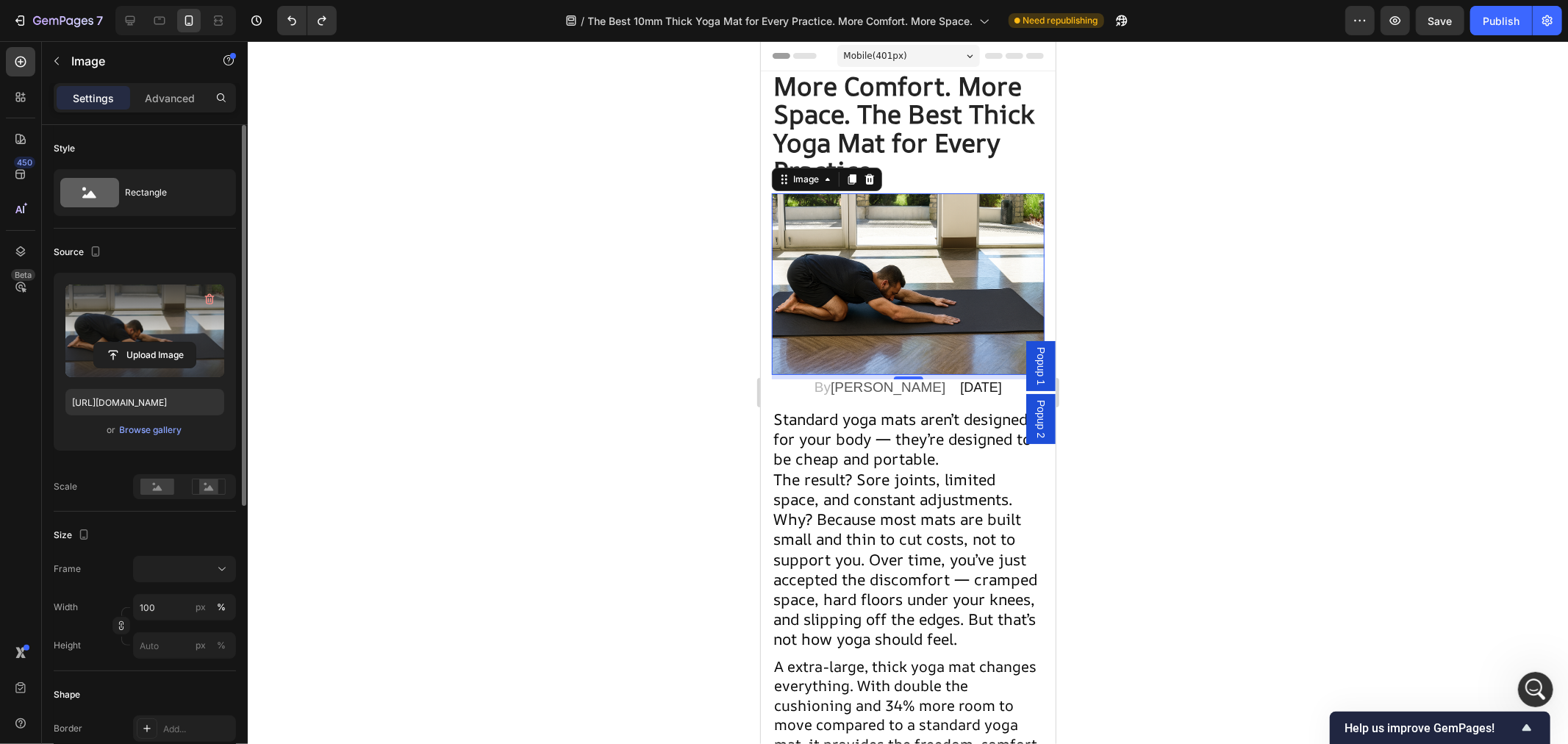
click at [157, 326] on label at bounding box center [145, 331] width 159 height 93
click at [157, 343] on input "file" at bounding box center [145, 355] width 101 height 25
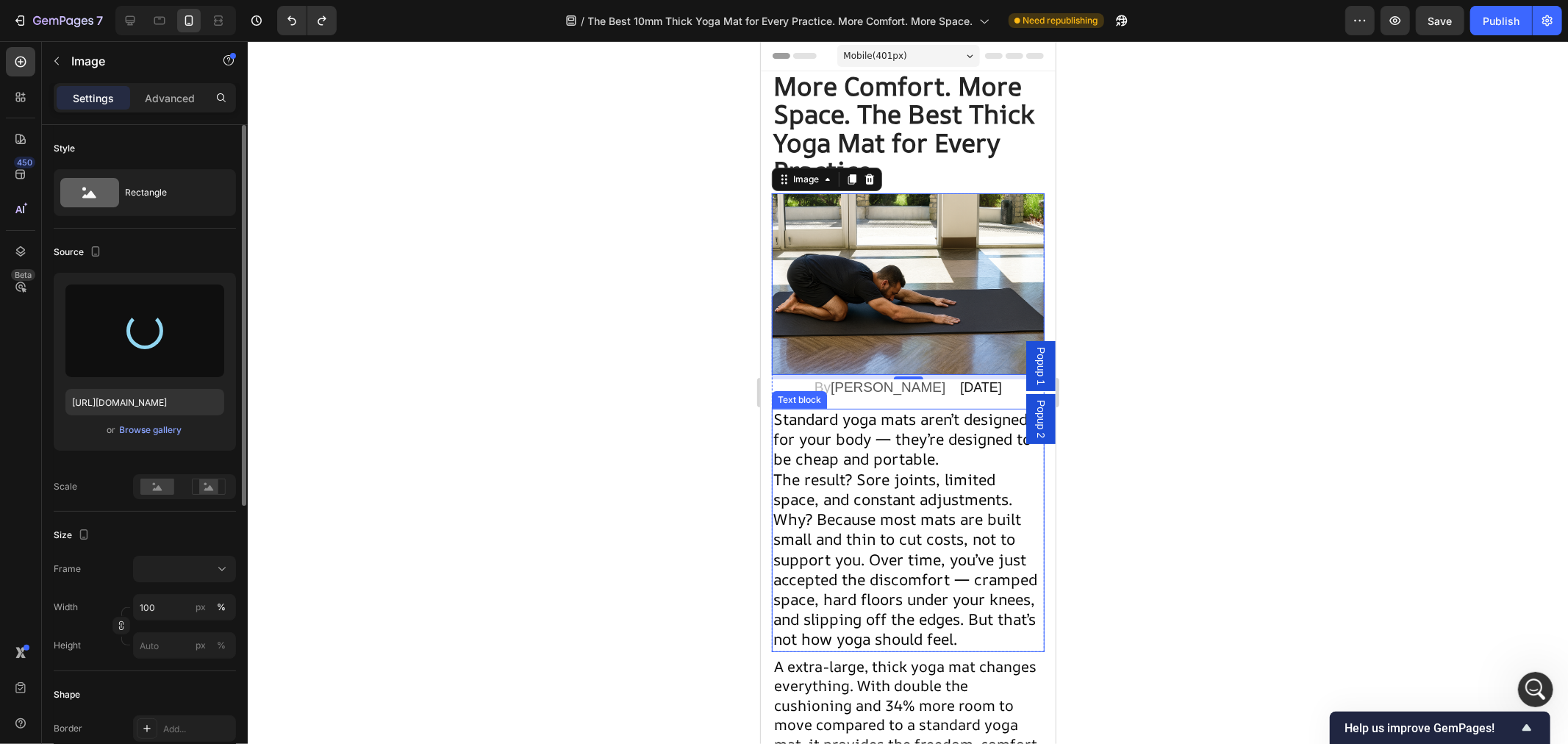
type input "https://cdn.shopify.com/s/files/1/0884/0213/3283/files/gempages_517314686115382…"
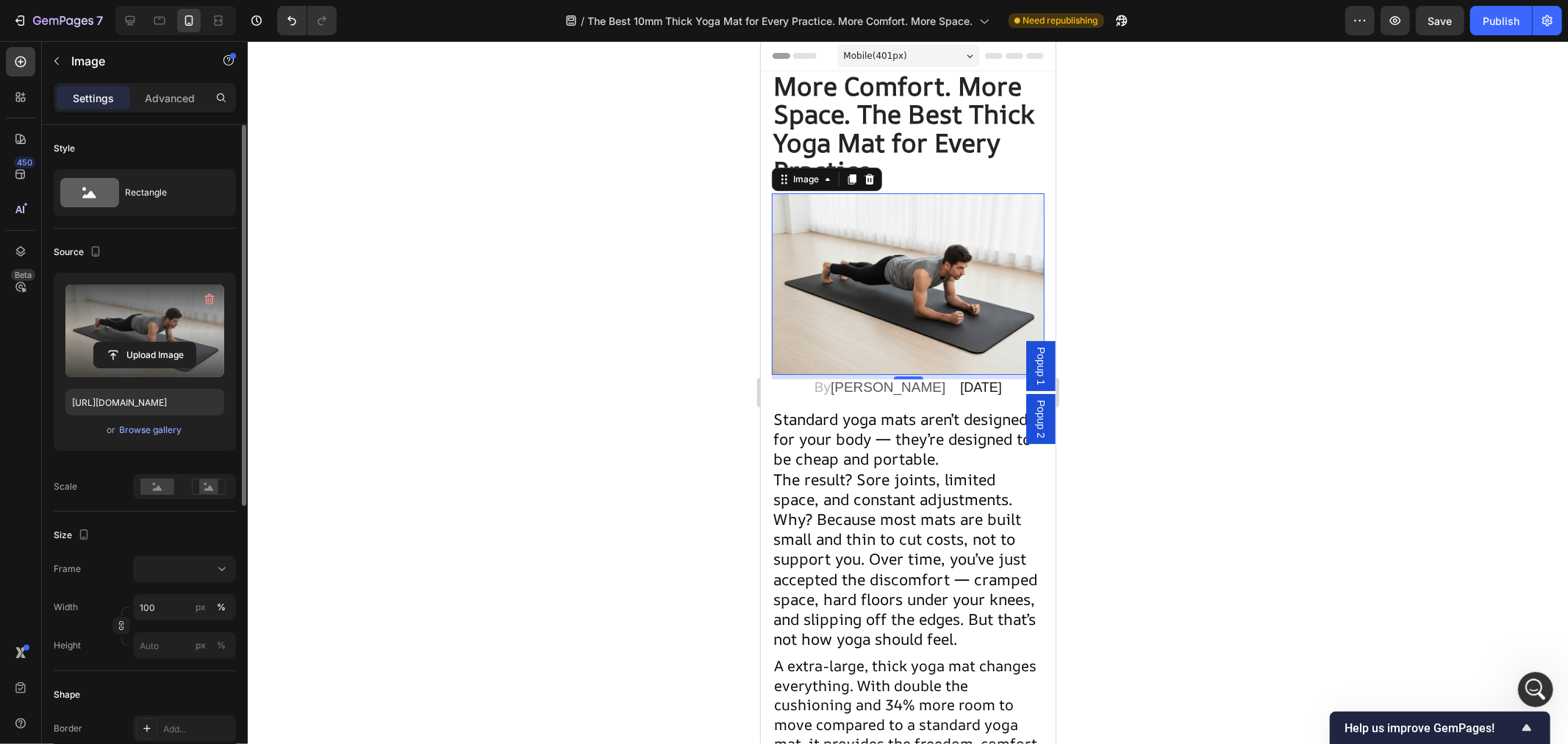
click at [644, 436] on div at bounding box center [908, 392] width 1320 height 703
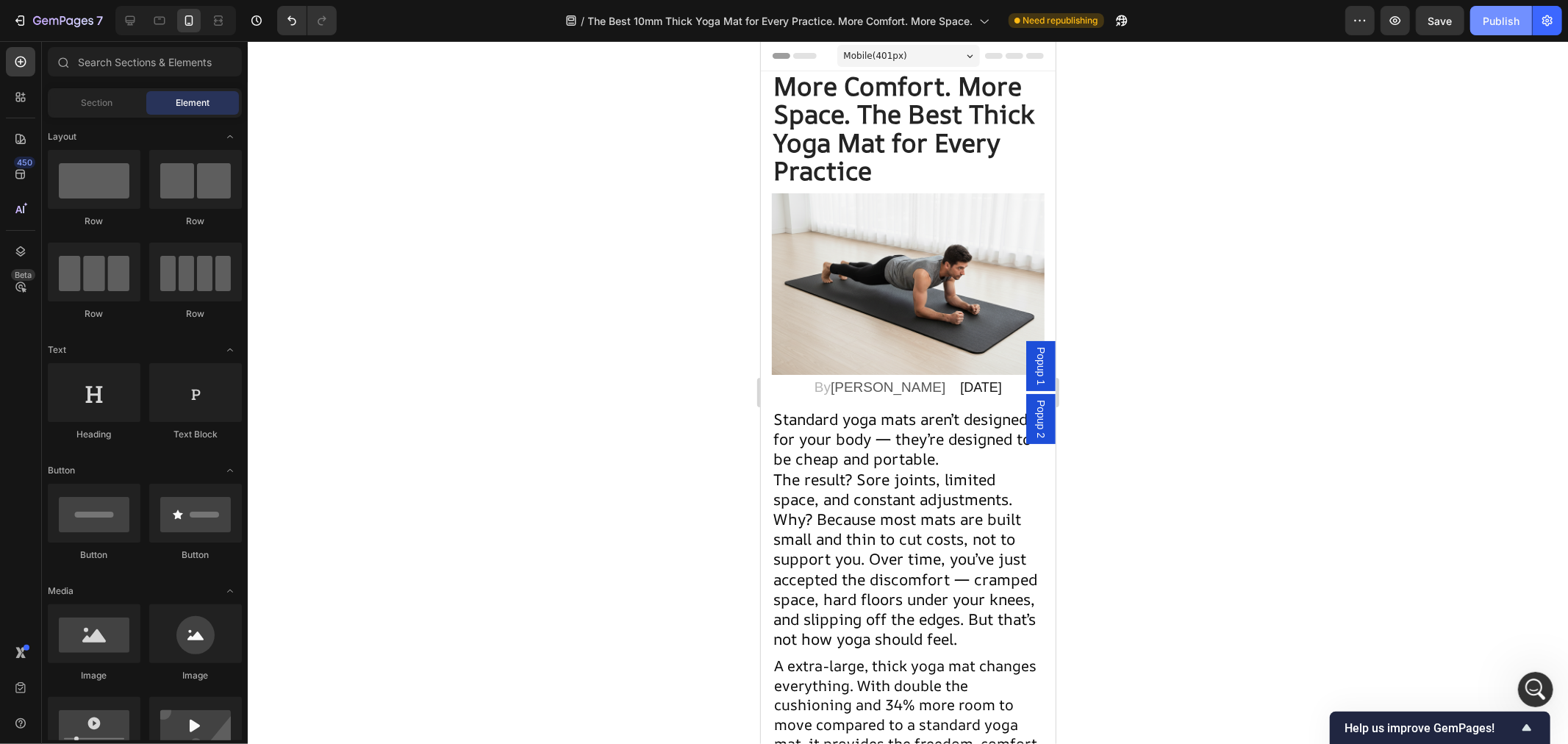
click at [1502, 22] on div "Publish" at bounding box center [1500, 21] width 37 height 16
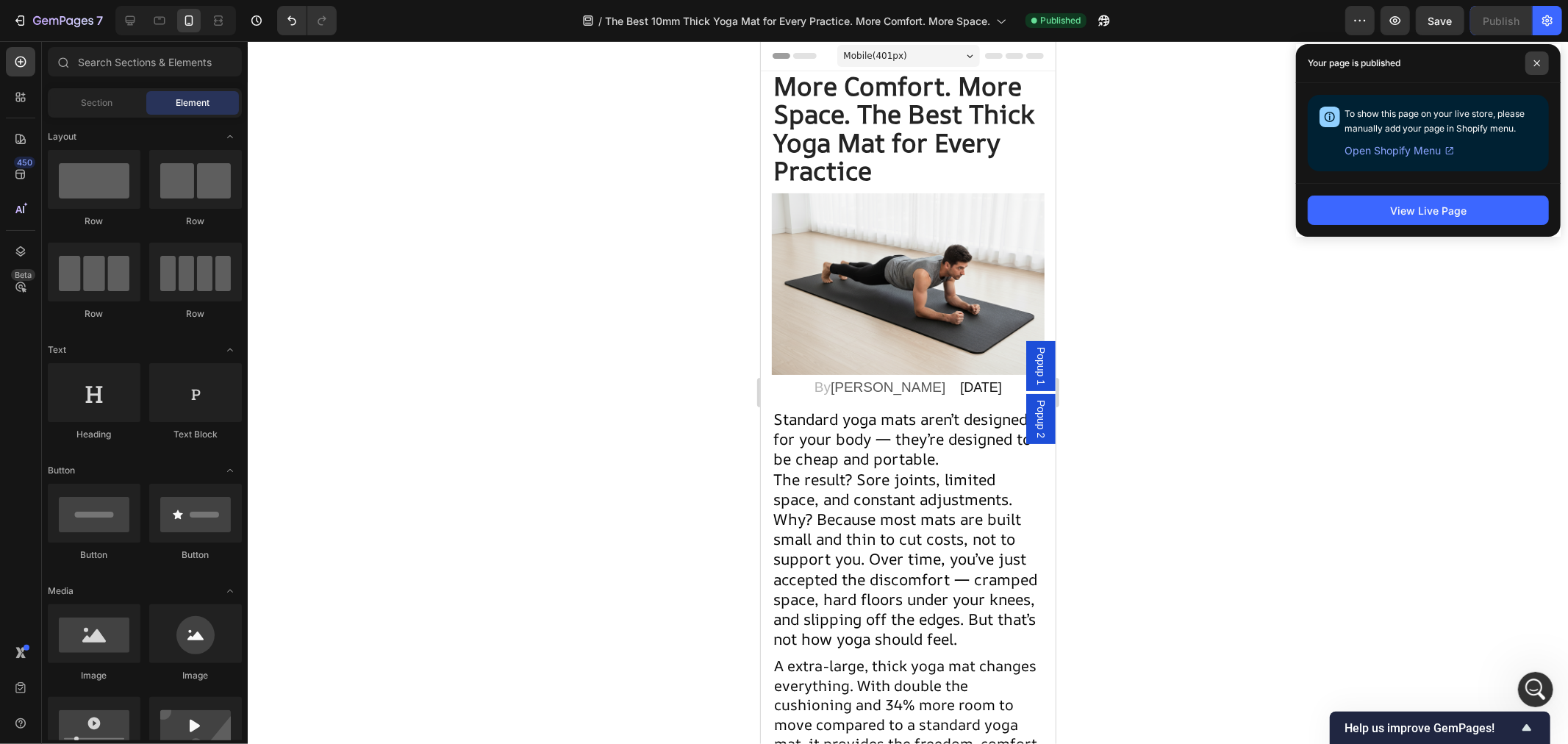
click at [1539, 60] on icon at bounding box center [1537, 63] width 7 height 7
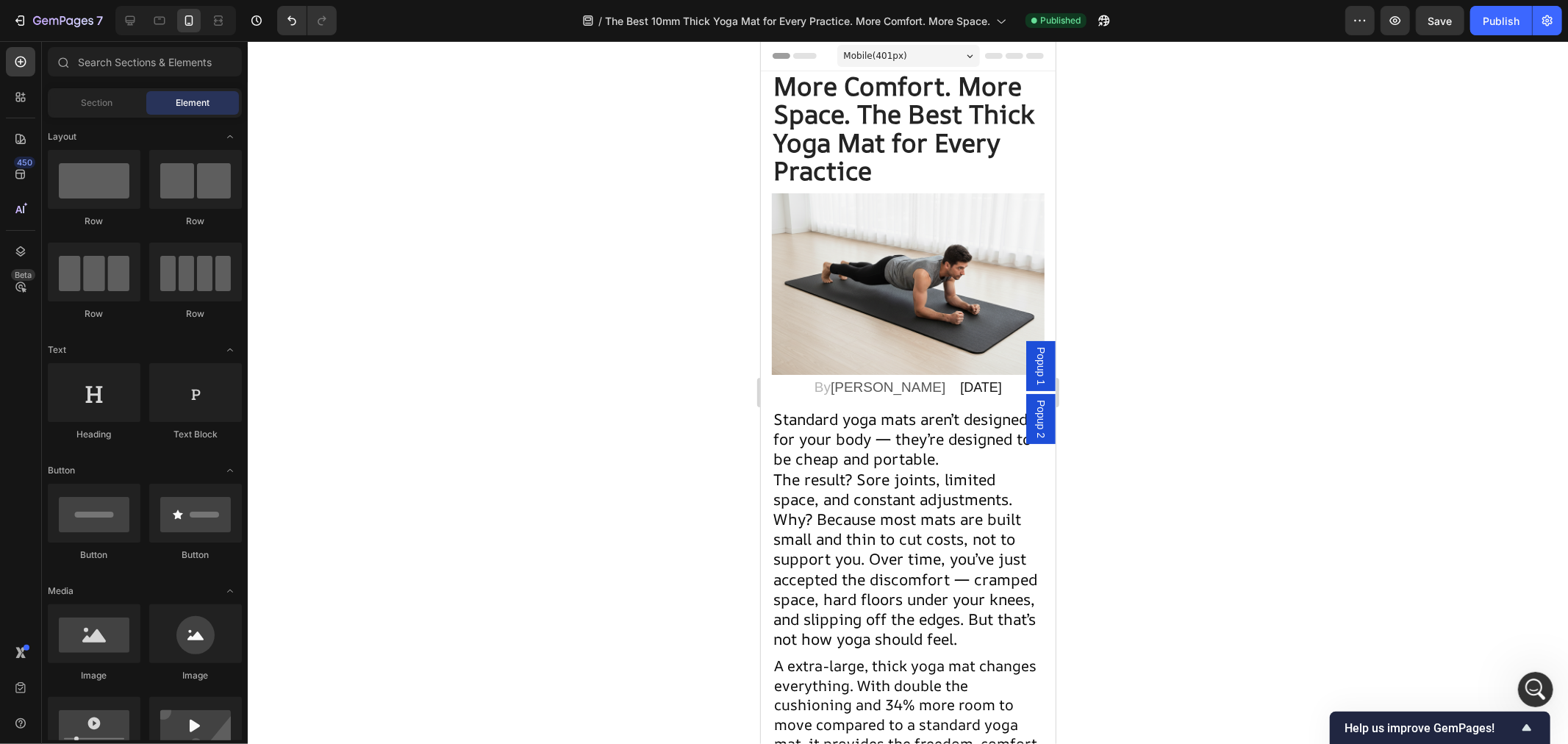
click at [1301, 277] on div at bounding box center [908, 392] width 1320 height 703
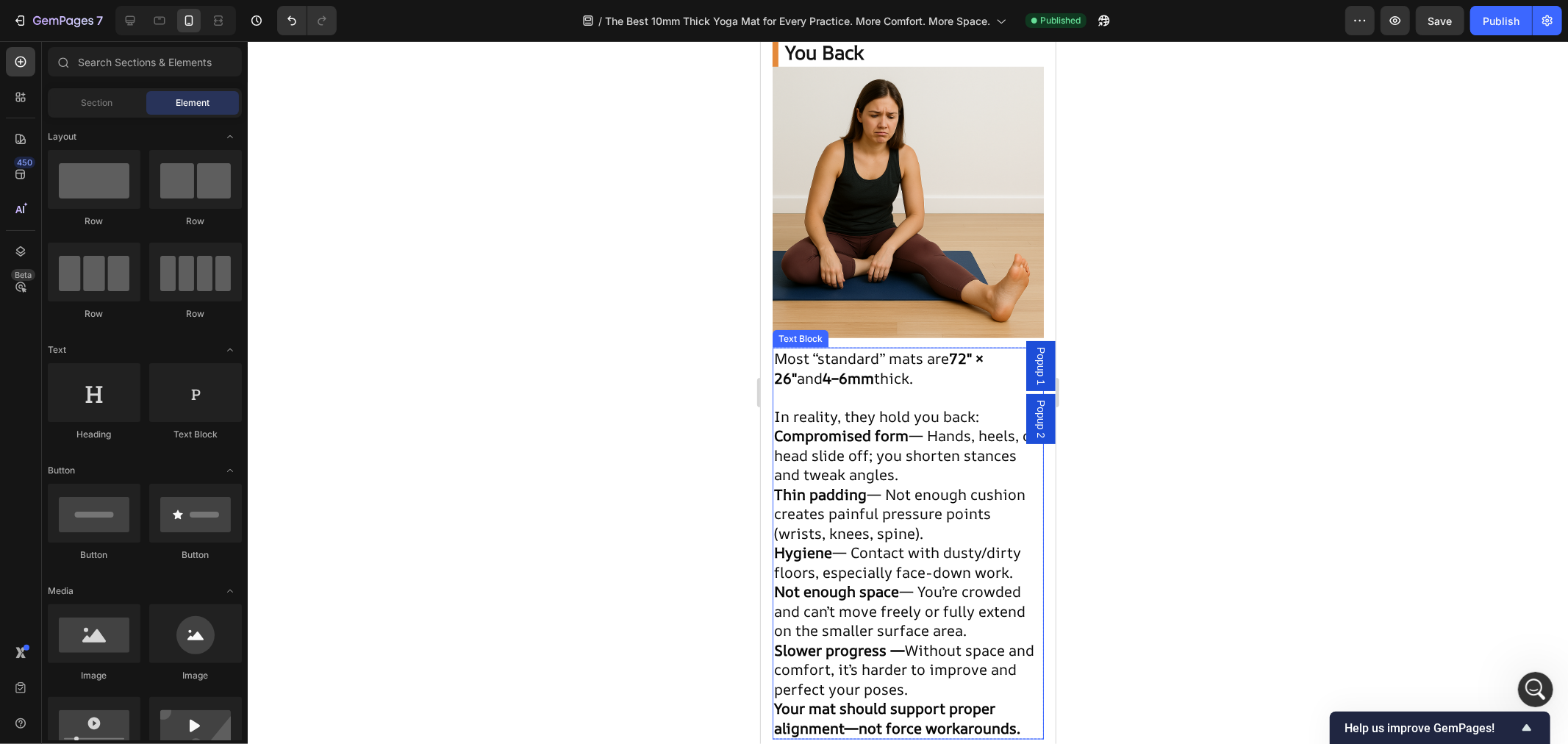
scroll to position [1063, 0]
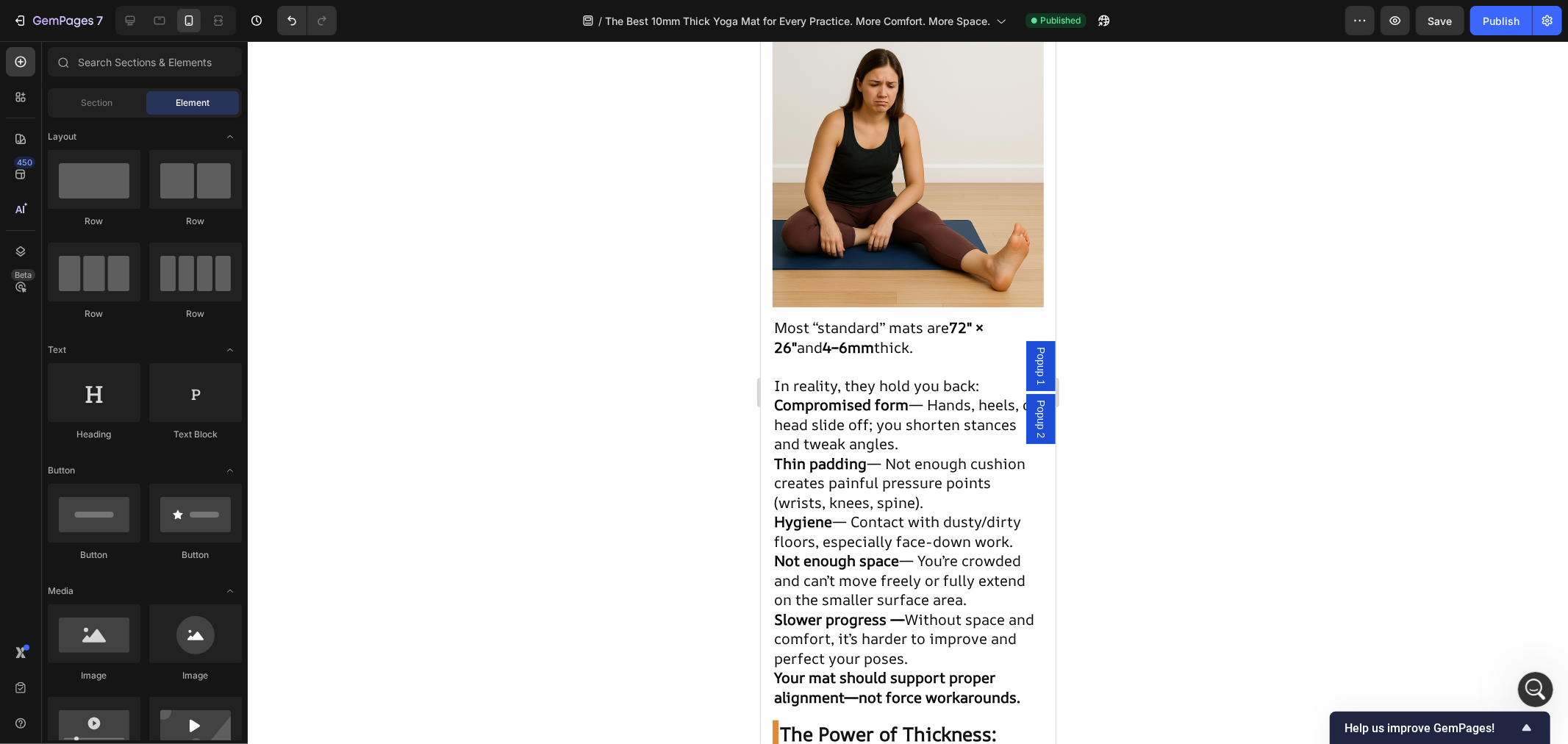
click at [686, 648] on div at bounding box center [908, 392] width 1320 height 703
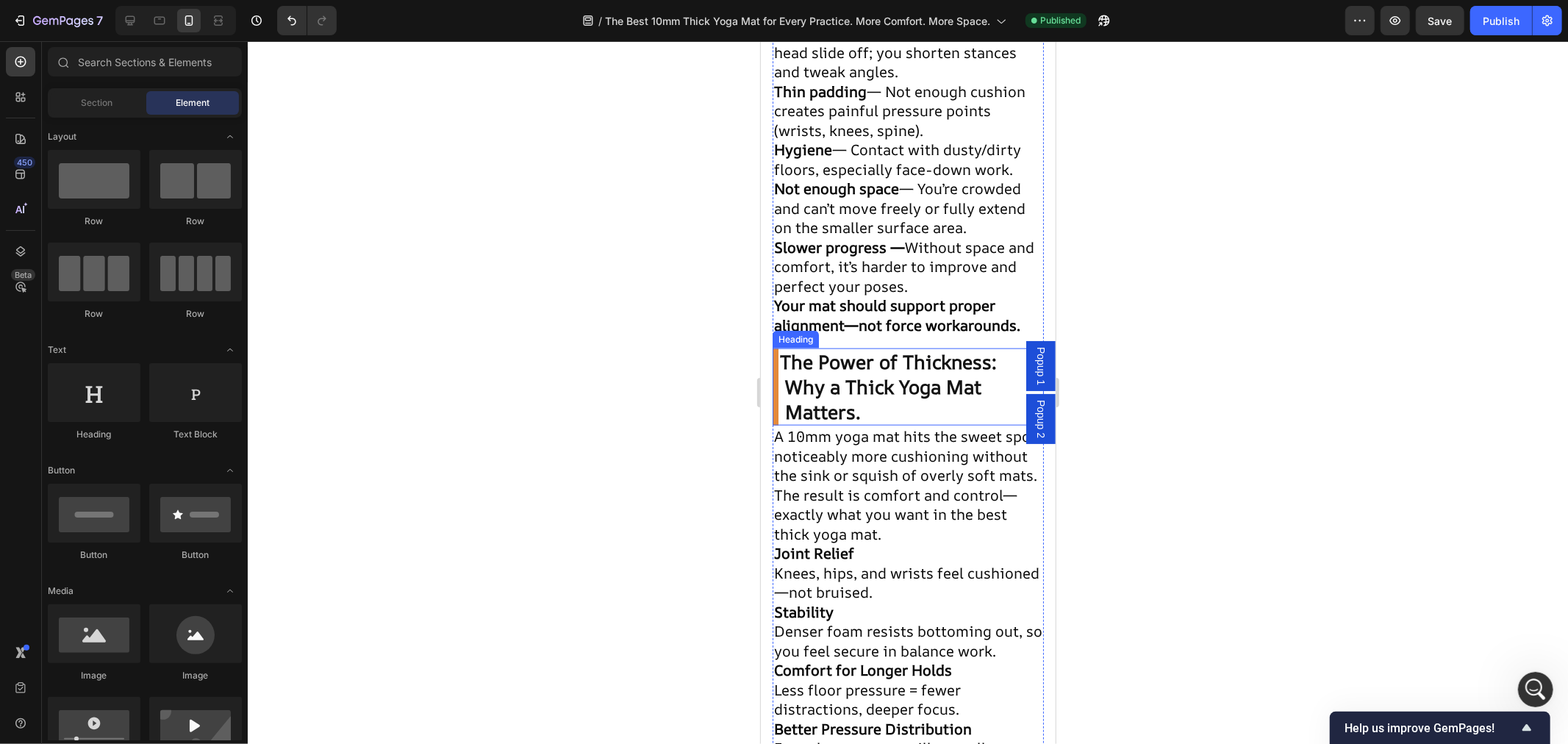
scroll to position [2042, 0]
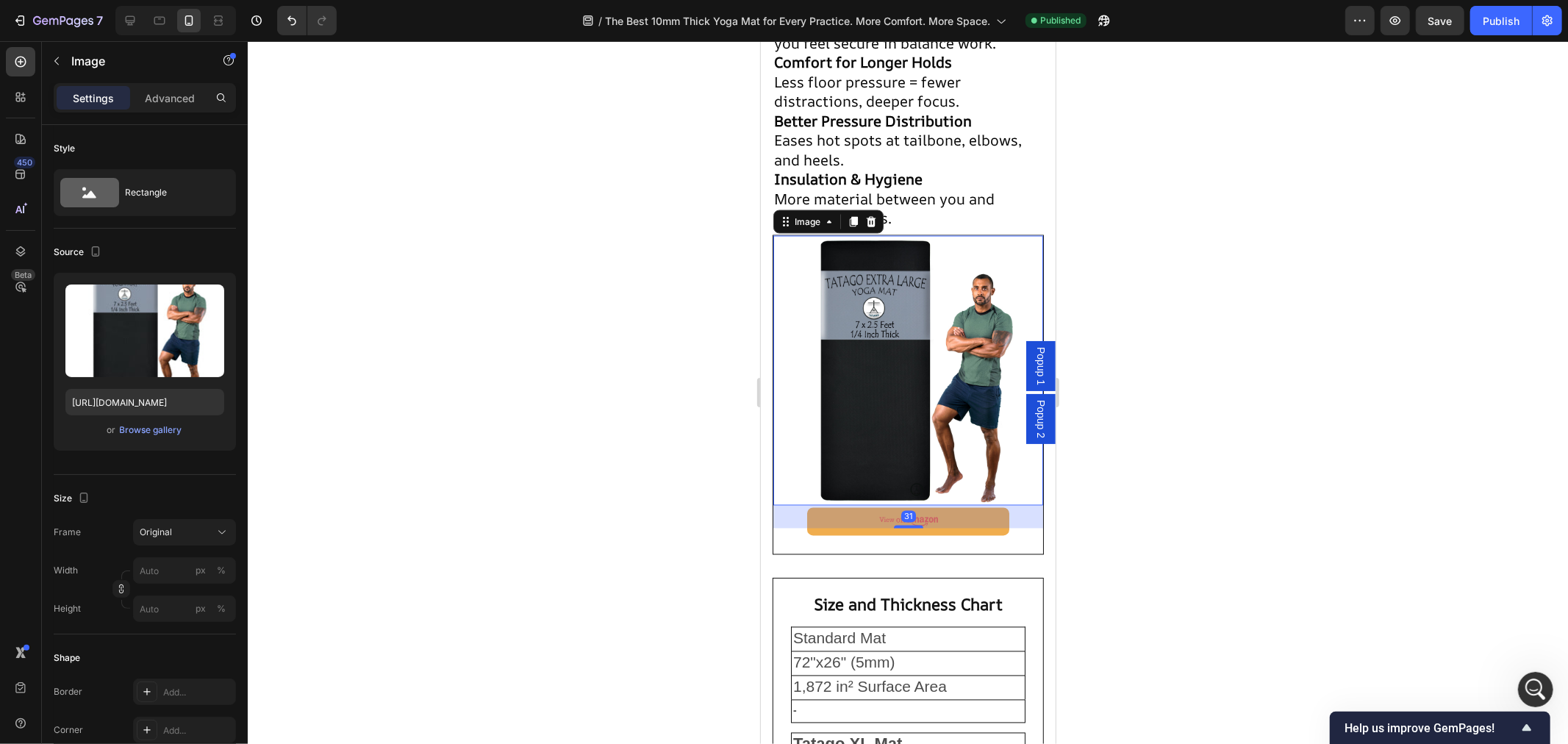
click at [858, 458] on img at bounding box center [907, 370] width 270 height 270
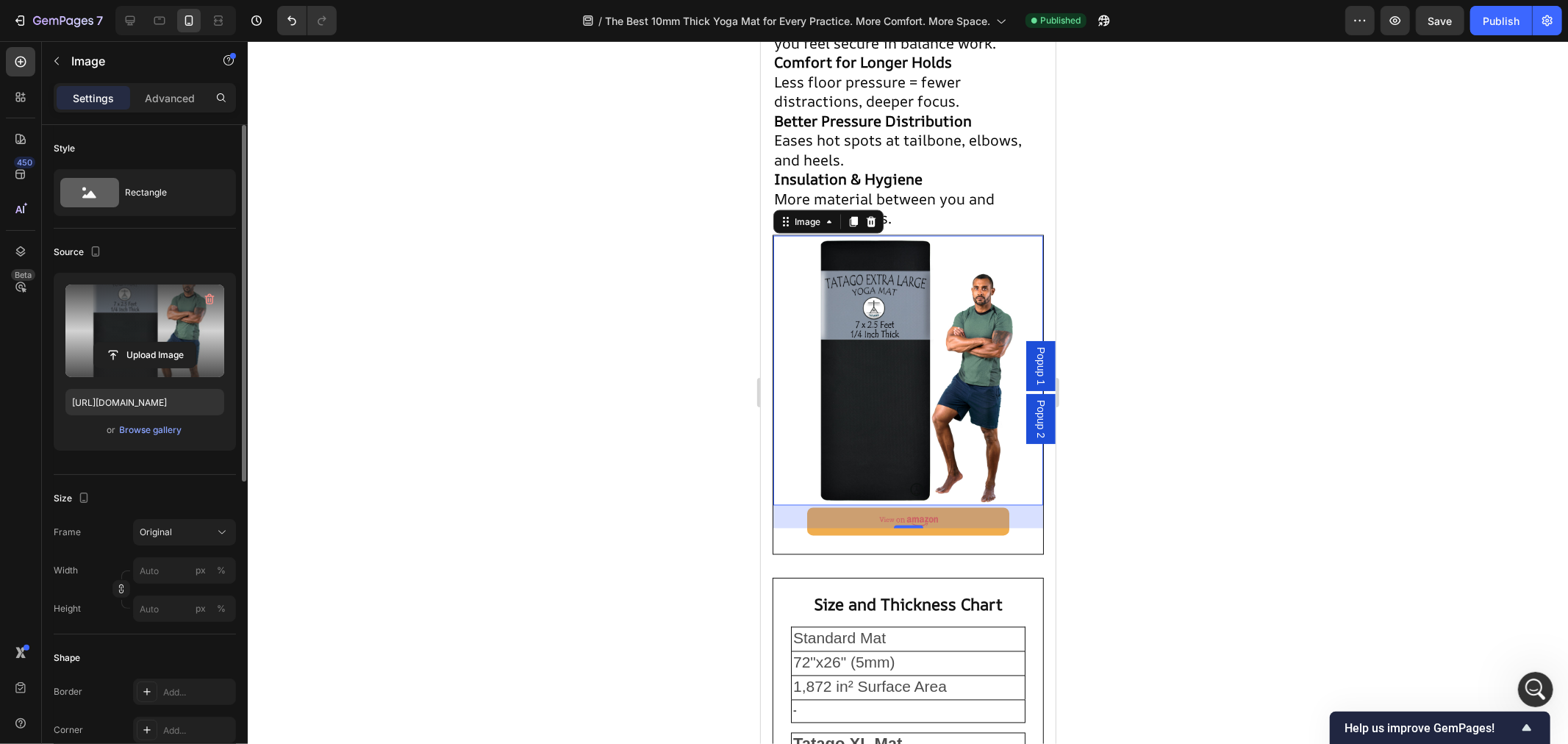
click at [141, 318] on label at bounding box center [145, 331] width 159 height 93
click at [141, 343] on input "file" at bounding box center [145, 355] width 101 height 25
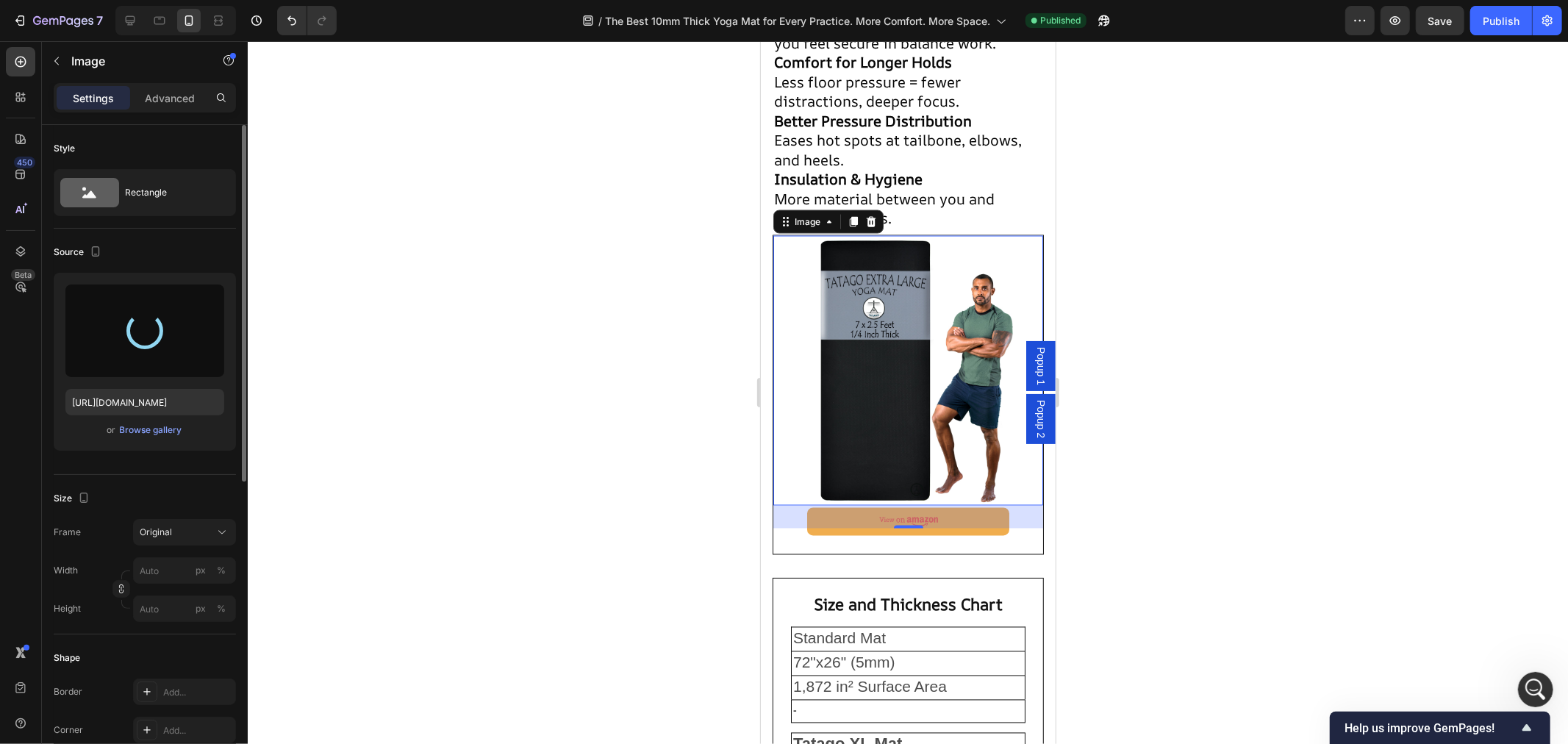
type input "https://cdn.shopify.com/s/files/1/0884/0213/3283/files/gempages_517314686115382…"
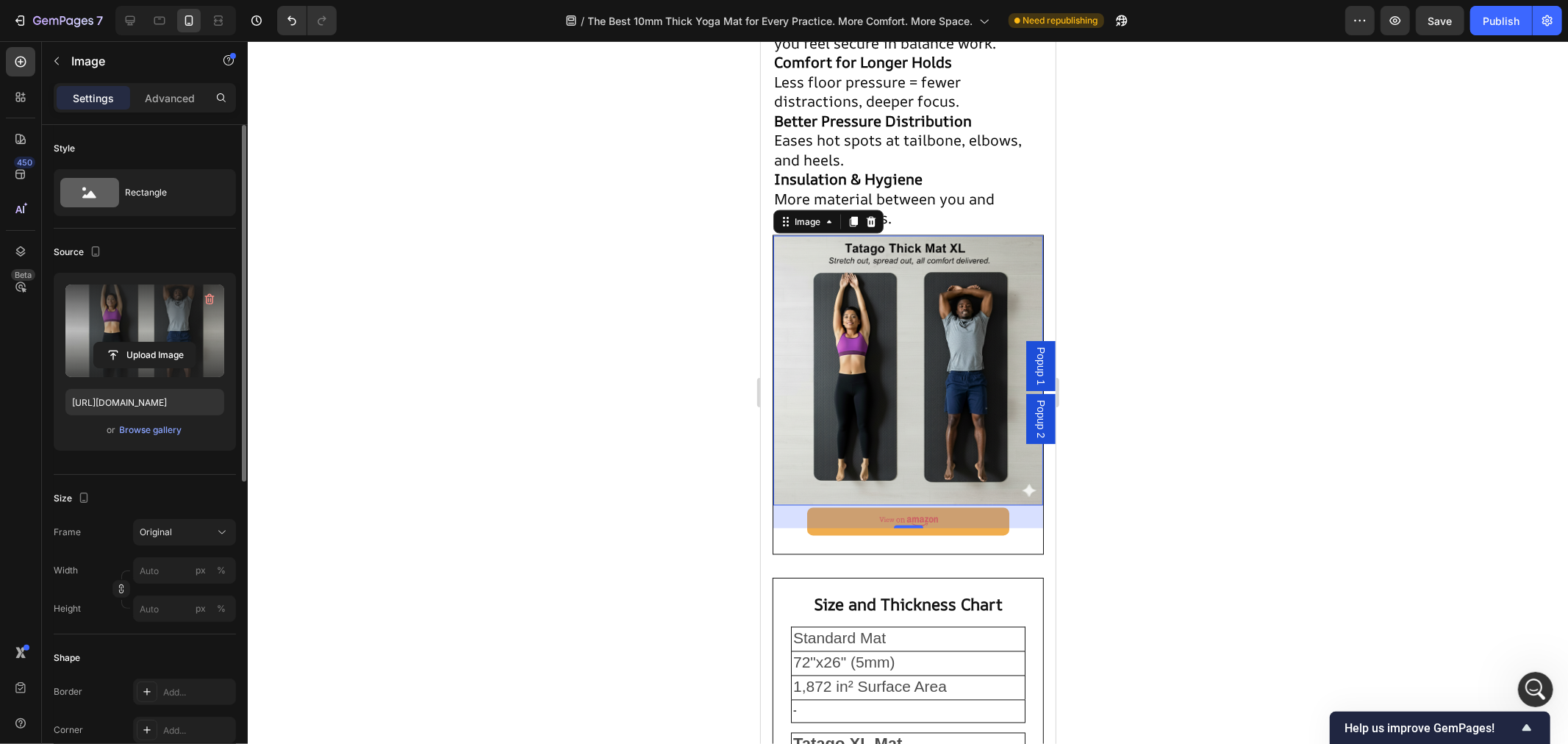
click at [1275, 289] on div at bounding box center [908, 392] width 1320 height 703
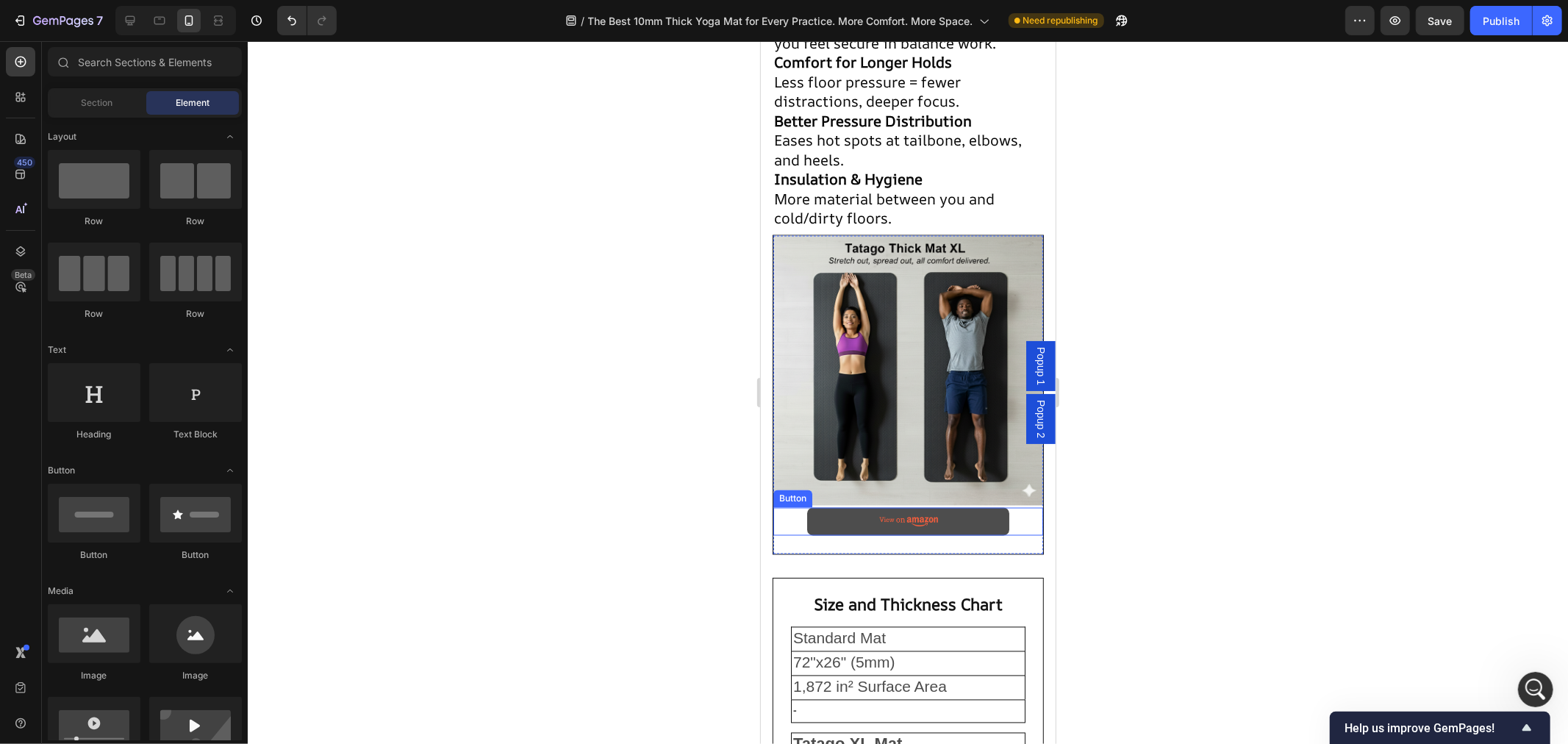
click at [890, 527] on image at bounding box center [908, 521] width 59 height 9
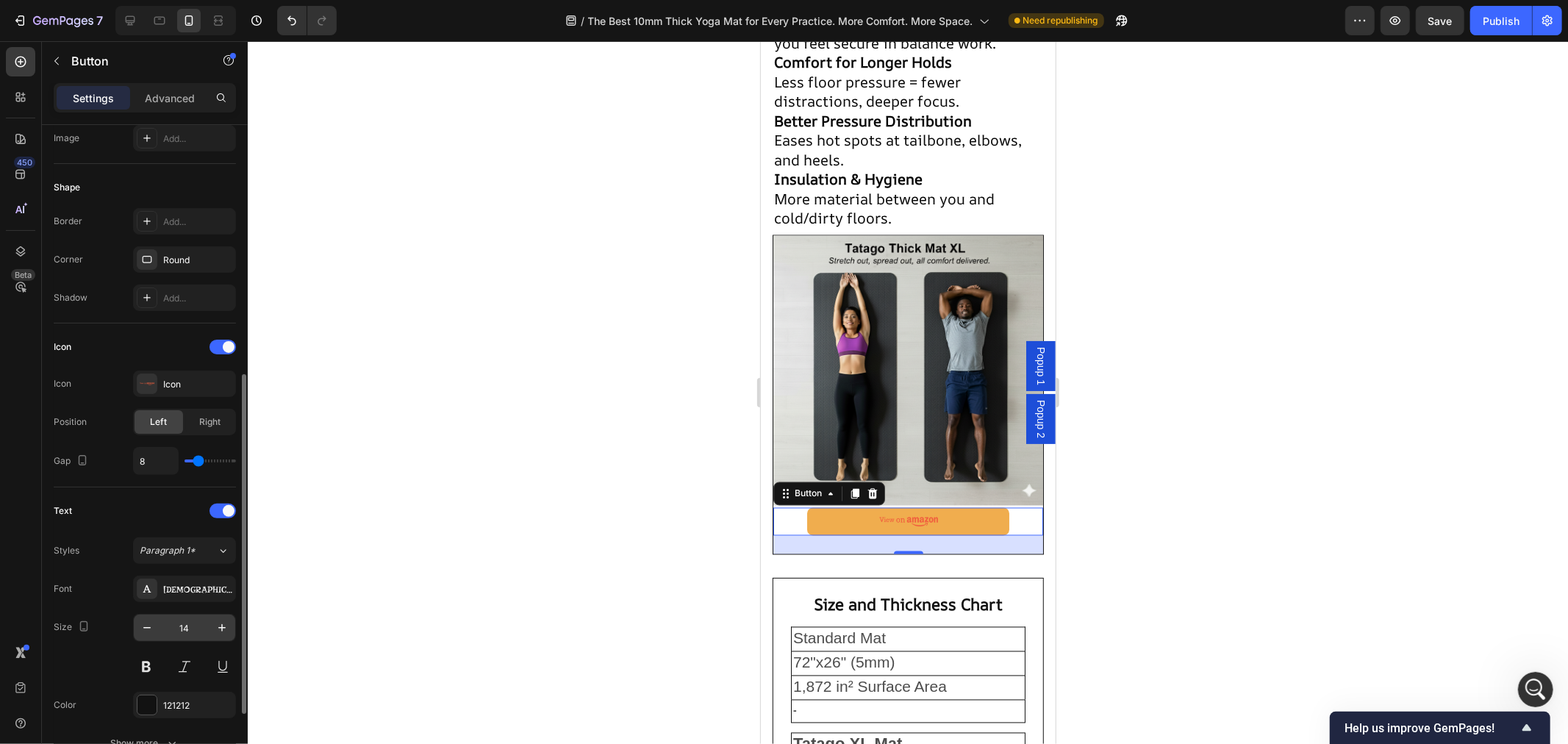
scroll to position [408, 0]
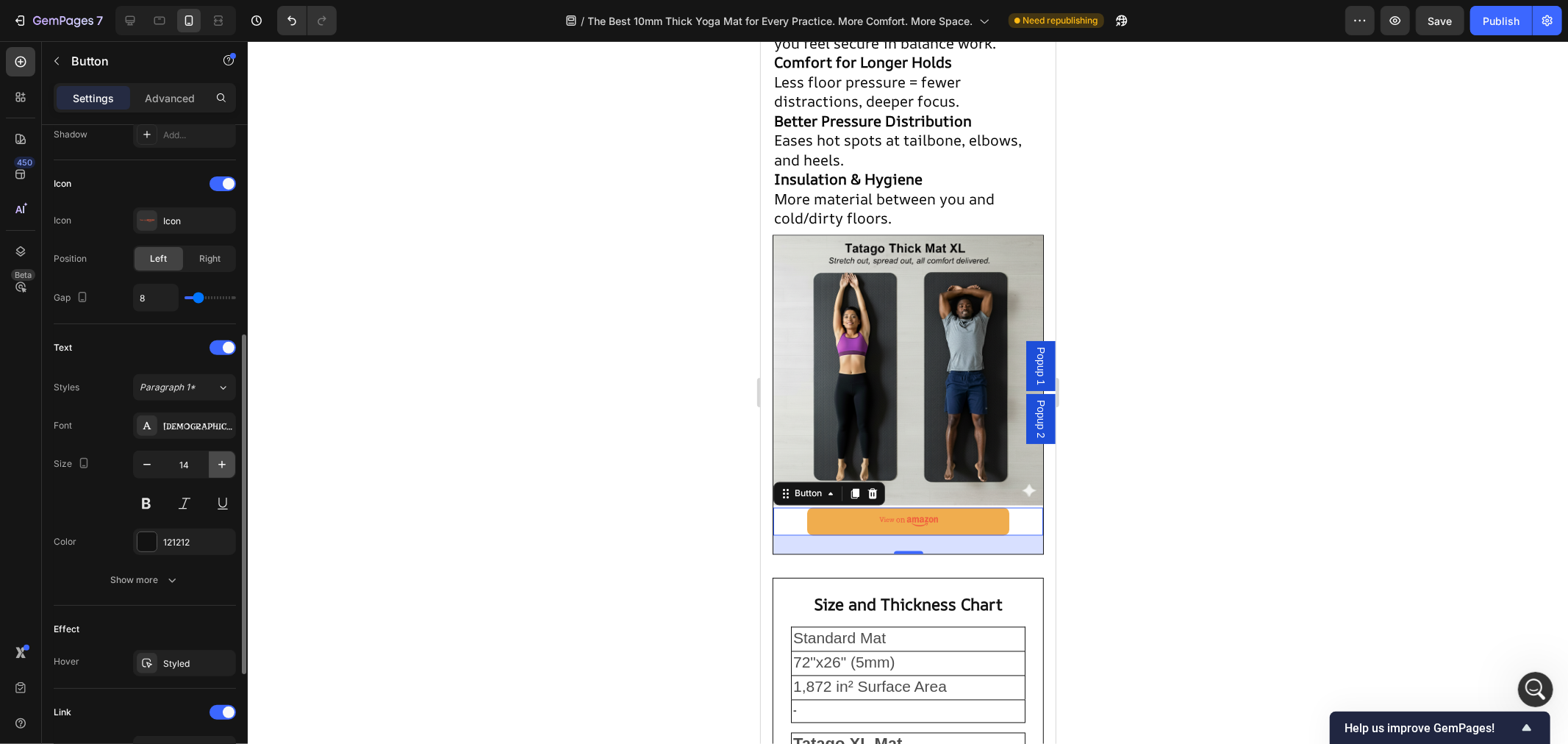
click at [223, 466] on icon "button" at bounding box center [222, 465] width 15 height 15
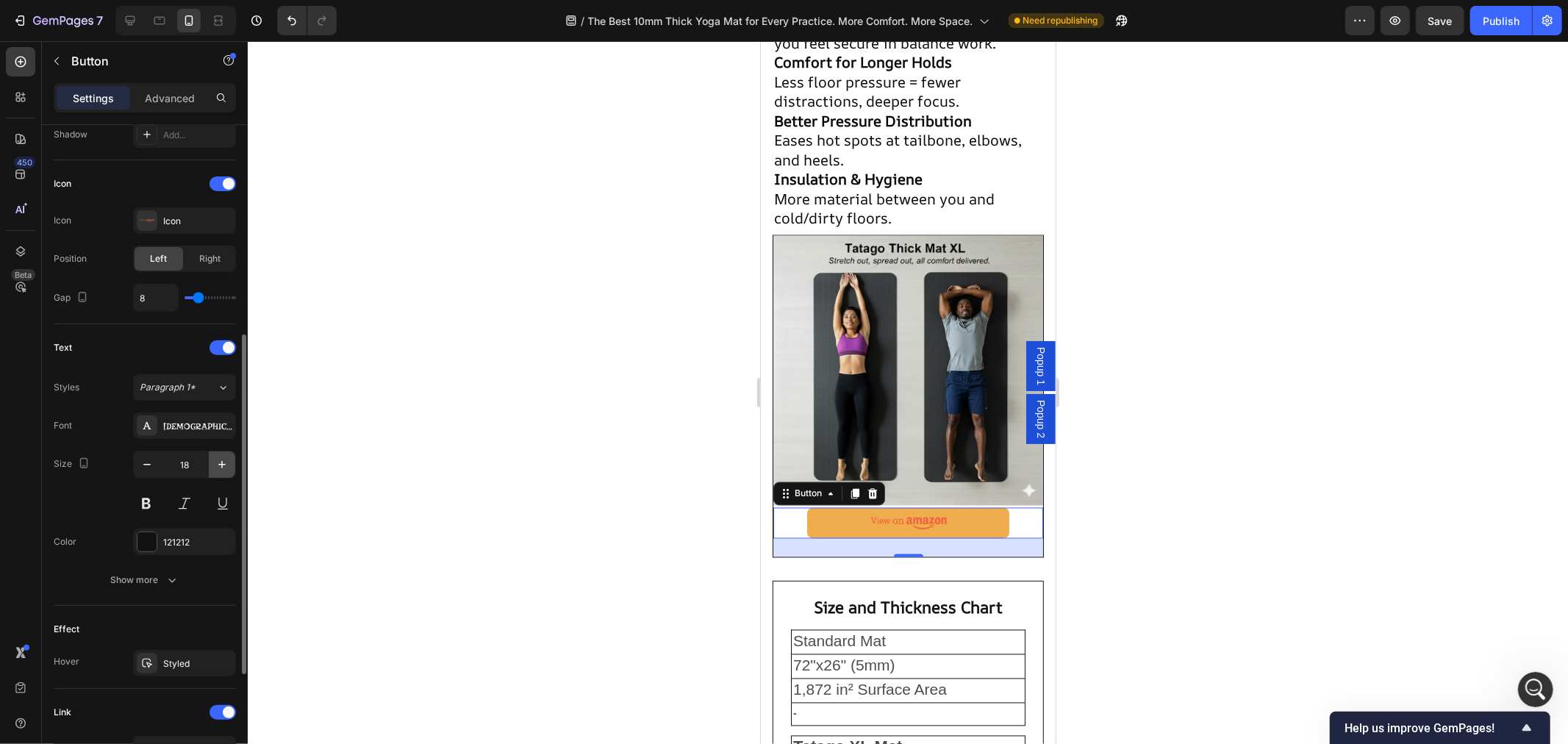
click at [223, 466] on icon "button" at bounding box center [222, 465] width 15 height 15
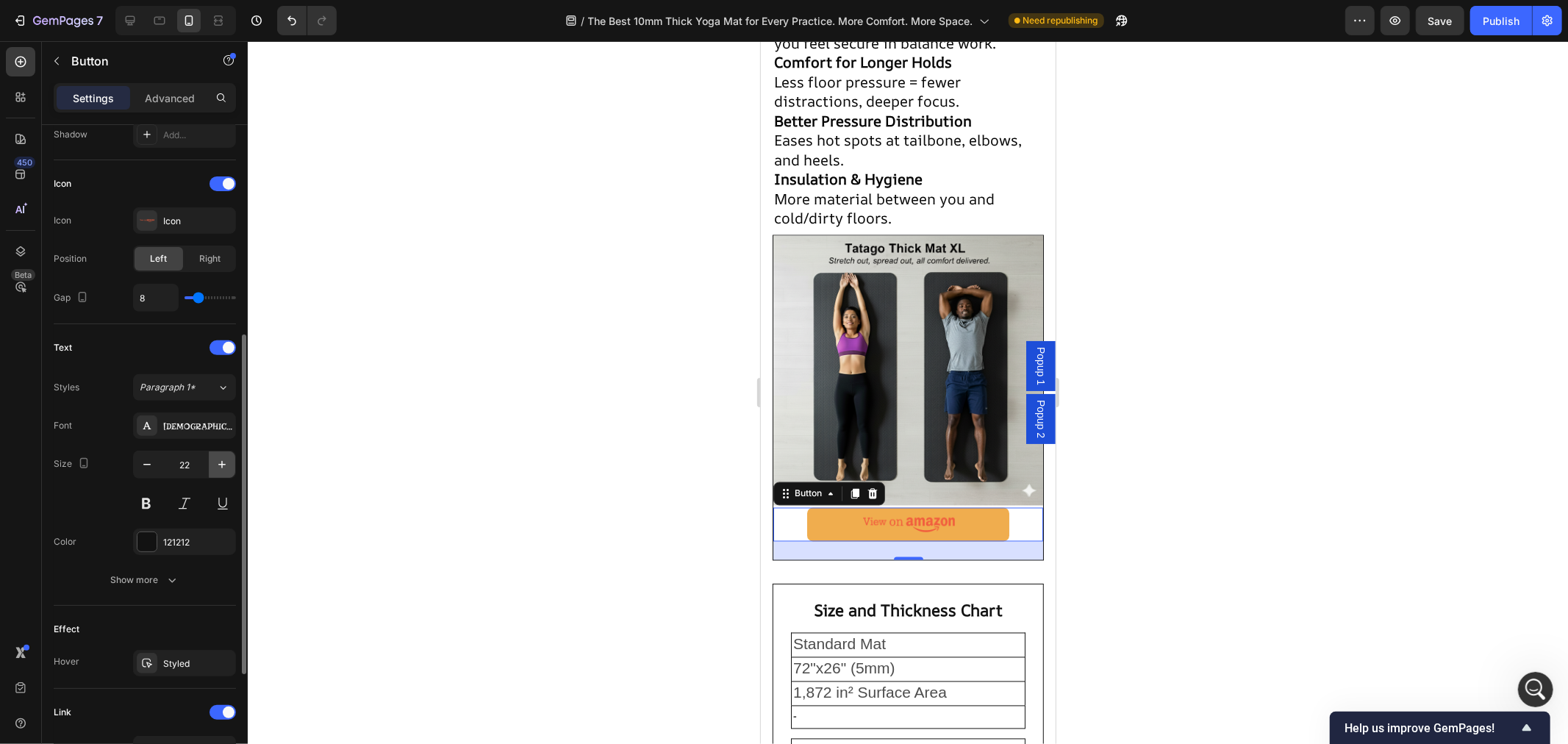
type input "23"
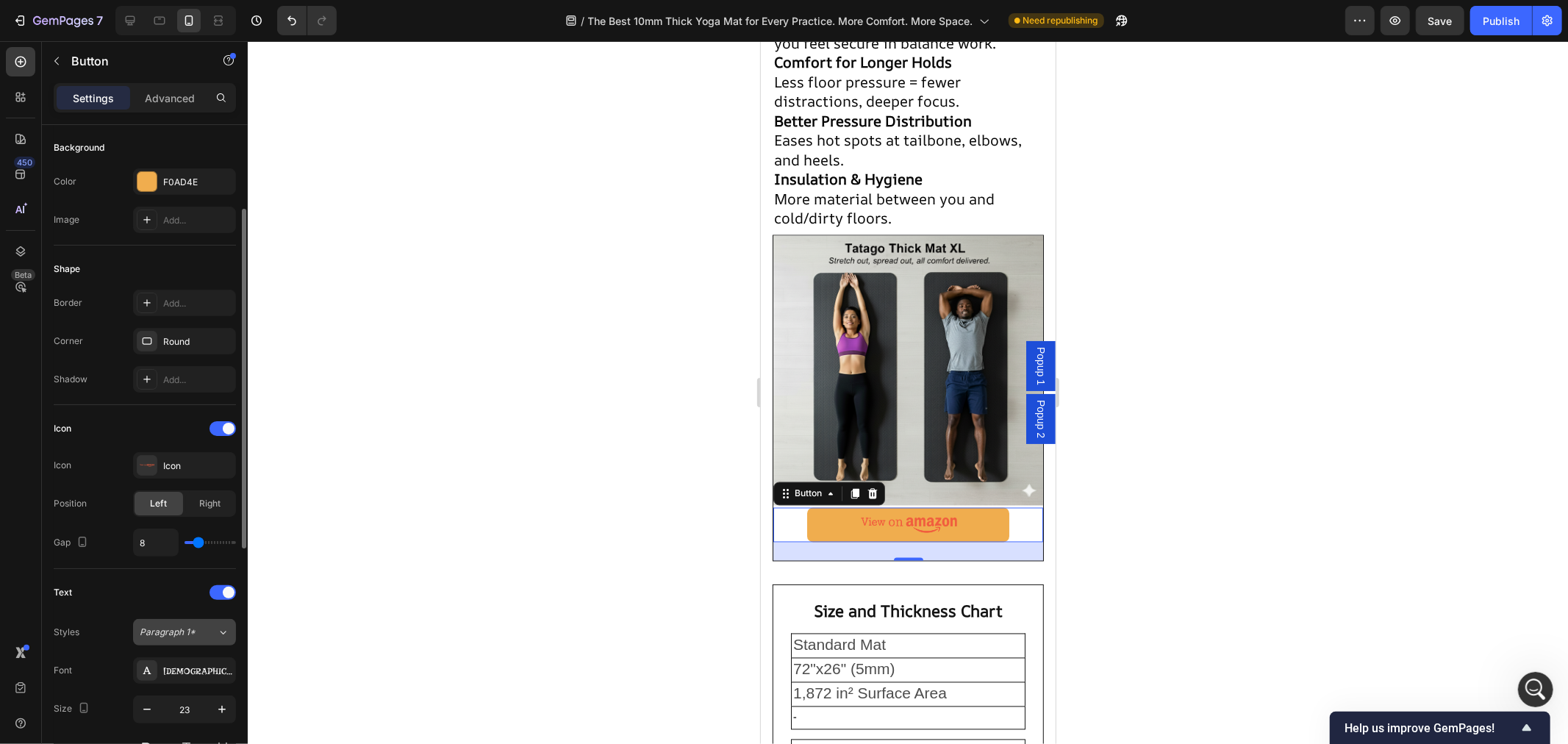
scroll to position [0, 0]
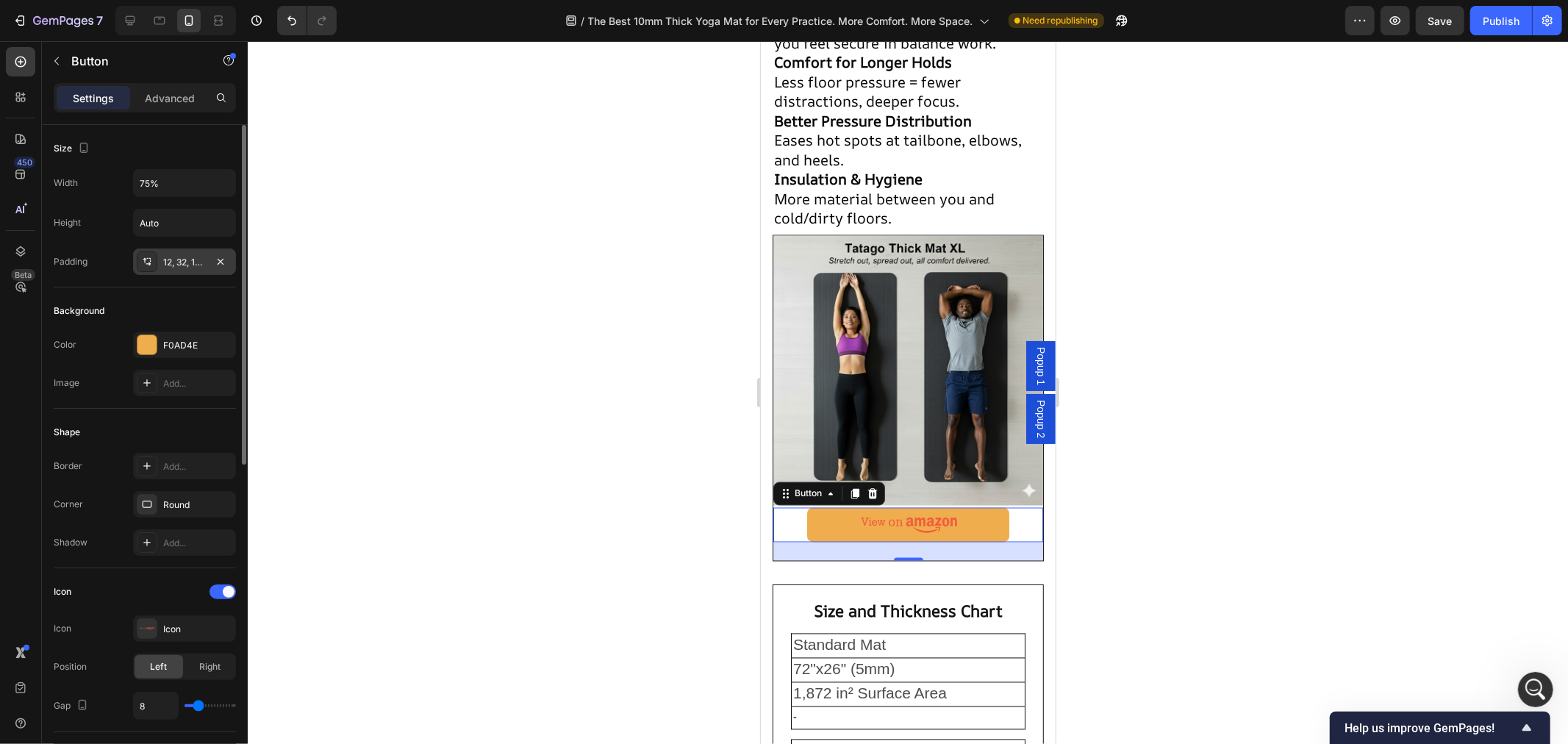
click at [149, 263] on icon at bounding box center [148, 264] width 6 height 4
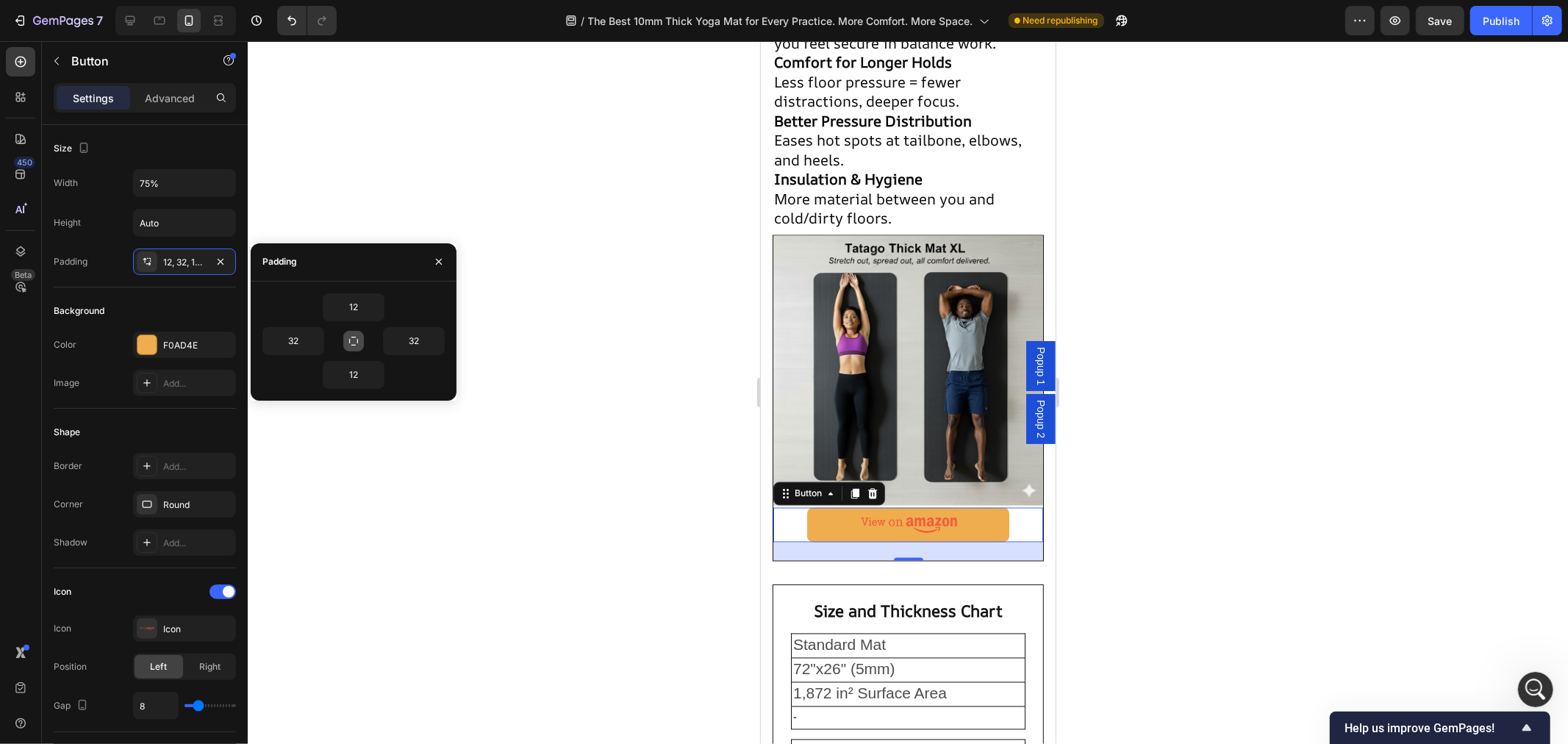
click at [350, 341] on icon "button" at bounding box center [353, 341] width 12 height 12
type input "12"
click at [370, 309] on icon "button" at bounding box center [376, 307] width 12 height 12
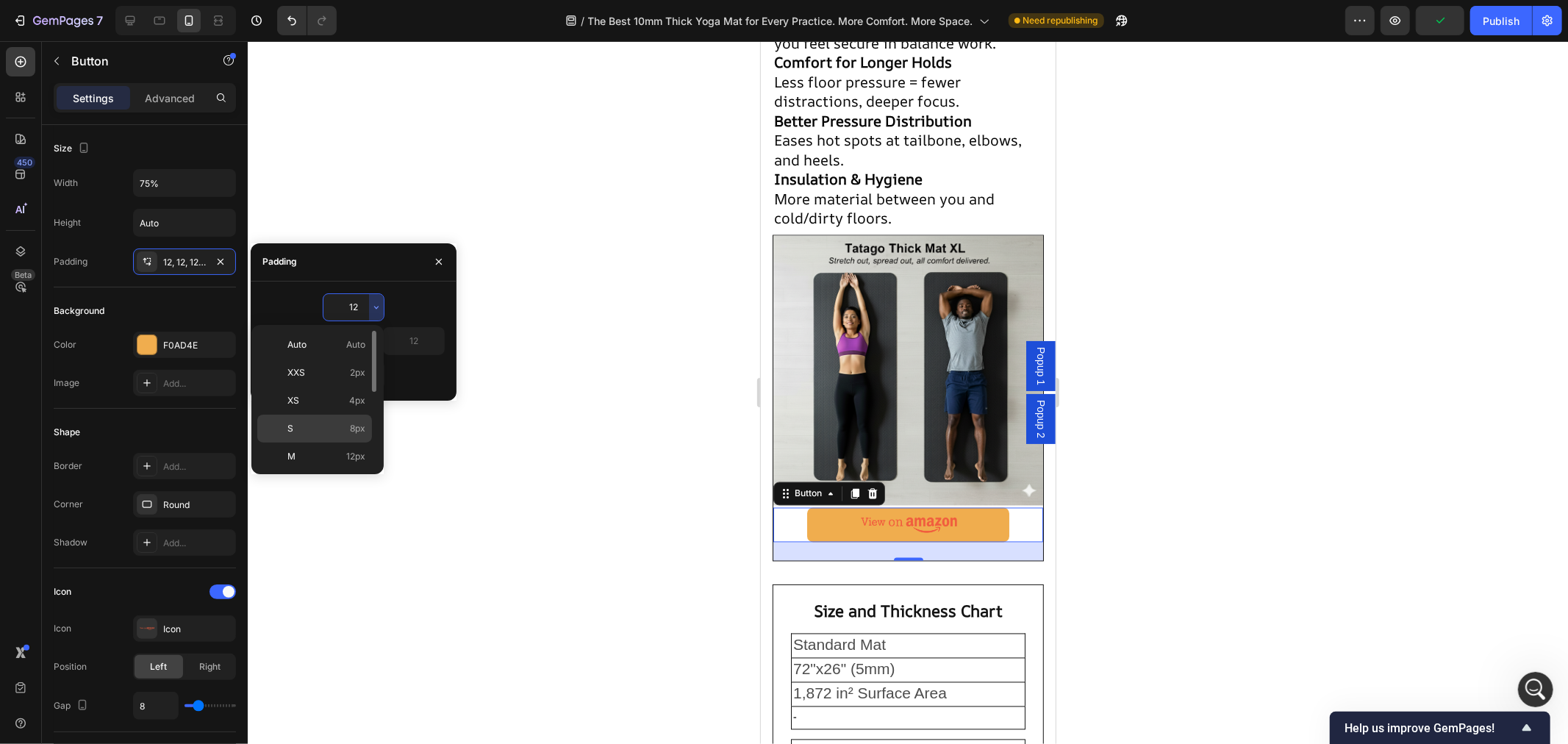
click at [355, 425] on span "8px" at bounding box center [358, 429] width 16 height 13
type input "8"
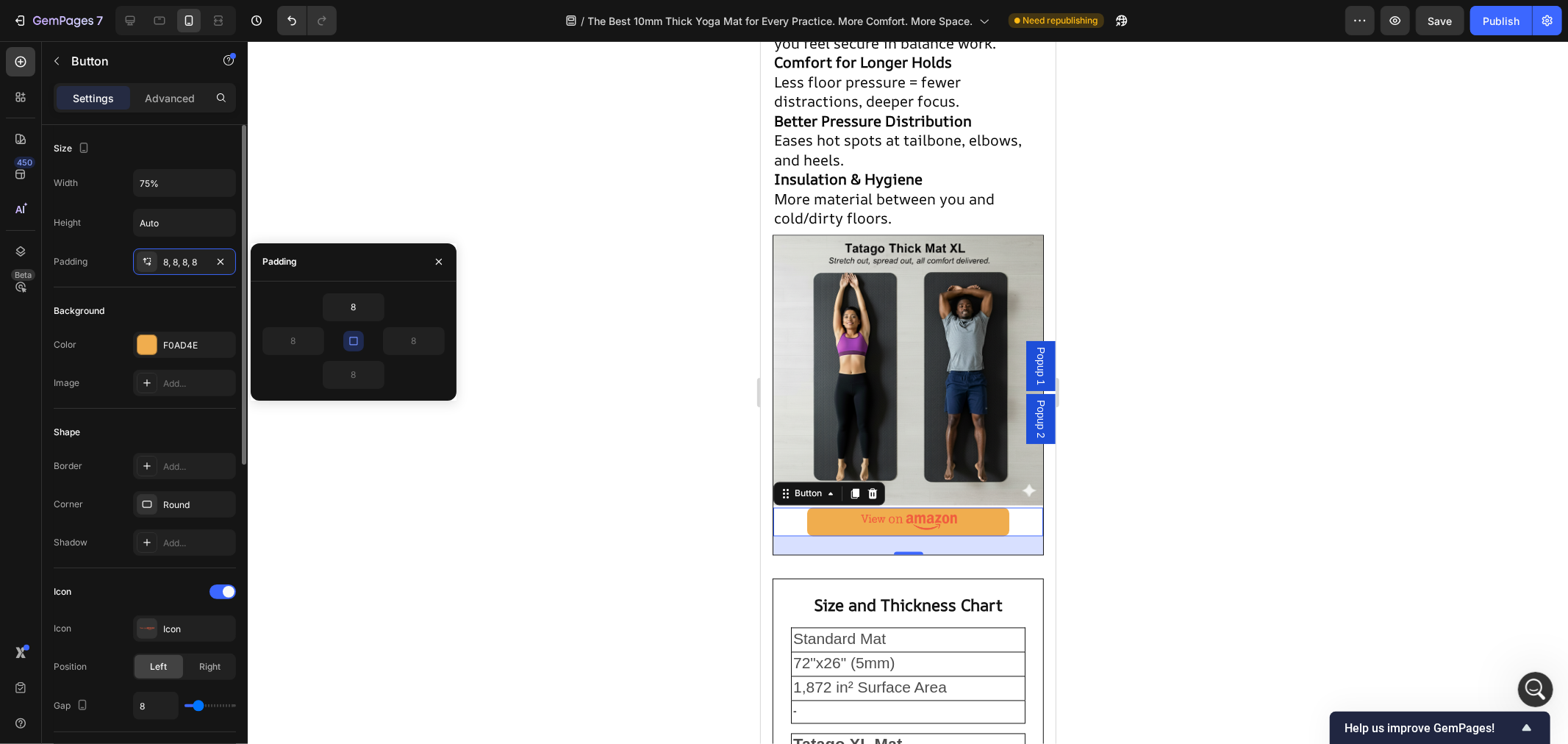
click at [193, 425] on div "Shape" at bounding box center [145, 433] width 182 height 24
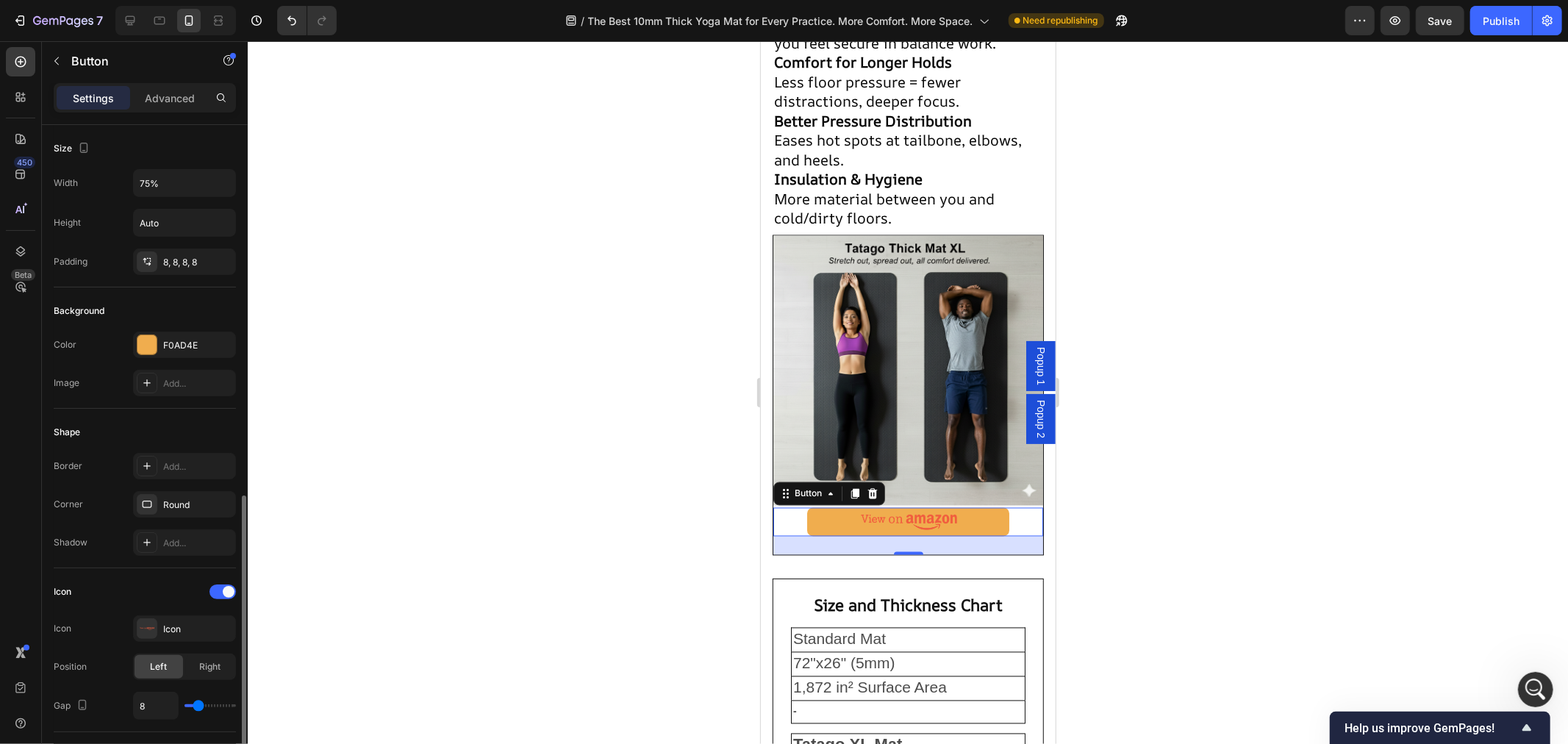
scroll to position [326, 0]
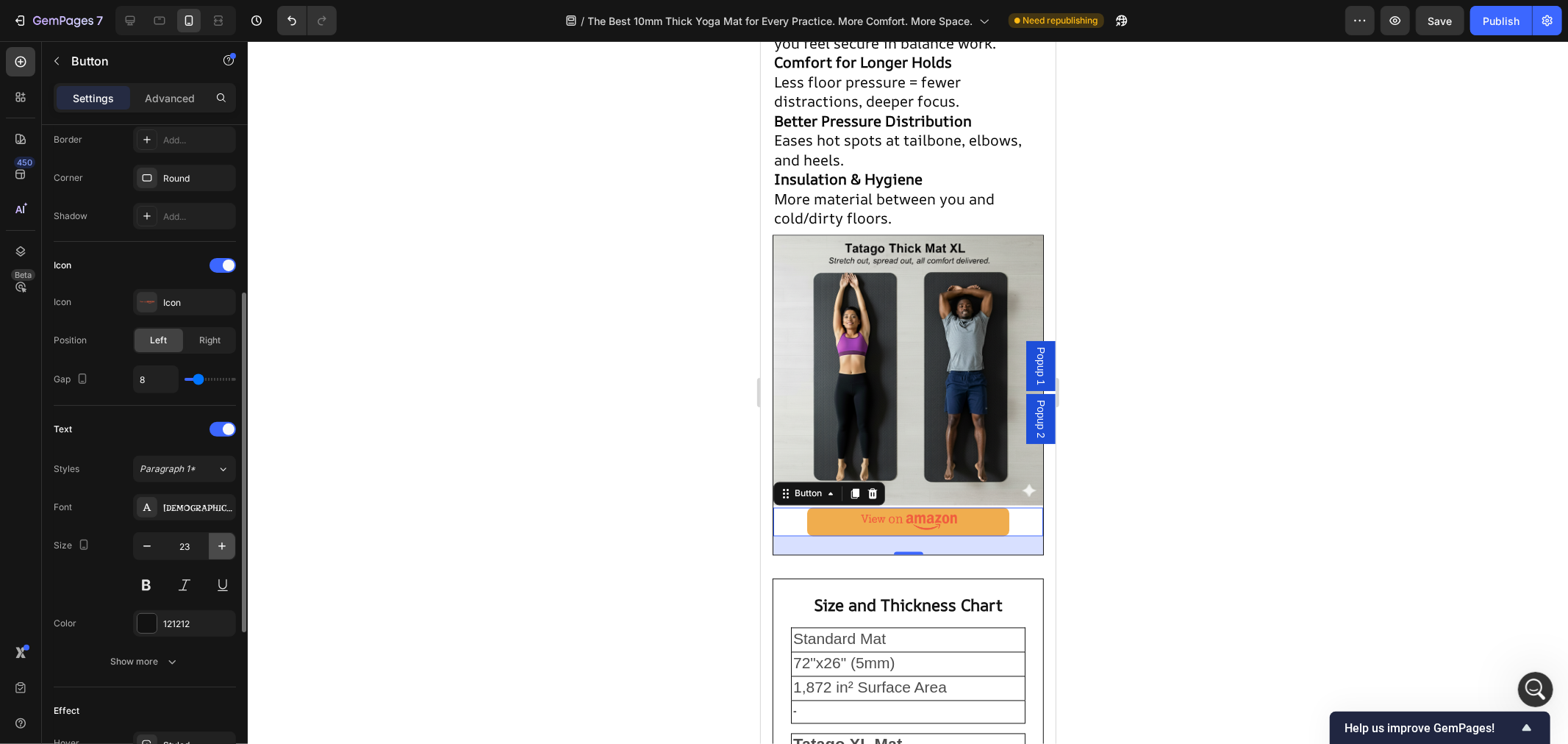
click at [222, 538] on button "button" at bounding box center [222, 547] width 27 height 27
click at [222, 539] on button "button" at bounding box center [222, 547] width 27 height 27
click at [144, 545] on icon "button" at bounding box center [147, 547] width 15 height 15
type input "25"
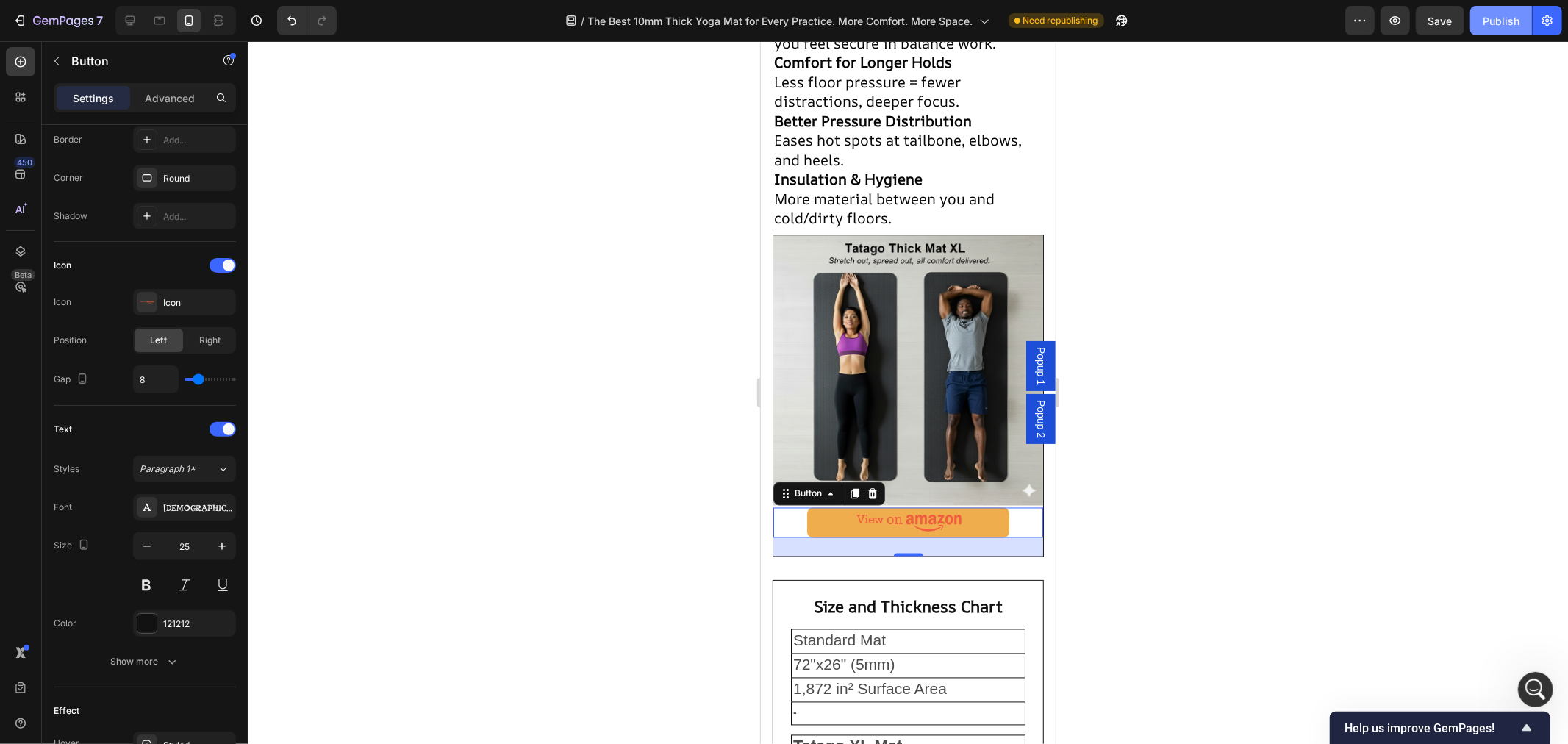
click at [1483, 24] on div "Publish" at bounding box center [1500, 21] width 37 height 16
click at [604, 434] on div at bounding box center [908, 392] width 1320 height 703
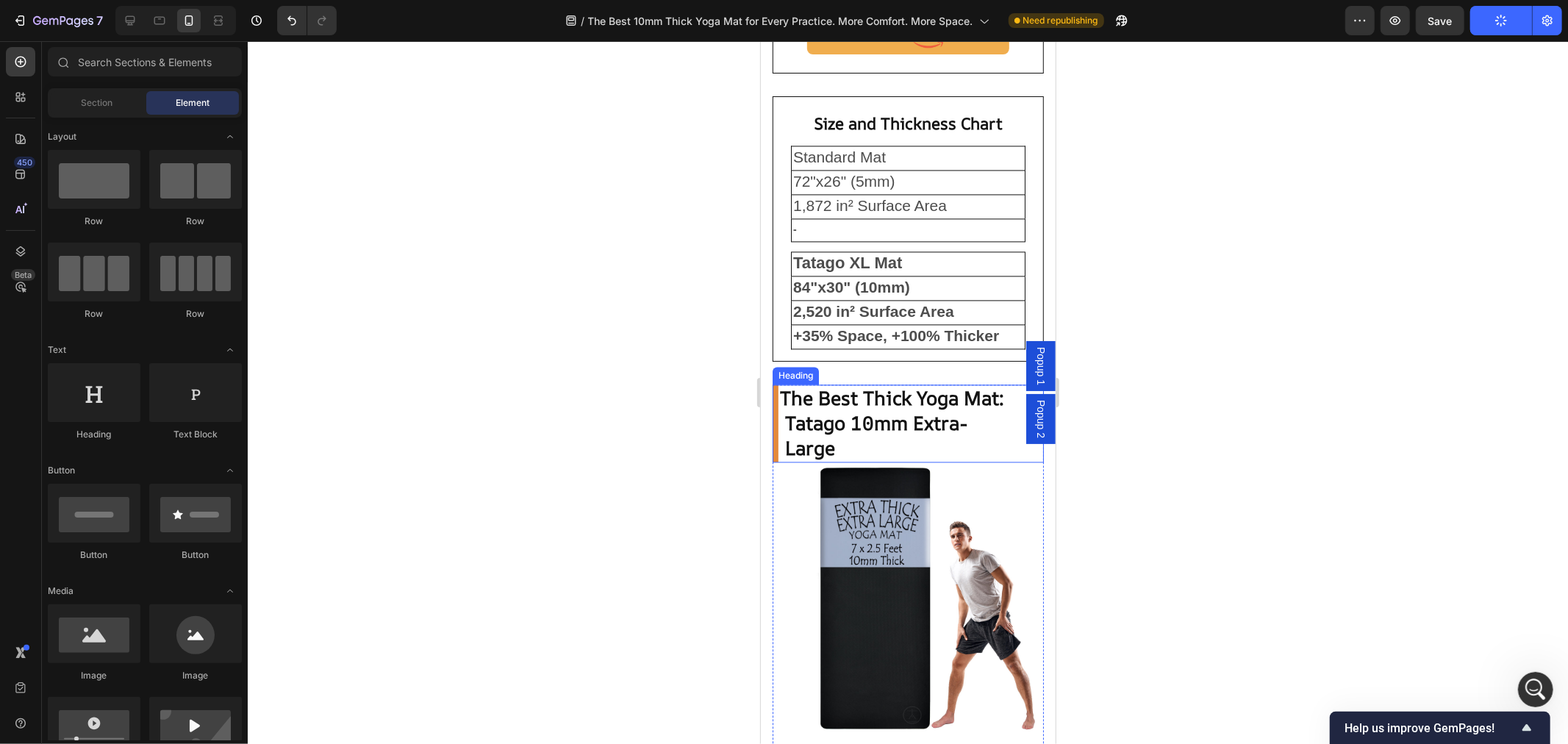
scroll to position [2533, 0]
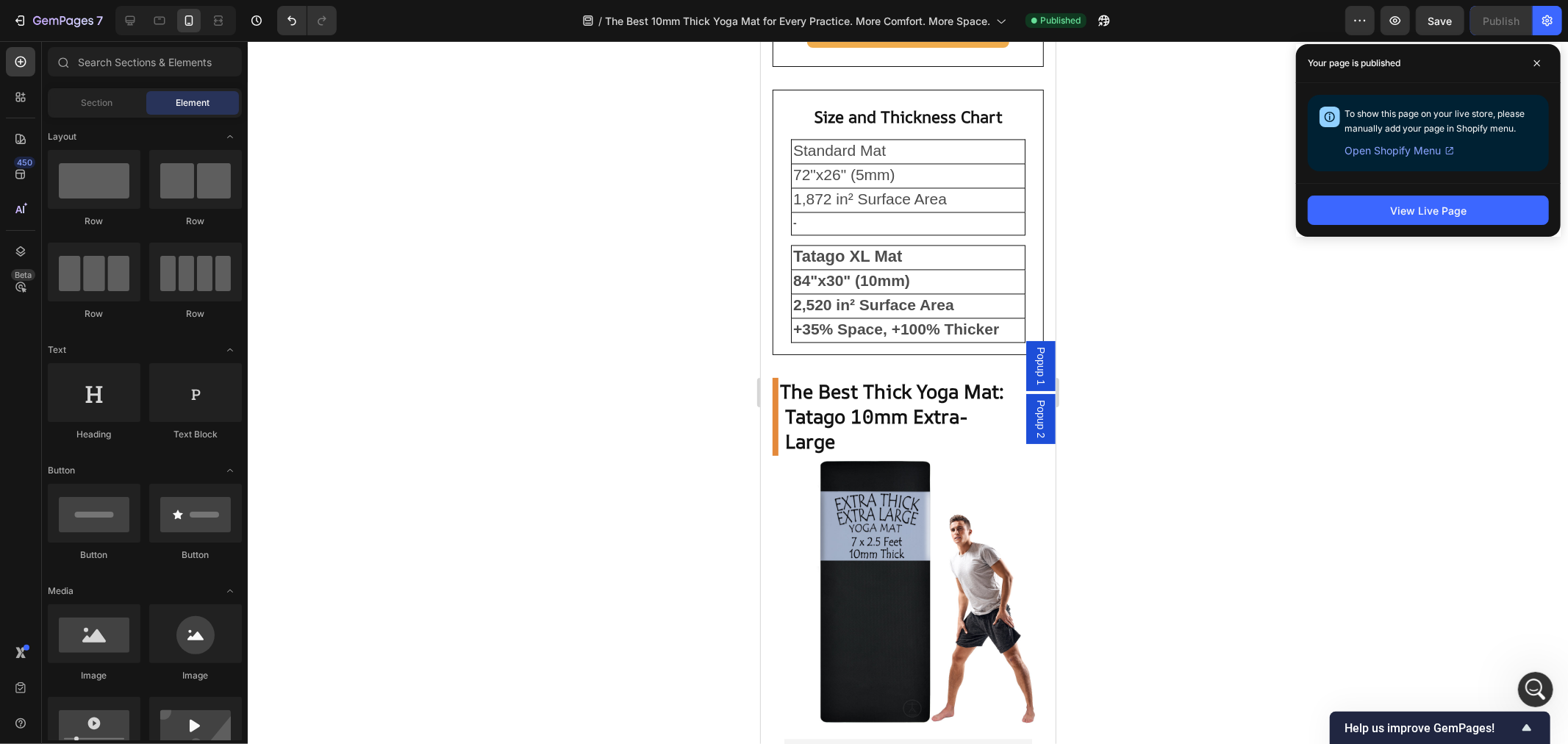
click at [1346, 356] on div at bounding box center [908, 392] width 1320 height 703
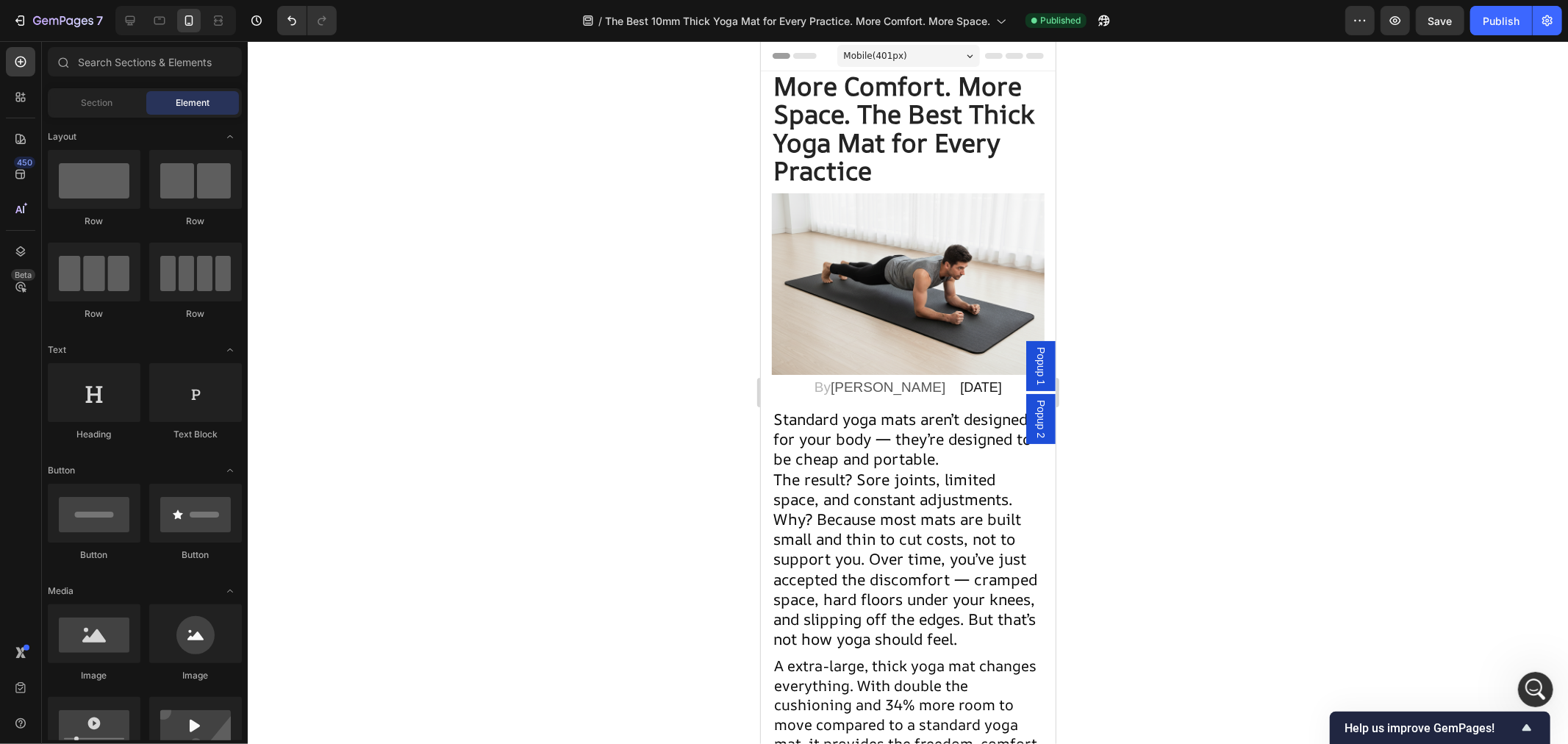
scroll to position [1266, 0]
click at [1350, 298] on div at bounding box center [908, 392] width 1320 height 703
click at [1530, 733] on icon "Show survey - Help us improve GemPages!" at bounding box center [1526, 728] width 17 height 17
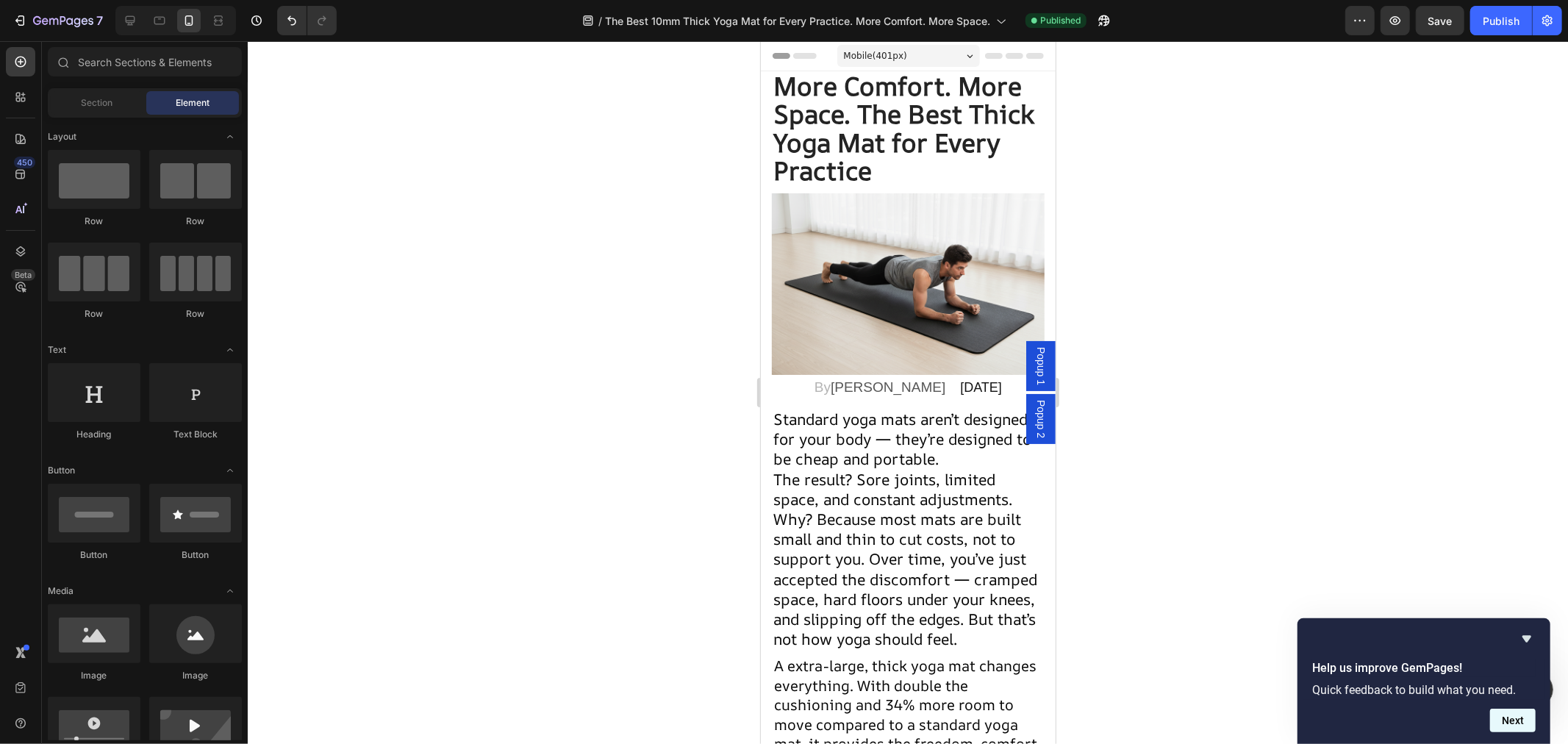
click at [1515, 716] on button "Next" at bounding box center [1513, 721] width 46 height 24
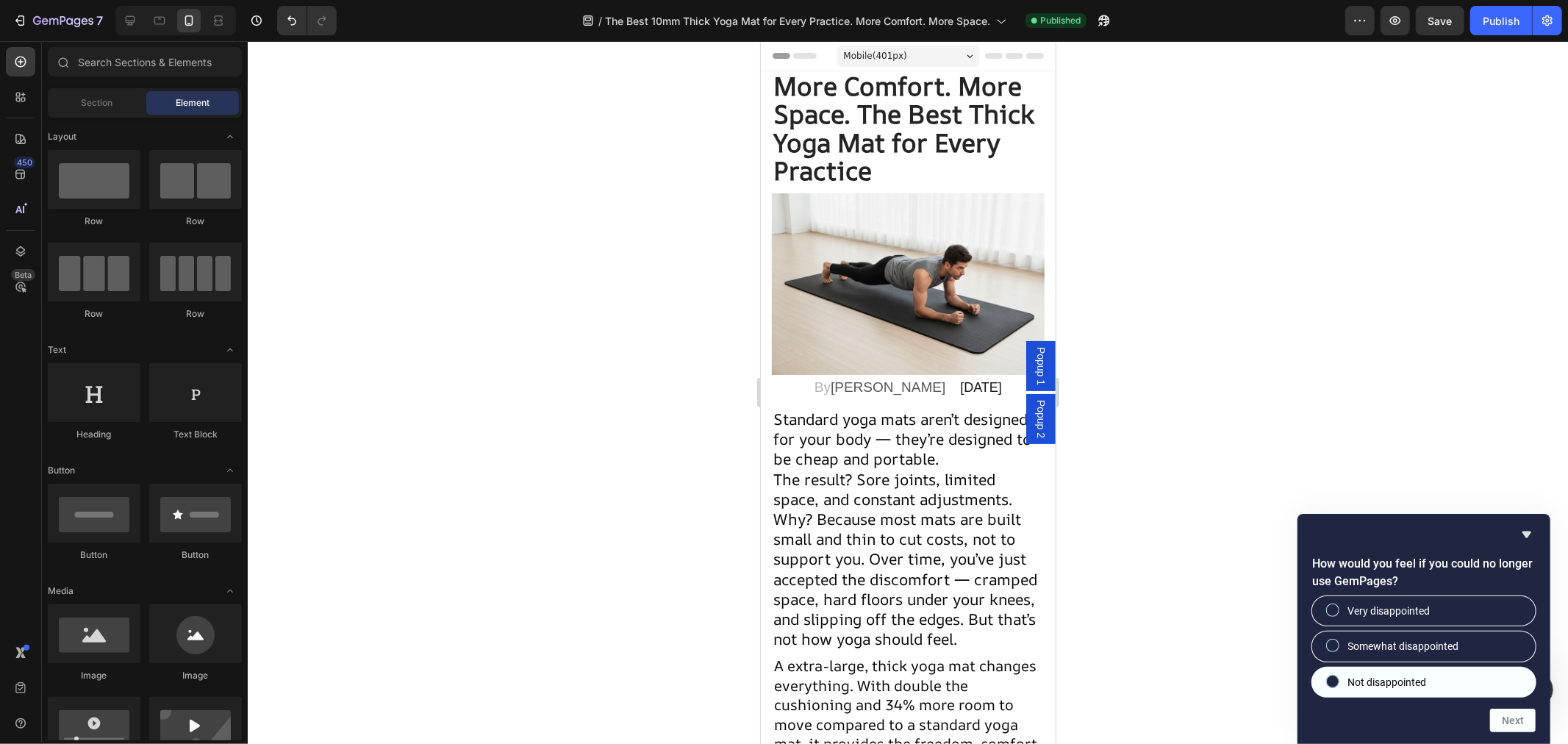
click at [1387, 676] on span "Not disappointed" at bounding box center [1386, 683] width 79 height 15
click at [1338, 676] on input "Not disappointed" at bounding box center [1333, 681] width 9 height 9
radio input "true"
click at [1518, 720] on button "Next" at bounding box center [1513, 721] width 46 height 24
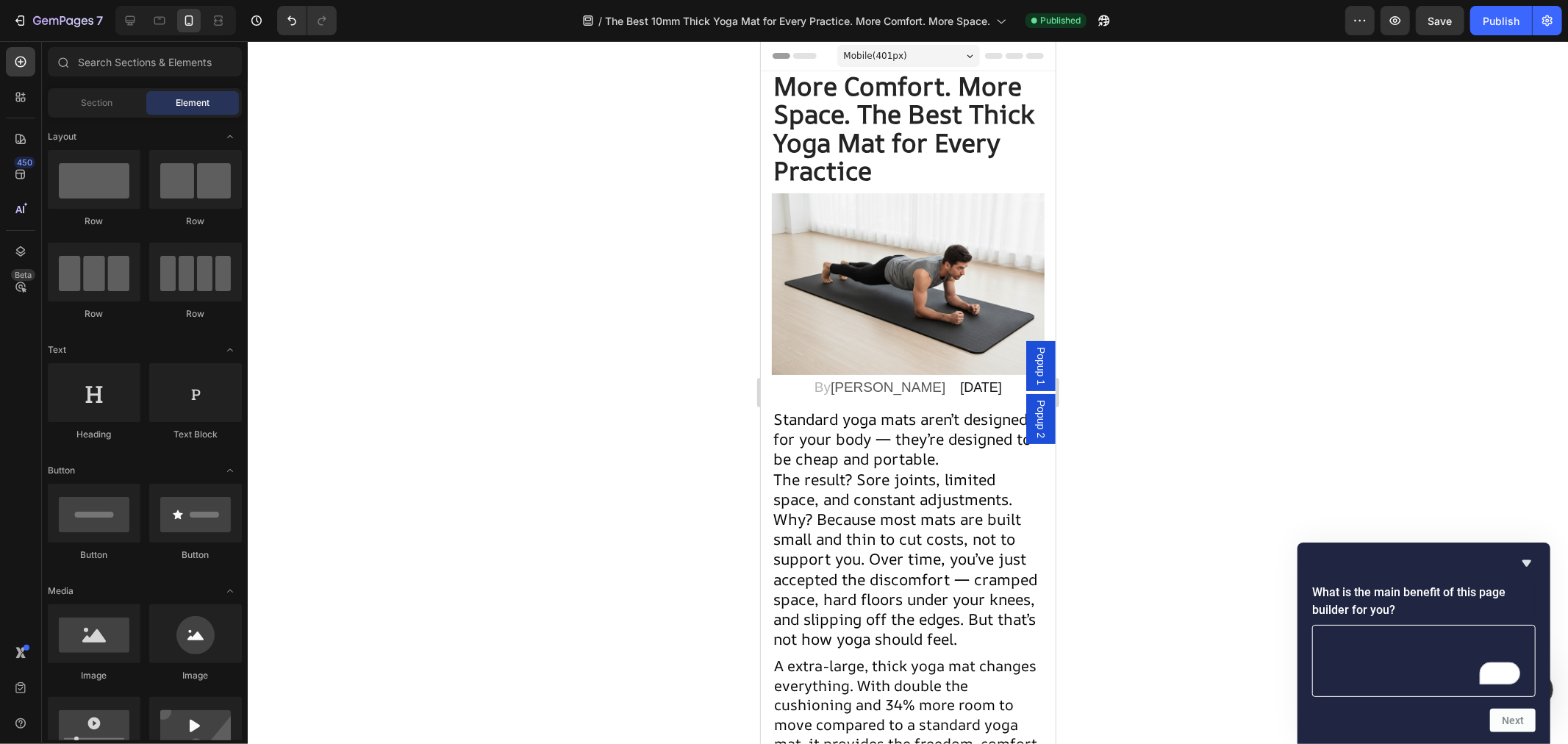
click at [1377, 659] on textarea "To enrich screen reader interactions, please activate Accessibility in Grammarl…" at bounding box center [1423, 661] width 223 height 72
click at [1525, 568] on icon "Hide survey" at bounding box center [1526, 563] width 17 height 17
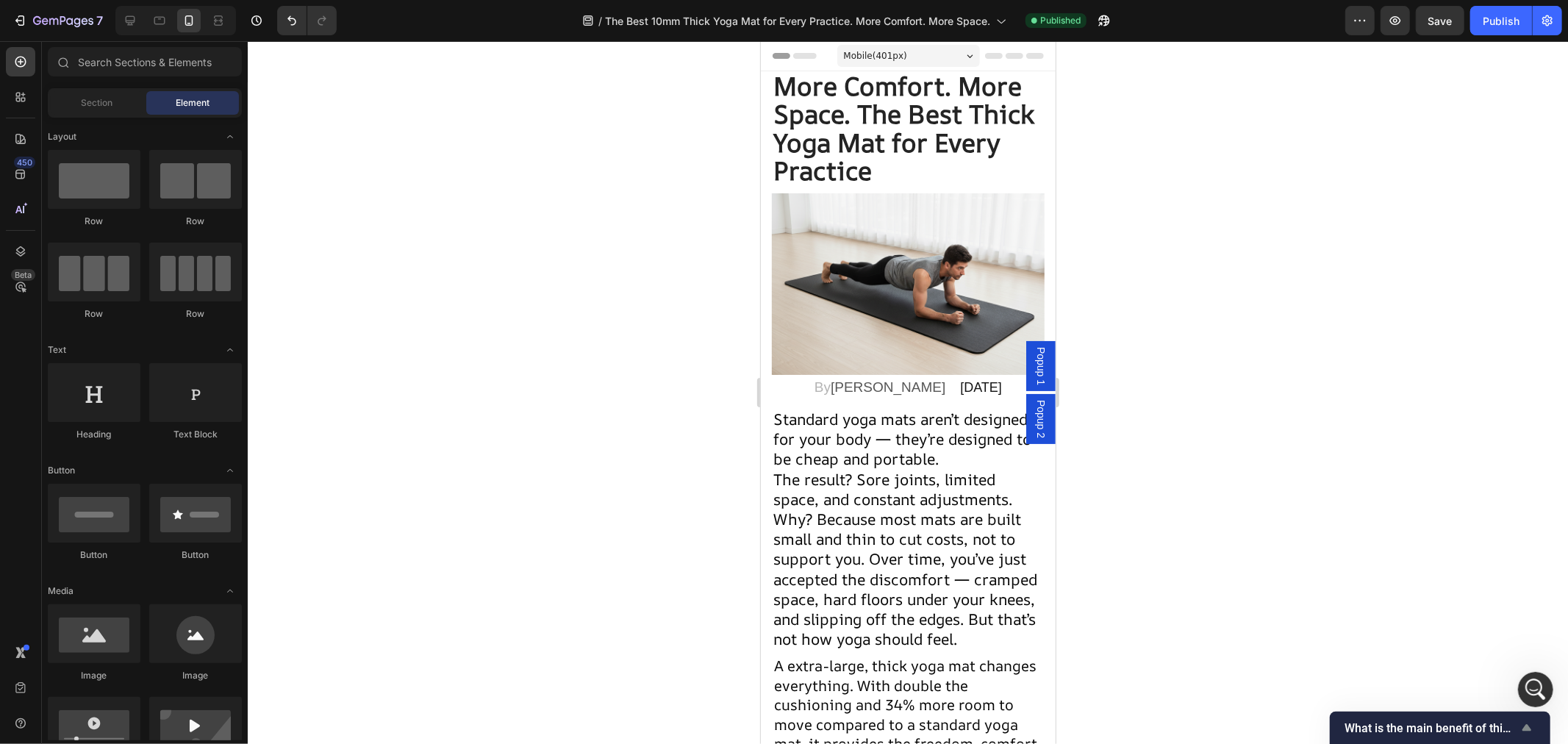
click at [1474, 725] on span "What is the main benefit of this page builder for you?" at bounding box center [1431, 728] width 174 height 14
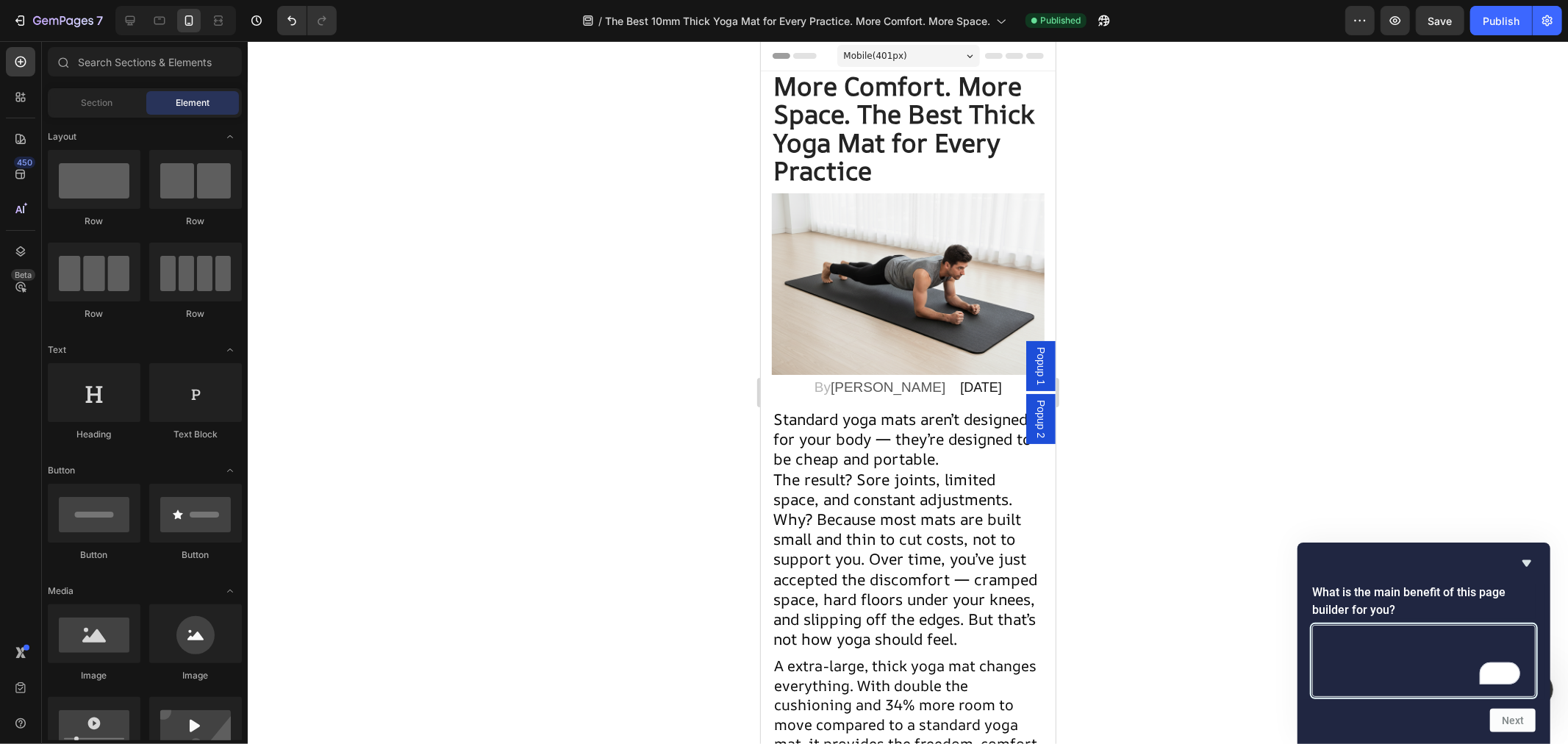
click at [1443, 672] on textarea "To enrich screen reader interactions, please activate Accessibility in Grammarl…" at bounding box center [1423, 661] width 223 height 72
type textarea "to get rid of this popup"
click at [1517, 729] on button "Next" at bounding box center [1513, 721] width 46 height 24
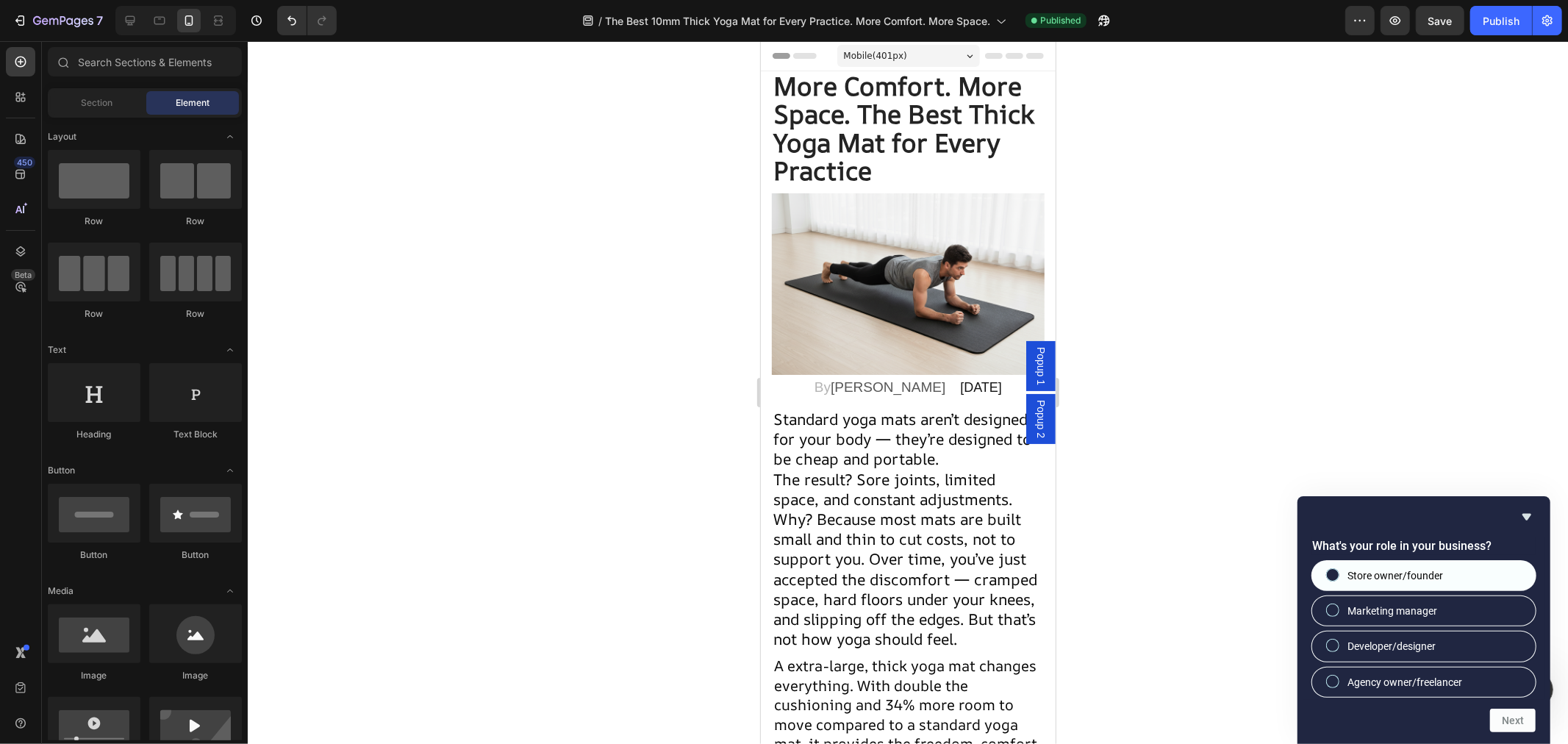
click at [1364, 577] on span "Store owner/founder" at bounding box center [1395, 576] width 96 height 15
click at [1338, 577] on input "Store owner/founder" at bounding box center [1333, 575] width 9 height 9
radio input "true"
click at [1496, 719] on button "Next" at bounding box center [1513, 721] width 46 height 24
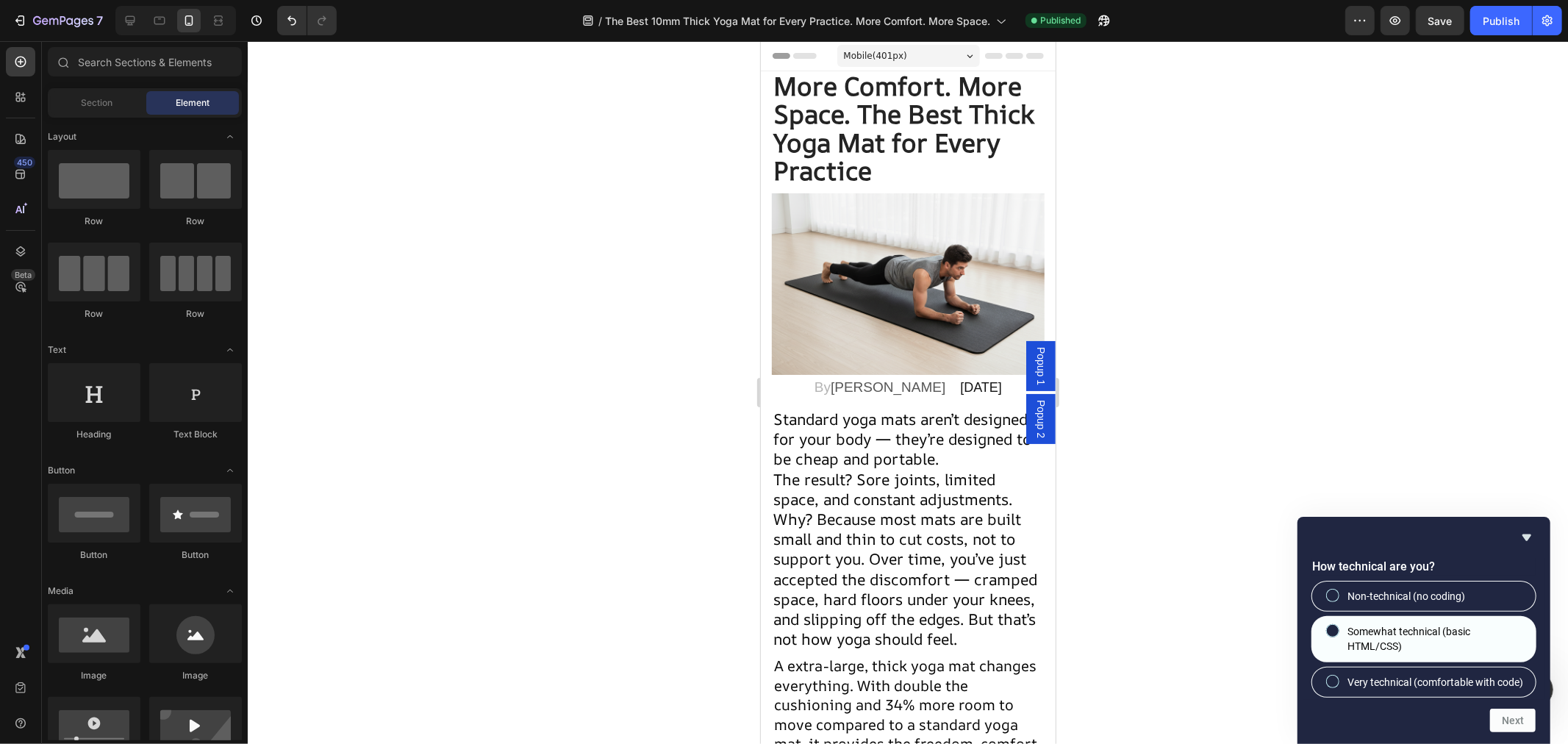
click at [1375, 631] on span "Somewhat technical (basic HTML/CSS)" at bounding box center [1435, 639] width 176 height 30
click at [1338, 631] on input "Somewhat technical (basic HTML/CSS)" at bounding box center [1333, 632] width 9 height 9
radio input "true"
click at [1509, 717] on button "Next" at bounding box center [1513, 721] width 46 height 24
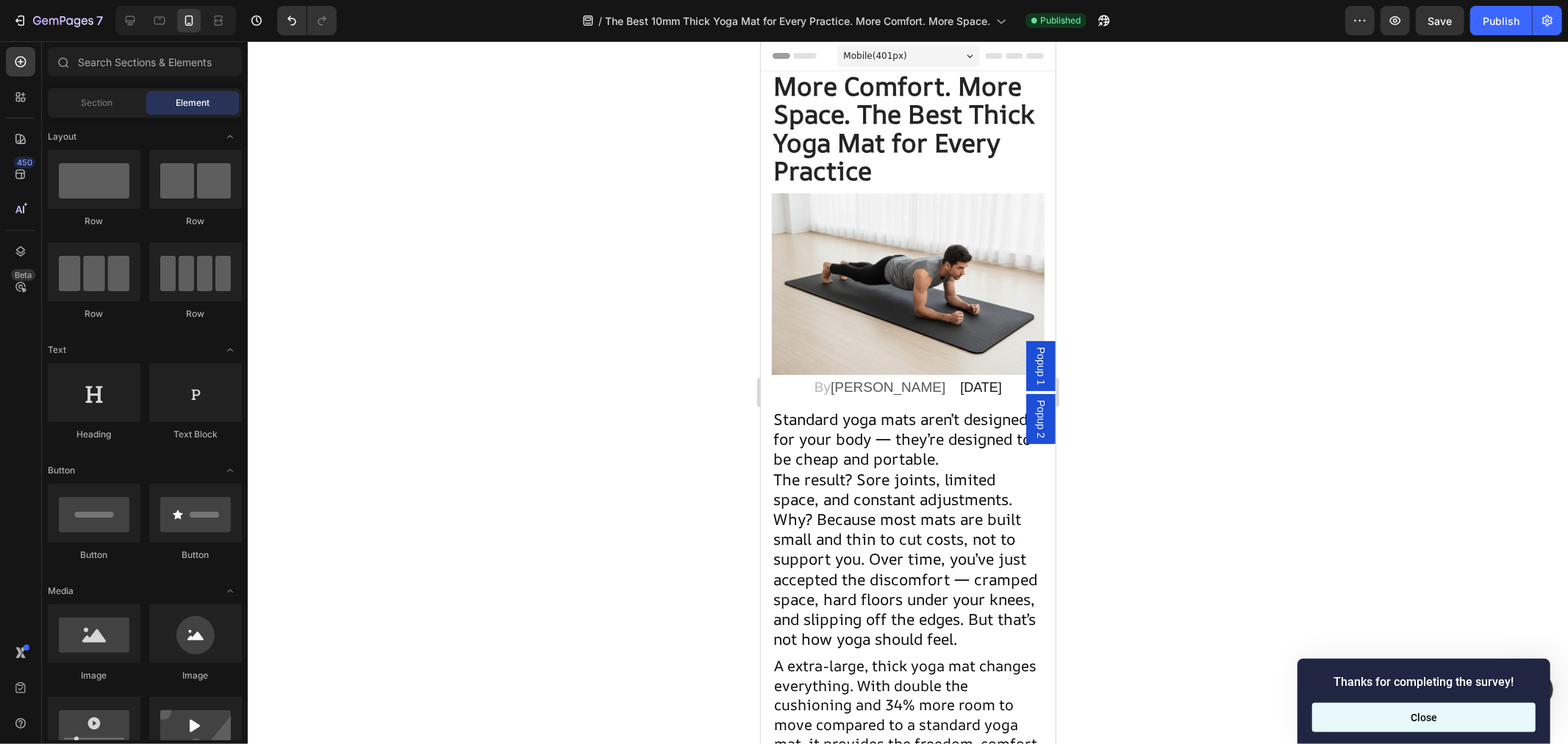
click at [1429, 703] on button "Close" at bounding box center [1423, 717] width 223 height 29
